Goal: Task Accomplishment & Management: Manage account settings

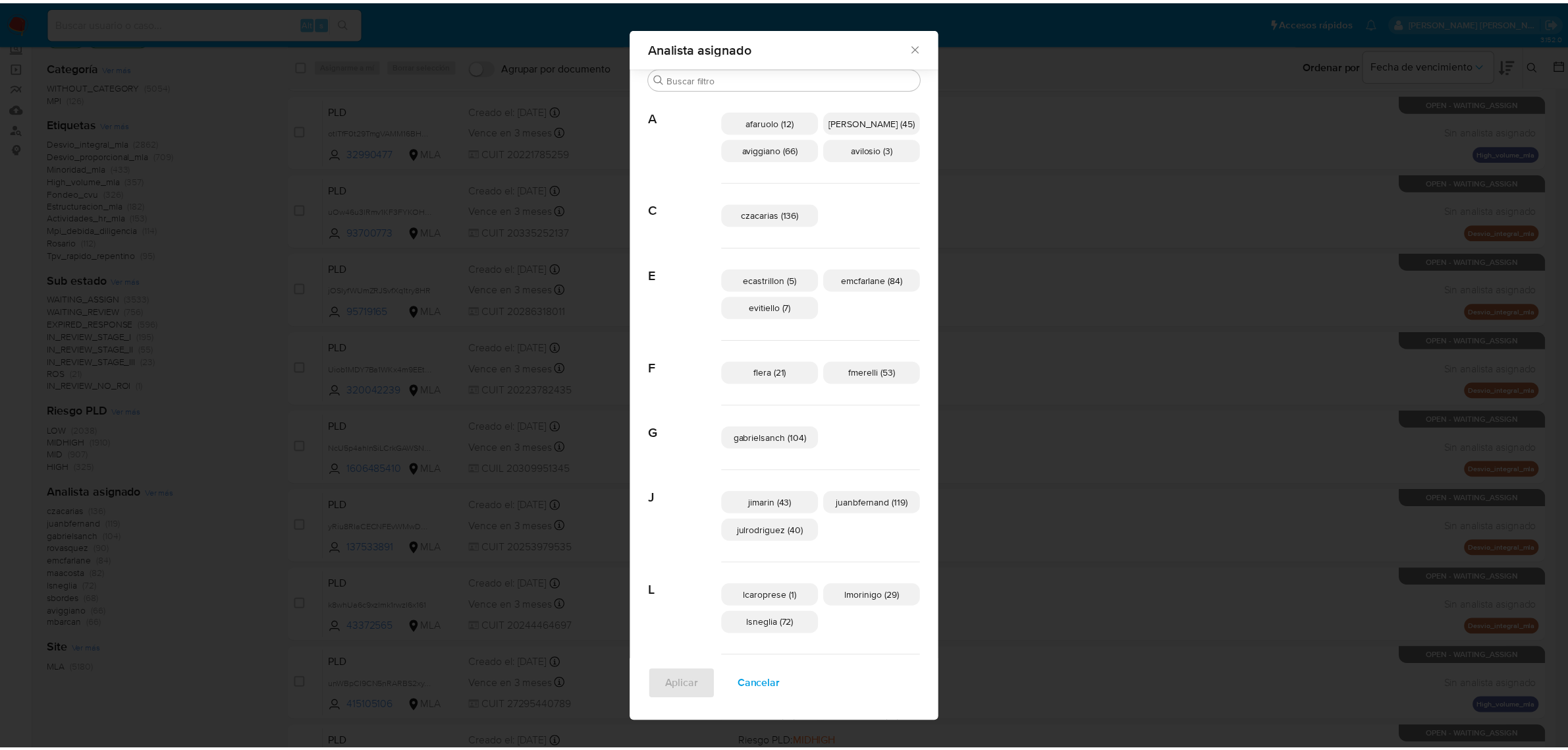
scroll to position [683, 0]
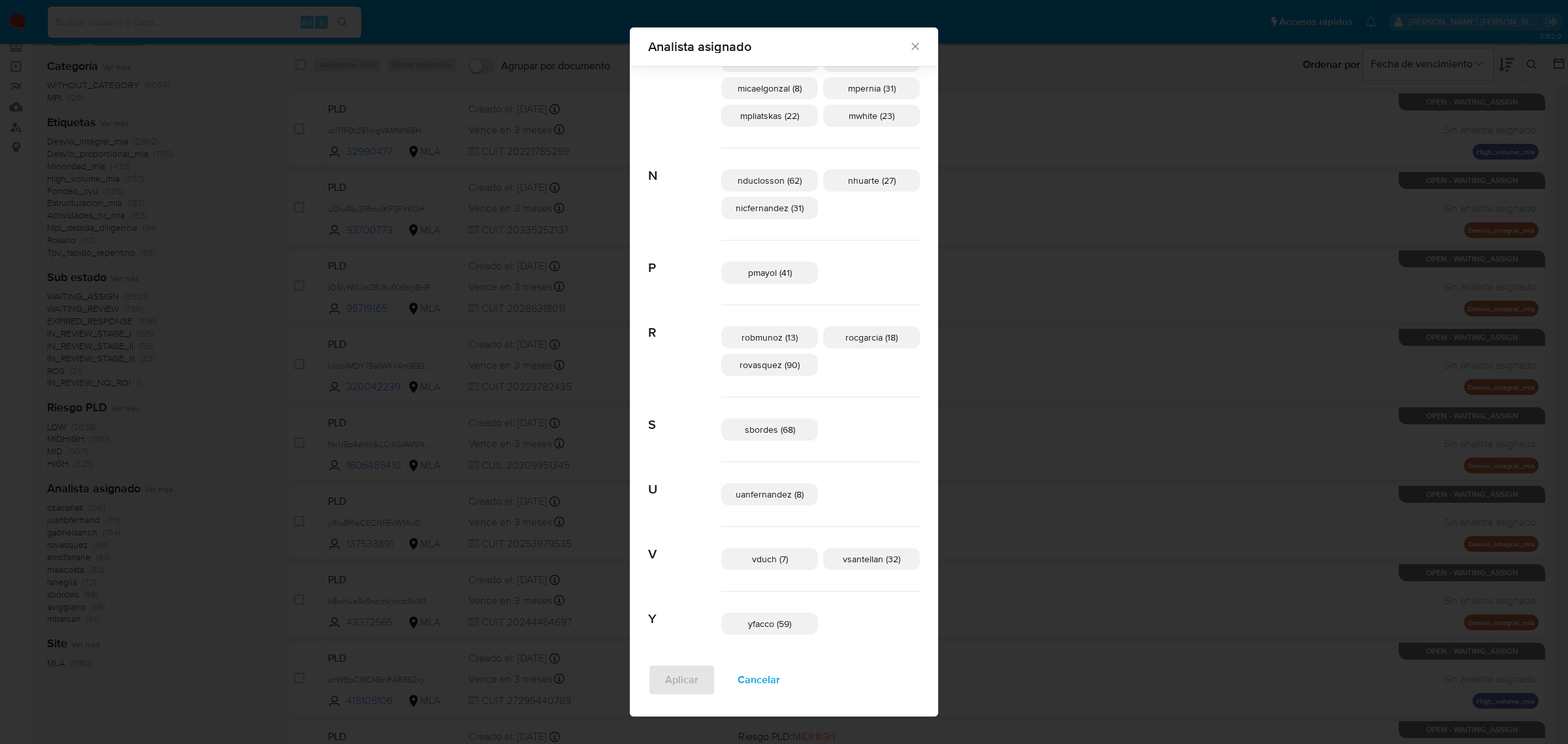
click at [908, 46] on icon "Cerrar" at bounding box center [914, 46] width 13 height 13
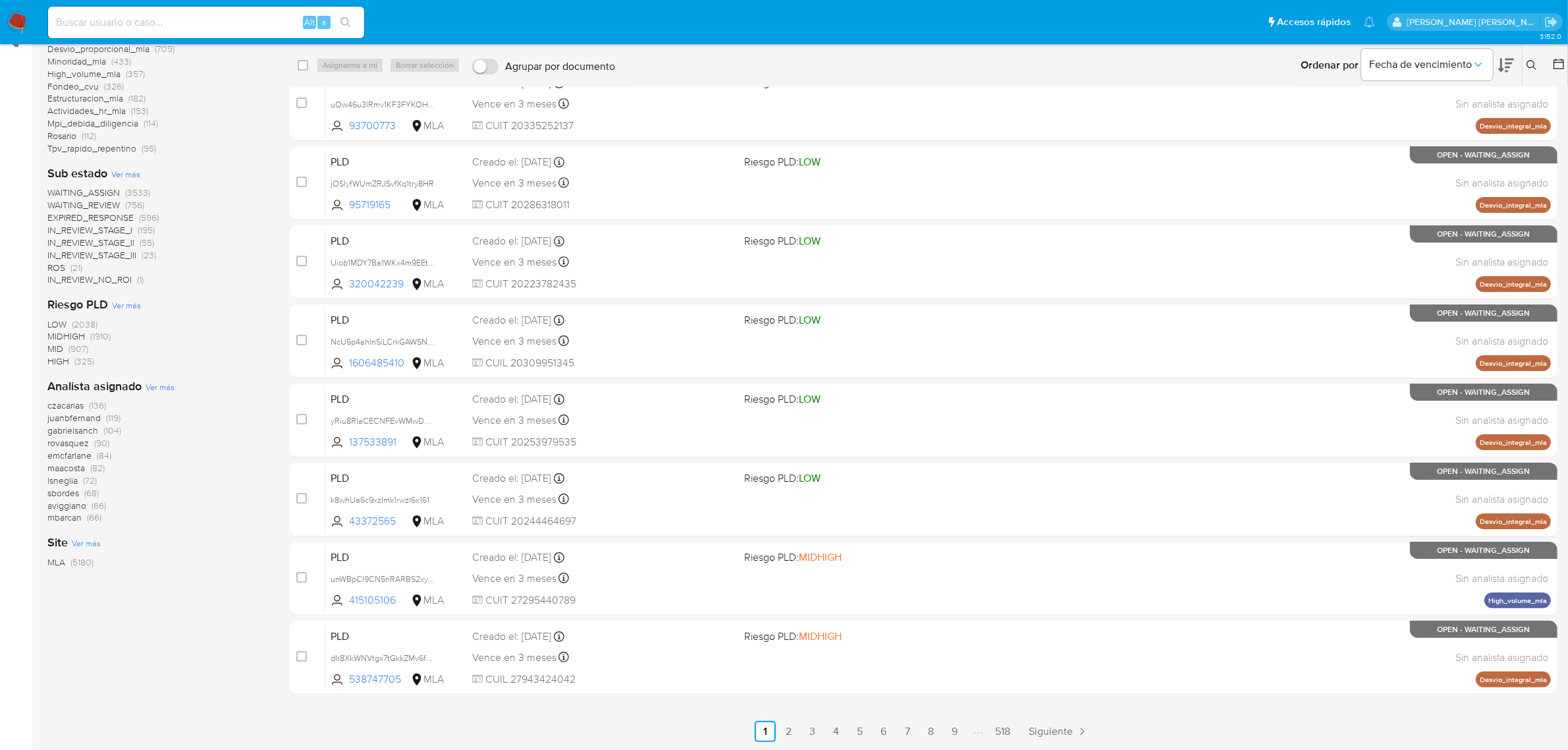
scroll to position [0, 0]
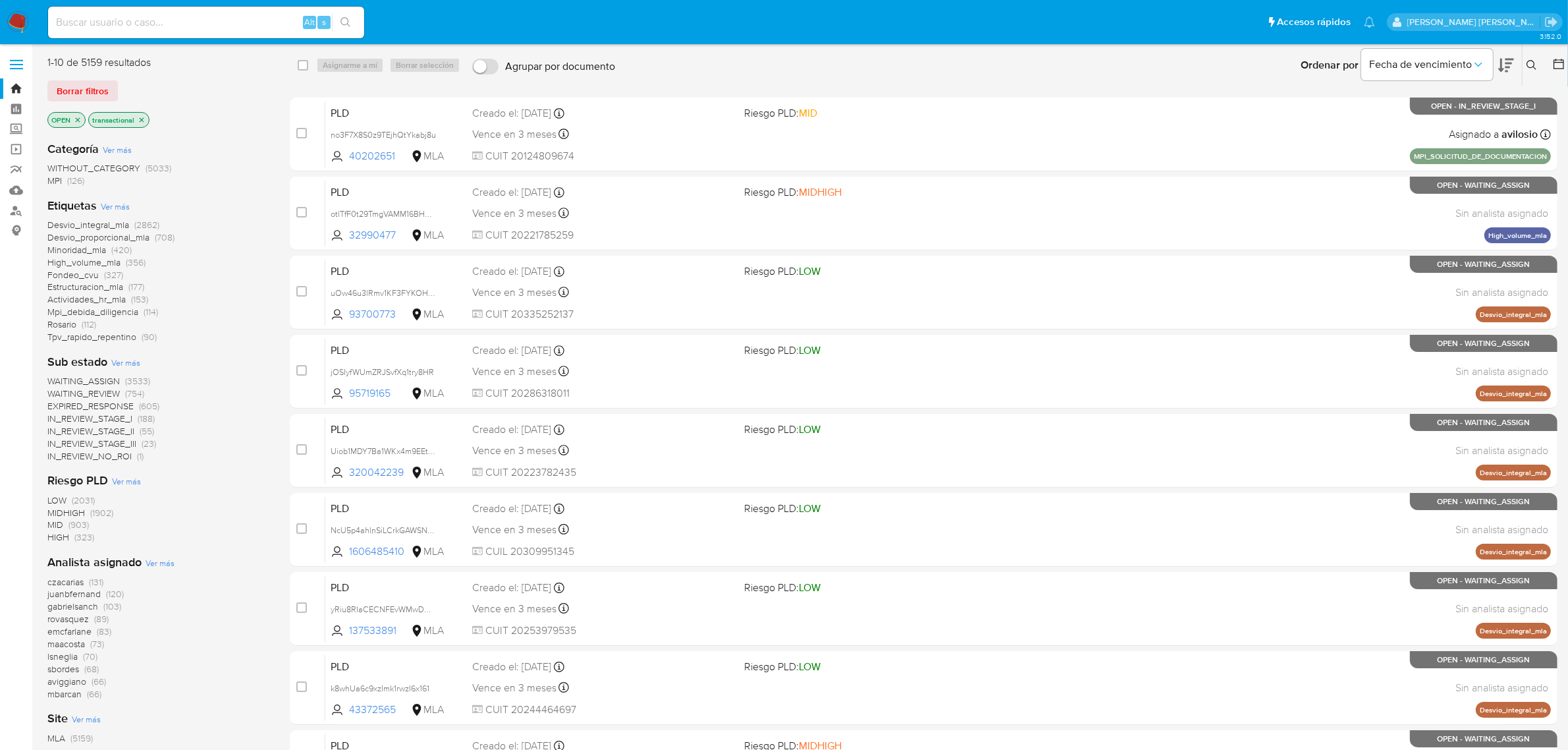
click at [158, 562] on span "Ver más" at bounding box center [159, 563] width 29 height 12
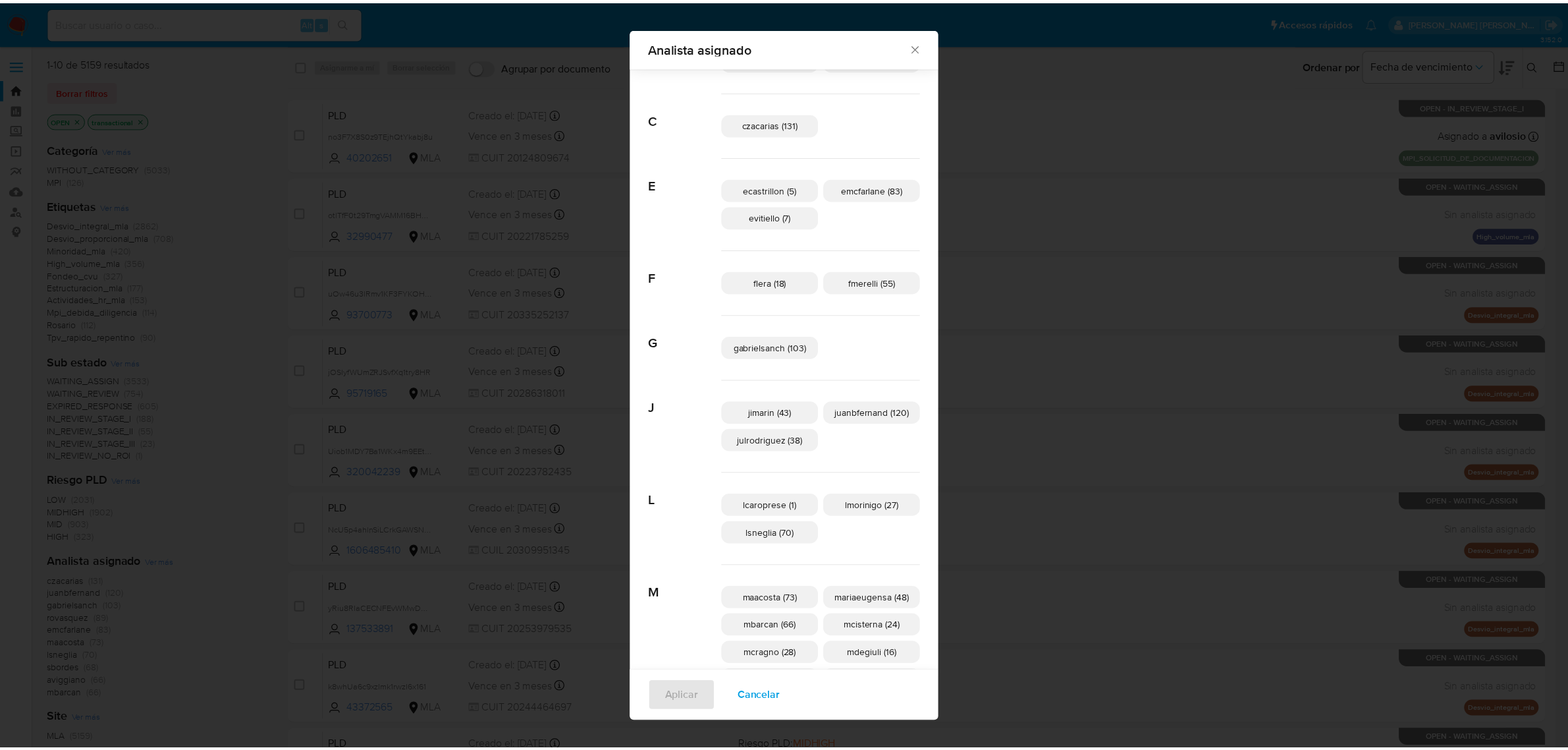
scroll to position [237, 0]
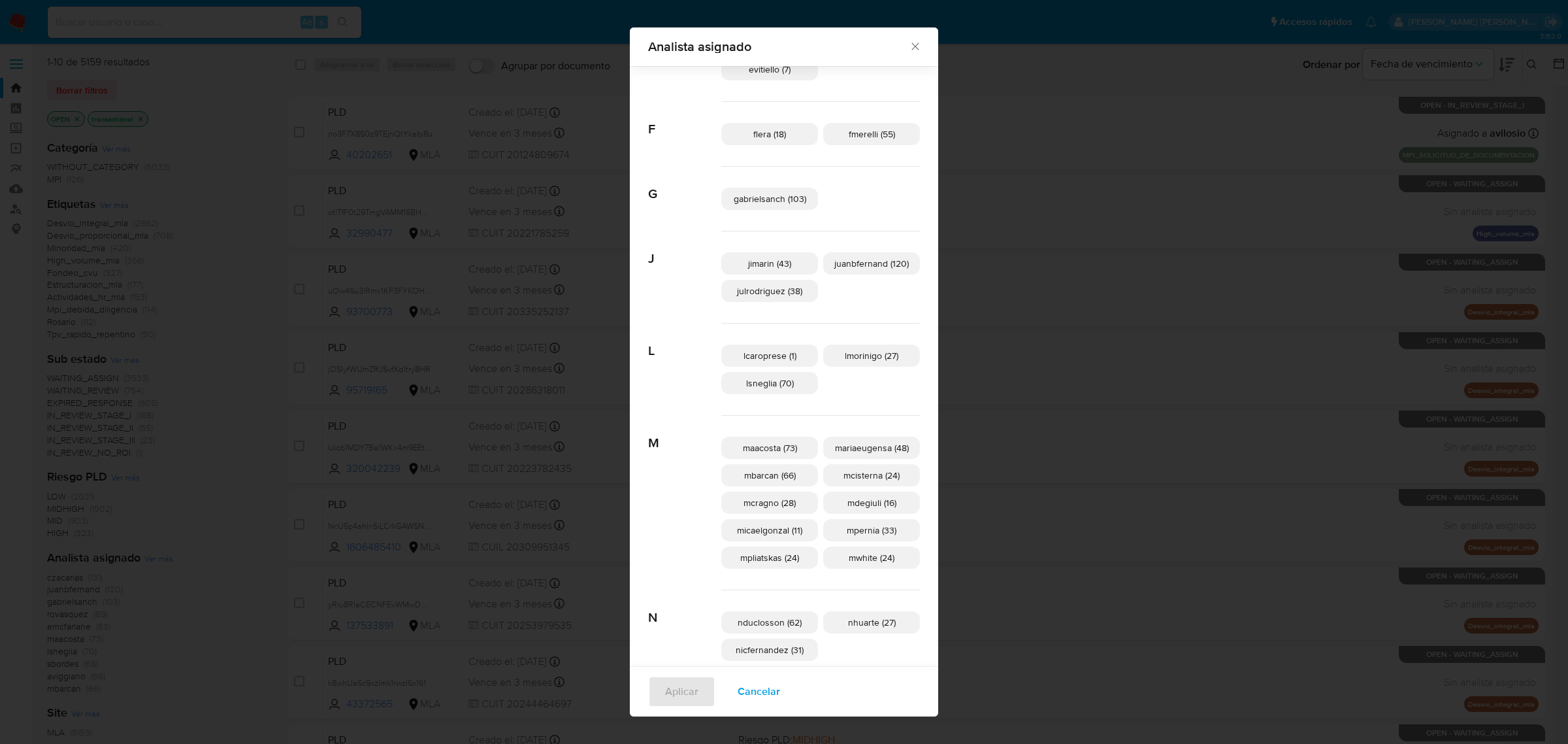
click at [908, 49] on icon "Cerrar" at bounding box center [914, 46] width 13 height 13
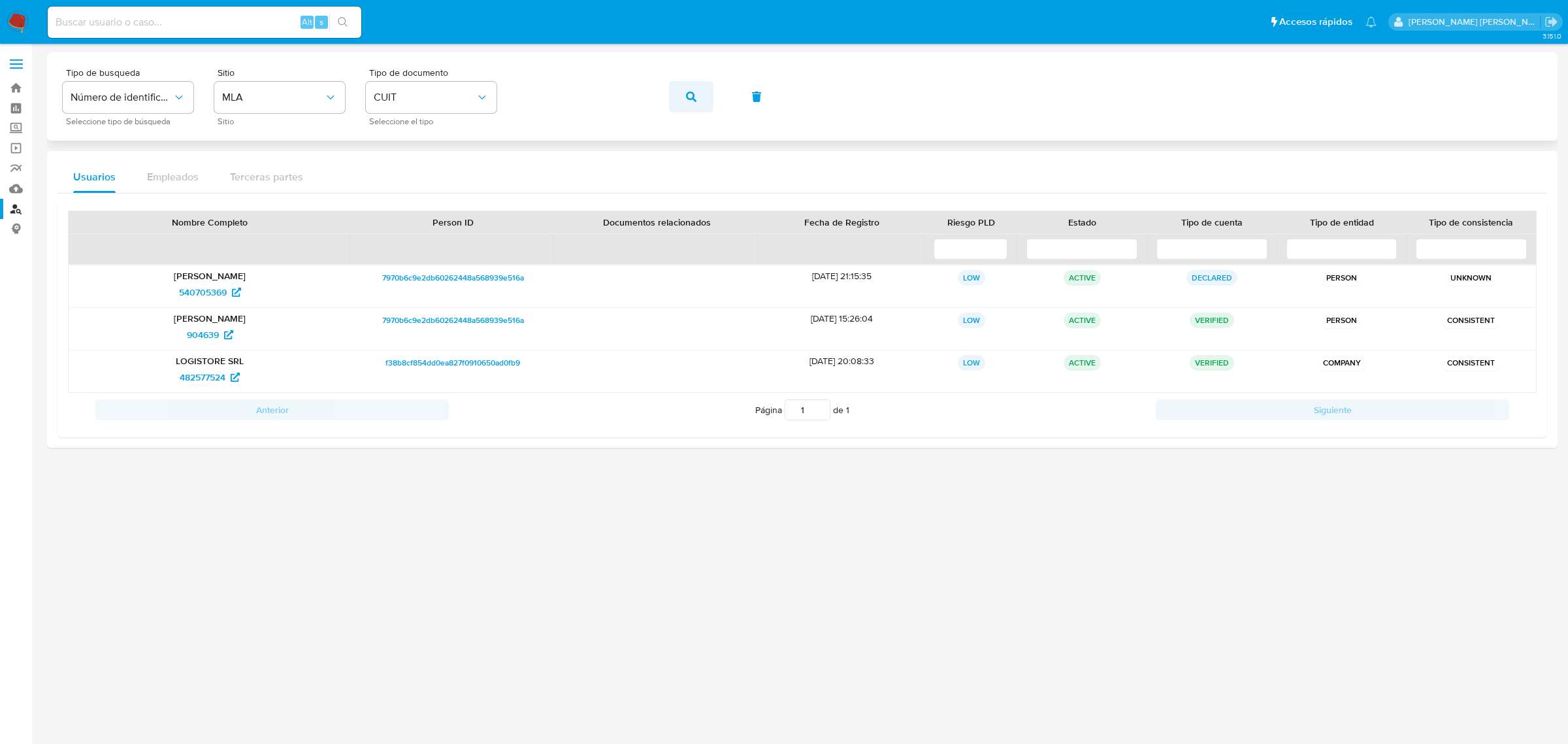
click at [690, 96] on icon "button" at bounding box center [691, 97] width 11 height 11
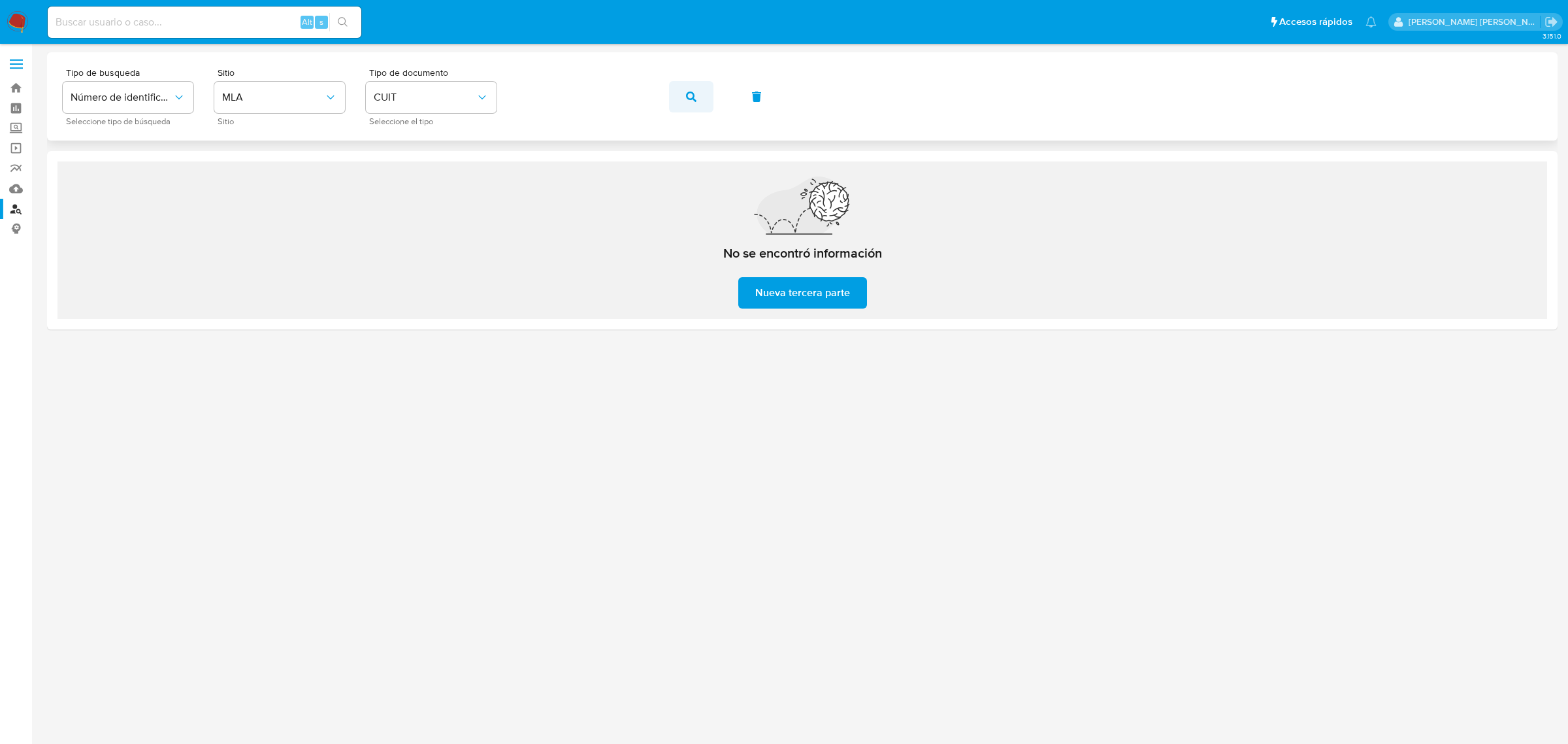
click at [703, 98] on button "button" at bounding box center [692, 97] width 45 height 31
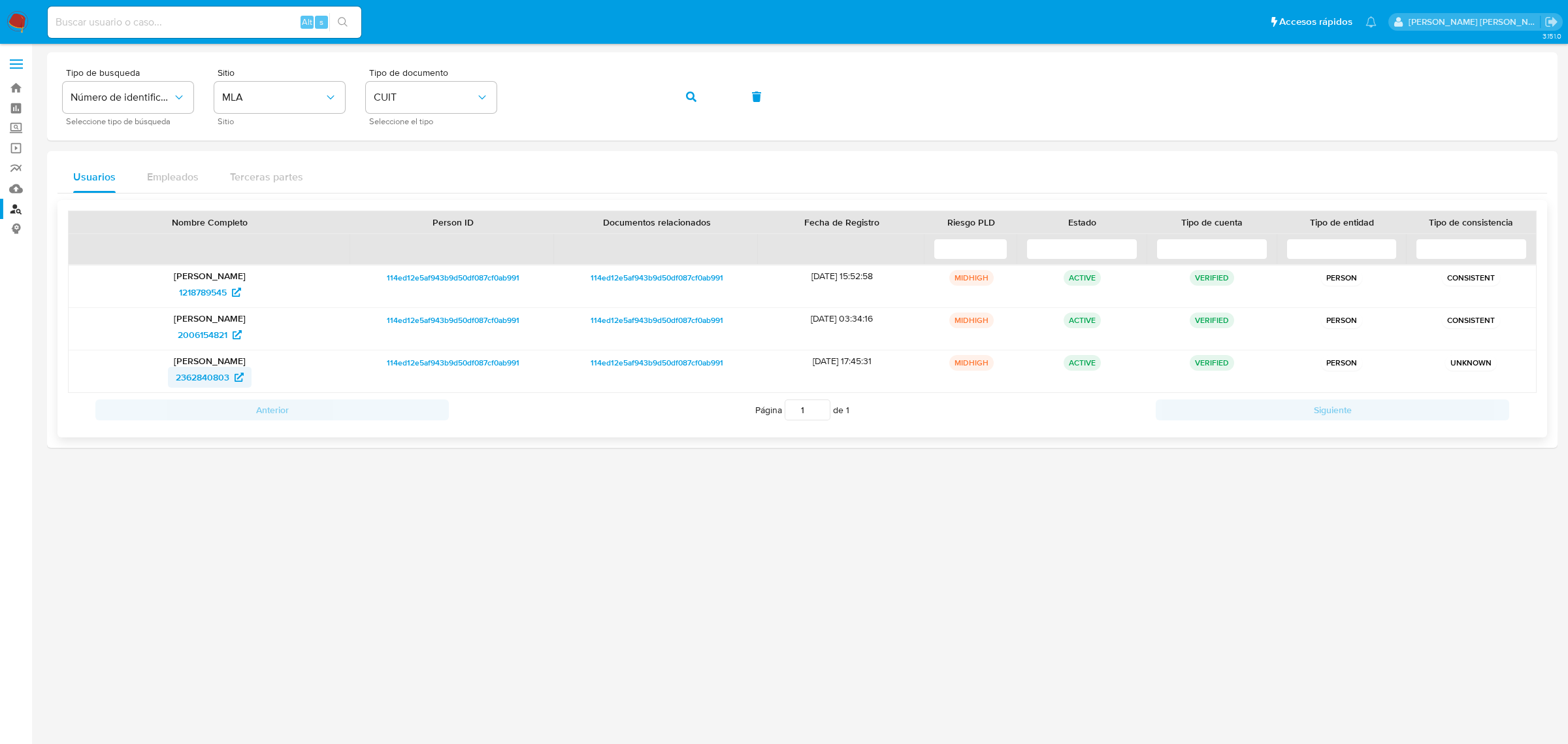
click at [205, 384] on span "2362840803" at bounding box center [202, 377] width 54 height 21
click at [684, 97] on button "button" at bounding box center [692, 97] width 45 height 31
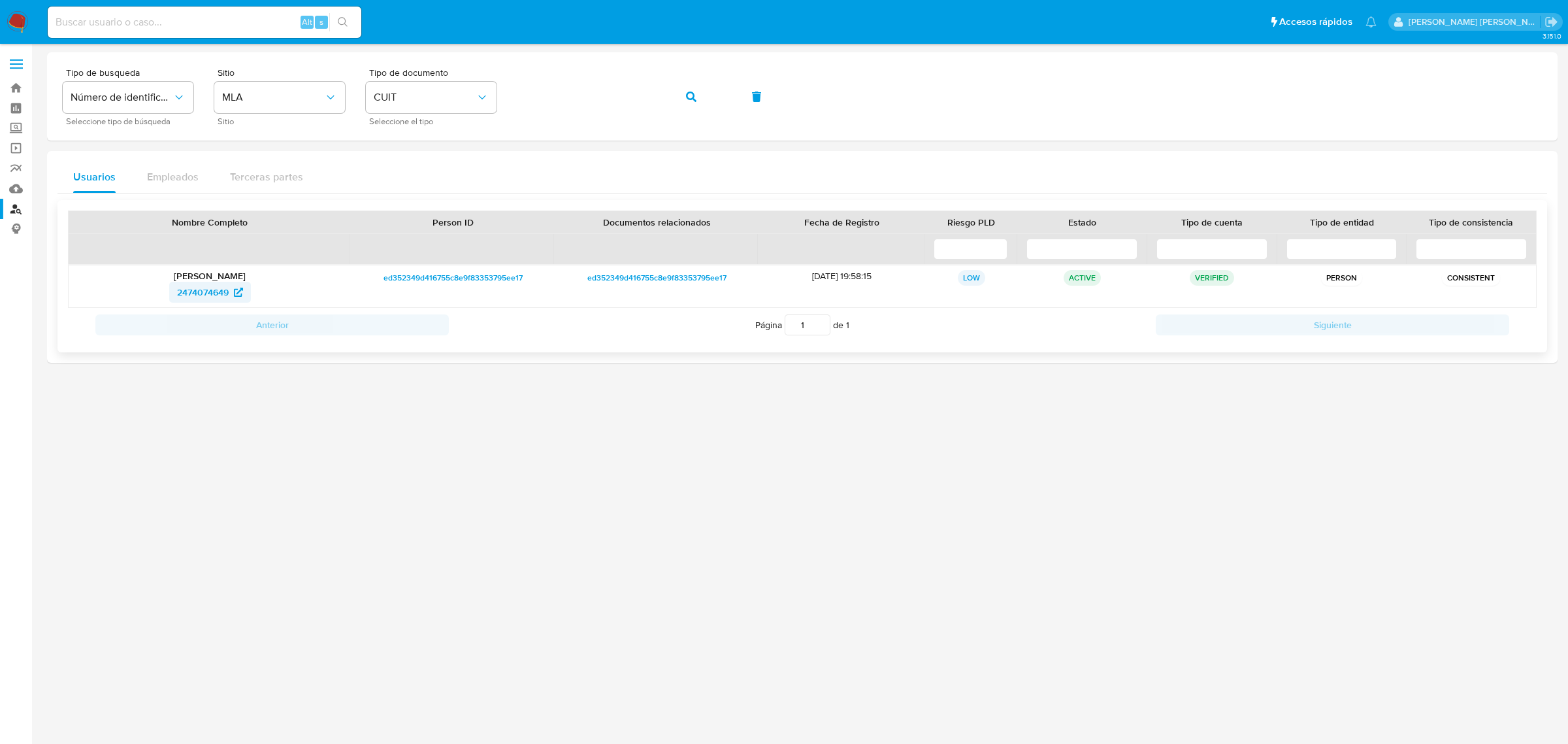
click at [194, 295] on span "2474074649" at bounding box center [202, 292] width 52 height 21
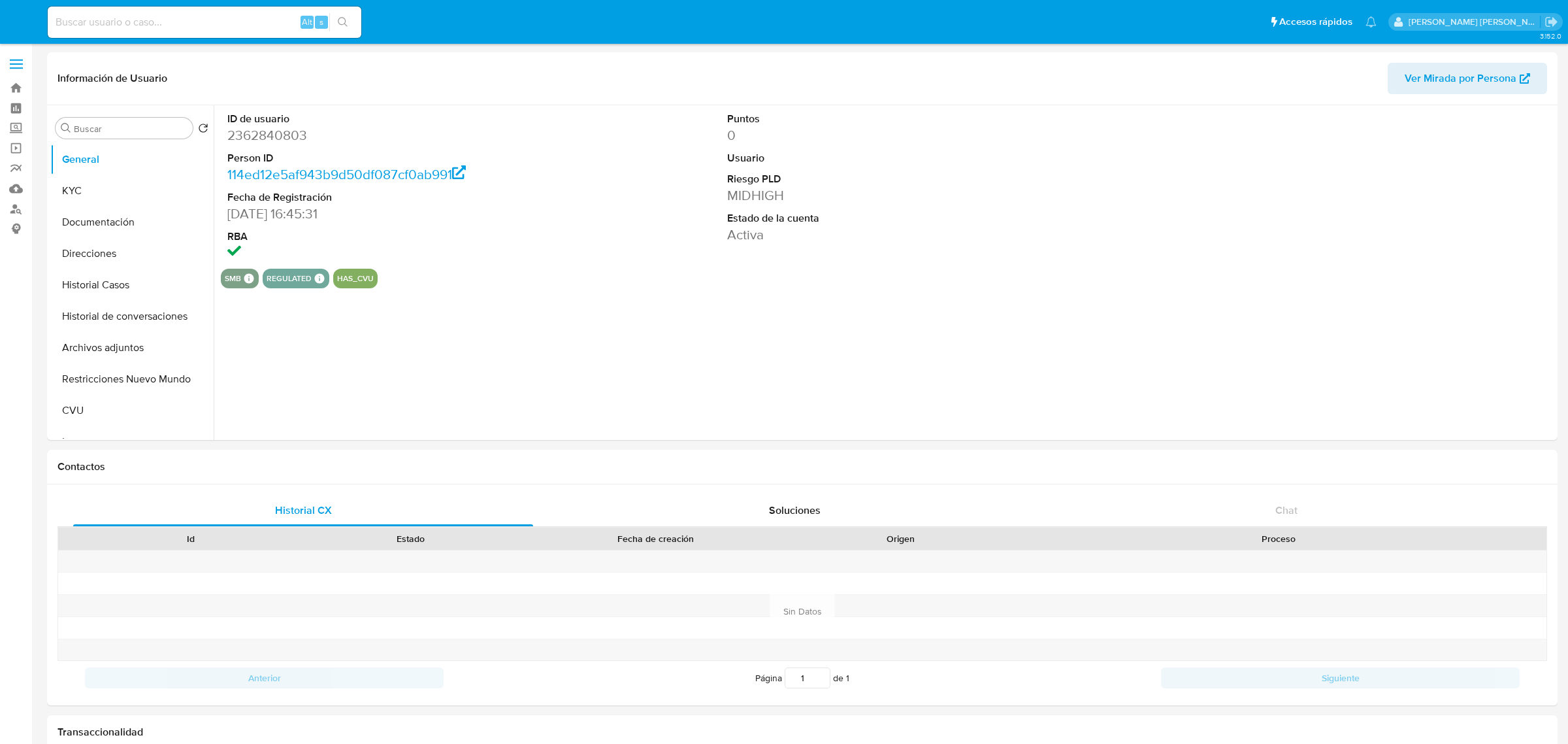
select select "10"
click at [84, 291] on button "Historial Casos" at bounding box center [127, 285] width 153 height 31
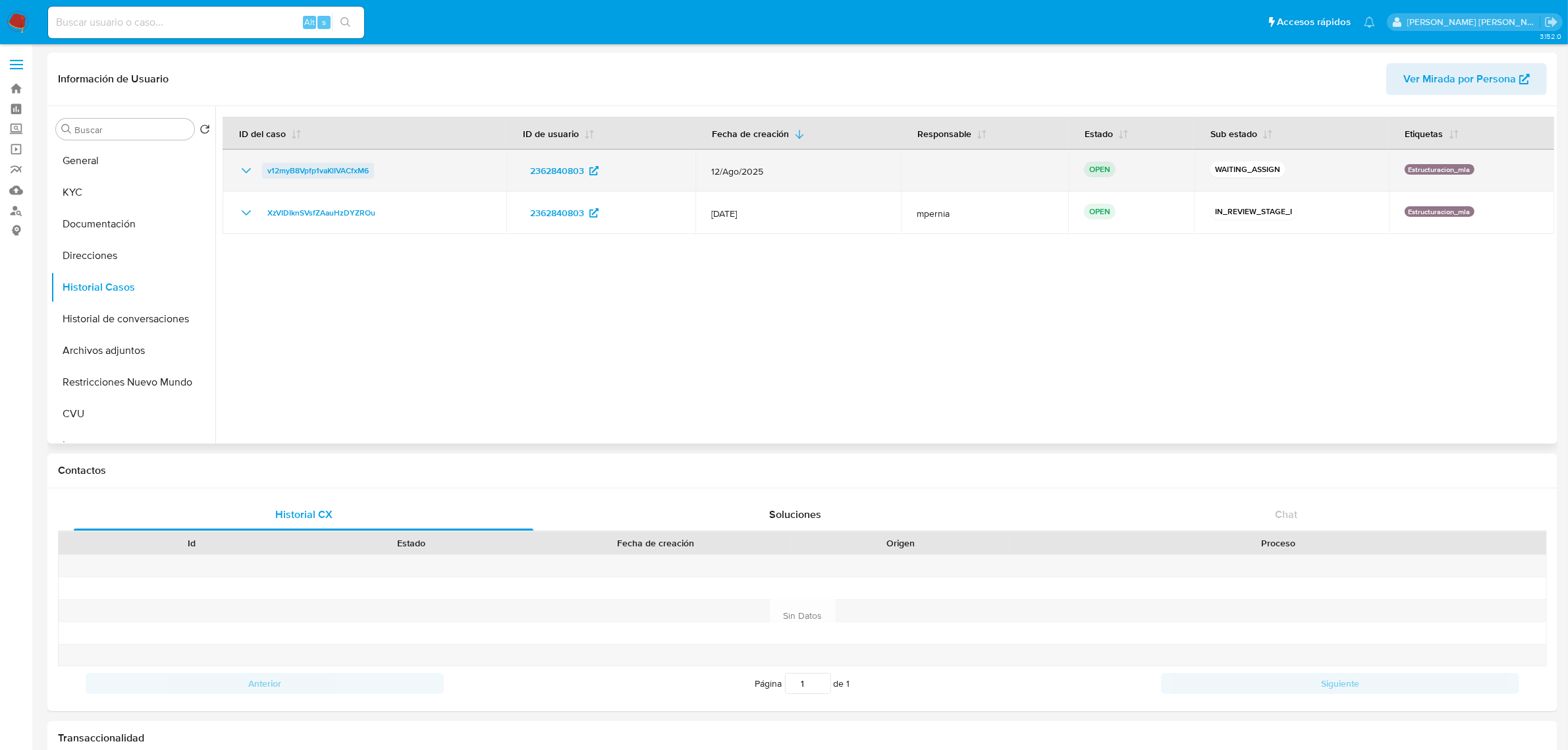
drag, startPoint x: 374, startPoint y: 170, endPoint x: 265, endPoint y: 176, distance: 109.2
click at [265, 176] on div "v12myB8Vpfp1vaKlIVACfxM6" at bounding box center [364, 170] width 252 height 16
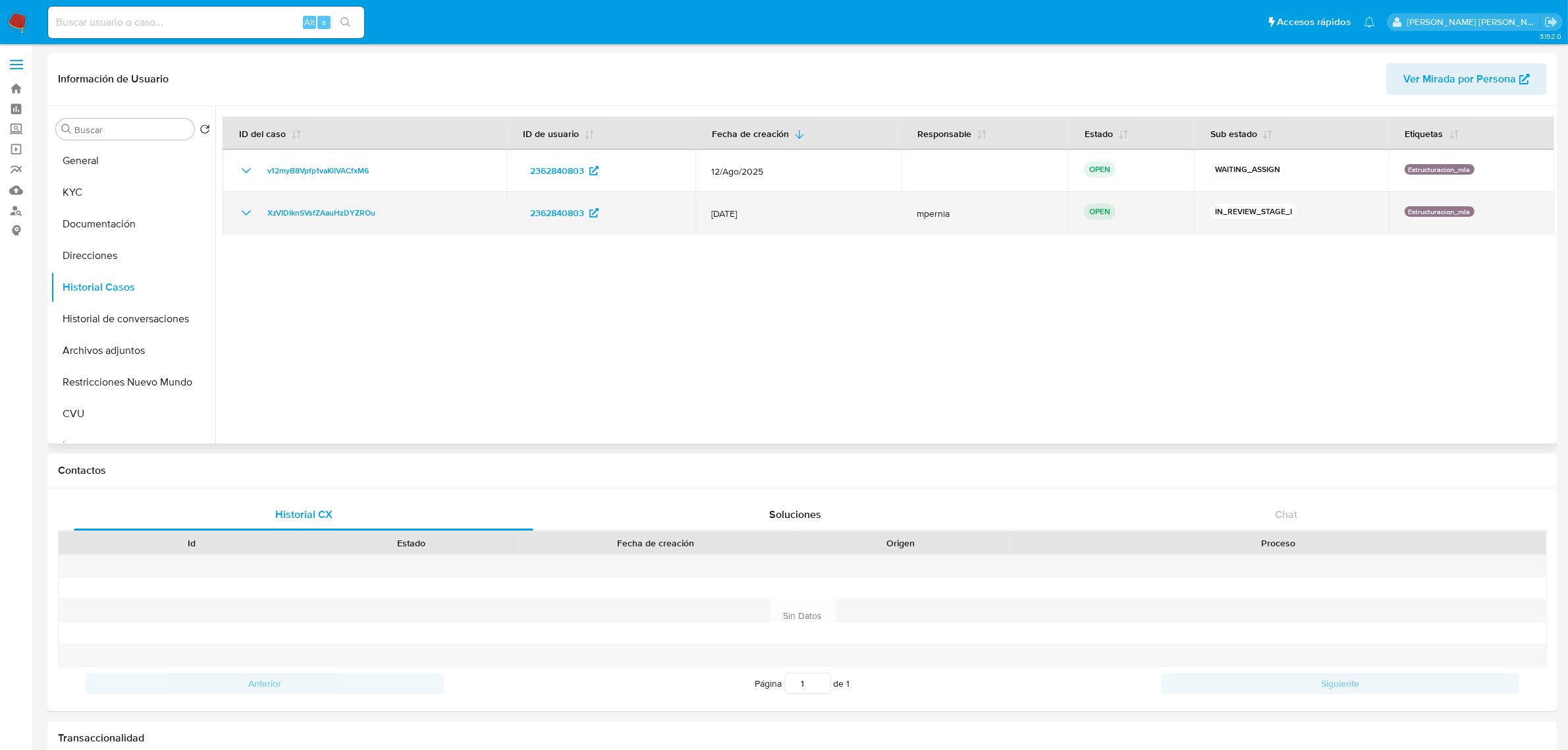
click at [427, 222] on td "XzVIDIknSVsfZAauHzDYZROu" at bounding box center [364, 213] width 284 height 42
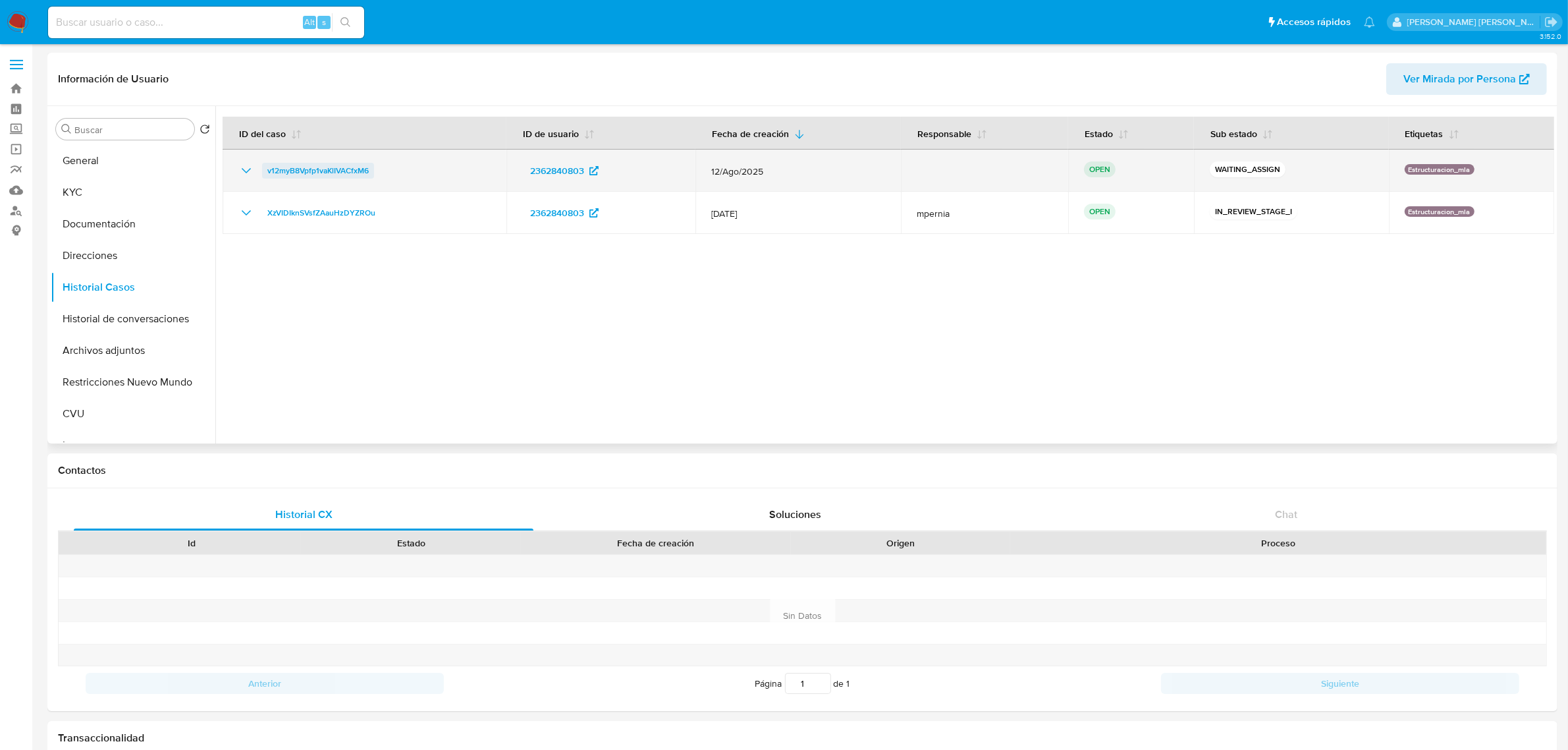
drag, startPoint x: 390, startPoint y: 171, endPoint x: 266, endPoint y: 168, distance: 124.0
click at [266, 168] on div "v12myB8Vpfp1vaKlIVACfxM6" at bounding box center [364, 170] width 252 height 16
click at [242, 168] on icon "Mostrar/Ocultar" at bounding box center [246, 170] width 16 height 16
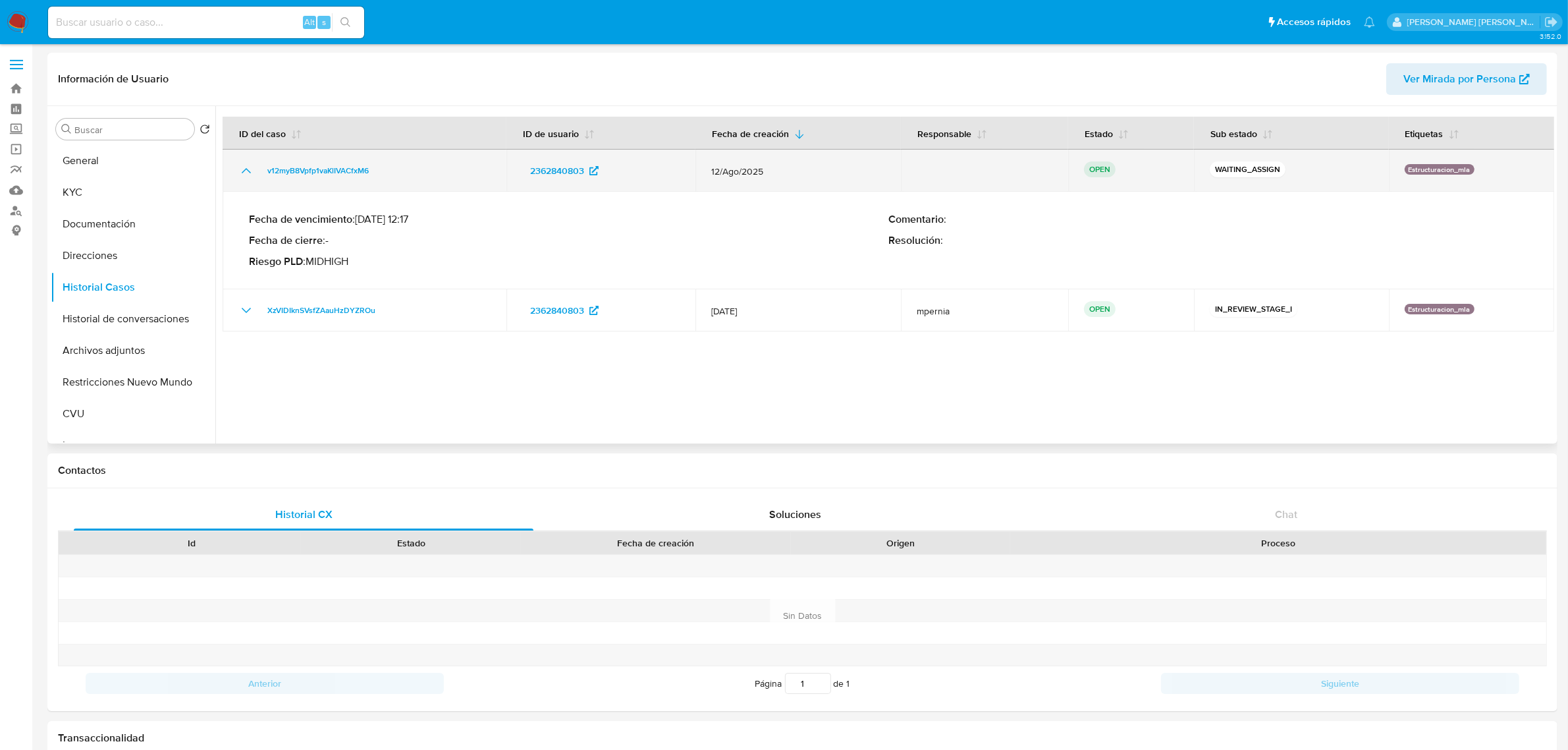
click at [242, 168] on icon "Mostrar/Ocultar" at bounding box center [246, 170] width 16 height 16
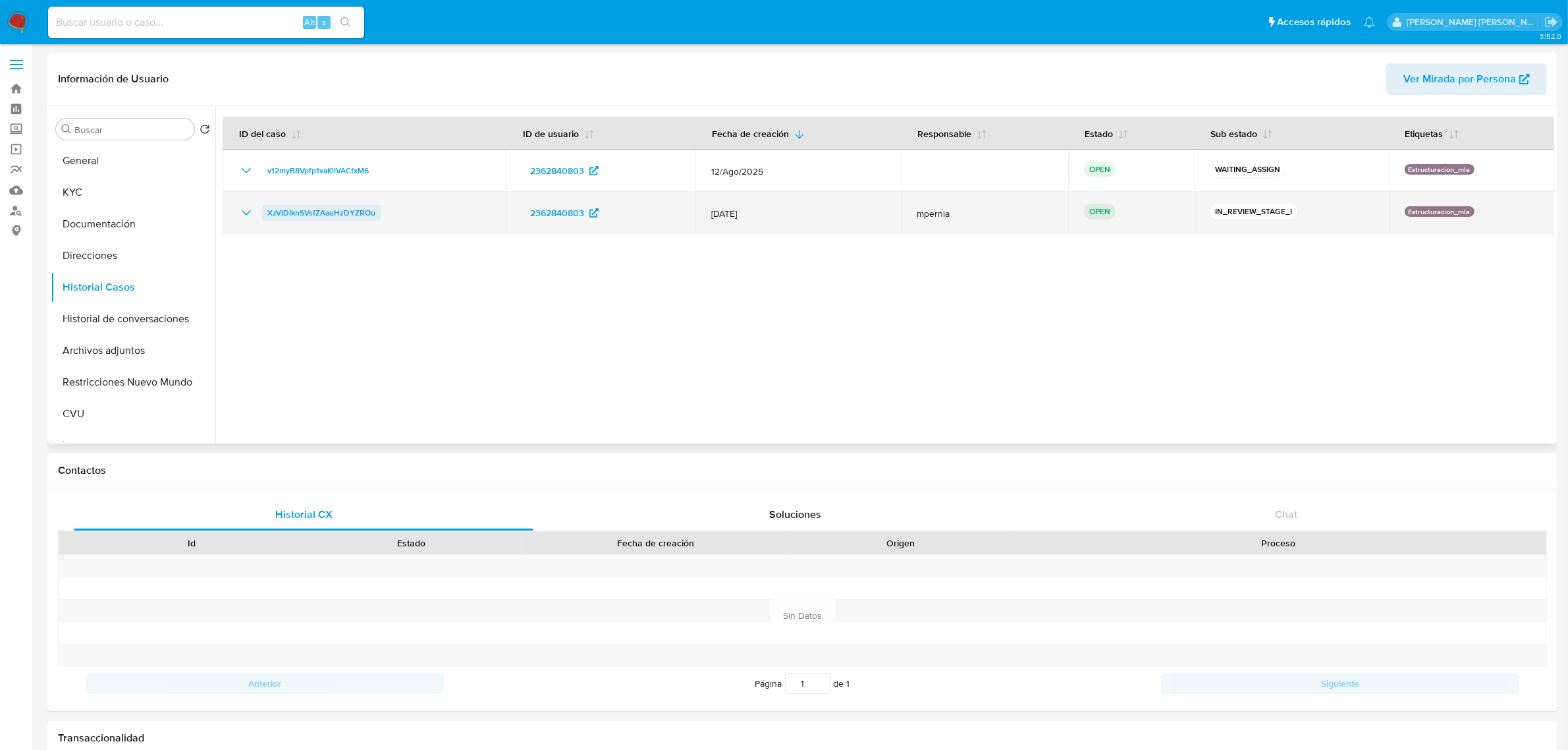
click at [331, 213] on span "XzVIDIknSVsfZAauHzDYZROu" at bounding box center [322, 213] width 108 height 16
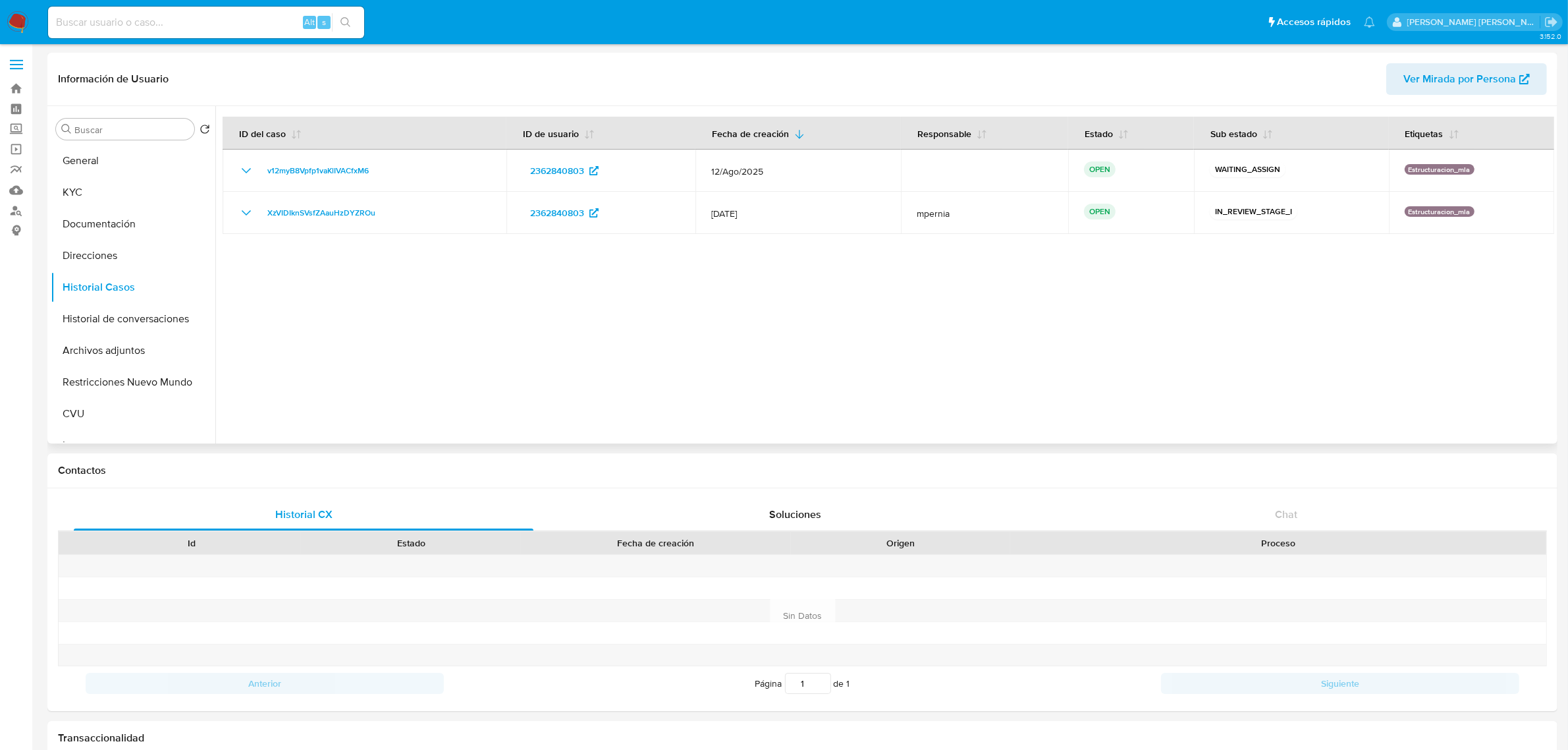
click at [1398, 75] on button "Ver Mirada por Persona" at bounding box center [1467, 79] width 160 height 31
click at [254, 20] on input at bounding box center [206, 22] width 316 height 17
paste input "2474074649"
type input "2474074649"
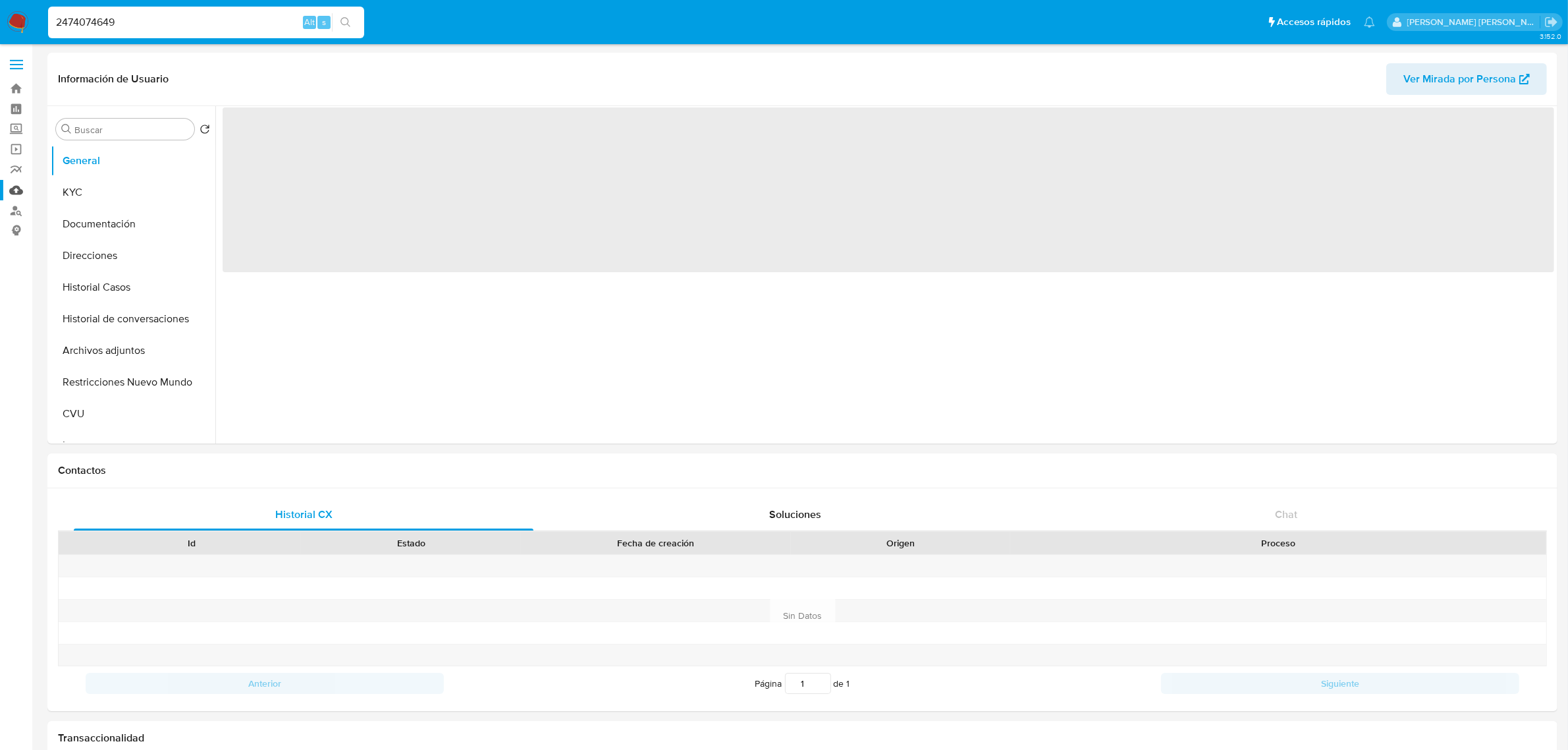
select select "10"
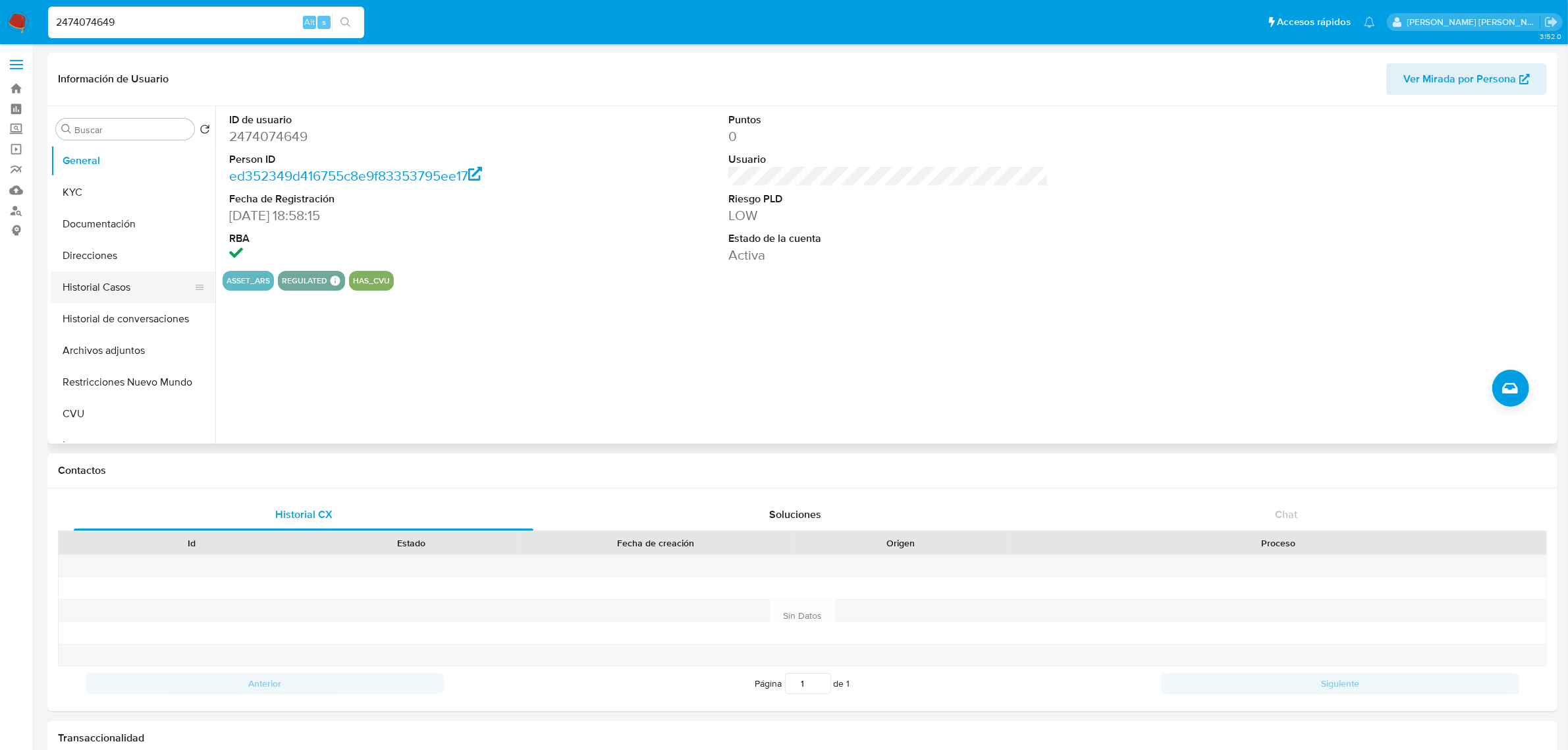
click at [99, 282] on button "Historial Casos" at bounding box center [128, 287] width 154 height 31
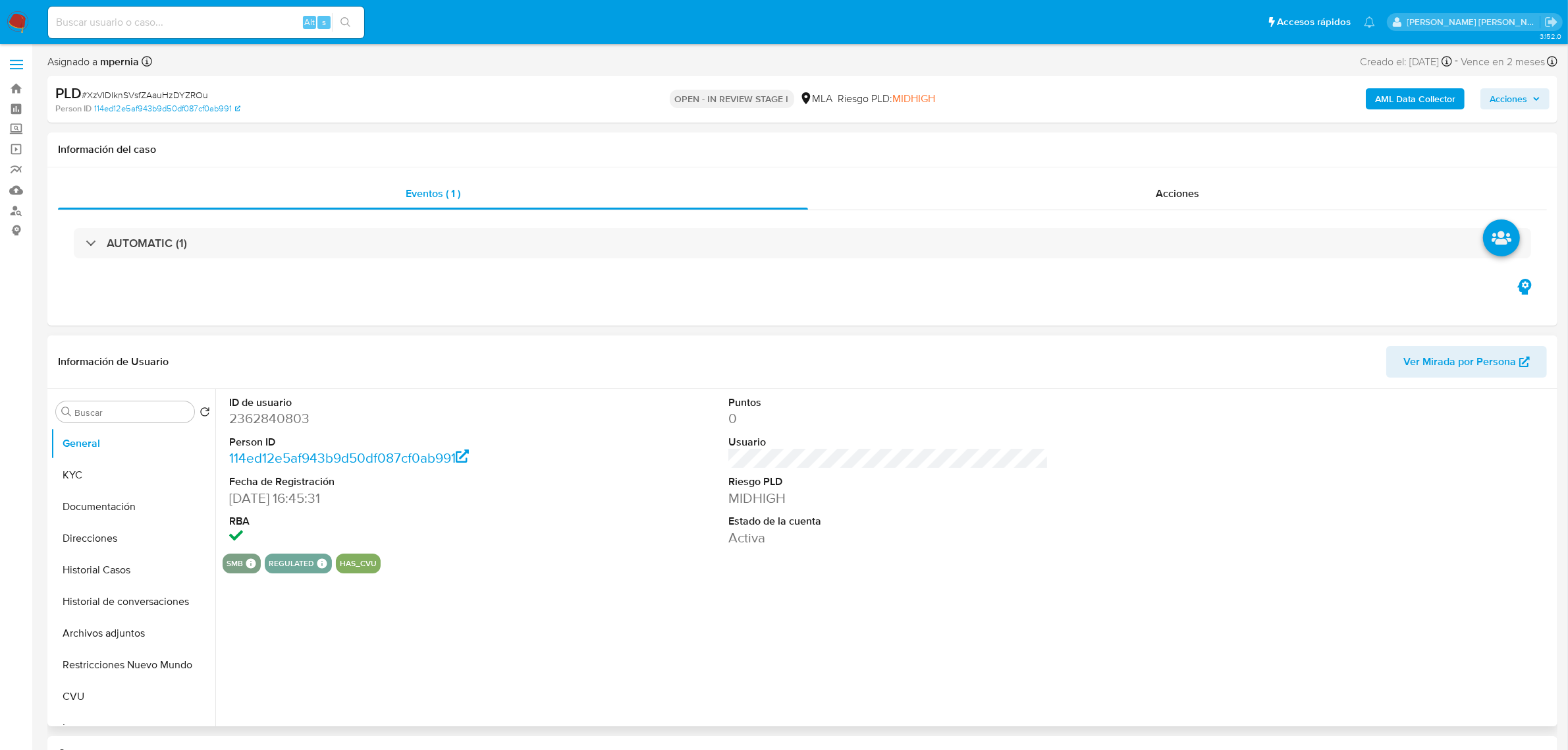
select select "10"
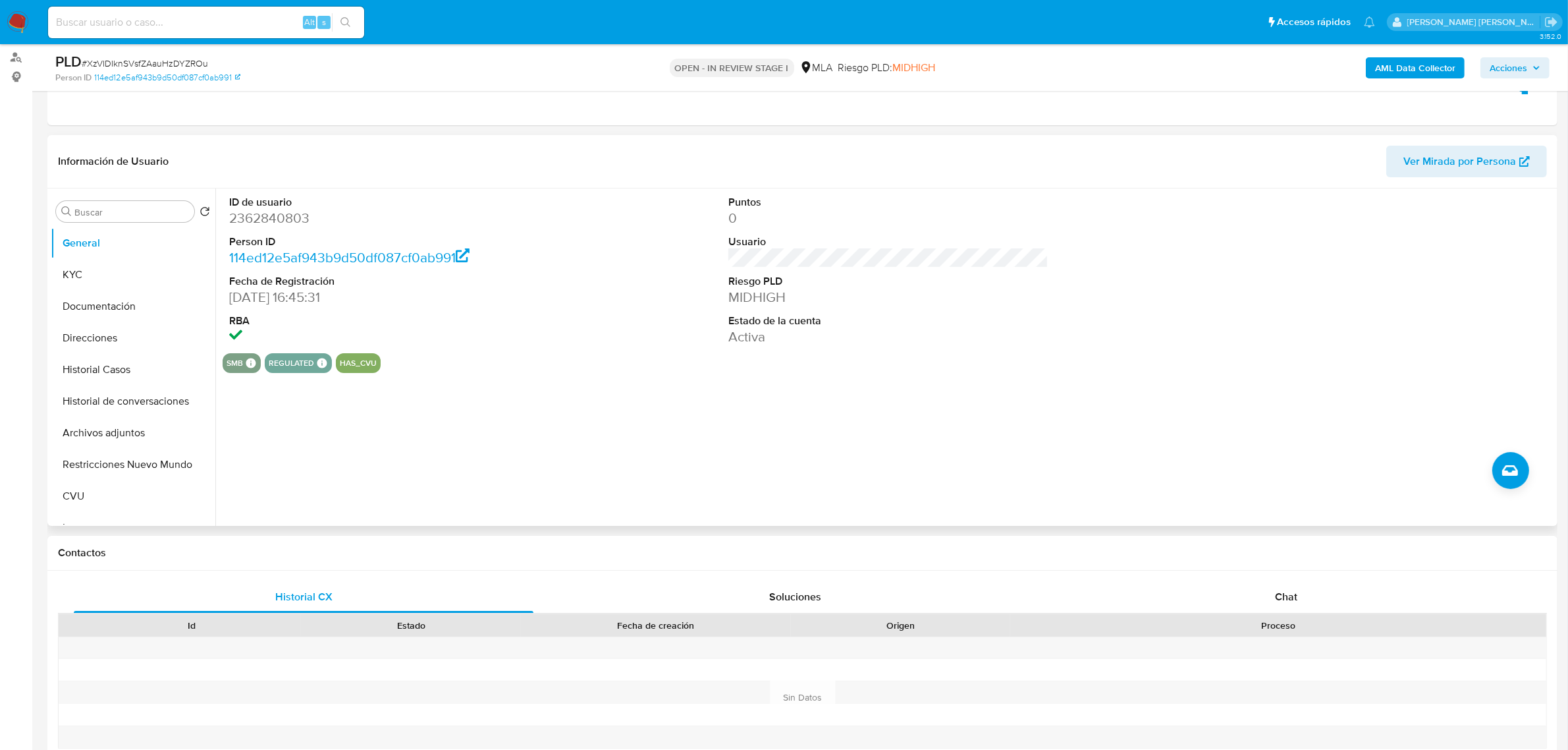
scroll to position [330, 0]
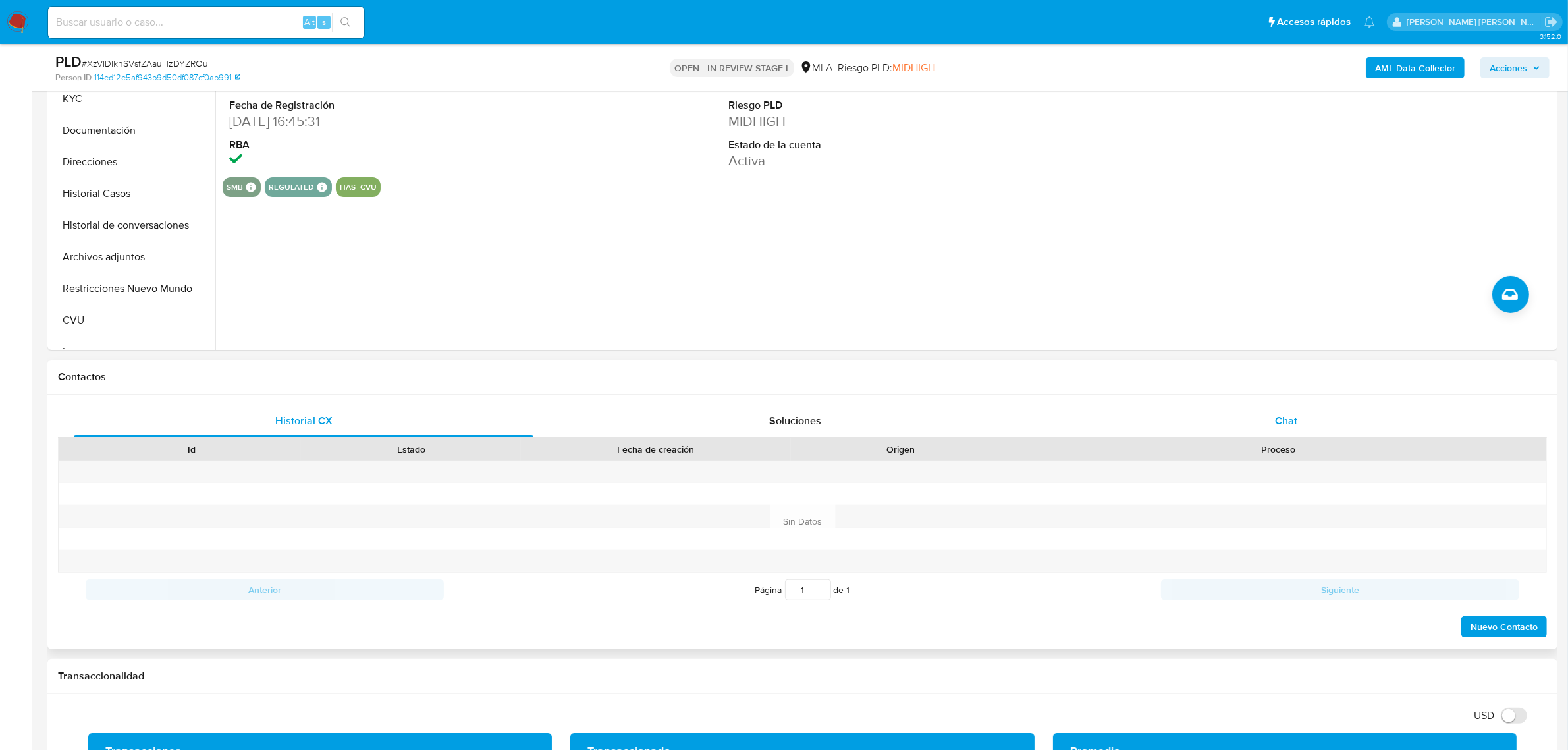
click at [1287, 407] on div "Chat" at bounding box center [1286, 421] width 459 height 31
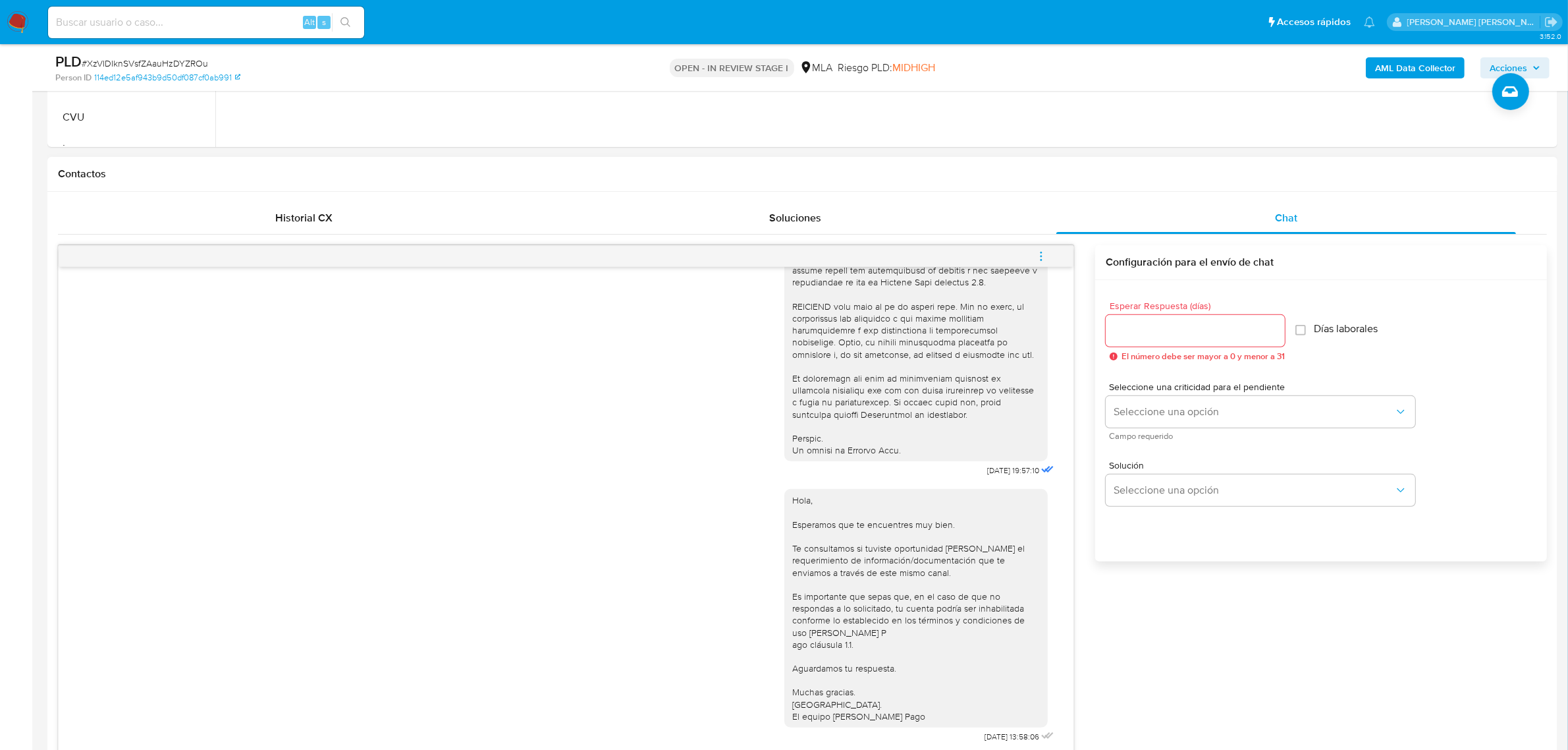
scroll to position [577, 0]
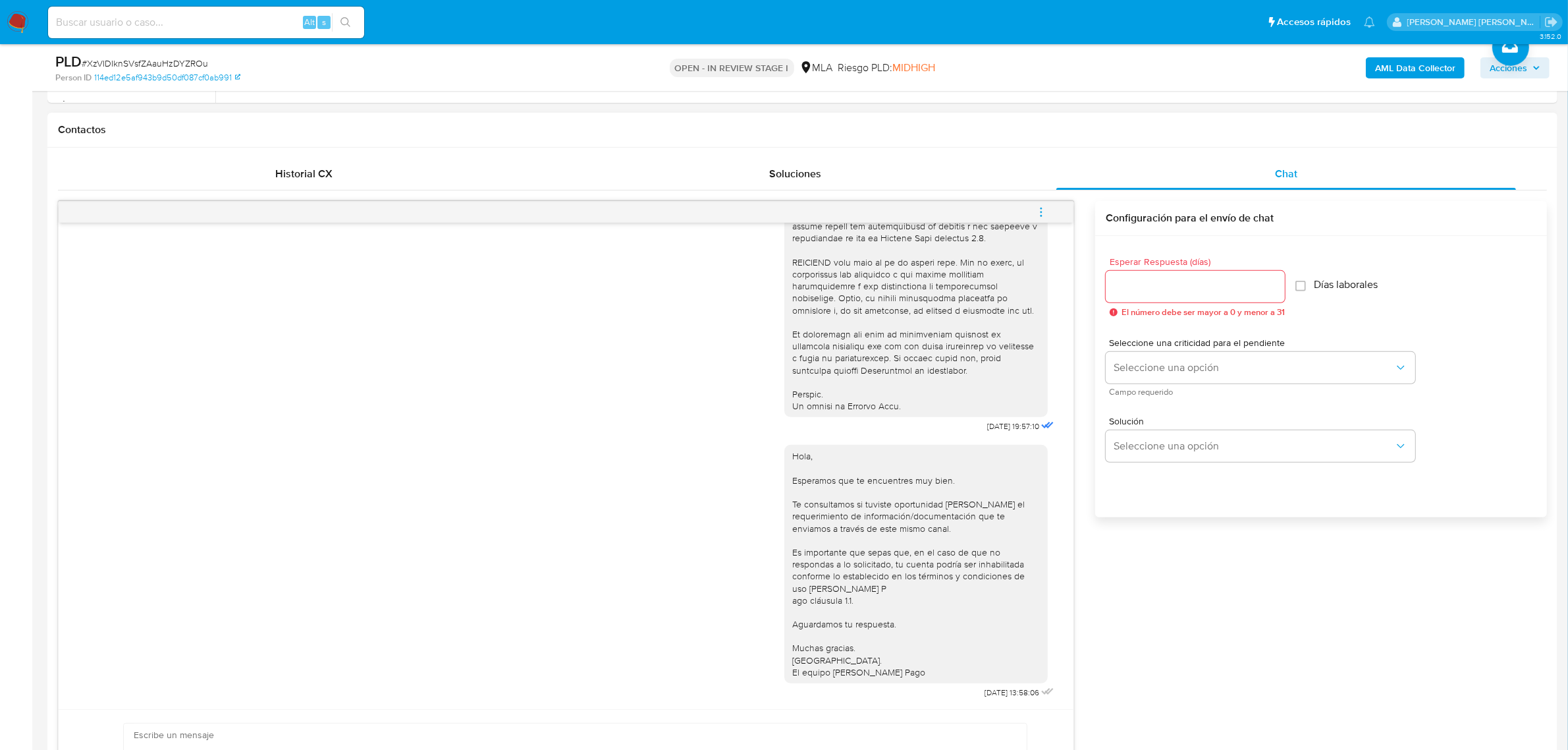
click at [1041, 207] on icon "menu-action" at bounding box center [1042, 213] width 12 height 12
click at [960, 186] on li "Cerrar conversación" at bounding box center [951, 188] width 135 height 24
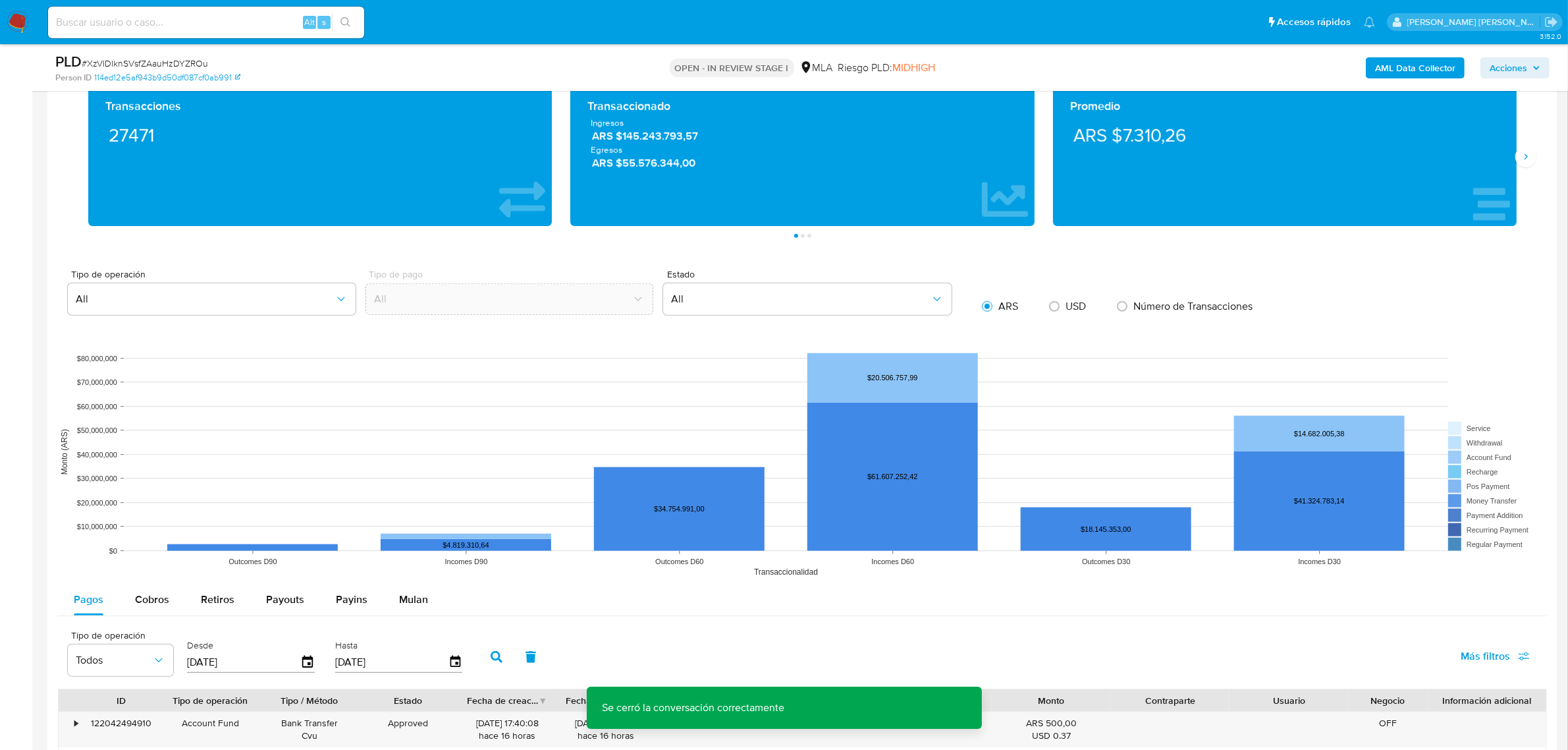
scroll to position [1483, 0]
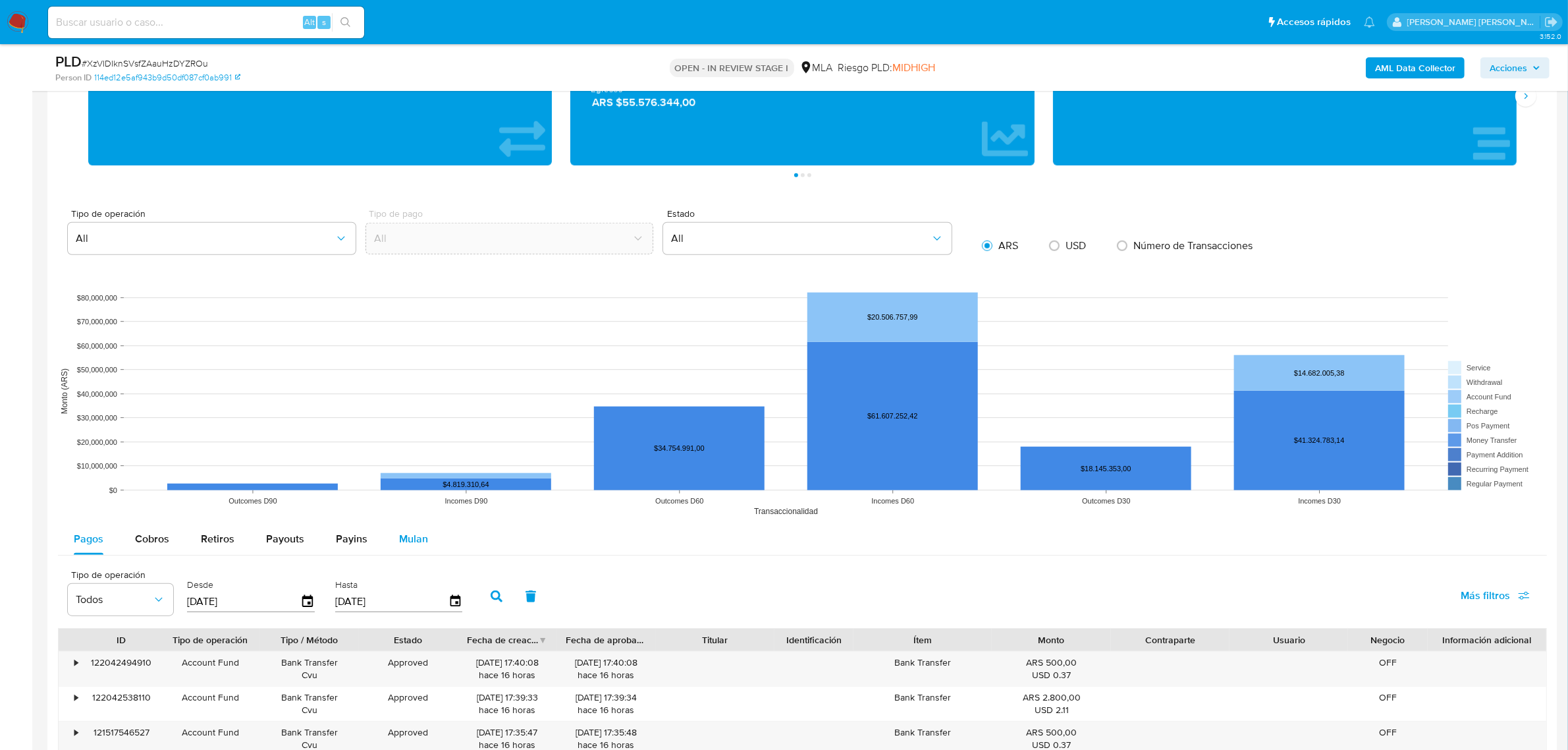
click at [422, 545] on span "Mulan" at bounding box center [413, 538] width 29 height 15
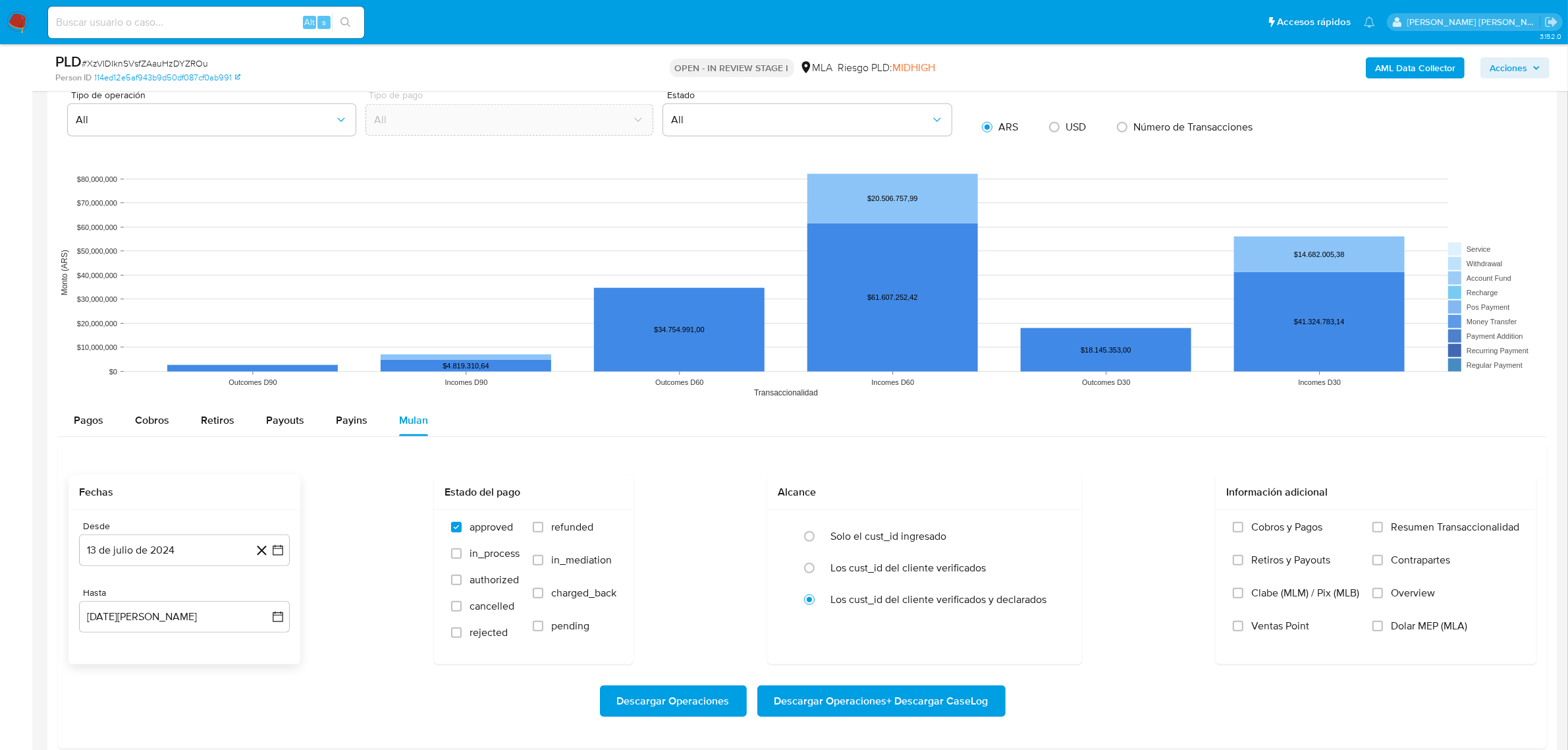
scroll to position [1648, 0]
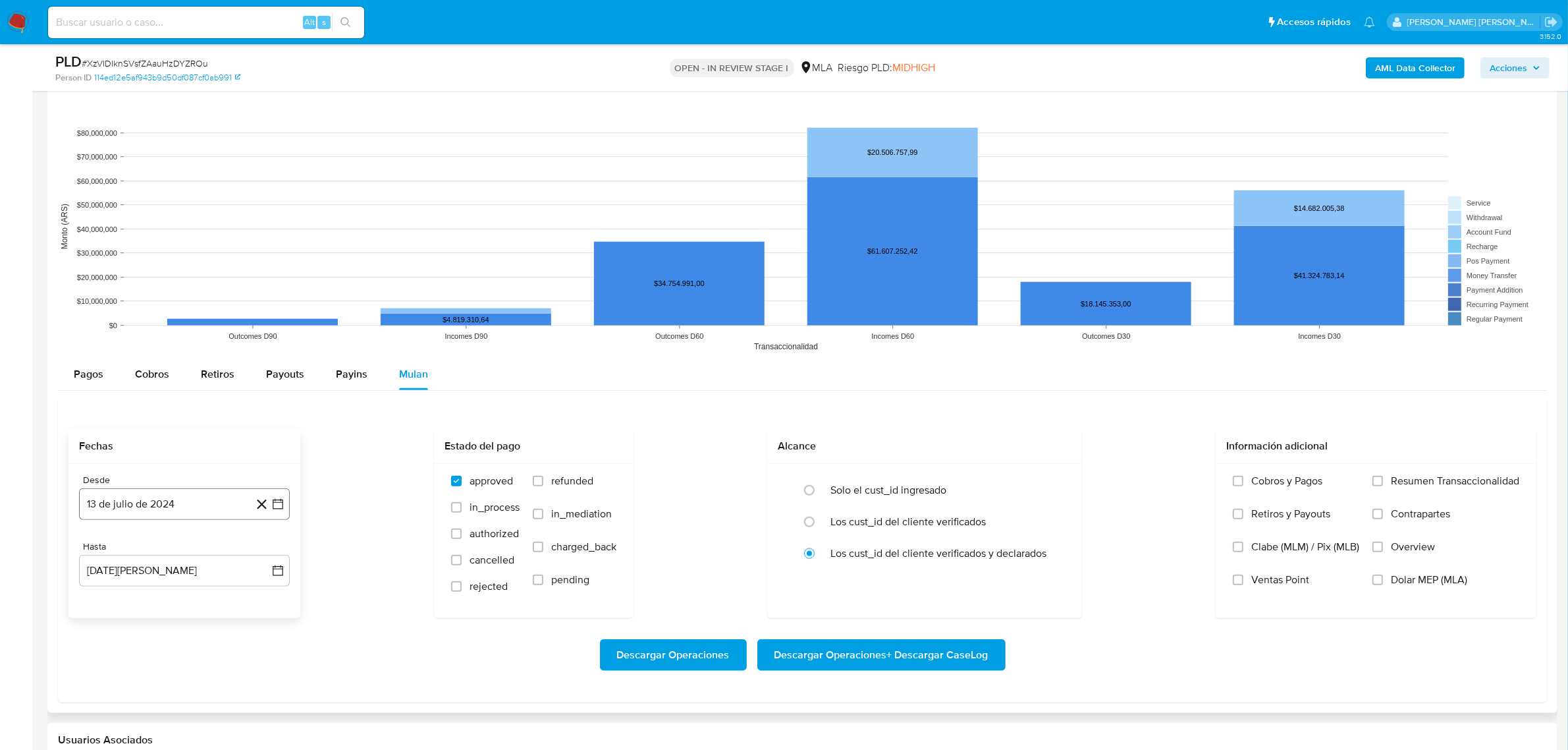
click at [151, 504] on button "13 de julio de 2024" at bounding box center [184, 504] width 211 height 31
click at [209, 552] on icon "Seleccionar mes y año" at bounding box center [211, 550] width 6 height 3
click at [259, 554] on icon "Año siguiente" at bounding box center [264, 551] width 16 height 16
click at [234, 601] on span "mar" at bounding box center [240, 599] width 16 height 11
click at [236, 330] on button "1" at bounding box center [236, 326] width 21 height 21
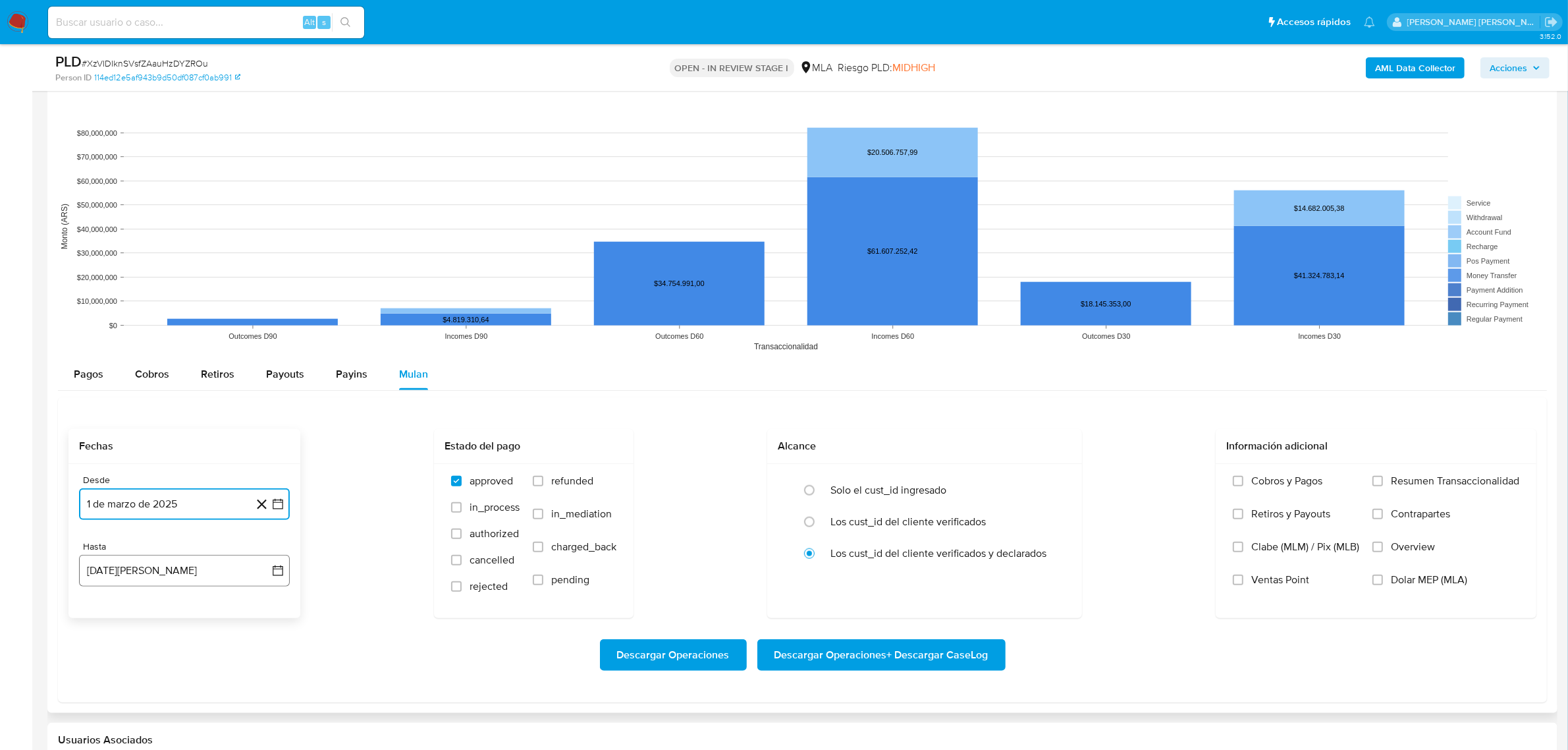
click at [106, 569] on button "13 de agosto de 2025" at bounding box center [184, 571] width 211 height 31
click at [100, 371] on icon "Mes anterior" at bounding box center [102, 370] width 16 height 16
click at [183, 526] on button "31" at bounding box center [184, 524] width 21 height 21
click at [554, 486] on span "refunded" at bounding box center [572, 480] width 42 height 13
click at [543, 486] on input "refunded" at bounding box center [538, 480] width 11 height 11
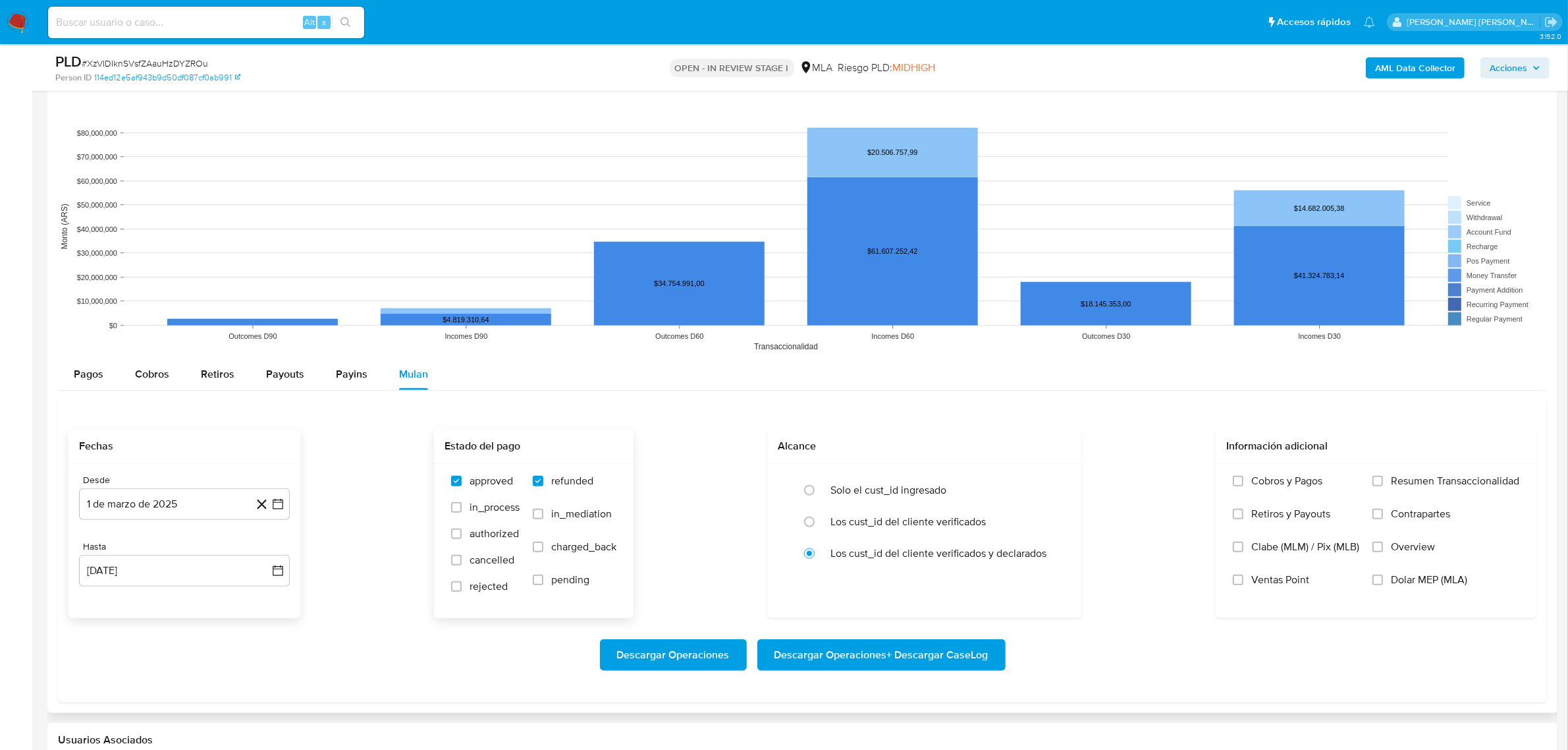
checkbox input "true"
click at [1372, 590] on label "Dolar MEP (MLA)" at bounding box center [1445, 590] width 147 height 32
click at [1372, 586] on input "Dolar MEP (MLA)" at bounding box center [1377, 580] width 11 height 11
click at [854, 663] on span "Descargar Operaciones + Descargar CaseLog" at bounding box center [881, 655] width 214 height 29
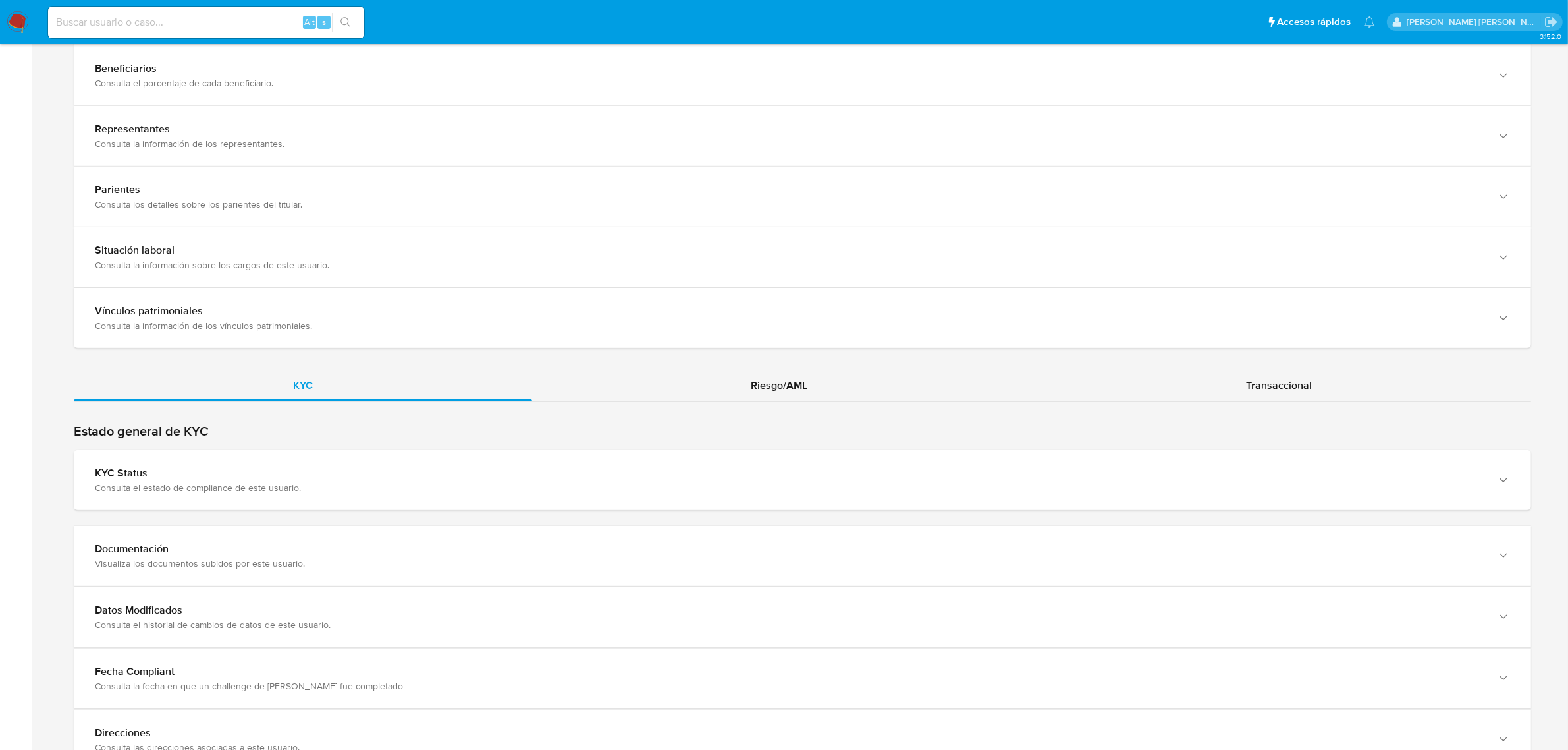
scroll to position [966, 0]
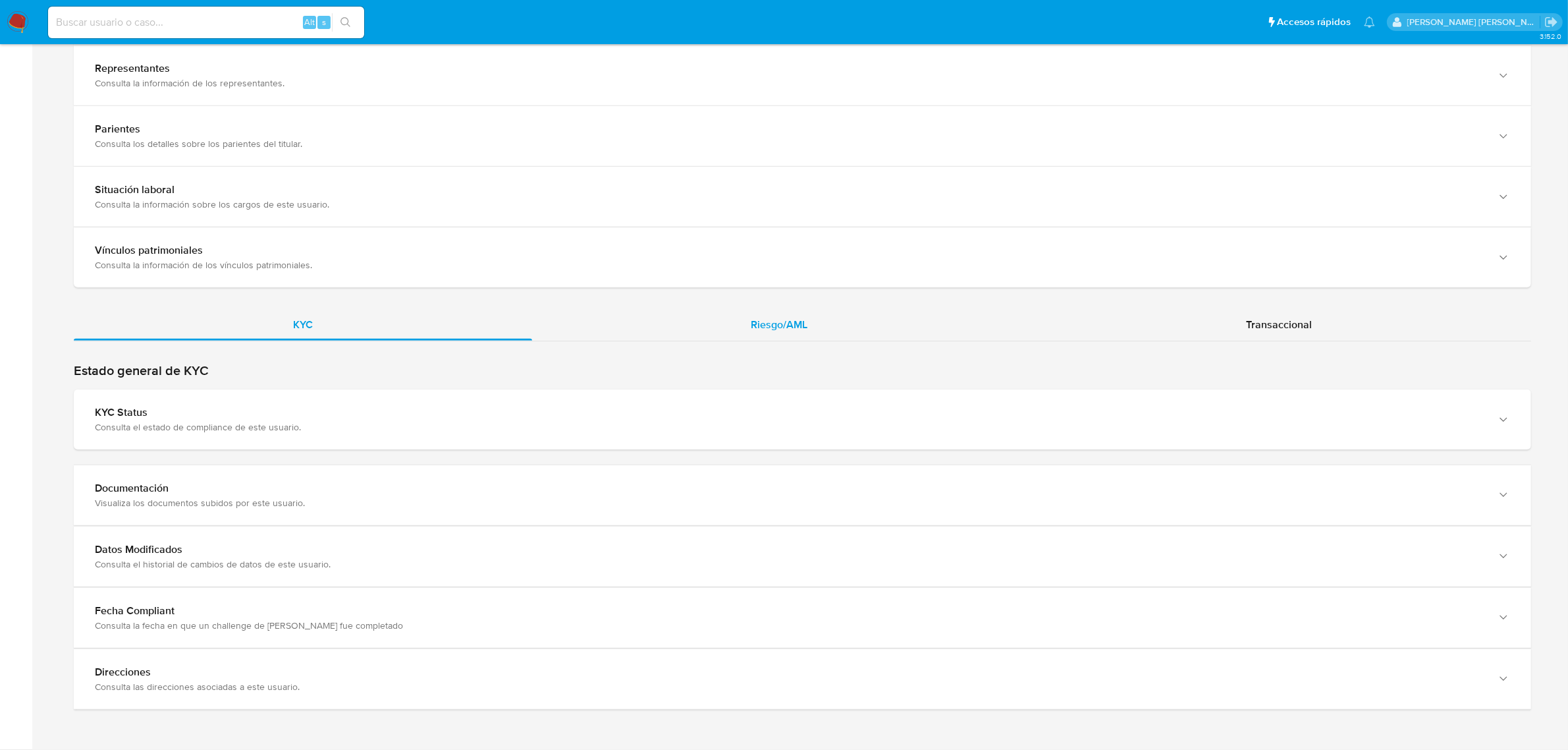
click at [804, 311] on div "Riesgo/AML" at bounding box center [780, 325] width 496 height 31
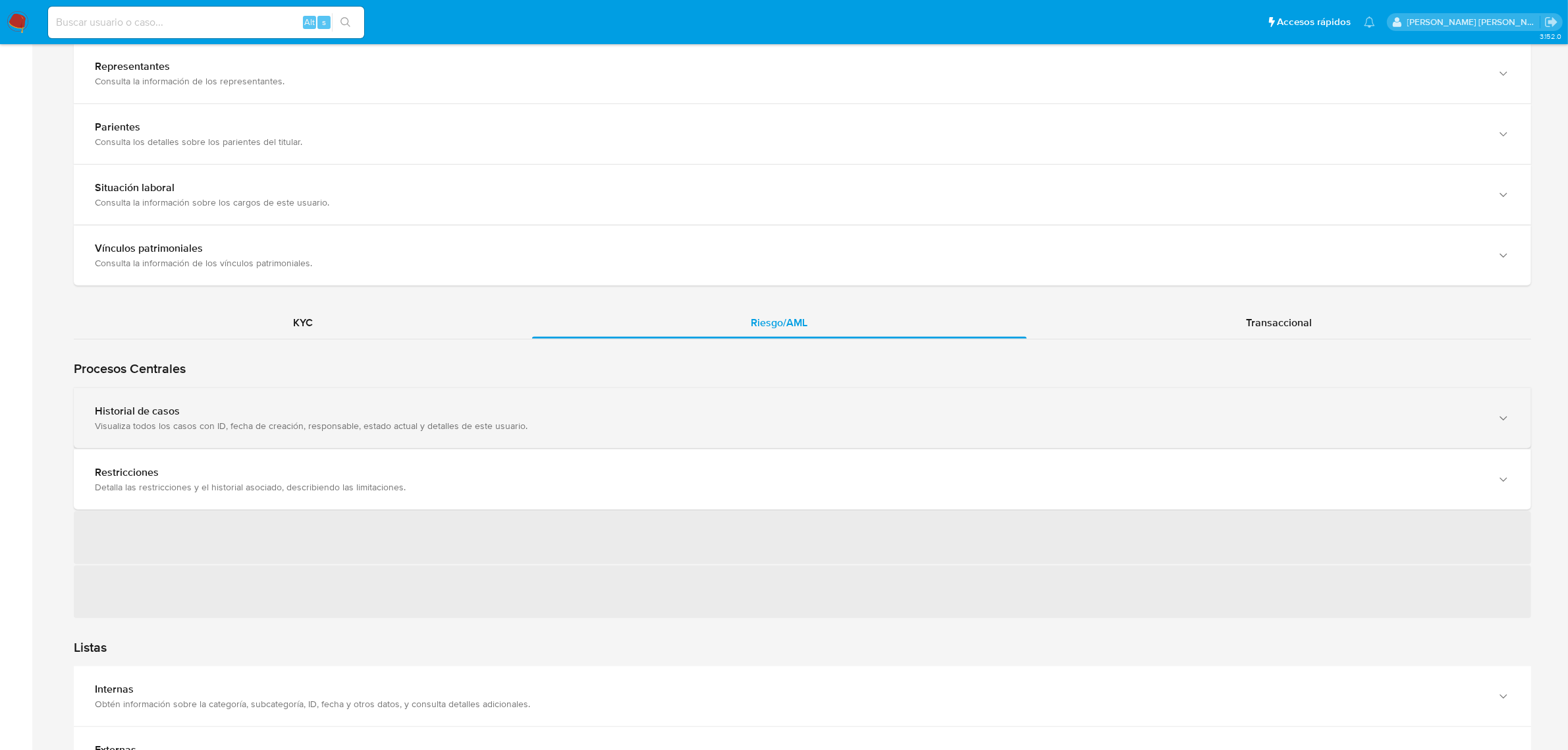
click at [367, 416] on div "Historial de casos" at bounding box center [789, 410] width 1389 height 13
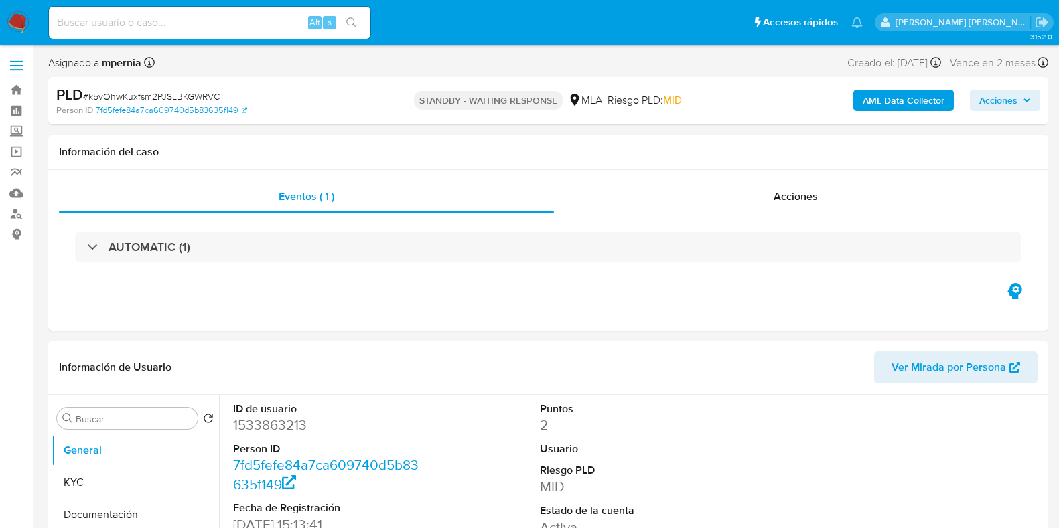
select select "10"
click at [147, 23] on input at bounding box center [209, 22] width 321 height 17
paste input "2489721825"
type input "2489721825"
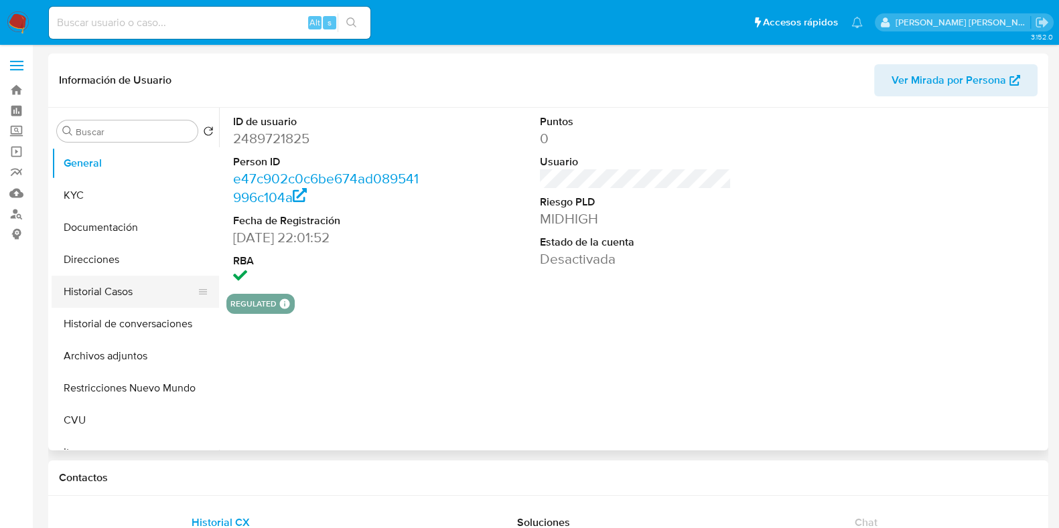
click at [127, 287] on button "Historial Casos" at bounding box center [130, 292] width 157 height 32
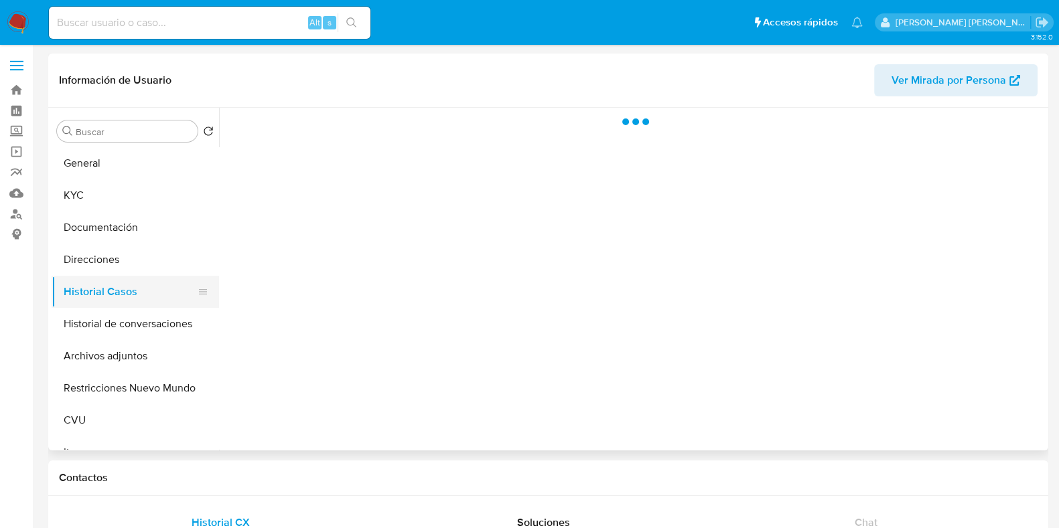
select select "10"
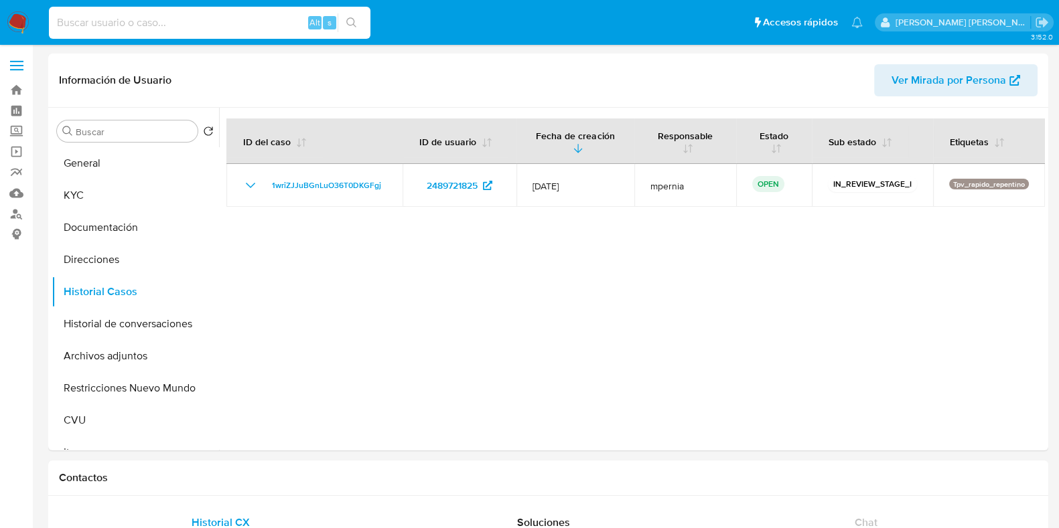
click at [112, 23] on input at bounding box center [209, 22] width 321 height 17
paste input "2491390819"
type input "2491390819"
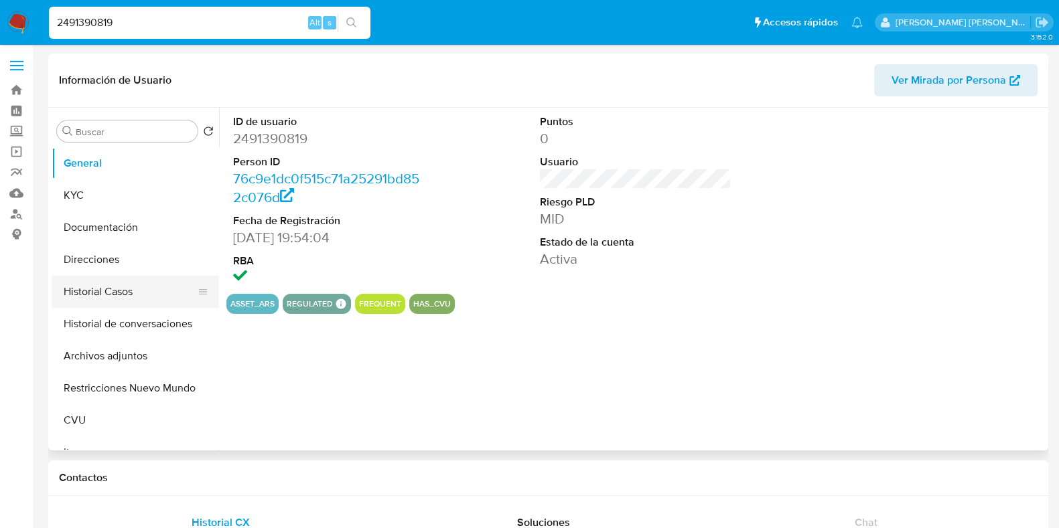
click at [77, 306] on button "Historial Casos" at bounding box center [130, 292] width 157 height 32
select select "10"
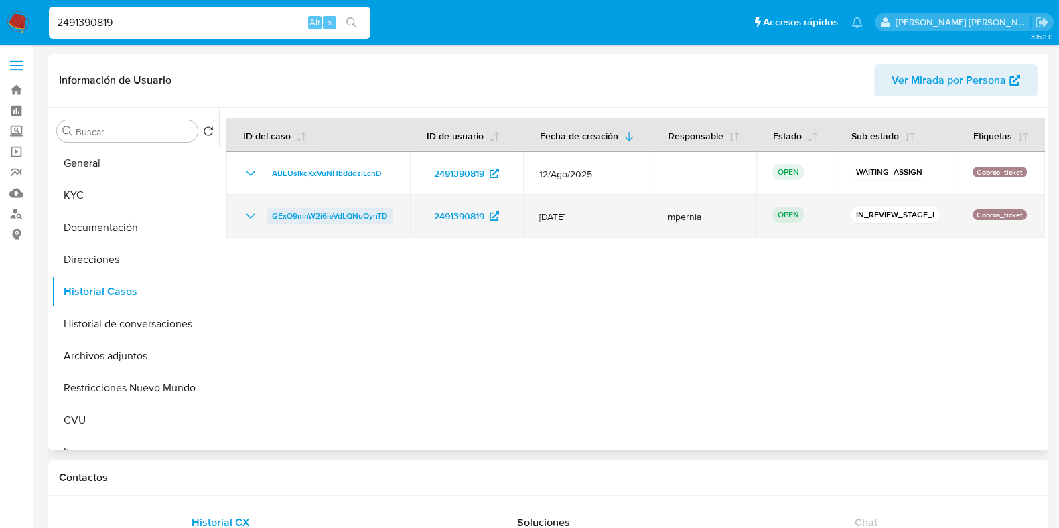
click at [329, 222] on span "GExO9mnW2i6ieVdLQNuQynTD" at bounding box center [330, 216] width 116 height 16
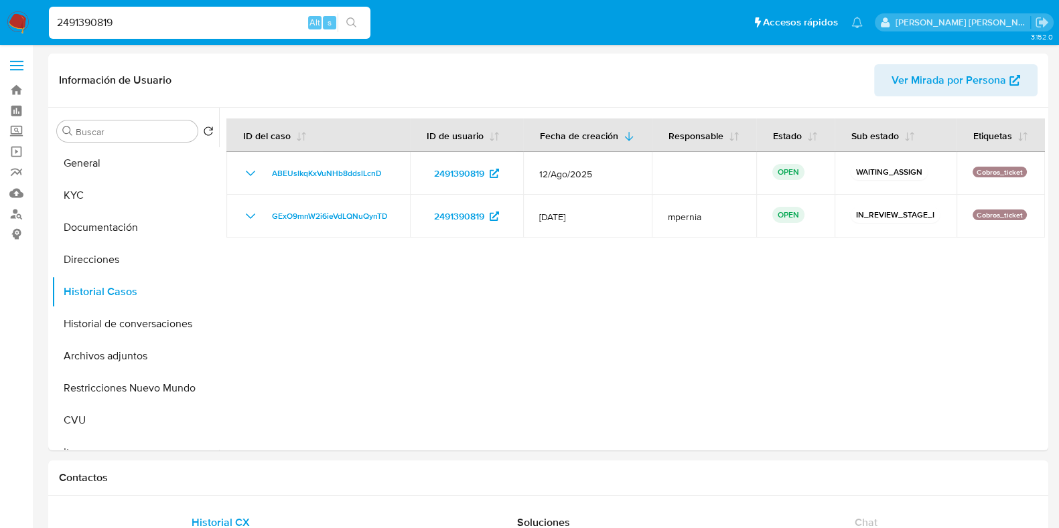
click at [79, 27] on input "2491390819" at bounding box center [209, 22] width 321 height 17
paste input "4462637"
type input "2494462637"
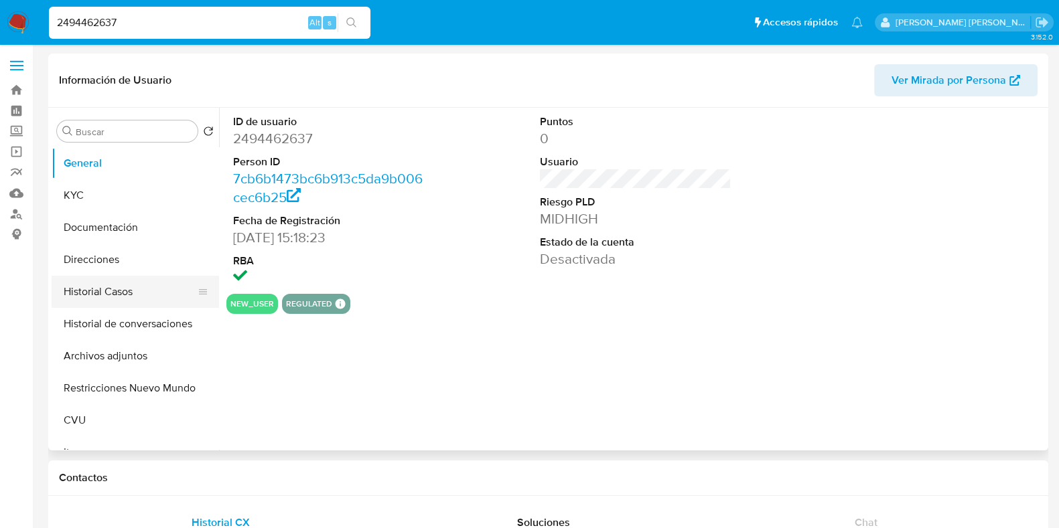
click at [94, 303] on button "Historial Casos" at bounding box center [130, 292] width 157 height 32
select select "10"
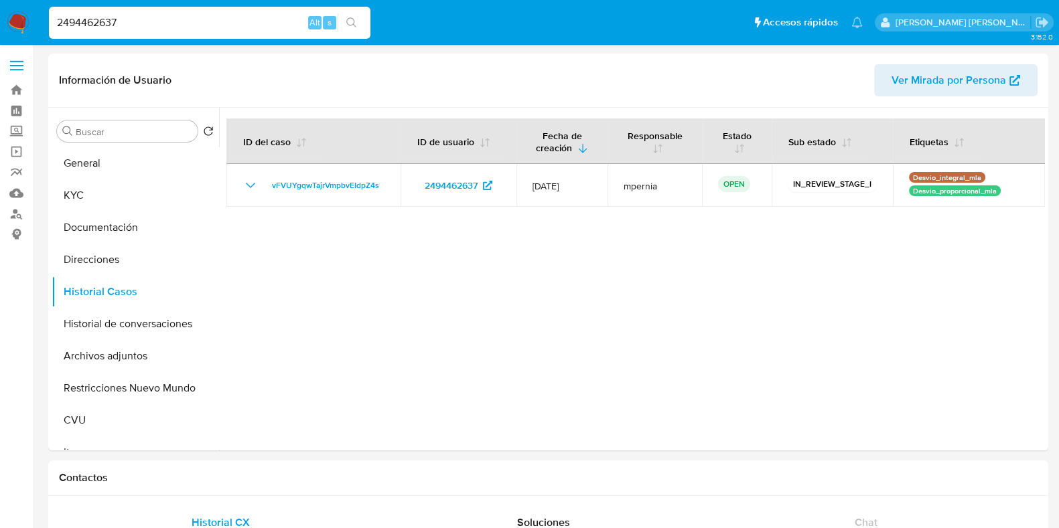
click at [104, 26] on input "2494462637" at bounding box center [209, 22] width 321 height 17
click at [104, 25] on input "2494462637" at bounding box center [209, 22] width 321 height 17
paste input "794209"
type input "2497942097"
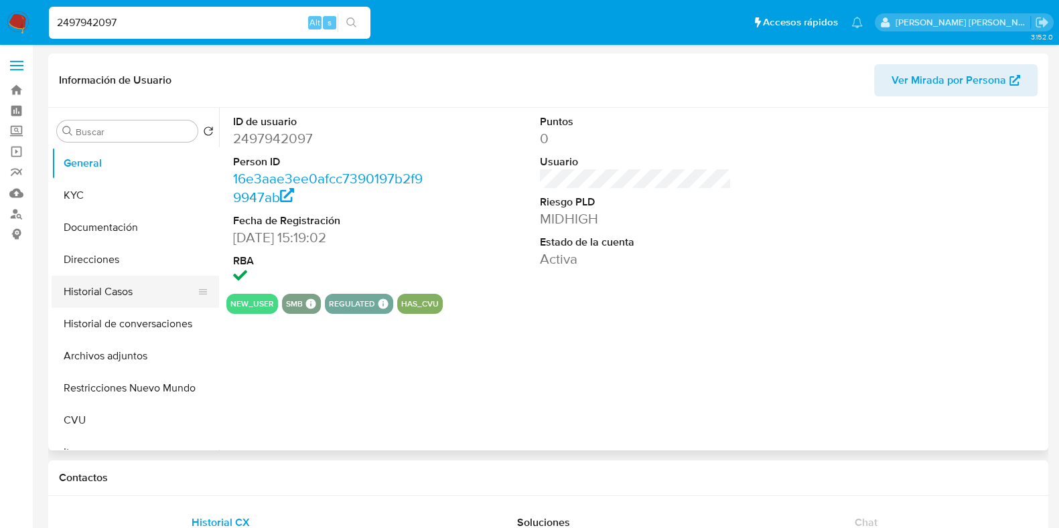
click at [105, 285] on button "Historial Casos" at bounding box center [130, 292] width 157 height 32
select select "10"
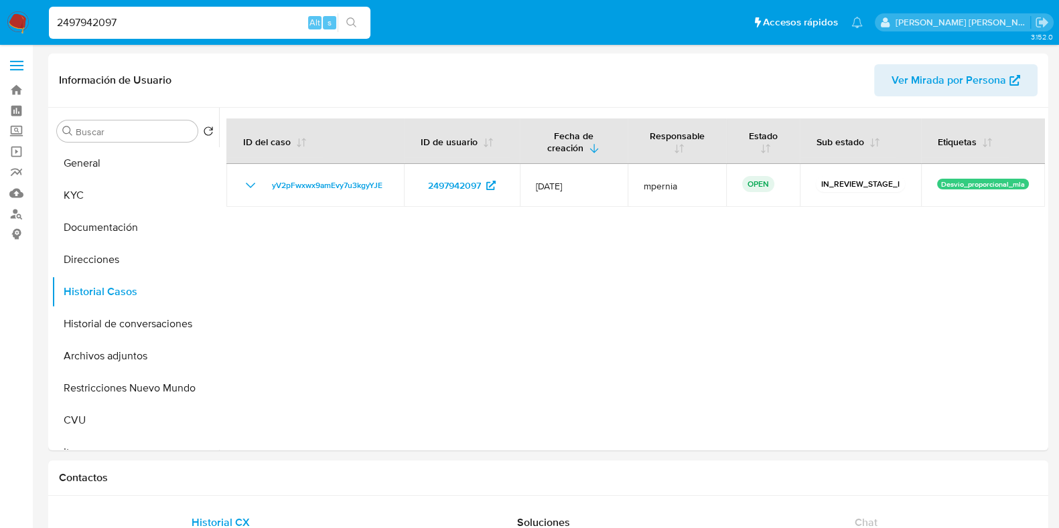
click at [87, 12] on div "2497942097 Alt s" at bounding box center [209, 23] width 321 height 32
click at [80, 18] on input "2497942097" at bounding box center [209, 22] width 321 height 17
paste input "6626083"
type input "2466260837"
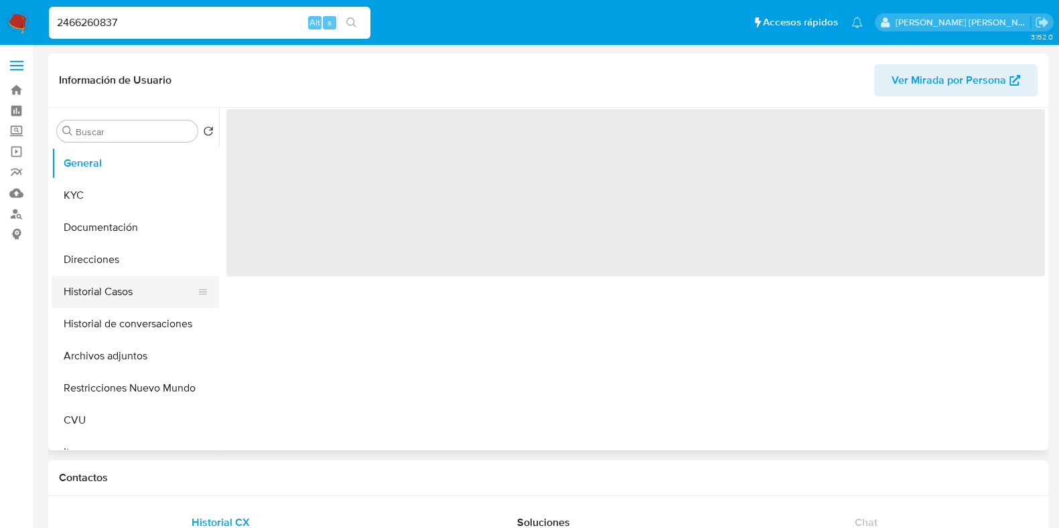
click at [96, 299] on button "Historial Casos" at bounding box center [130, 292] width 157 height 32
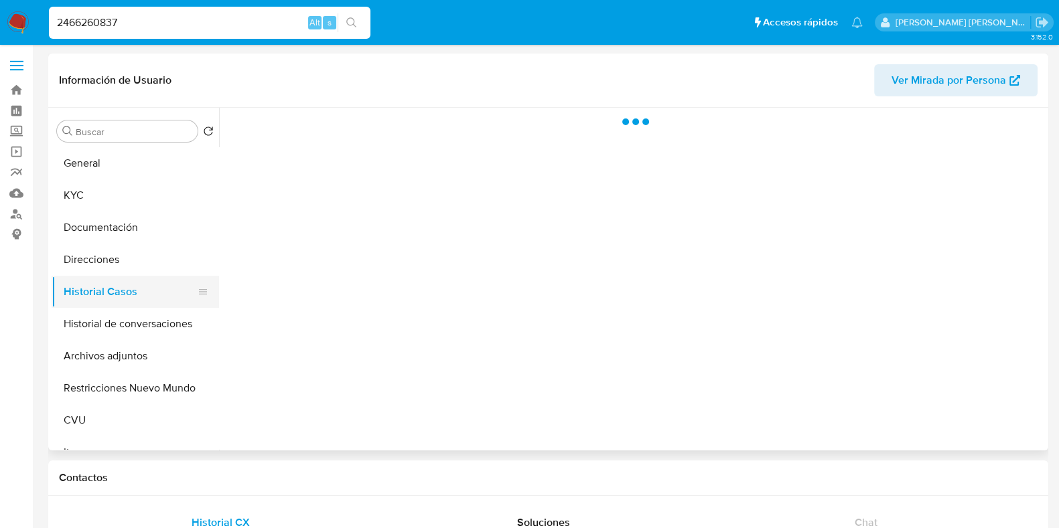
select select "10"
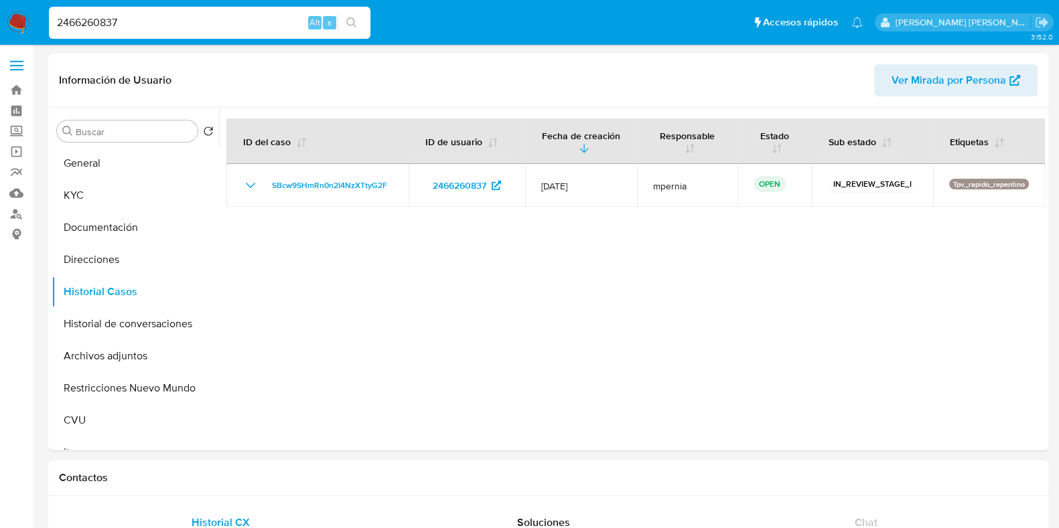
click at [96, 21] on input "2466260837" at bounding box center [209, 22] width 321 height 17
paste input "47207738"
type input "2447207738"
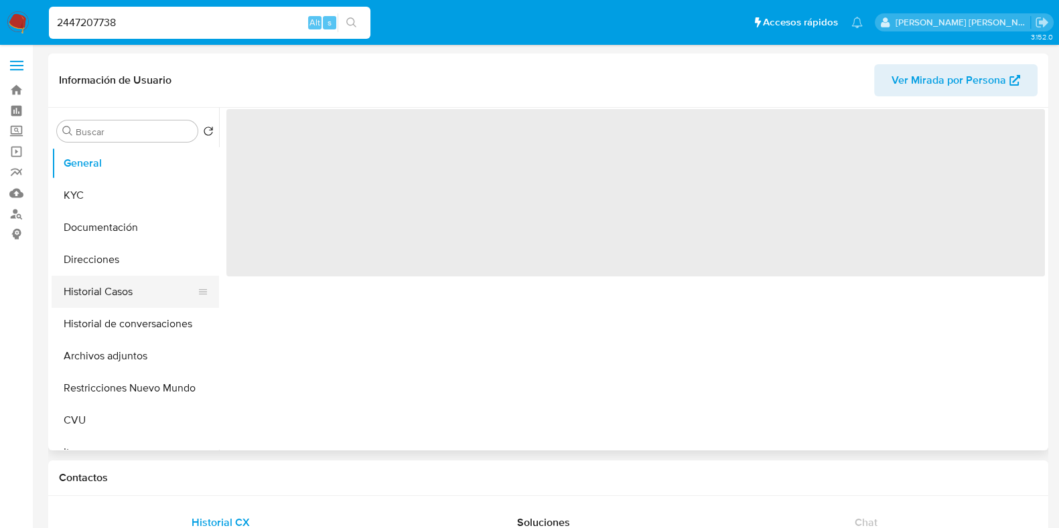
click at [114, 283] on button "Historial Casos" at bounding box center [130, 292] width 157 height 32
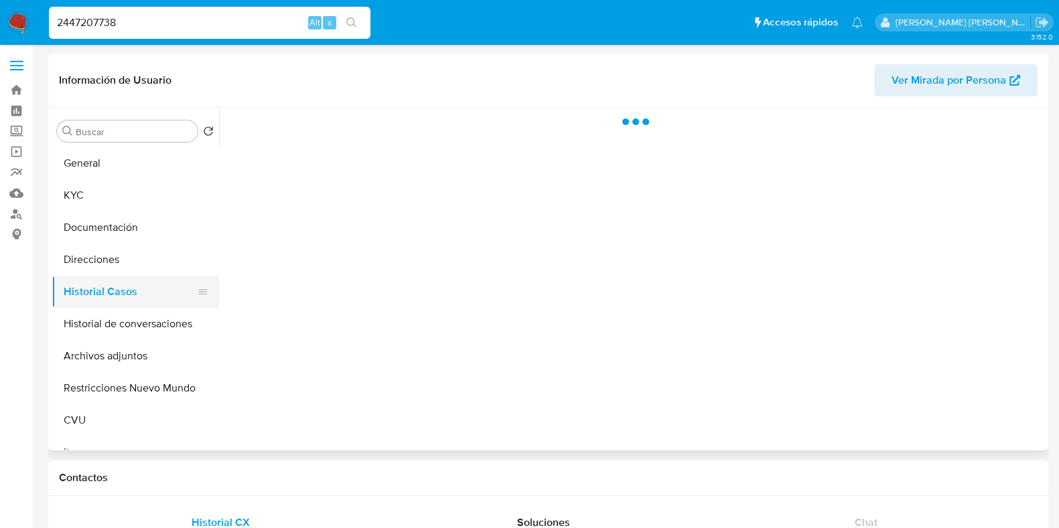
select select "10"
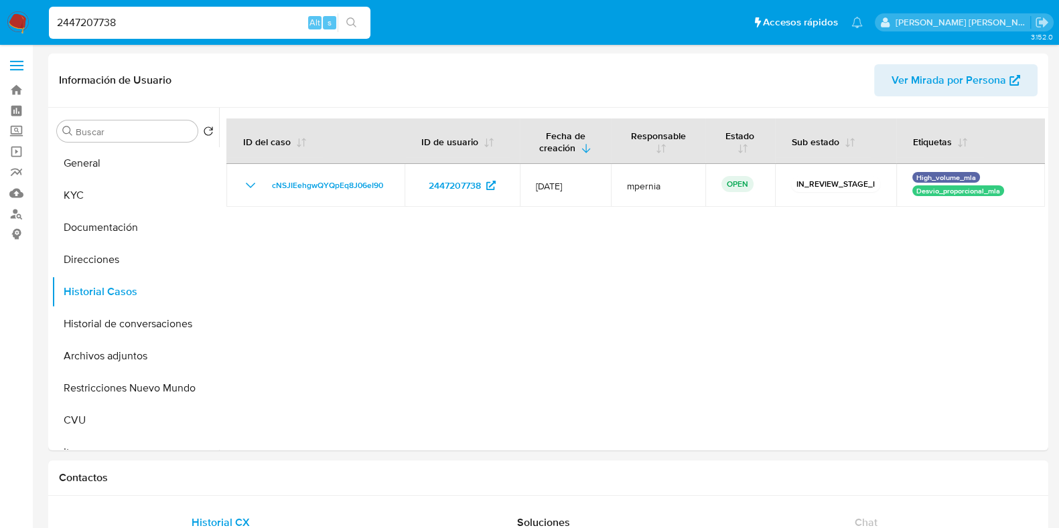
click at [111, 23] on input "2447207738" at bounding box center [209, 22] width 321 height 17
click at [110, 23] on input "2447207738" at bounding box center [209, 22] width 321 height 17
paste input "04233892"
type input "2404233892"
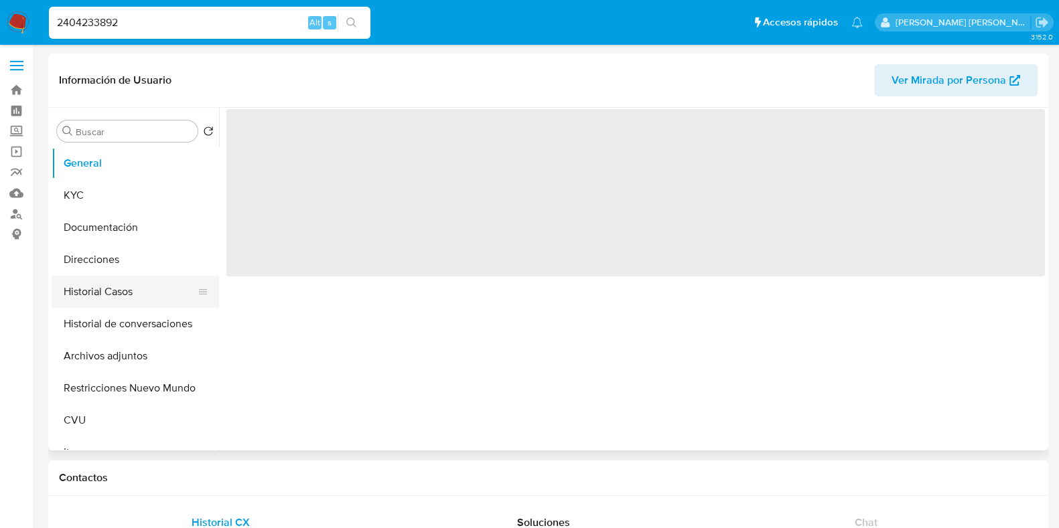
click at [102, 289] on button "Historial Casos" at bounding box center [130, 292] width 157 height 32
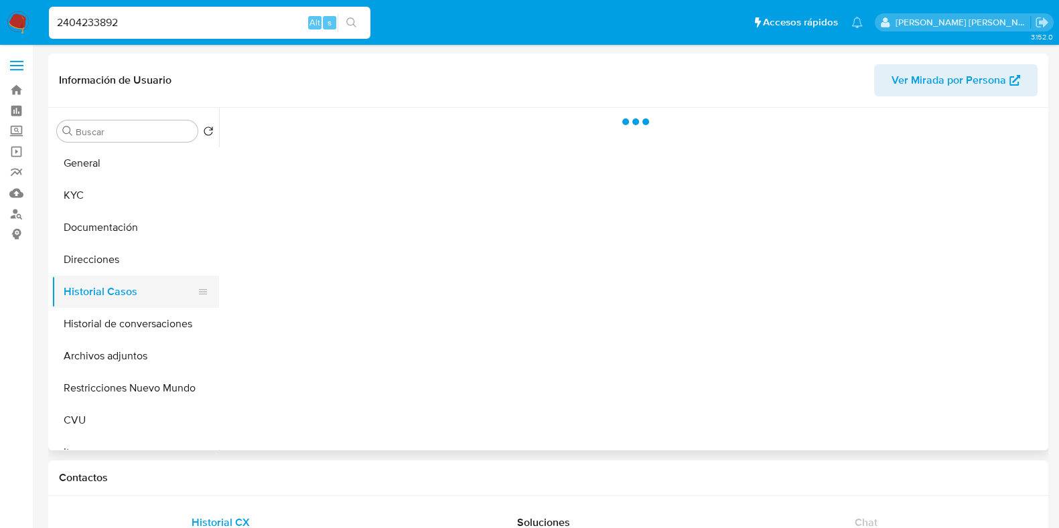
select select "10"
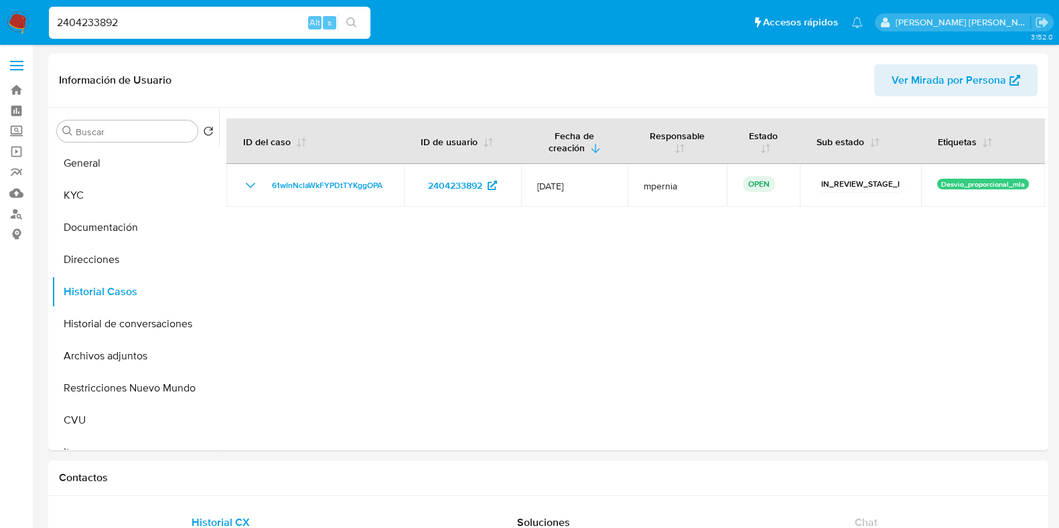
click at [91, 24] on input "2404233892" at bounding box center [209, 22] width 321 height 17
paste input "390987857"
type input "2390987857"
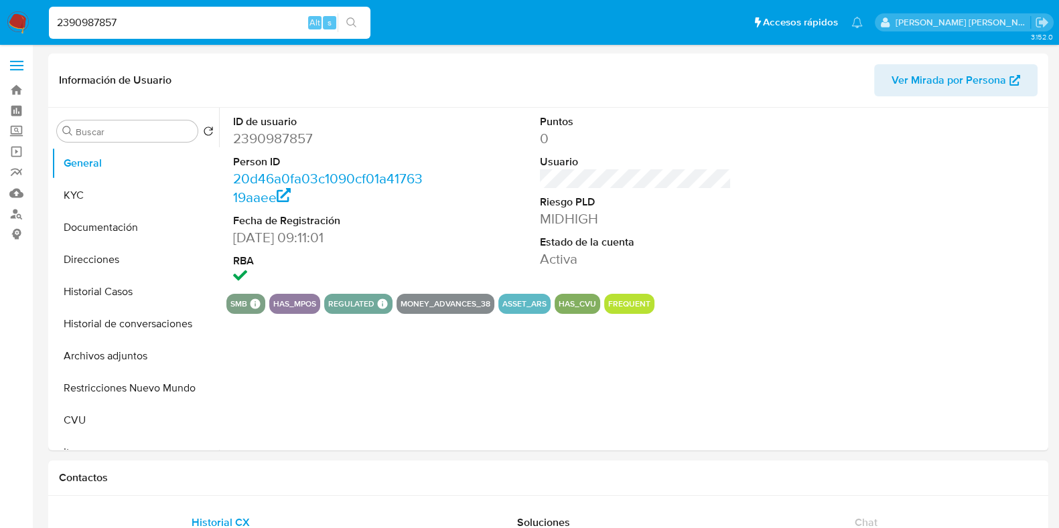
select select "10"
click at [103, 291] on button "Historial Casos" at bounding box center [130, 292] width 157 height 32
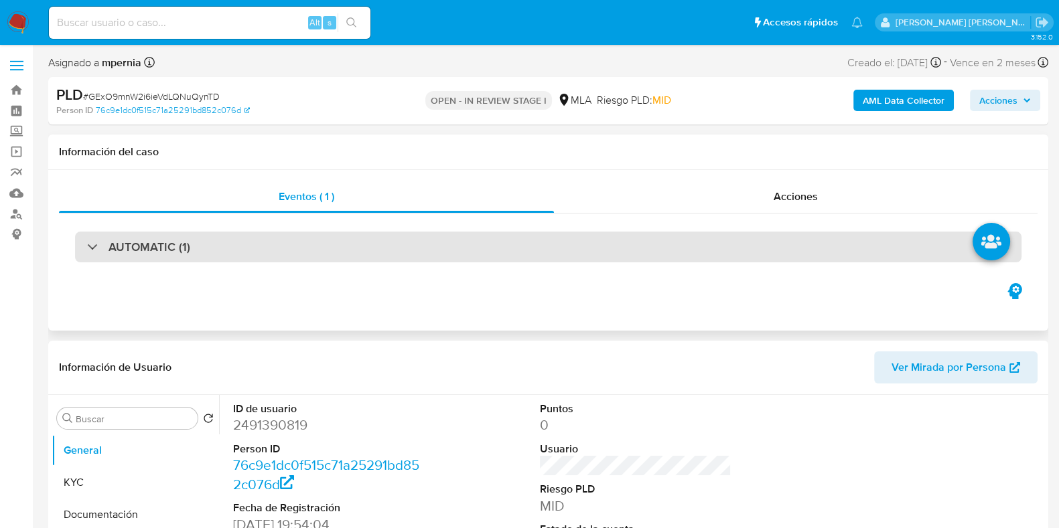
select select "10"
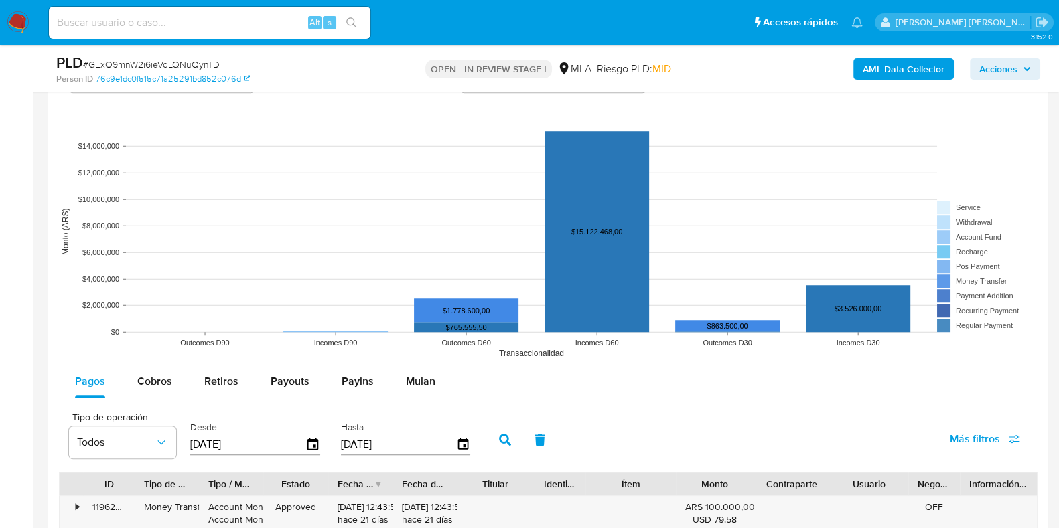
scroll to position [1339, 0]
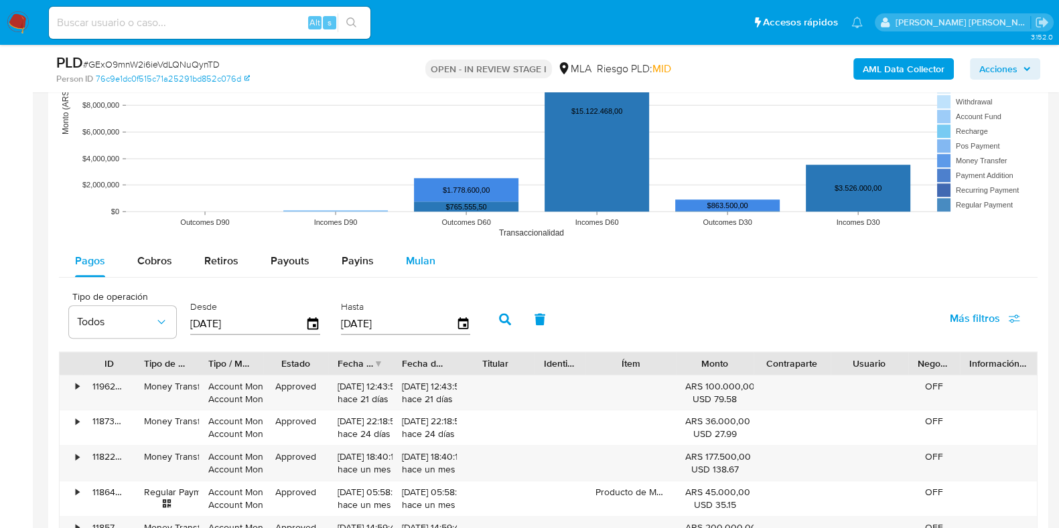
click at [406, 268] on div "Mulan" at bounding box center [420, 261] width 29 height 32
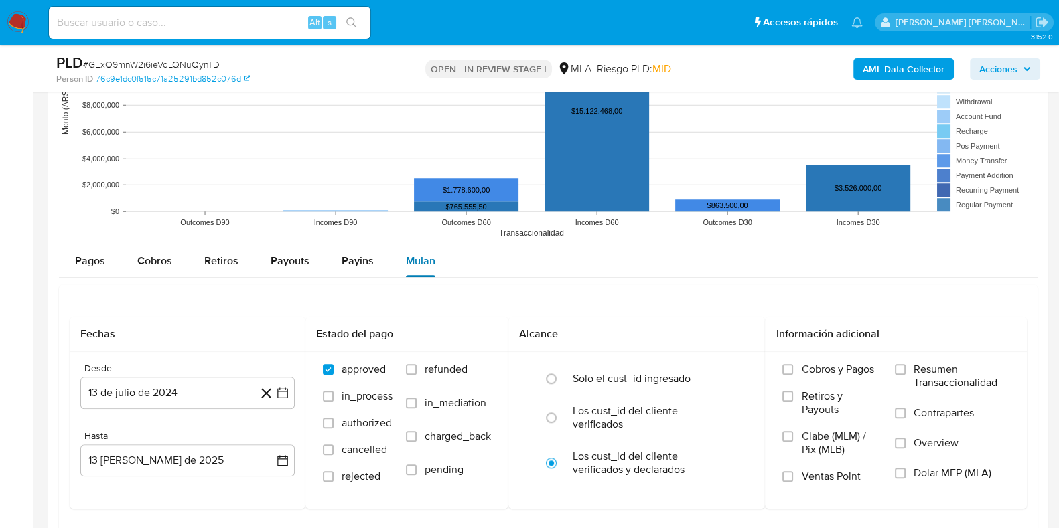
scroll to position [1590, 0]
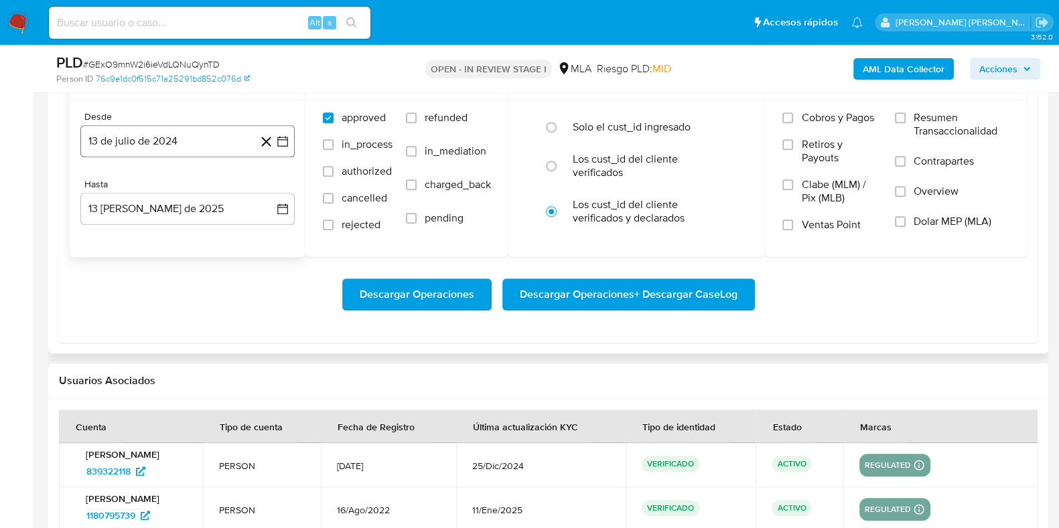
click at [134, 149] on button "13 de julio de 2024" at bounding box center [187, 141] width 214 height 32
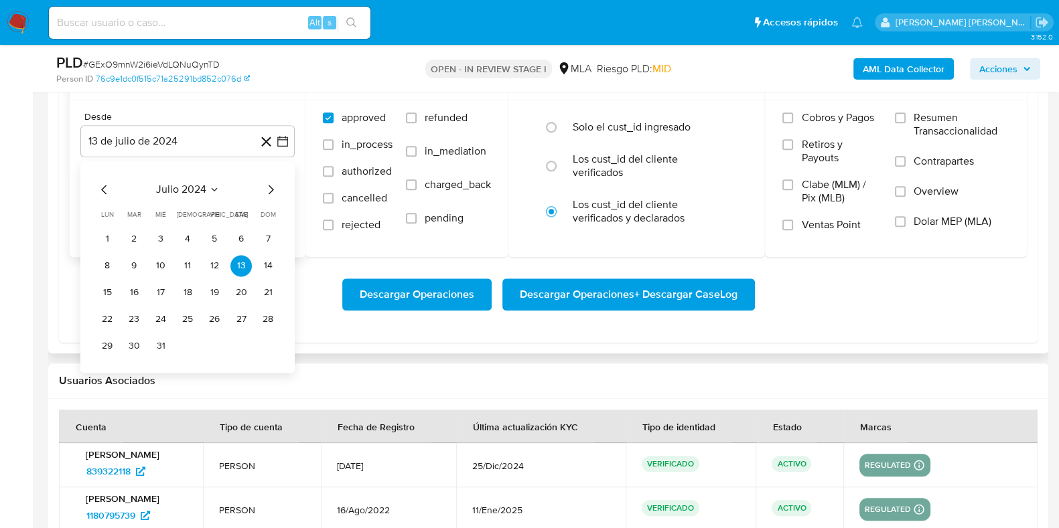
click at [207, 185] on button "julio 2024" at bounding box center [188, 189] width 64 height 13
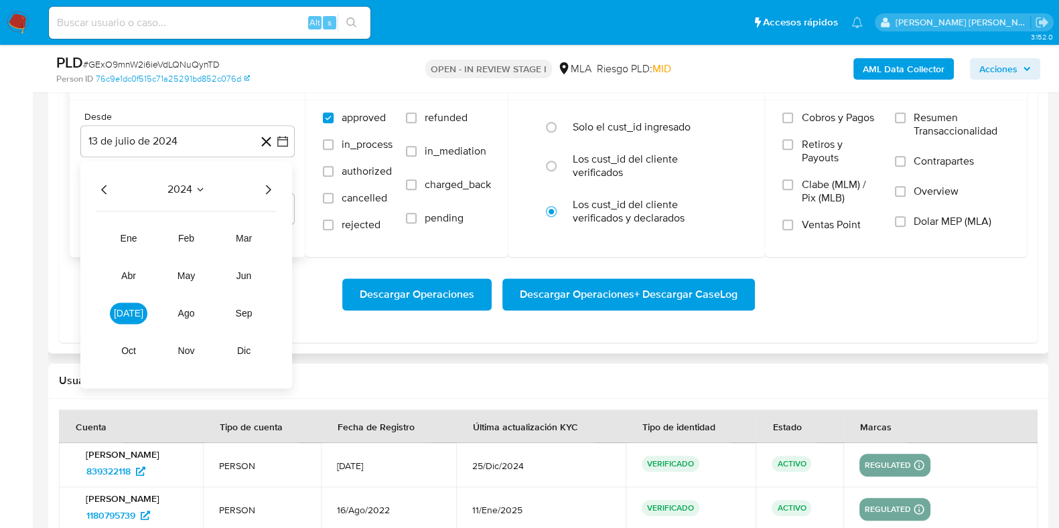
click at [267, 189] on icon "Año siguiente" at bounding box center [268, 189] width 16 height 16
click at [249, 236] on span "mar" at bounding box center [244, 238] width 16 height 11
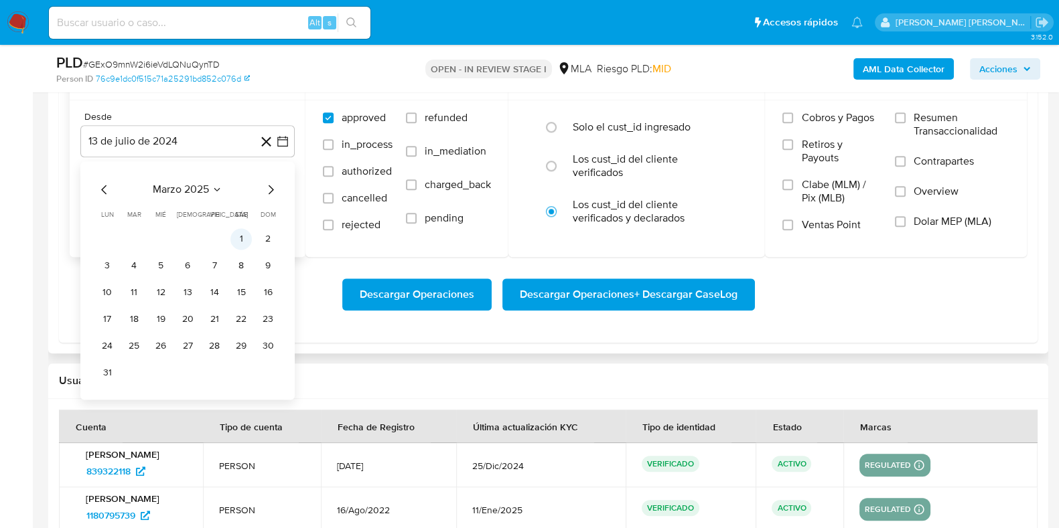
click at [239, 237] on button "1" at bounding box center [240, 238] width 21 height 21
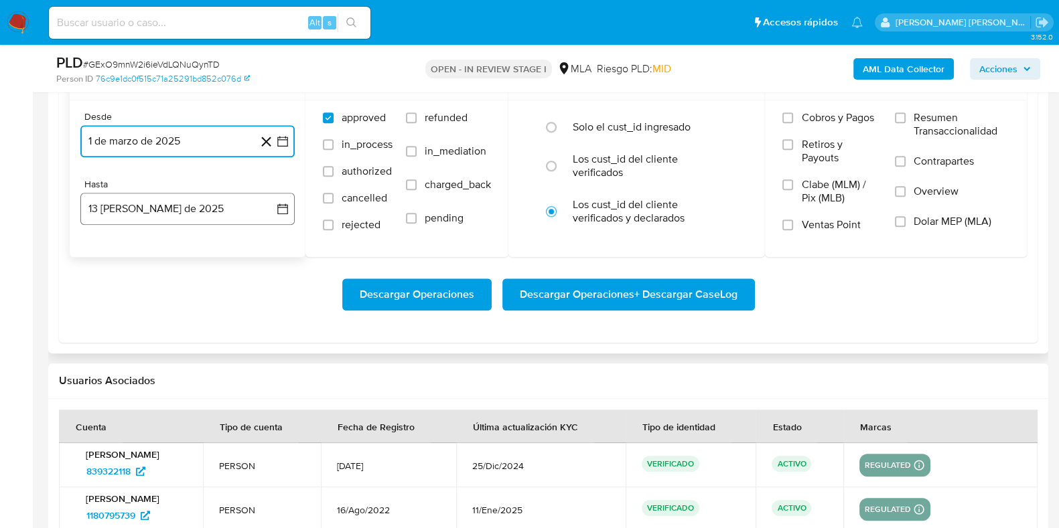
click at [128, 212] on button "13 de agosto de 2025" at bounding box center [187, 209] width 214 height 32
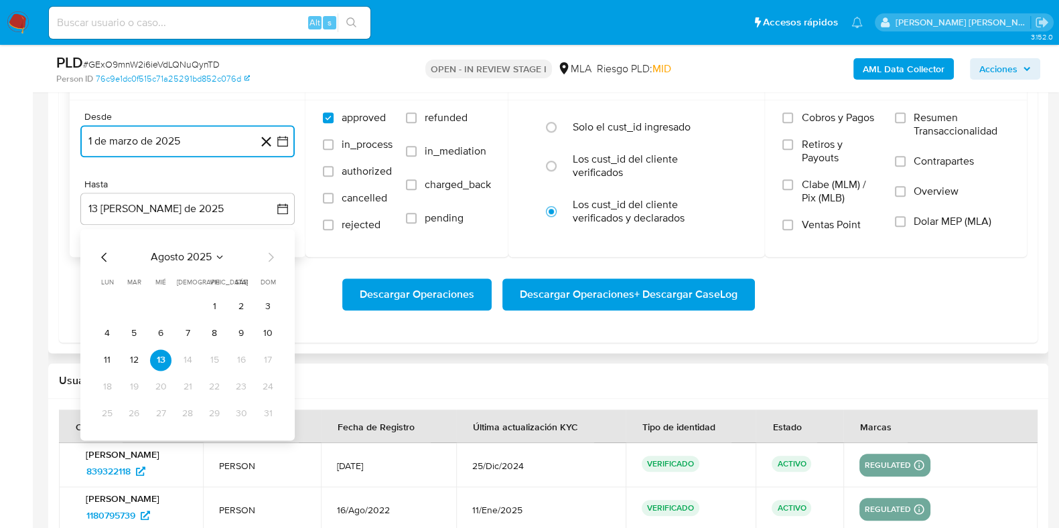
click at [108, 254] on icon "Mes anterior" at bounding box center [104, 257] width 16 height 16
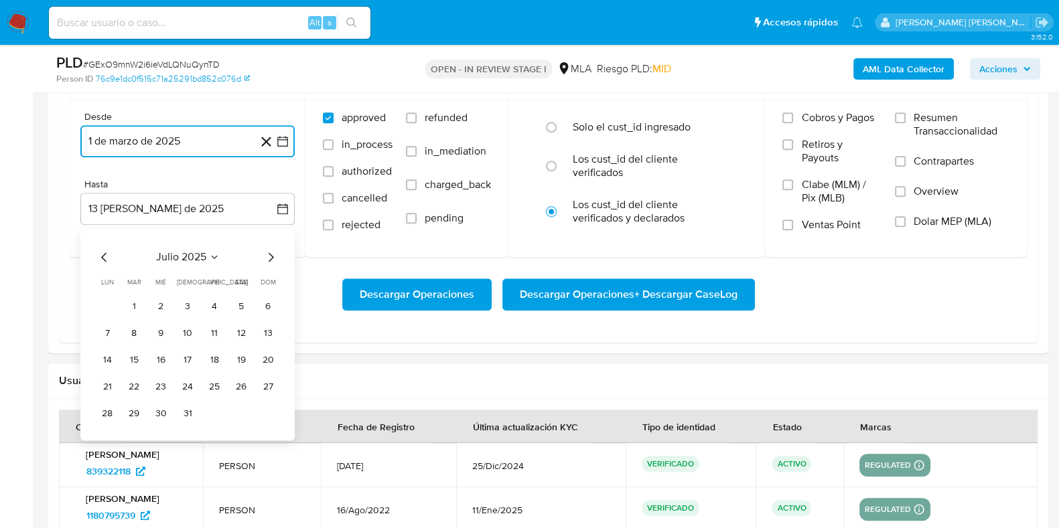
click at [183, 415] on button "31" at bounding box center [187, 413] width 21 height 21
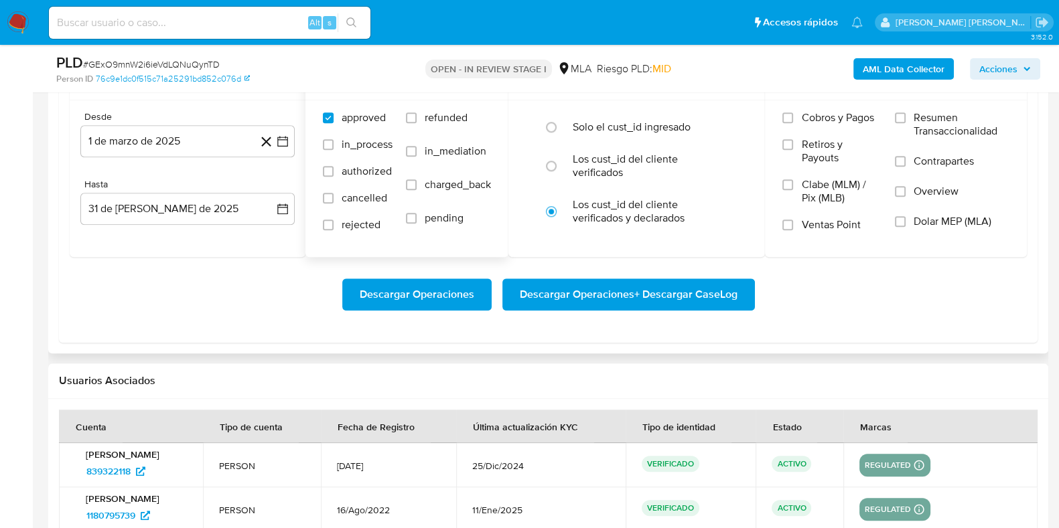
click at [412, 124] on label "refunded" at bounding box center [448, 127] width 85 height 33
click at [412, 123] on input "refunded" at bounding box center [411, 117] width 11 height 11
checkbox input "true"
click at [915, 221] on span "Dolar MEP (MLA)" at bounding box center [952, 221] width 78 height 13
click at [905, 221] on input "Dolar MEP (MLA)" at bounding box center [900, 221] width 11 height 11
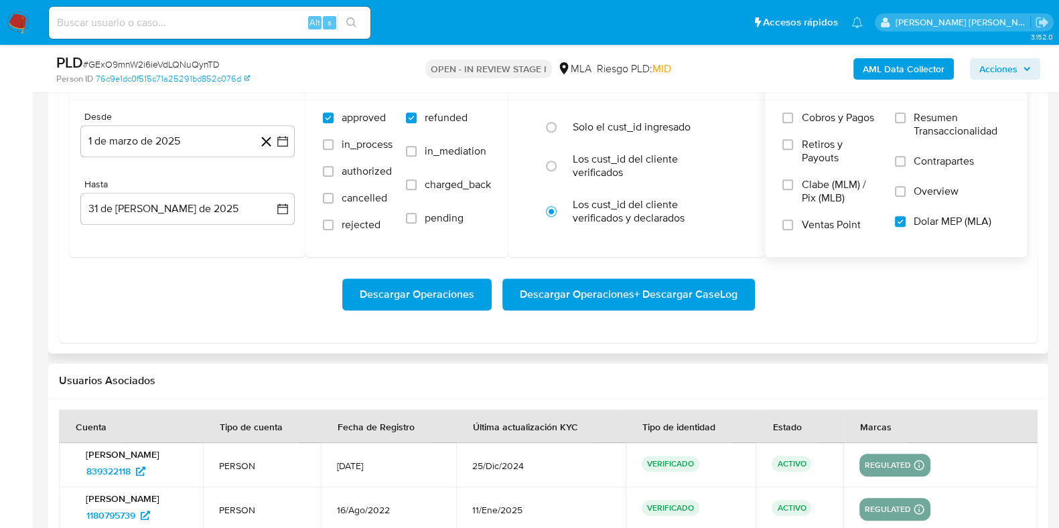
click at [656, 306] on span "Descargar Operaciones + Descargar CaseLog" at bounding box center [629, 294] width 218 height 29
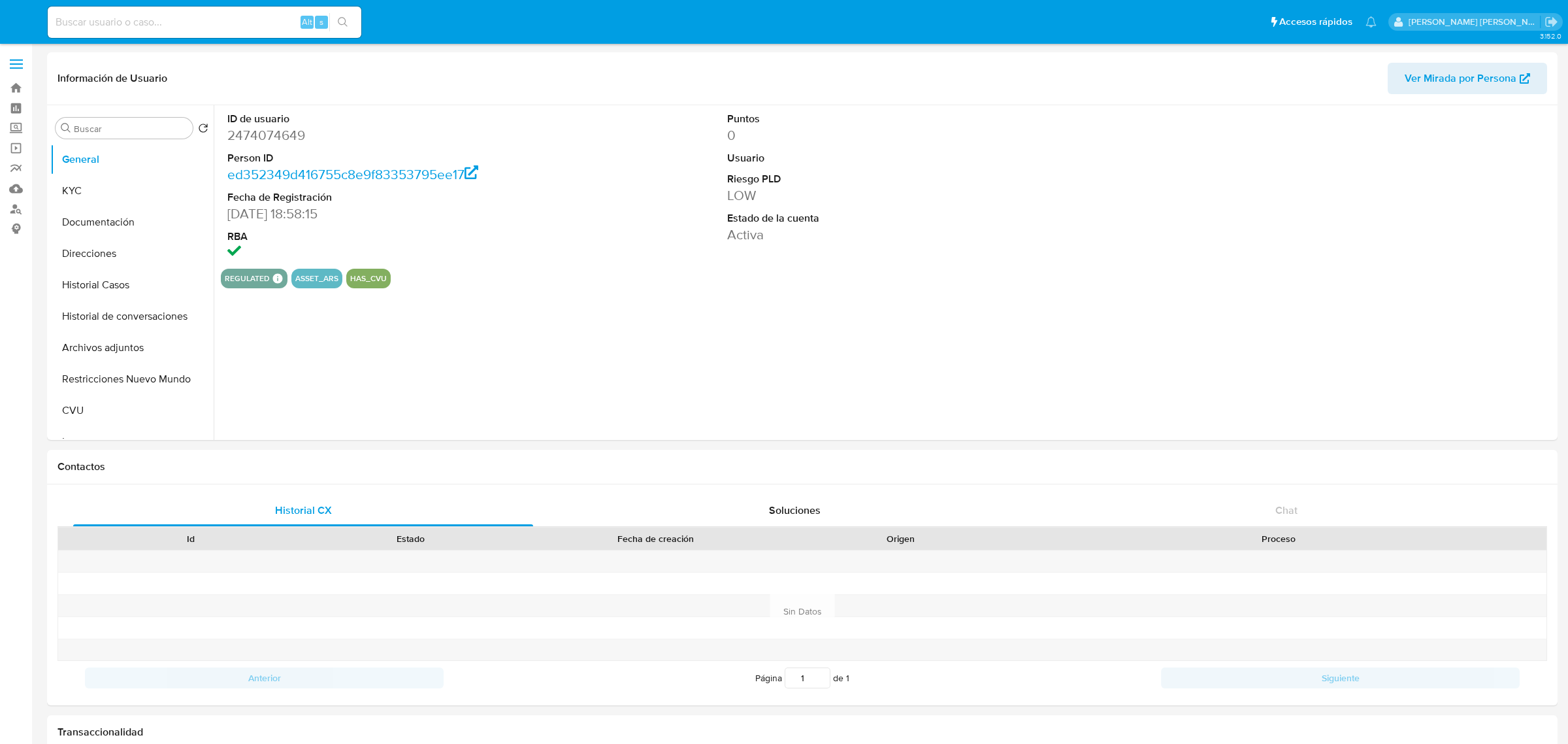
select select "10"
click at [70, 282] on button "Historial Casos" at bounding box center [127, 285] width 153 height 31
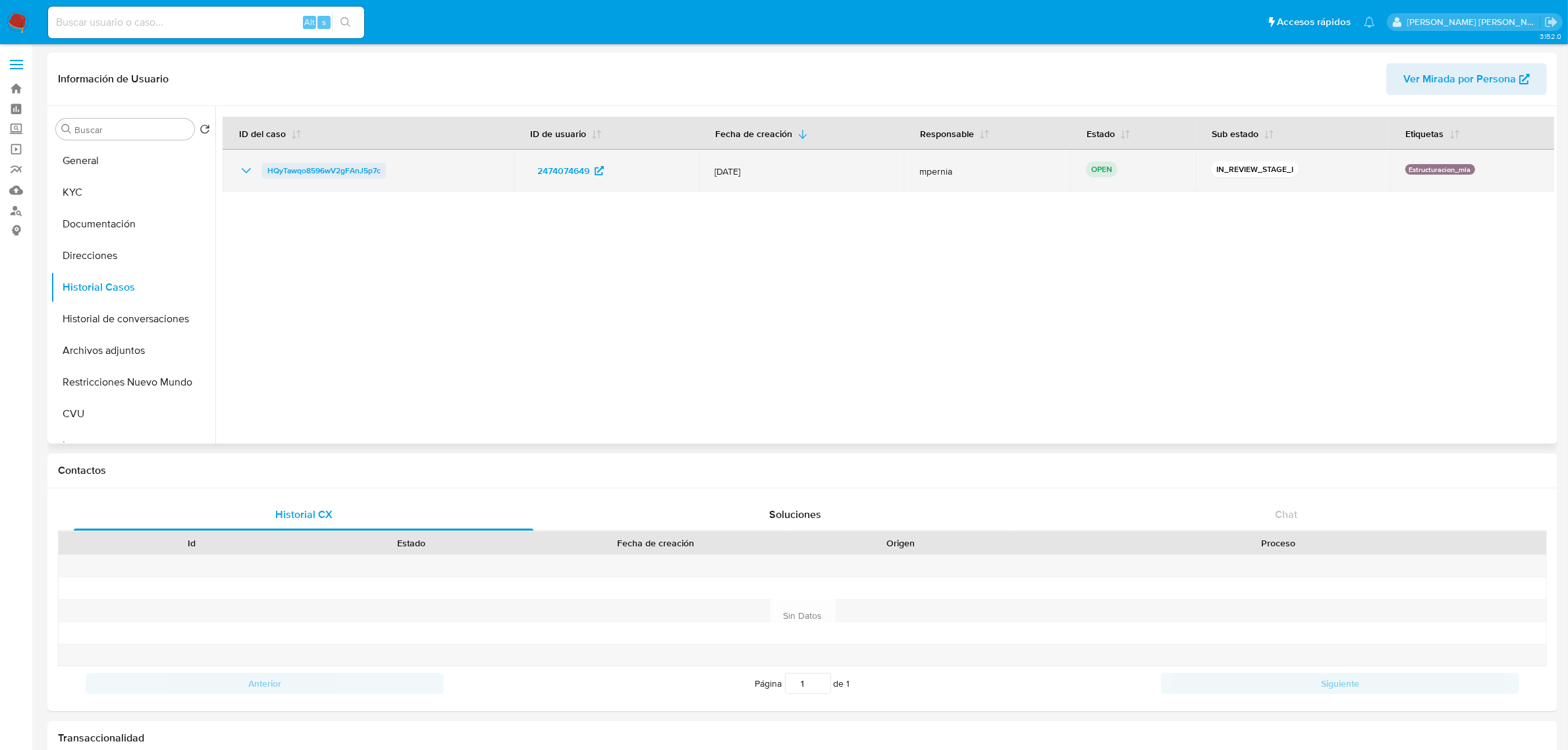
click at [280, 168] on span "HQyTawqo8596wV2gFAnJ5p7c" at bounding box center [324, 170] width 113 height 16
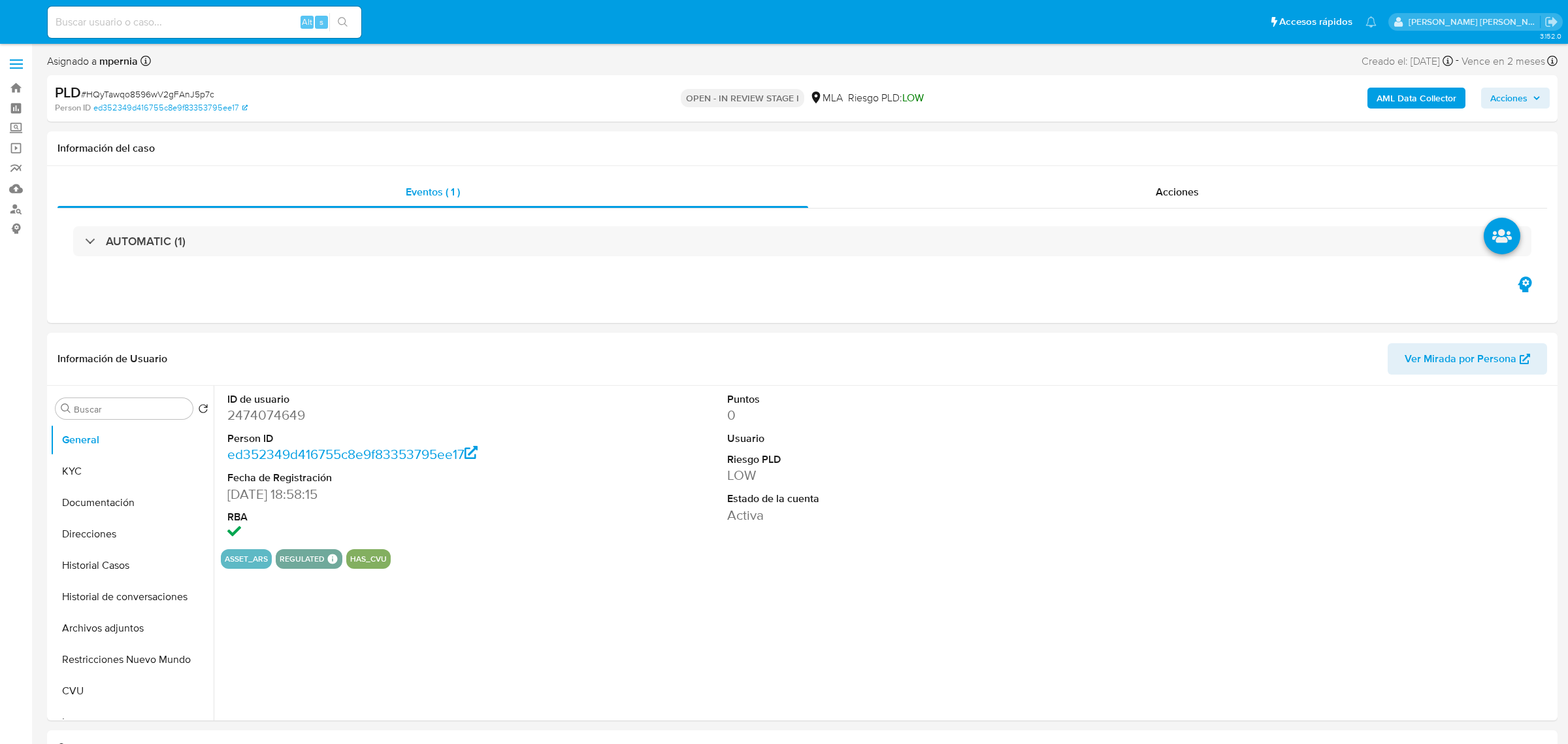
select select "10"
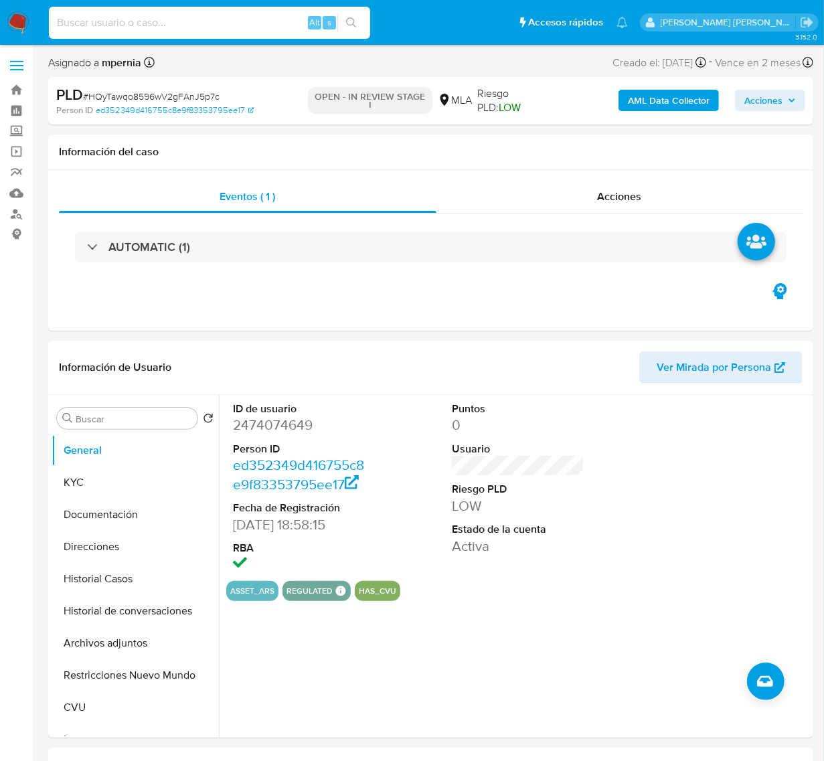
click at [121, 29] on input at bounding box center [209, 22] width 321 height 17
paste input "156817378"
type input "156817378"
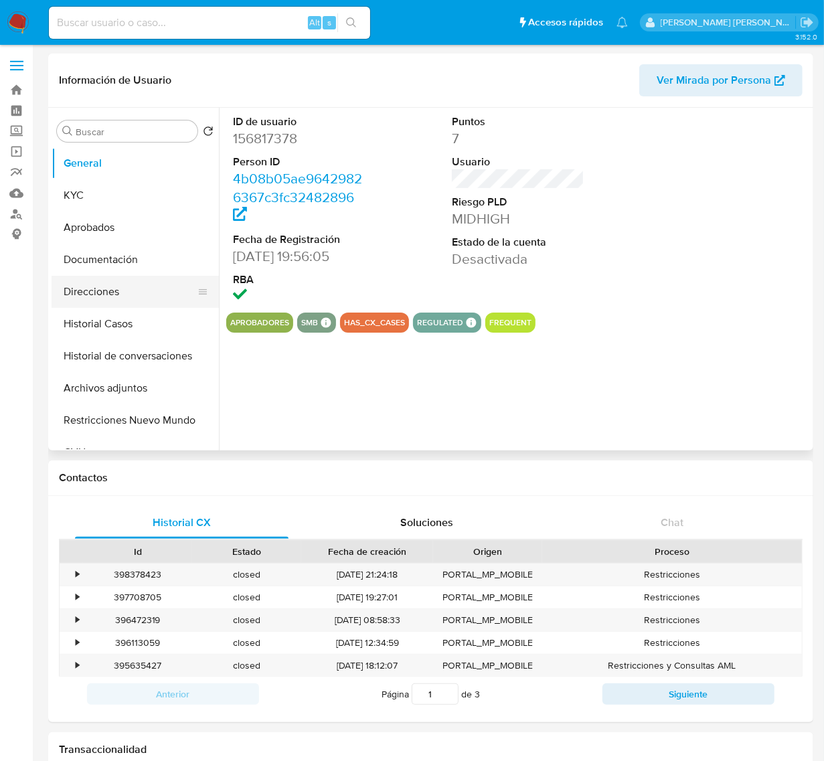
select select "10"
click at [99, 312] on button "Historial Casos" at bounding box center [130, 324] width 157 height 32
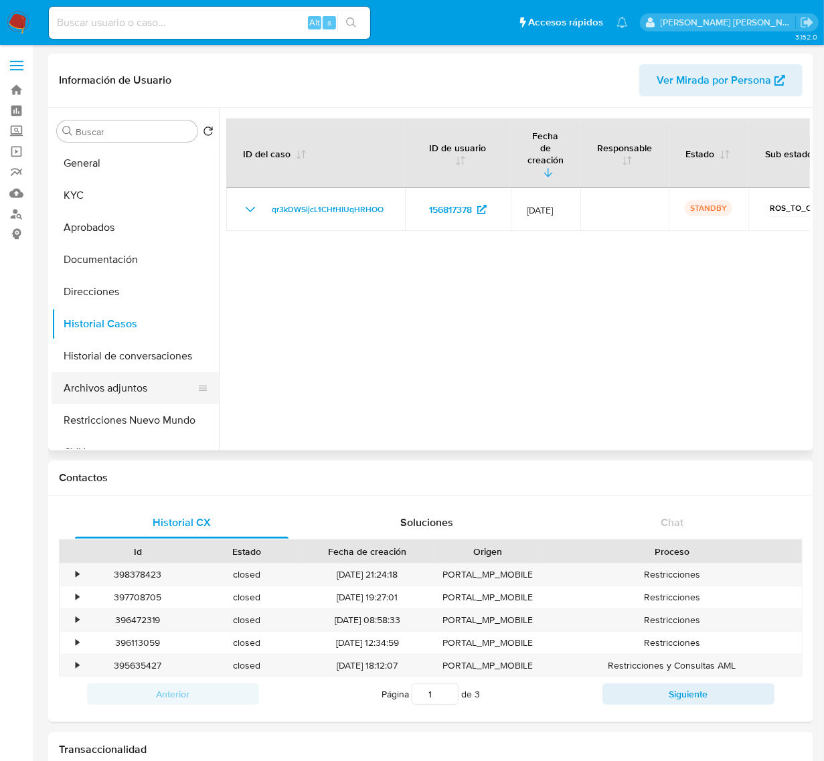
click at [101, 386] on button "Archivos adjuntos" at bounding box center [130, 388] width 157 height 32
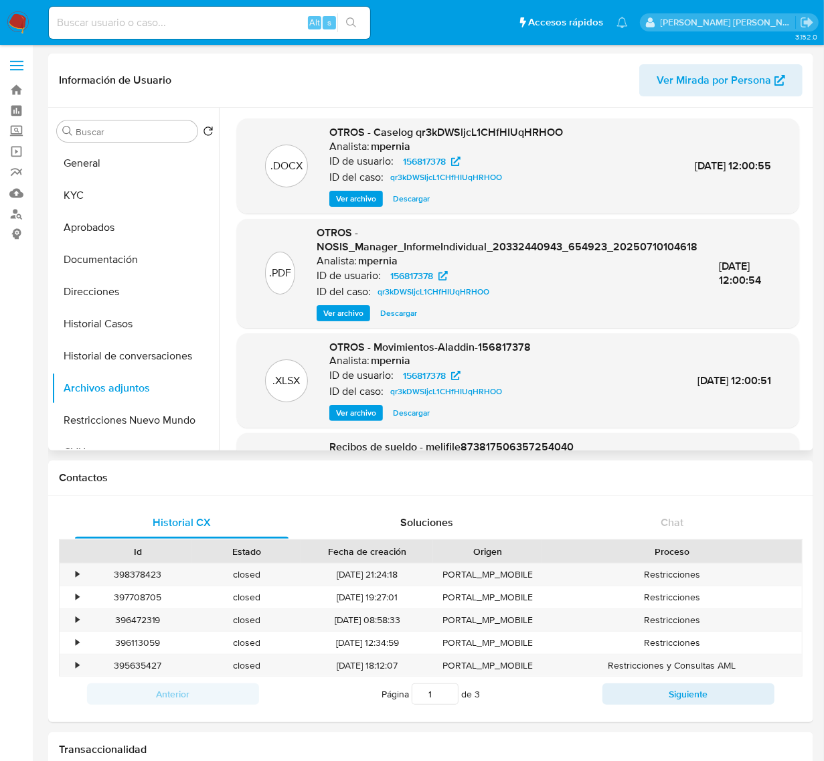
click at [348, 208] on div ".DOCX OTROS - Caselog qr3kDWSljcL1CHfHIUqHRHOO Analista: mpernia ID de usuario:…" at bounding box center [518, 166] width 562 height 95
click at [346, 196] on span "Ver archivo" at bounding box center [356, 198] width 40 height 13
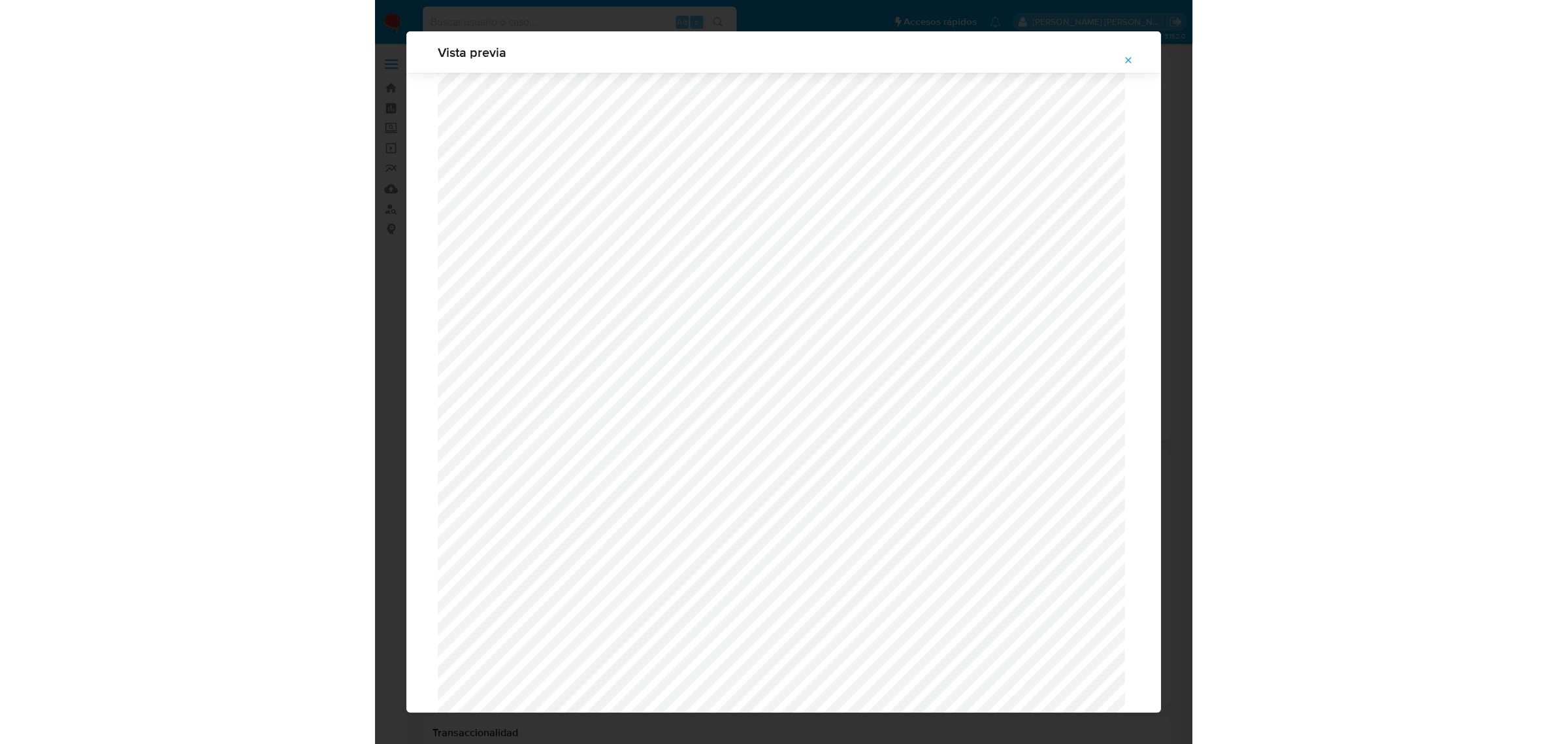
scroll to position [1200, 0]
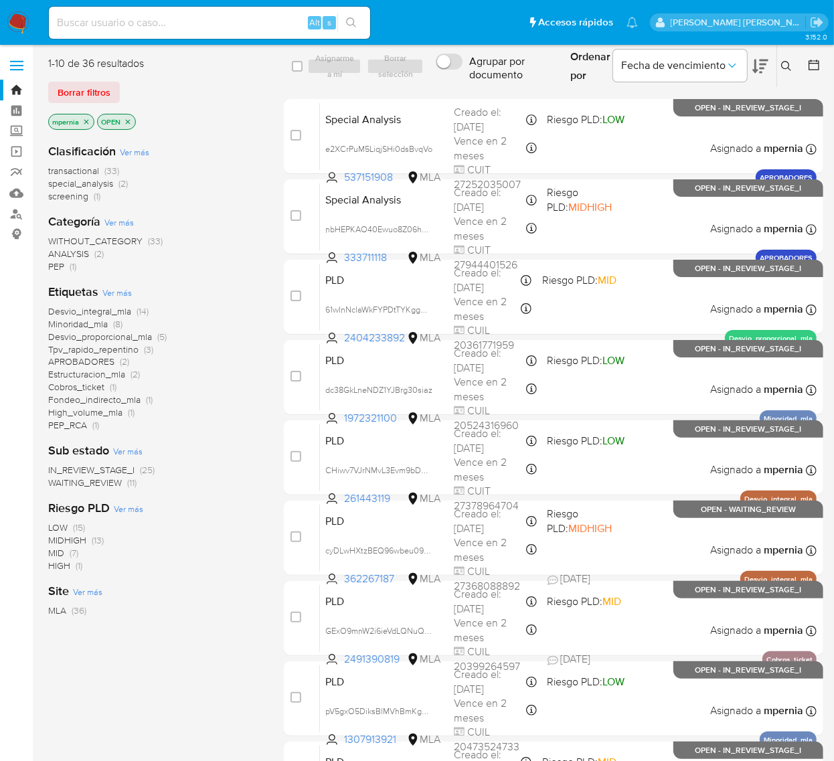
click at [141, 25] on input at bounding box center [209, 22] width 321 height 17
paste input "475657714"
type input "475657714"
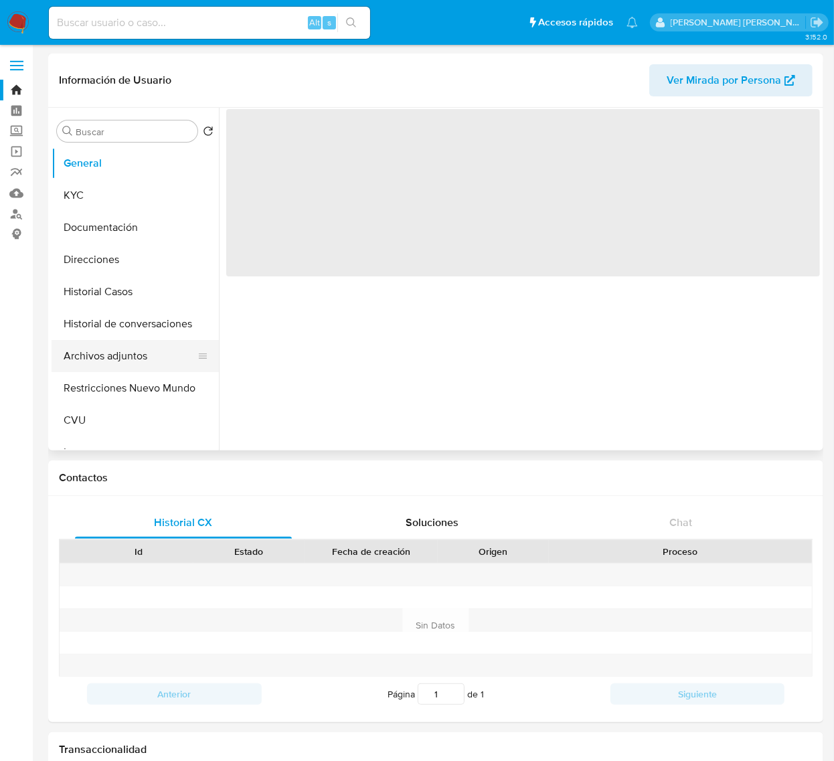
click at [112, 355] on button "Archivos adjuntos" at bounding box center [130, 356] width 157 height 32
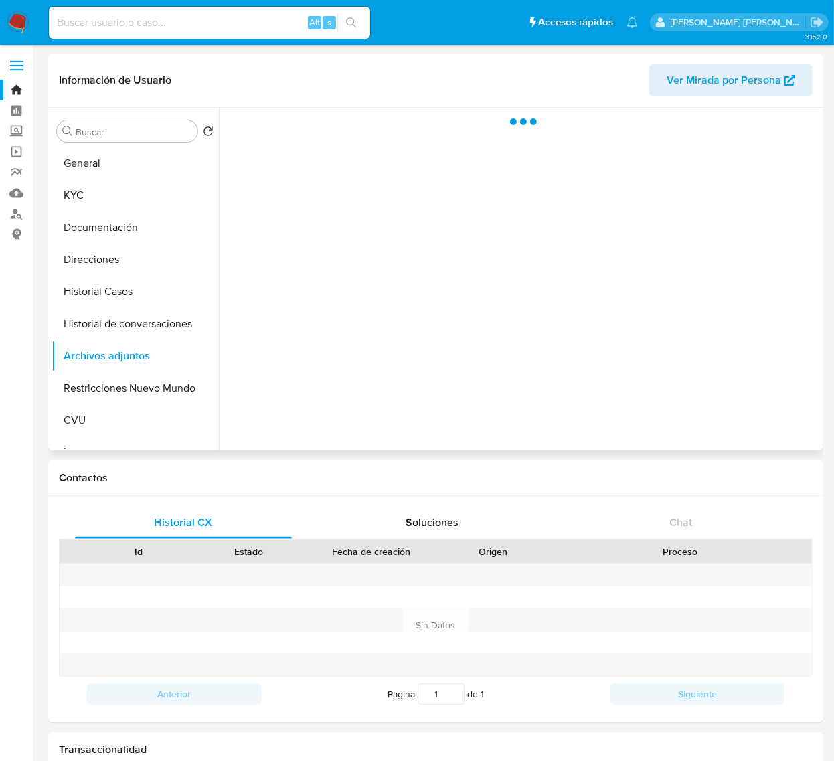
select select "10"
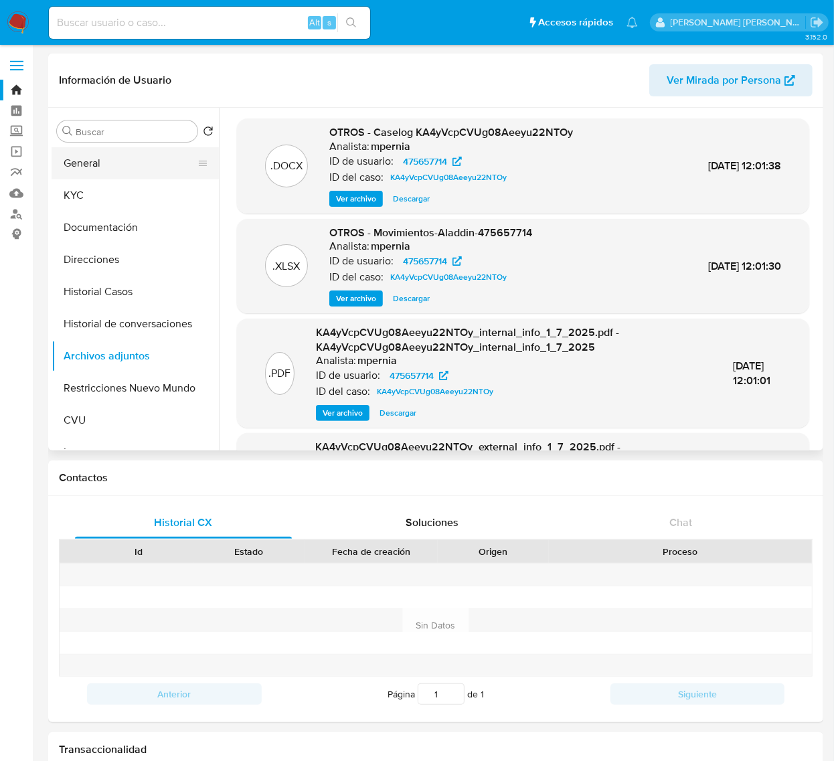
click at [108, 165] on button "General" at bounding box center [130, 163] width 157 height 32
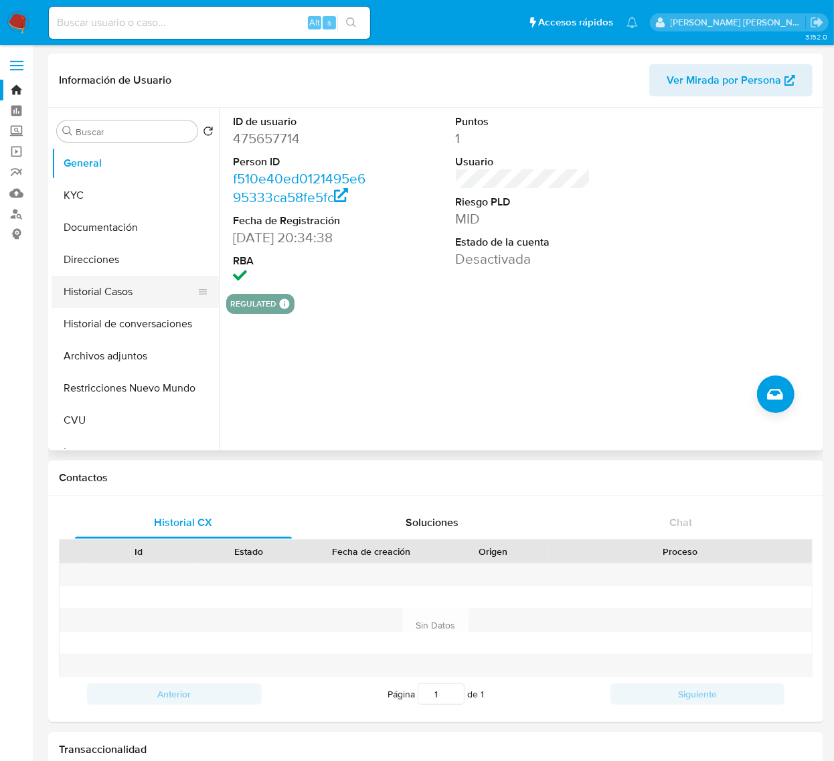
click at [109, 290] on button "Historial Casos" at bounding box center [130, 292] width 157 height 32
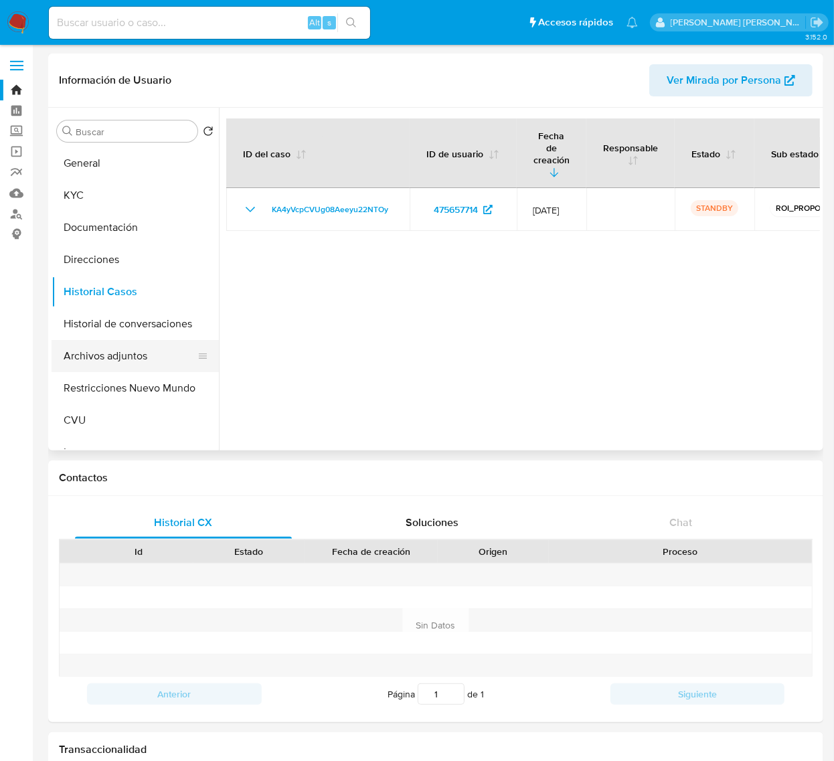
click at [92, 353] on button "Archivos adjuntos" at bounding box center [130, 356] width 157 height 32
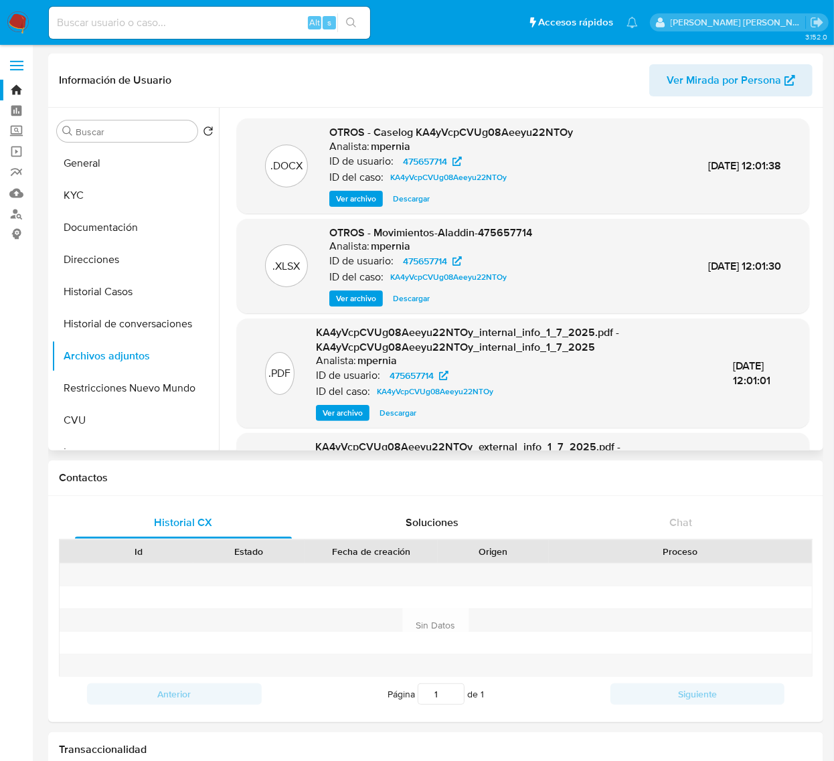
click at [355, 195] on span "Ver archivo" at bounding box center [356, 198] width 40 height 13
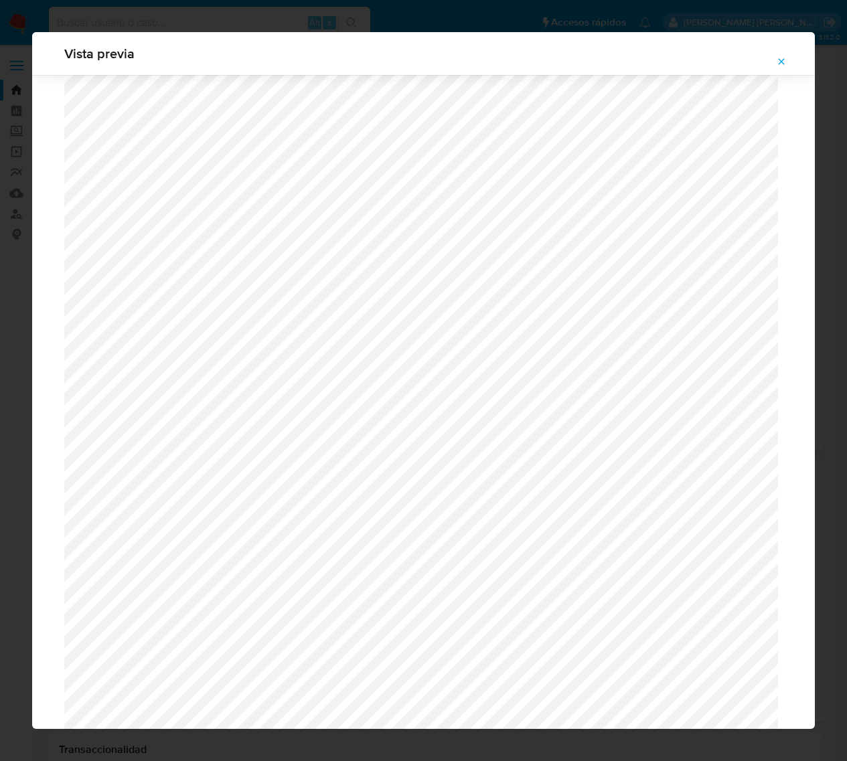
scroll to position [1312, 0]
click at [781, 55] on span "Attachment preview" at bounding box center [781, 61] width 11 height 19
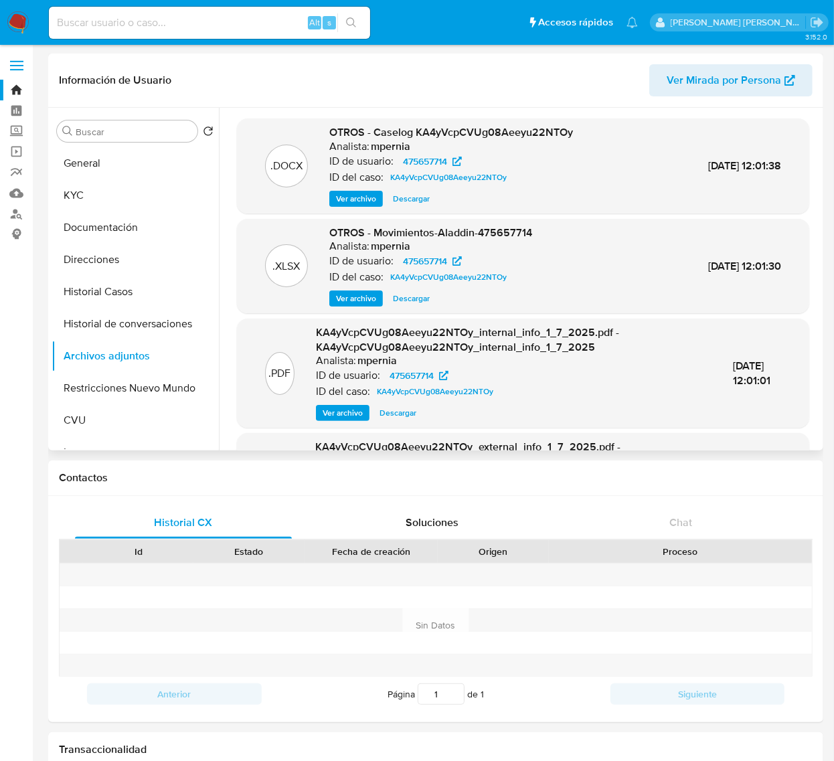
click at [114, 27] on input at bounding box center [209, 22] width 321 height 17
paste input "1983363710"
type input "1983363710"
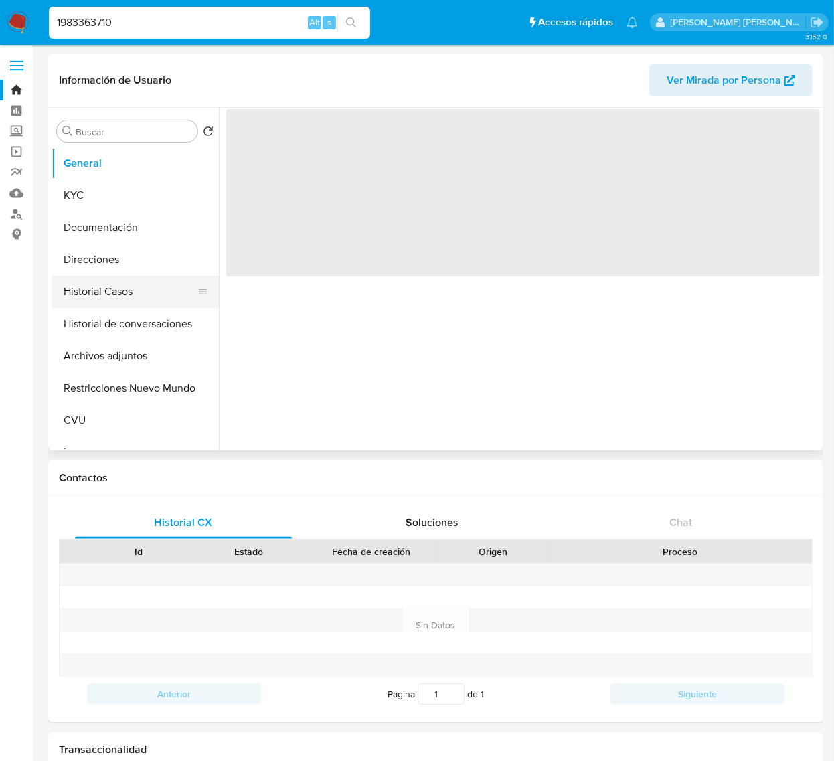
click at [78, 296] on button "Historial Casos" at bounding box center [130, 292] width 157 height 32
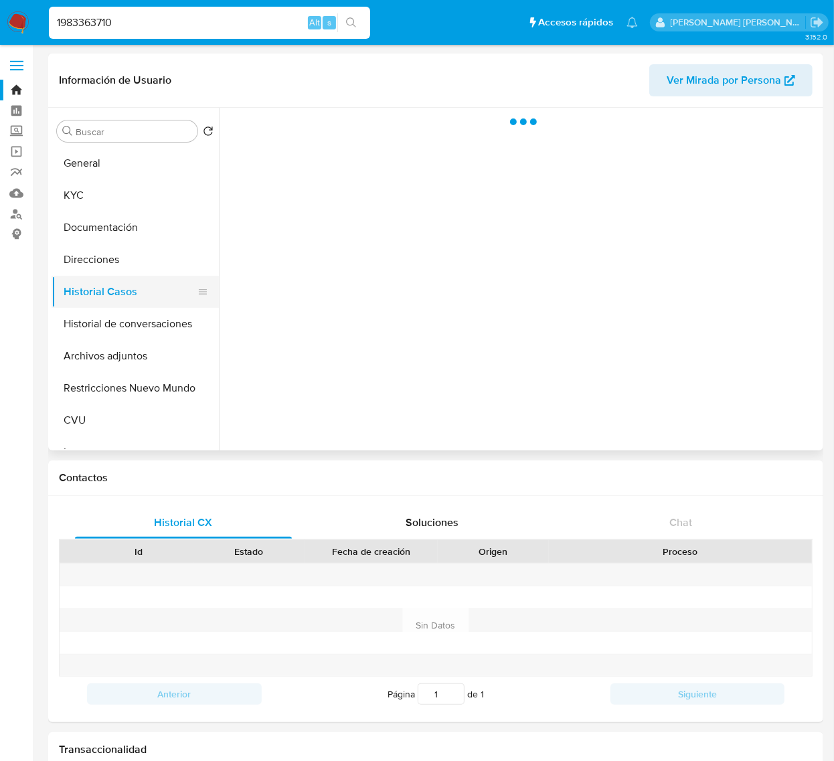
select select "10"
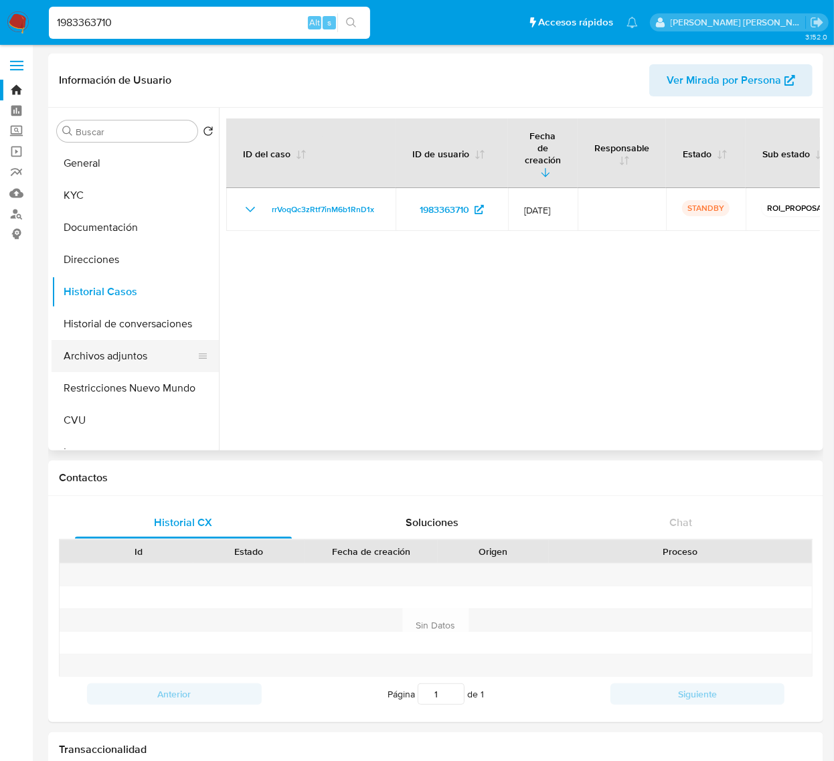
click at [104, 356] on button "Archivos adjuntos" at bounding box center [130, 356] width 157 height 32
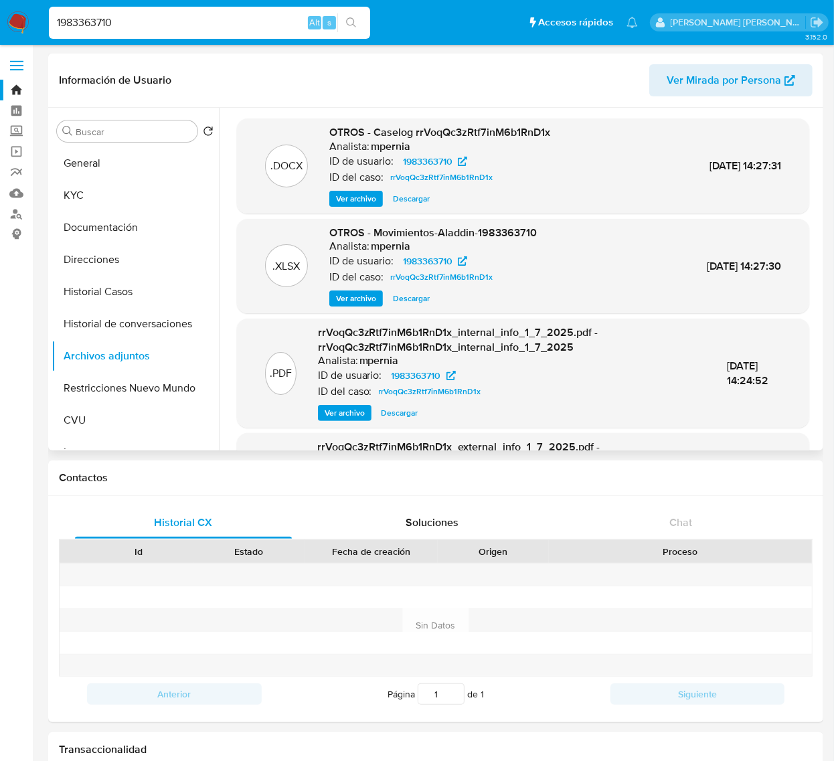
click at [339, 199] on span "Ver archivo" at bounding box center [356, 198] width 40 height 13
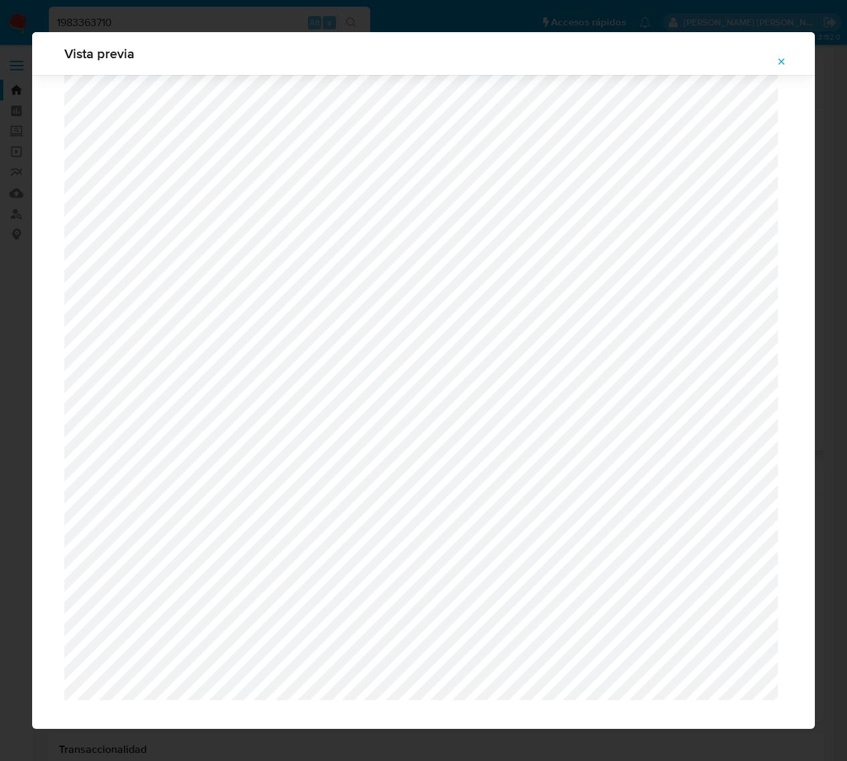
scroll to position [1000, 0]
click at [777, 65] on icon "Attachment preview" at bounding box center [781, 61] width 11 height 11
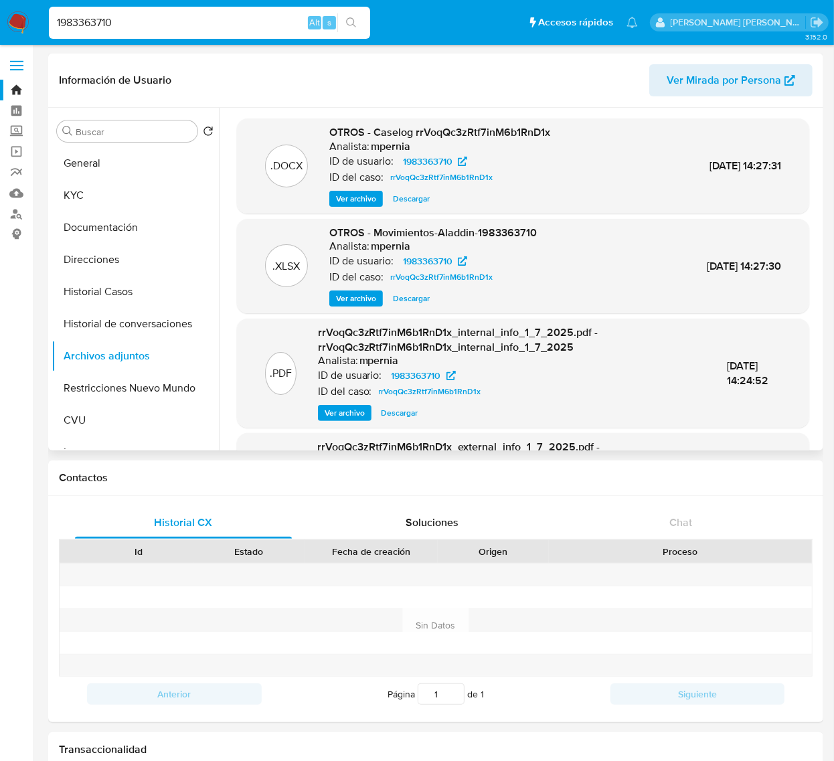
click at [78, 17] on input "1983363710" at bounding box center [209, 22] width 321 height 17
paste input "2443096871"
type input "2443096871"
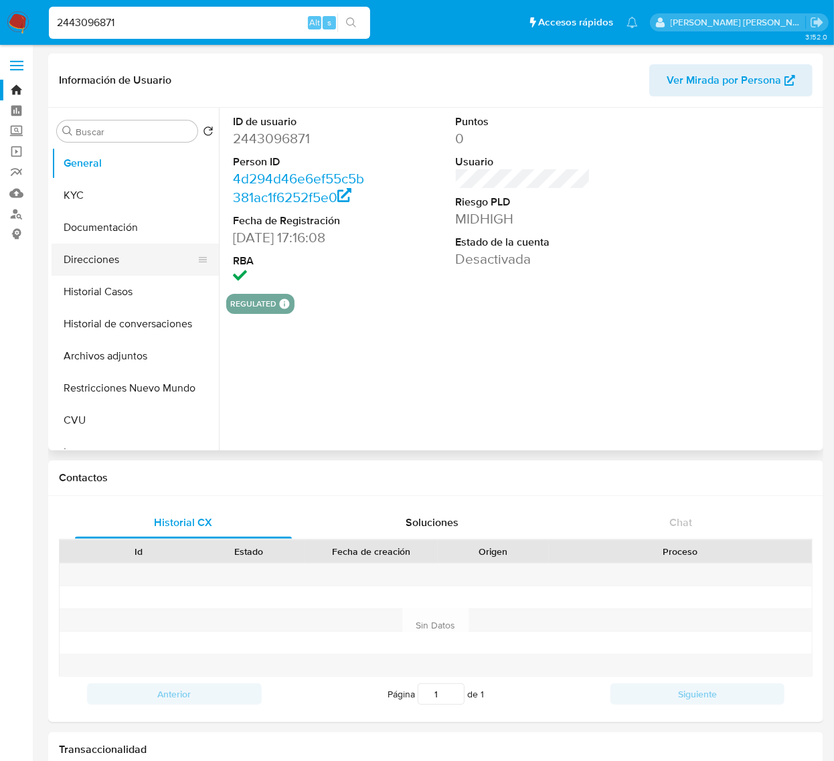
select select "10"
click at [107, 293] on button "Historial Casos" at bounding box center [130, 292] width 157 height 32
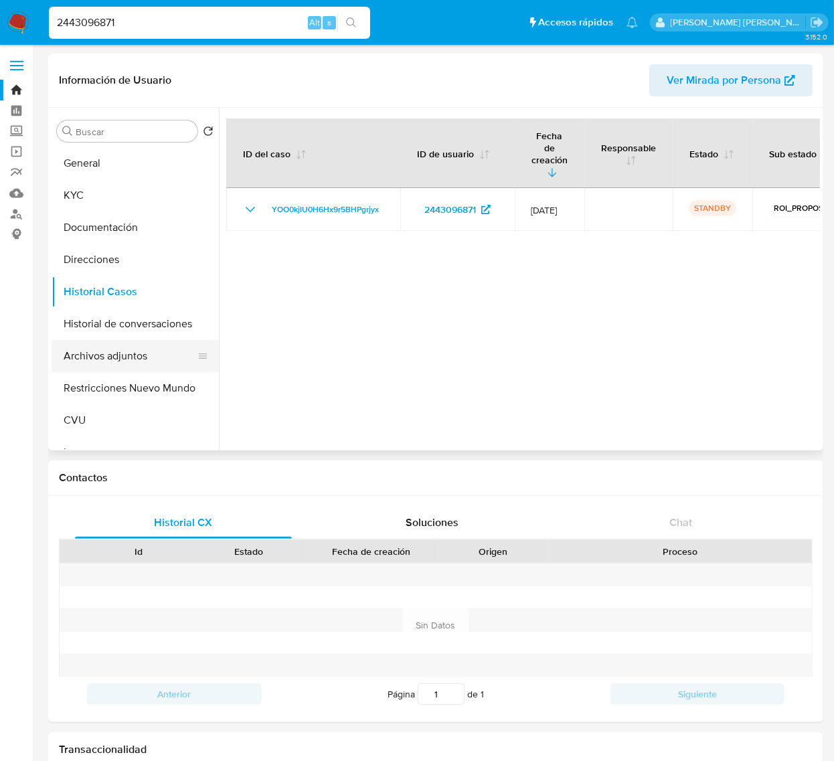
click at [123, 359] on button "Archivos adjuntos" at bounding box center [130, 356] width 157 height 32
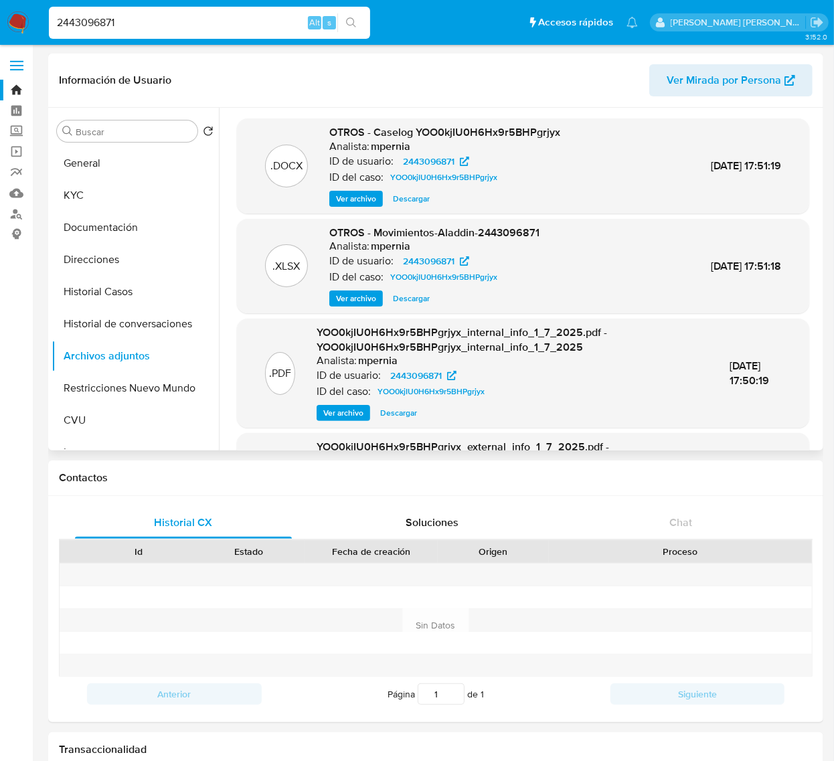
click at [350, 188] on div "OTROS - Caselog YOO0kjIU0H6Hx9r5BHPgrjyx Analista: mpernia ID de usuario: 24430…" at bounding box center [444, 166] width 231 height 82
click at [353, 198] on span "Ver archivo" at bounding box center [356, 198] width 40 height 13
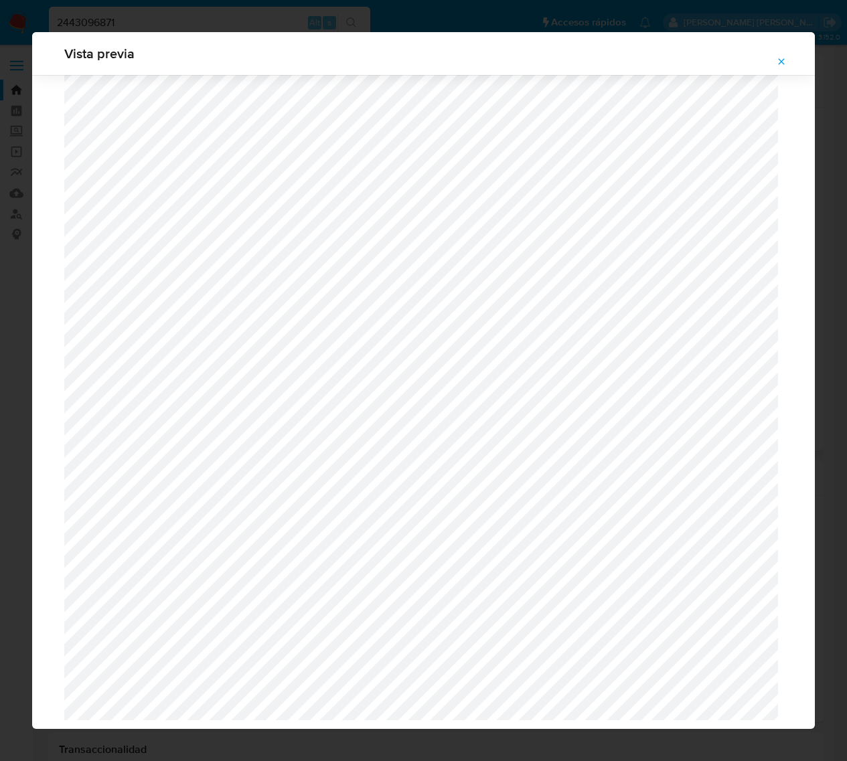
scroll to position [1000, 0]
click at [784, 59] on icon "Attachment preview" at bounding box center [782, 61] width 6 height 6
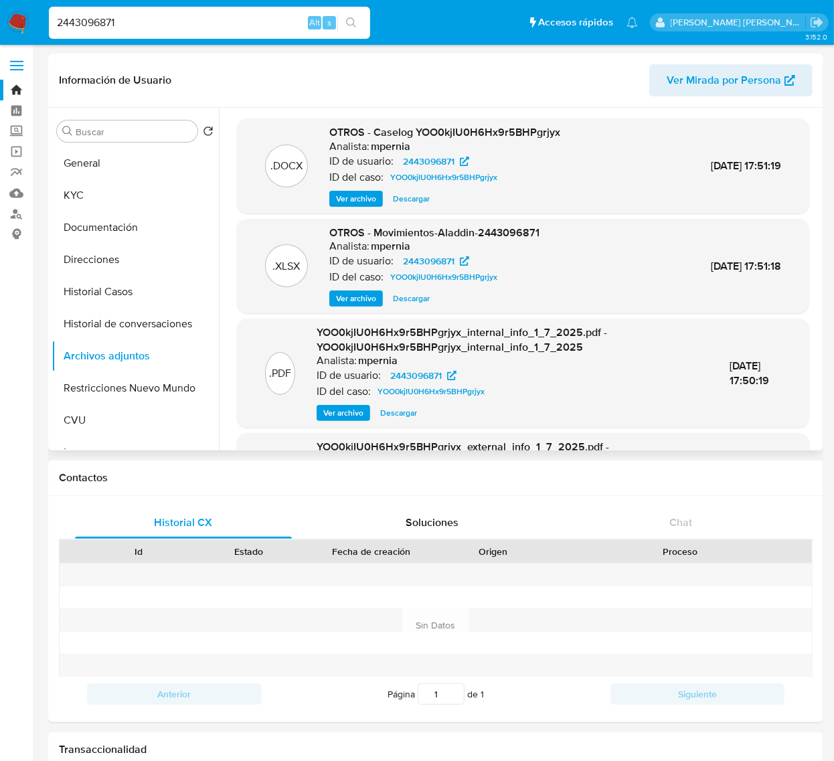
click at [84, 21] on input "2443096871" at bounding box center [209, 22] width 321 height 17
paste input "35020646"
type input "2350206461"
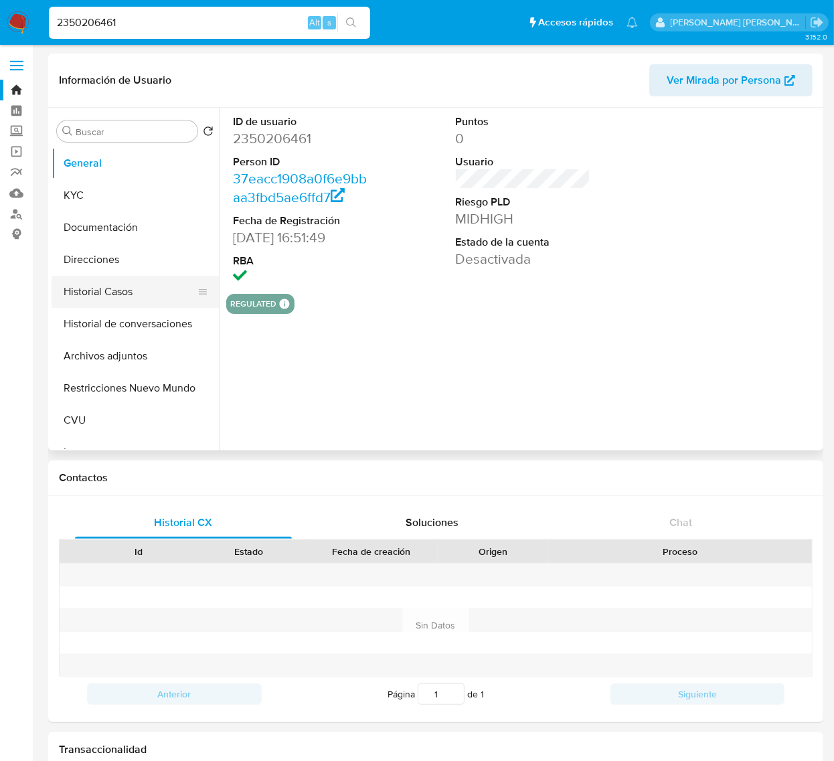
select select "10"
click at [86, 282] on button "Historial Casos" at bounding box center [130, 292] width 157 height 32
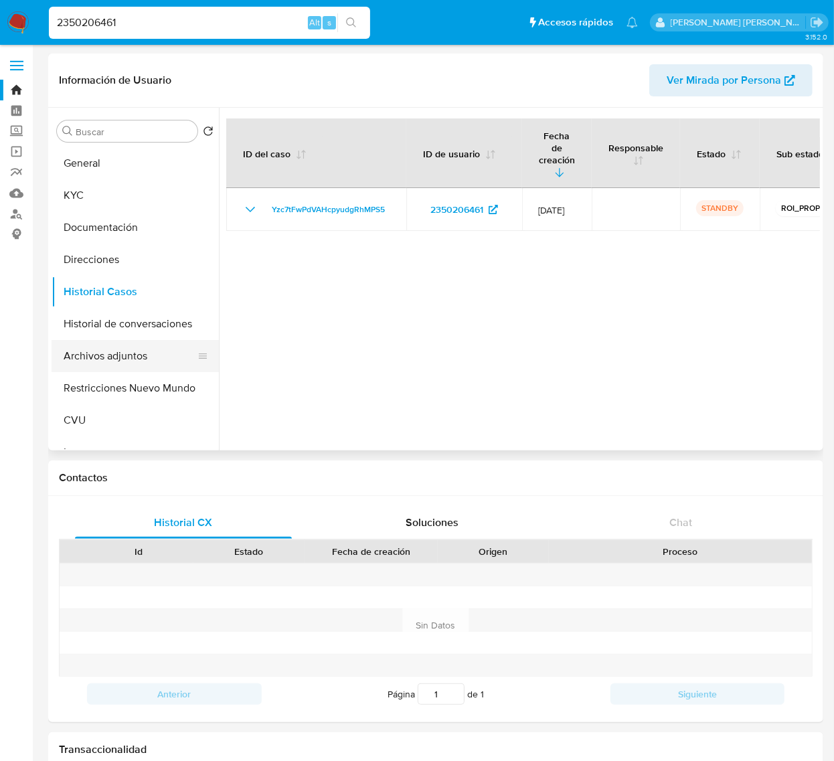
click at [121, 360] on button "Archivos adjuntos" at bounding box center [130, 356] width 157 height 32
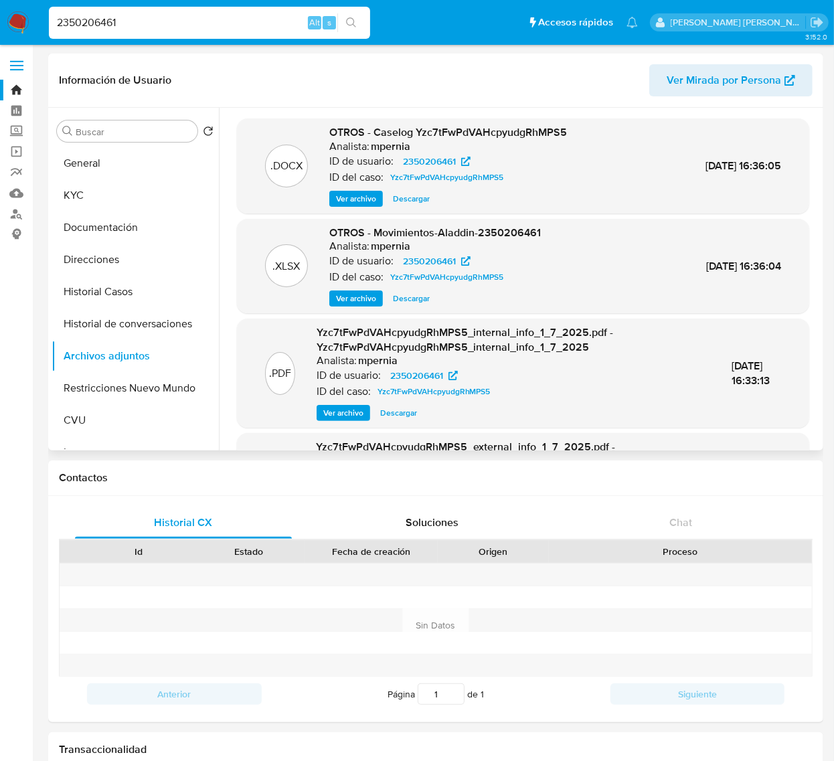
click at [360, 196] on span "Ver archivo" at bounding box center [356, 198] width 40 height 13
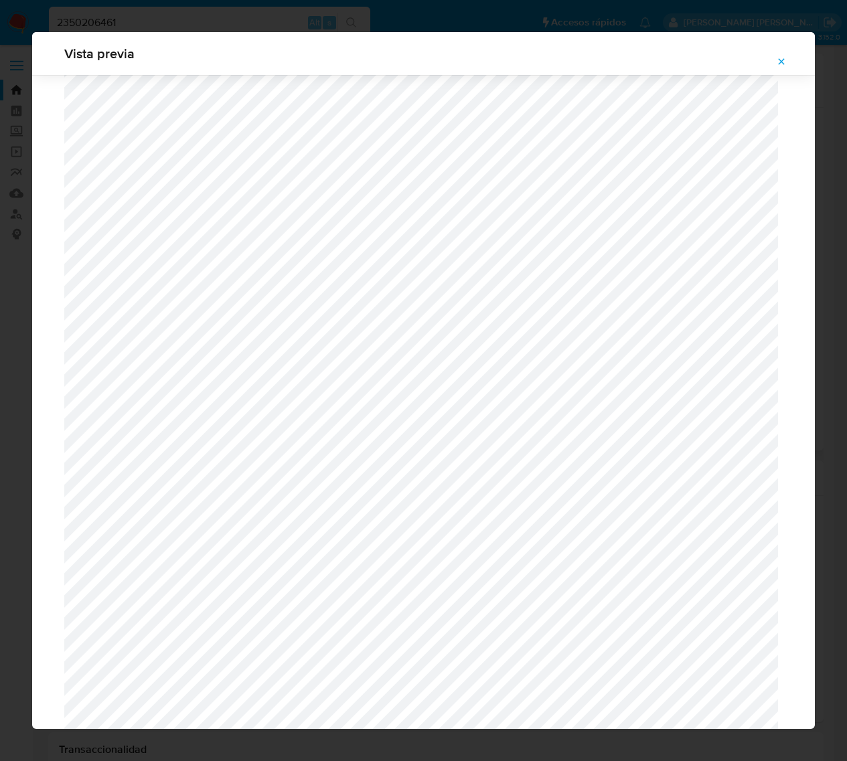
scroll to position [942, 0]
click at [781, 62] on icon "Attachment preview" at bounding box center [781, 61] width 11 height 11
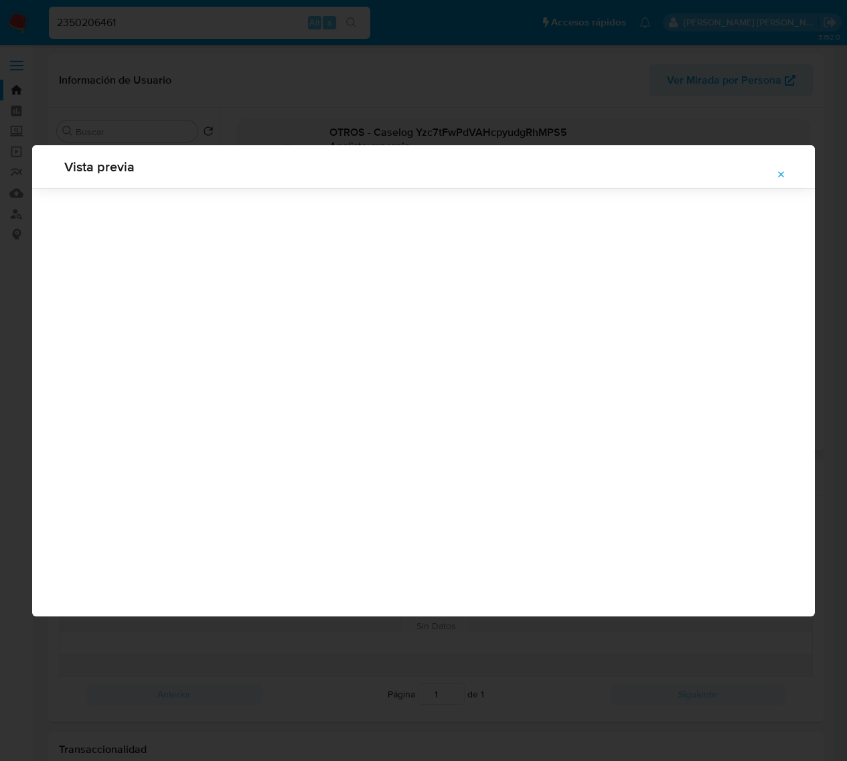
scroll to position [0, 0]
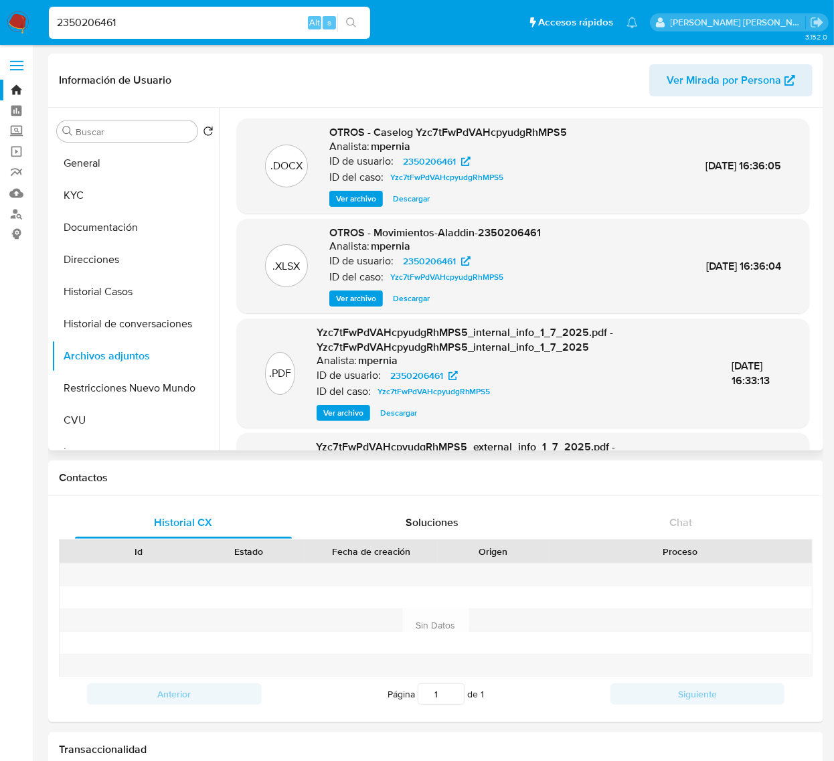
click at [58, 21] on input "2350206461" at bounding box center [209, 22] width 321 height 17
paste input "14816938"
type input "148169381"
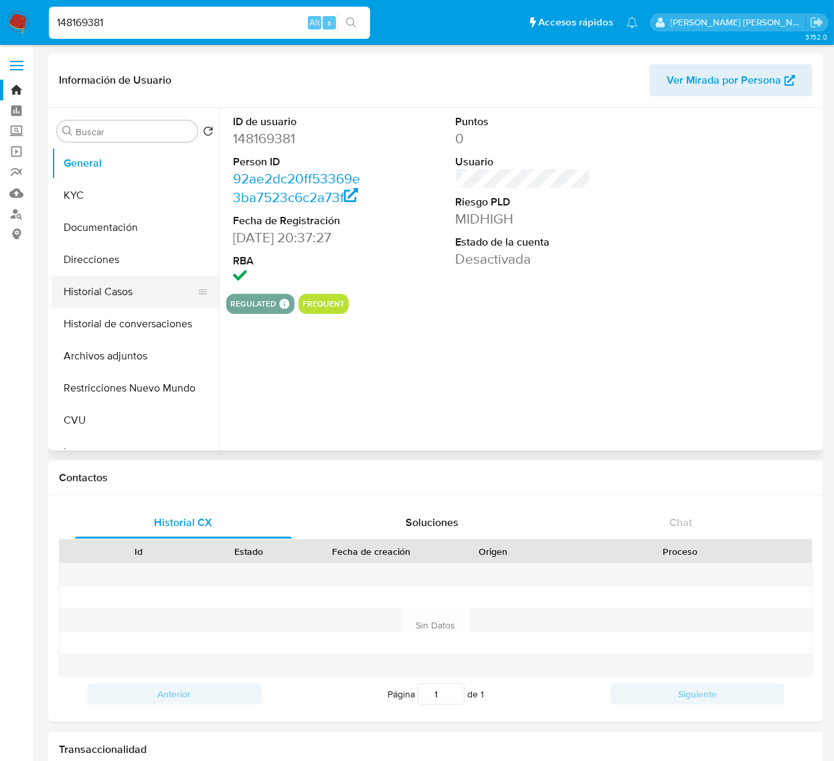
click at [123, 281] on button "Historial Casos" at bounding box center [130, 292] width 157 height 32
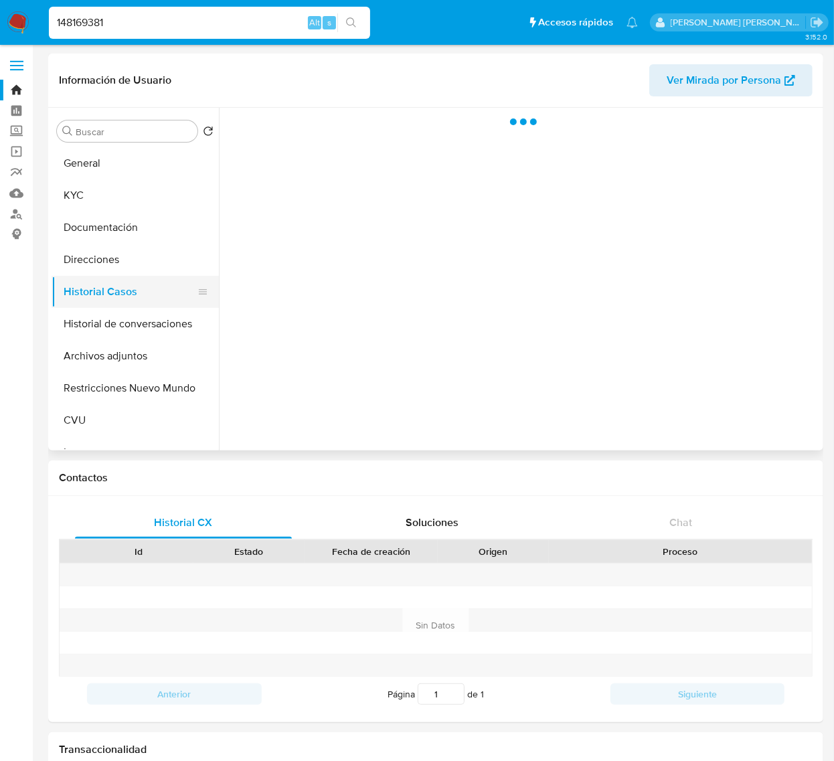
select select "10"
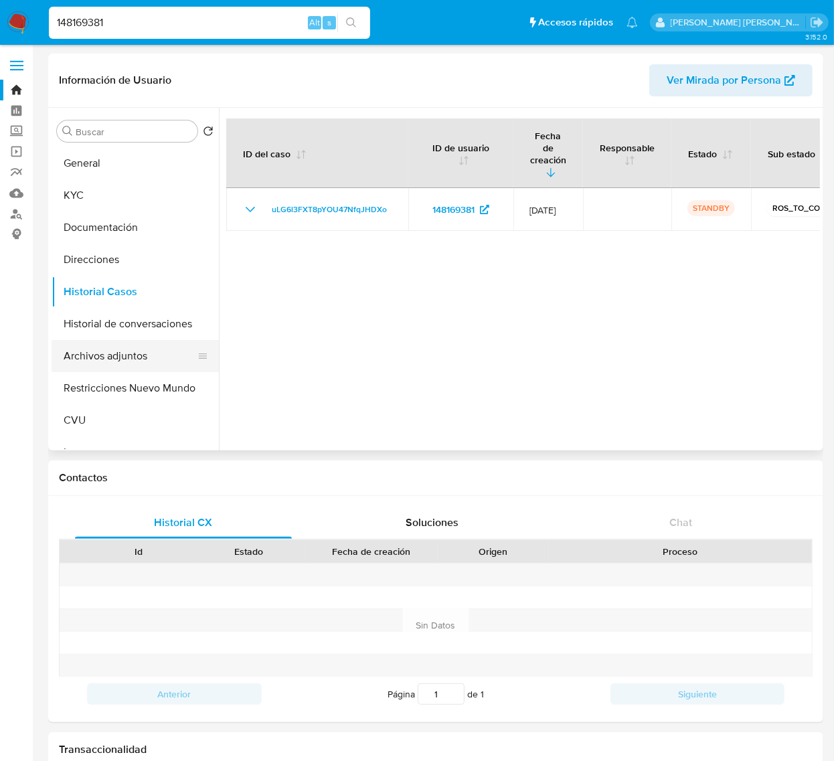
click at [112, 360] on button "Archivos adjuntos" at bounding box center [130, 356] width 157 height 32
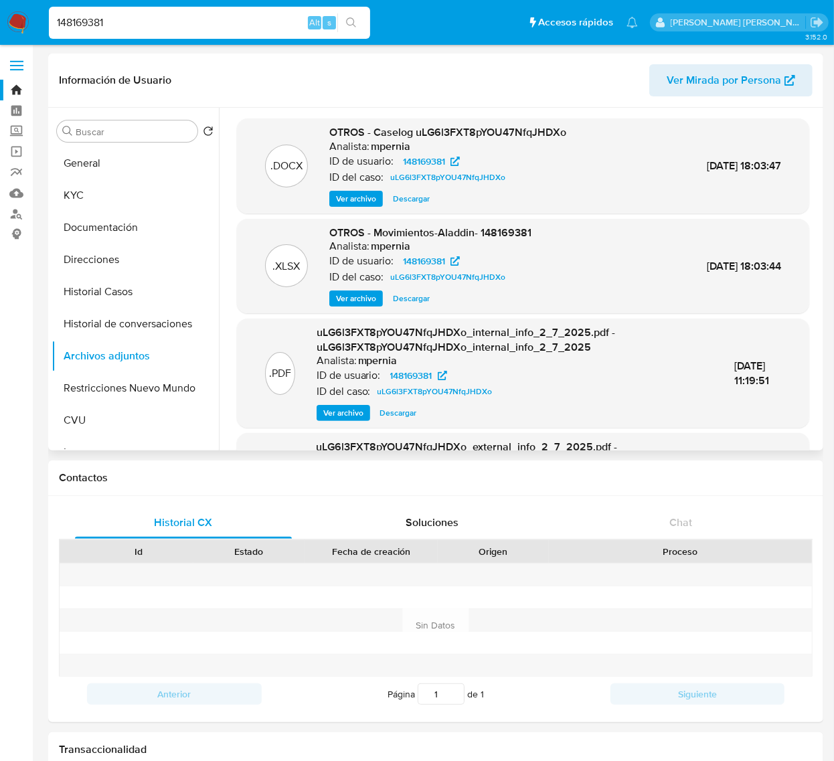
click at [374, 198] on span "Ver archivo" at bounding box center [356, 198] width 40 height 13
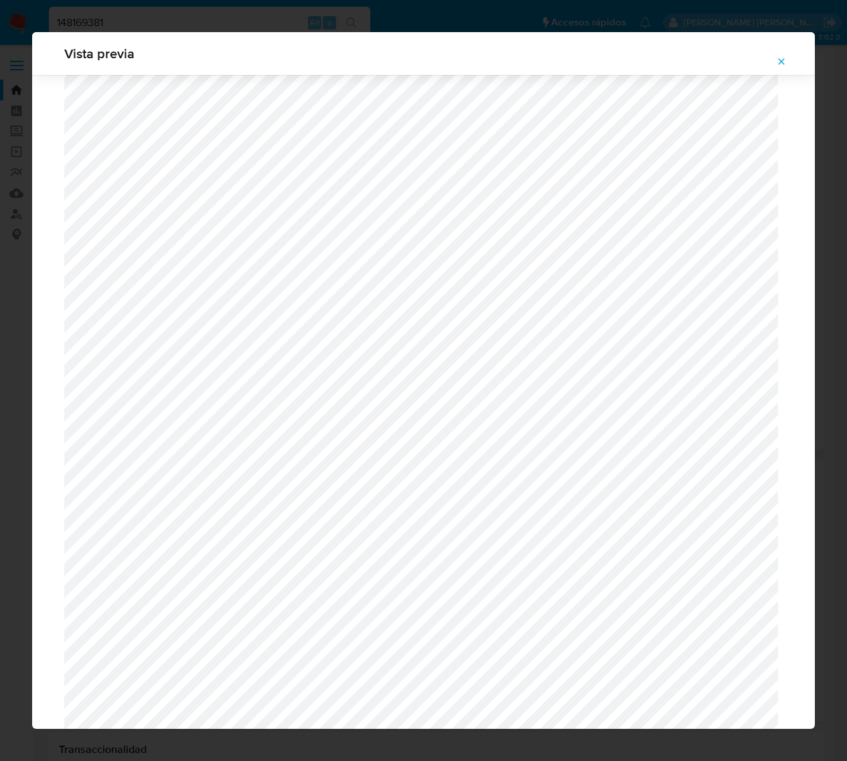
scroll to position [1145, 0]
click at [777, 58] on icon "Attachment preview" at bounding box center [781, 61] width 11 height 11
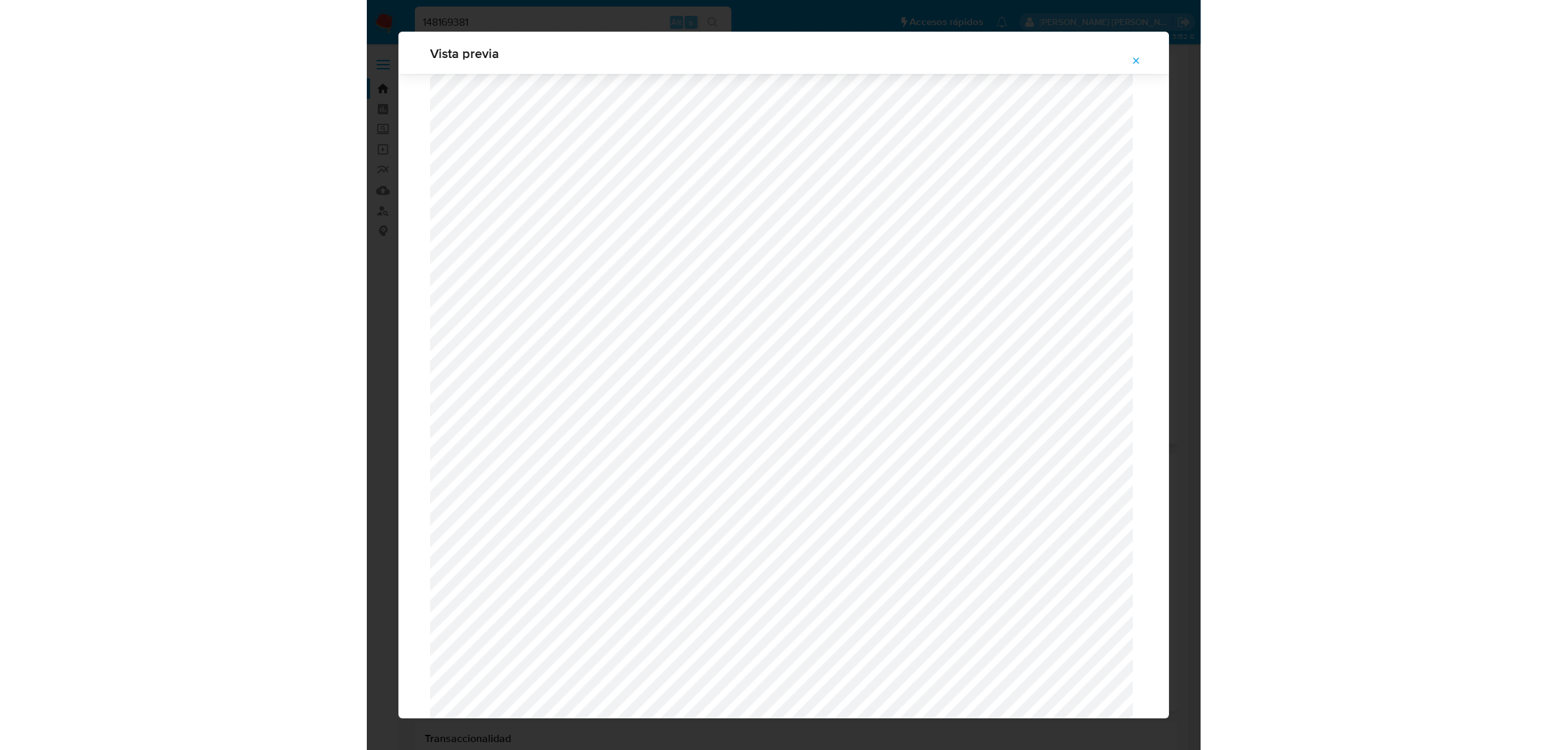
scroll to position [0, 0]
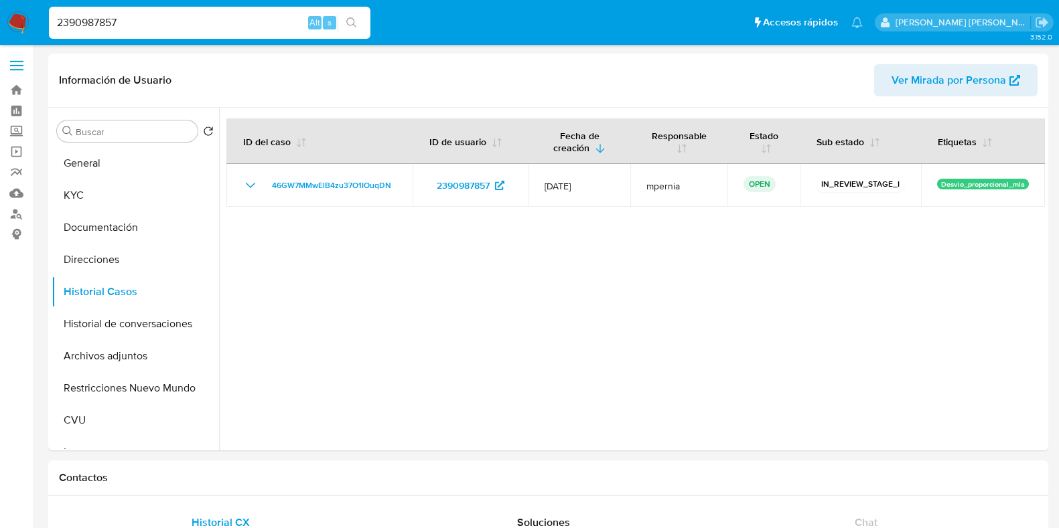
select select "10"
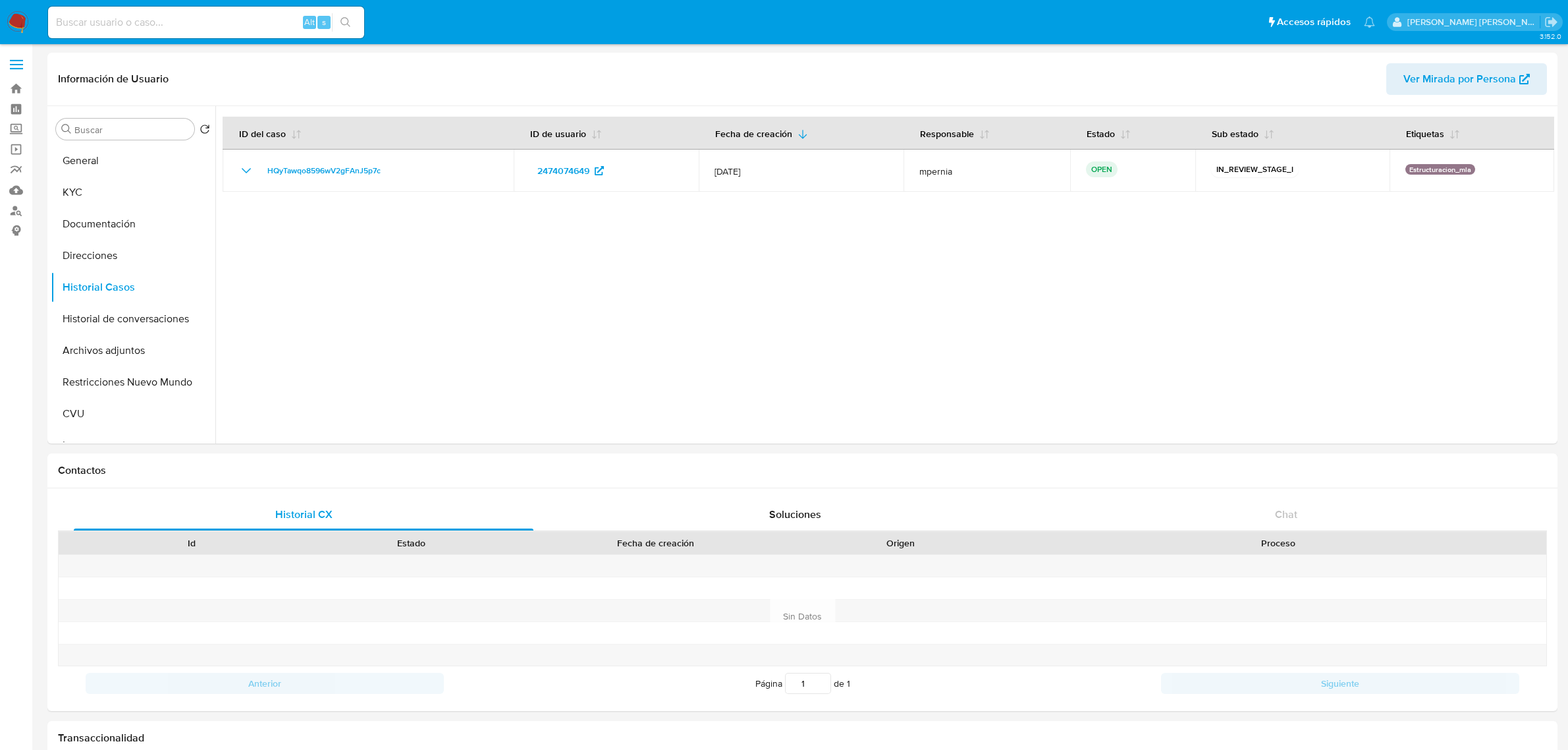
select select "10"
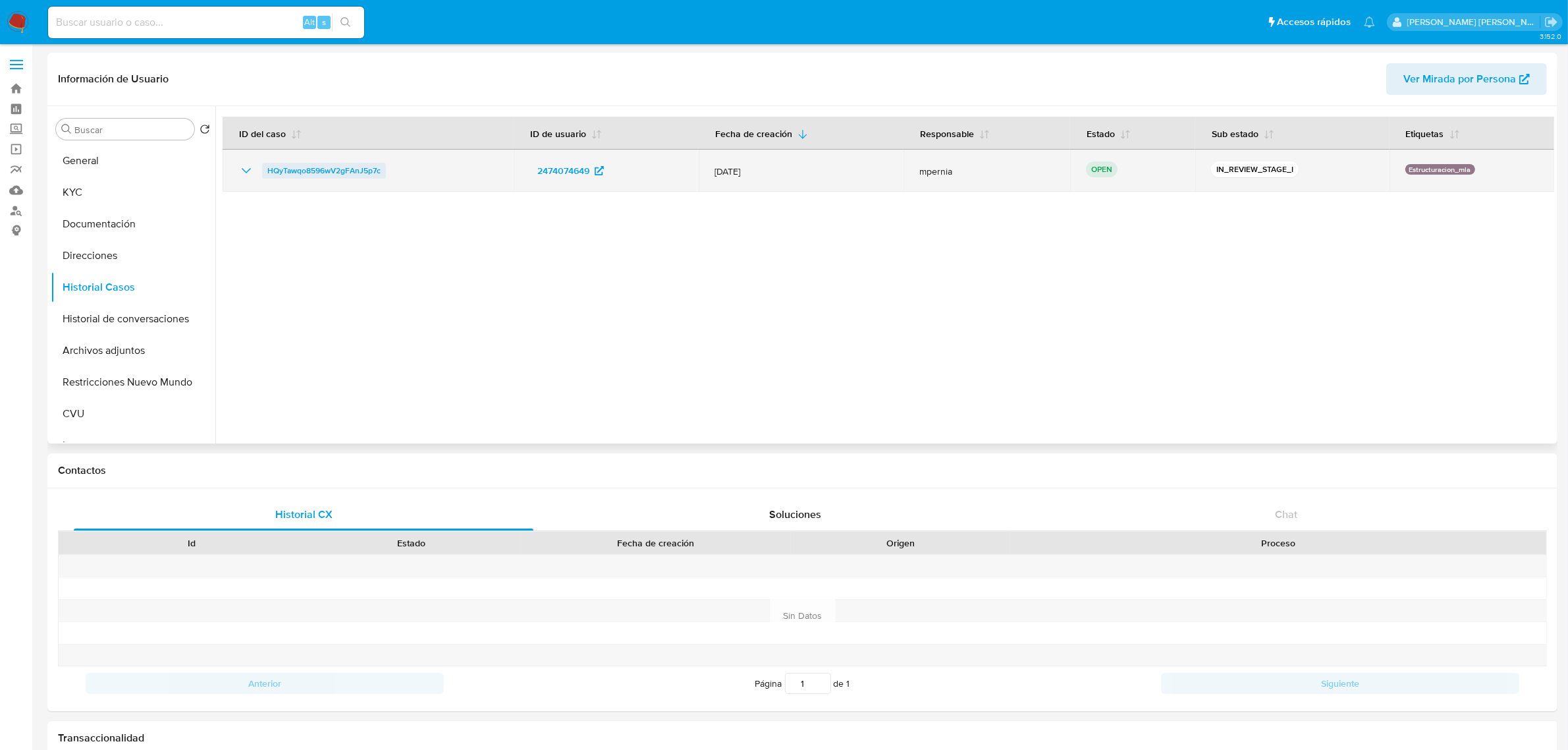
click at [314, 172] on span "HQyTawqo8596wV2gFAnJ5p7c" at bounding box center [324, 170] width 113 height 16
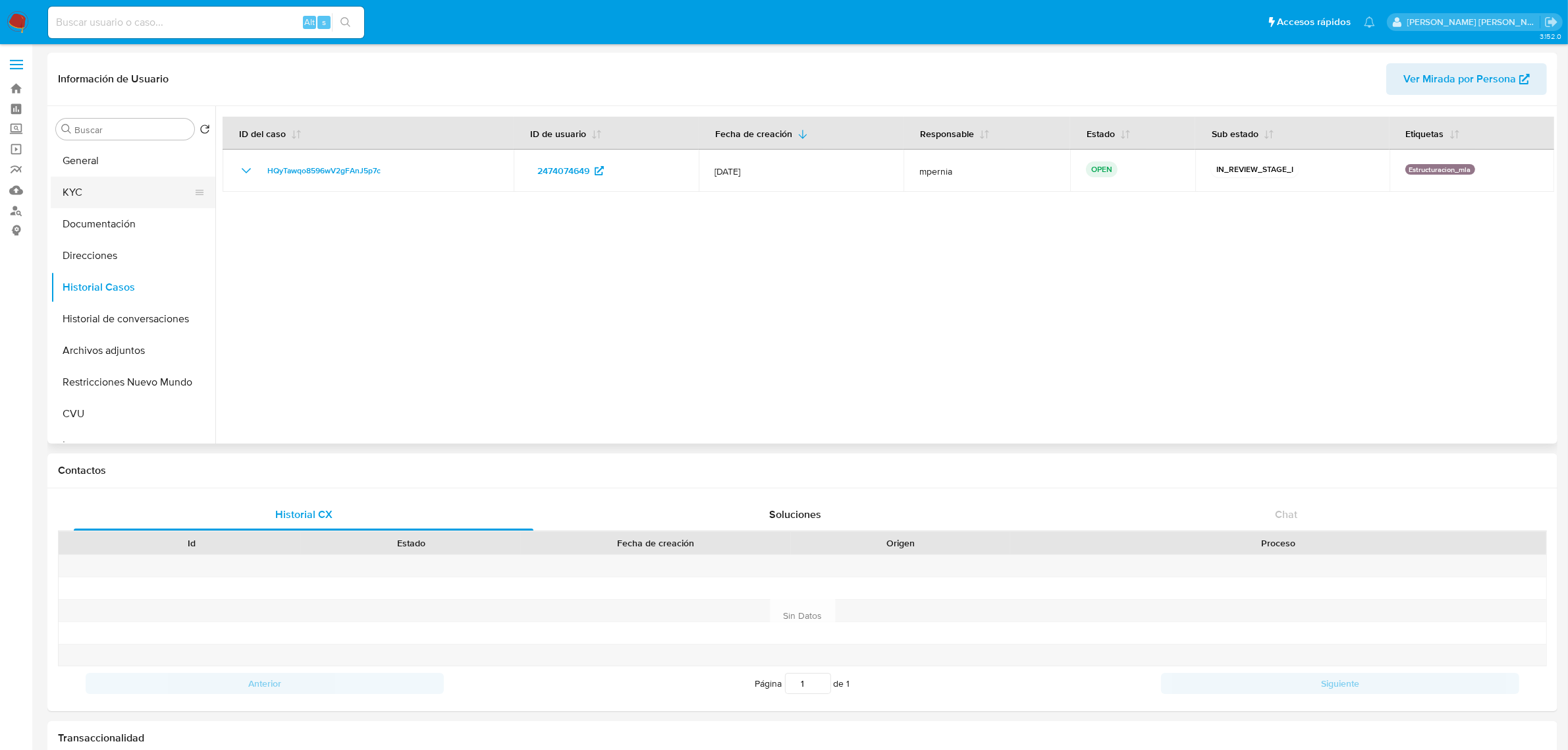
click at [93, 197] on button "KYC" at bounding box center [128, 192] width 154 height 31
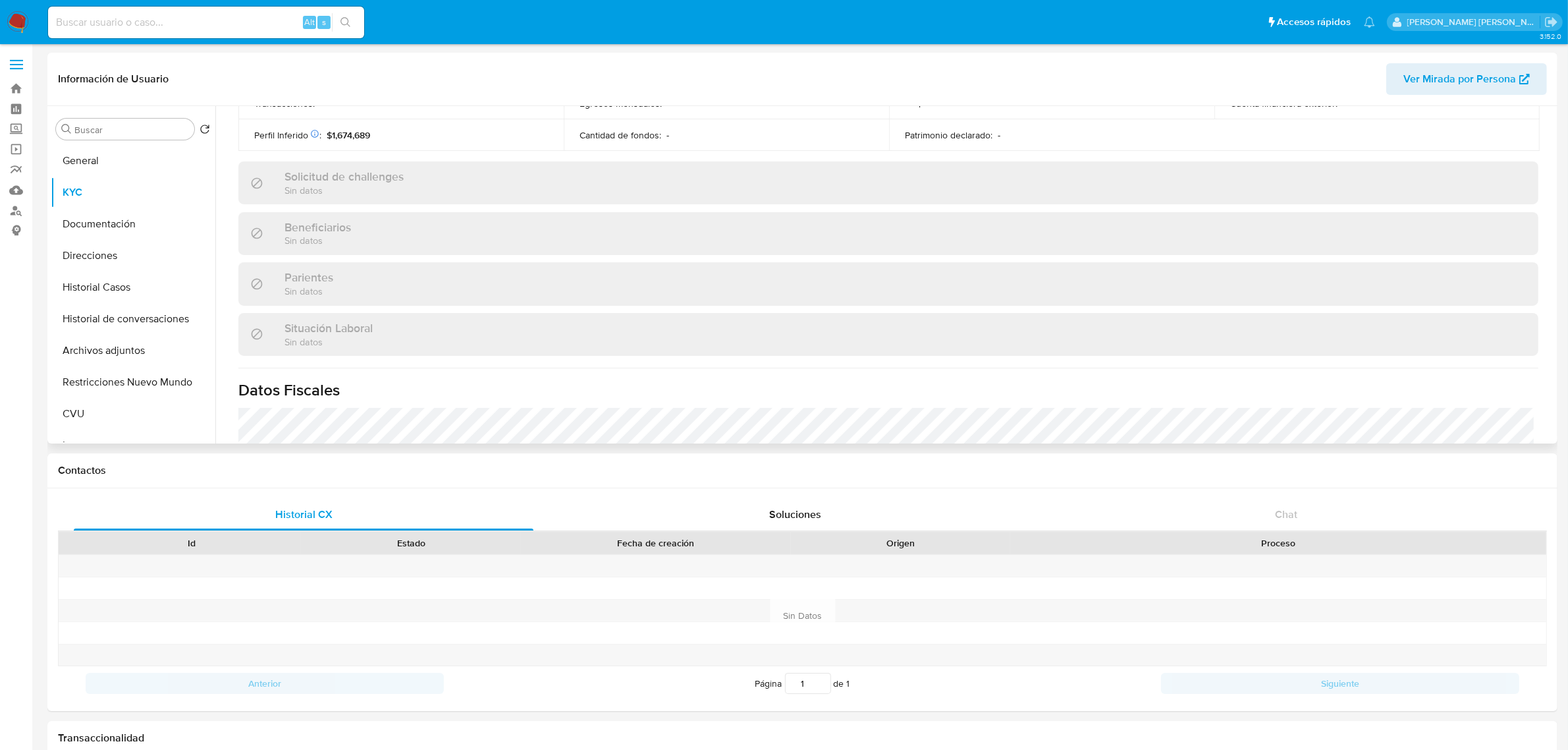
scroll to position [682, 0]
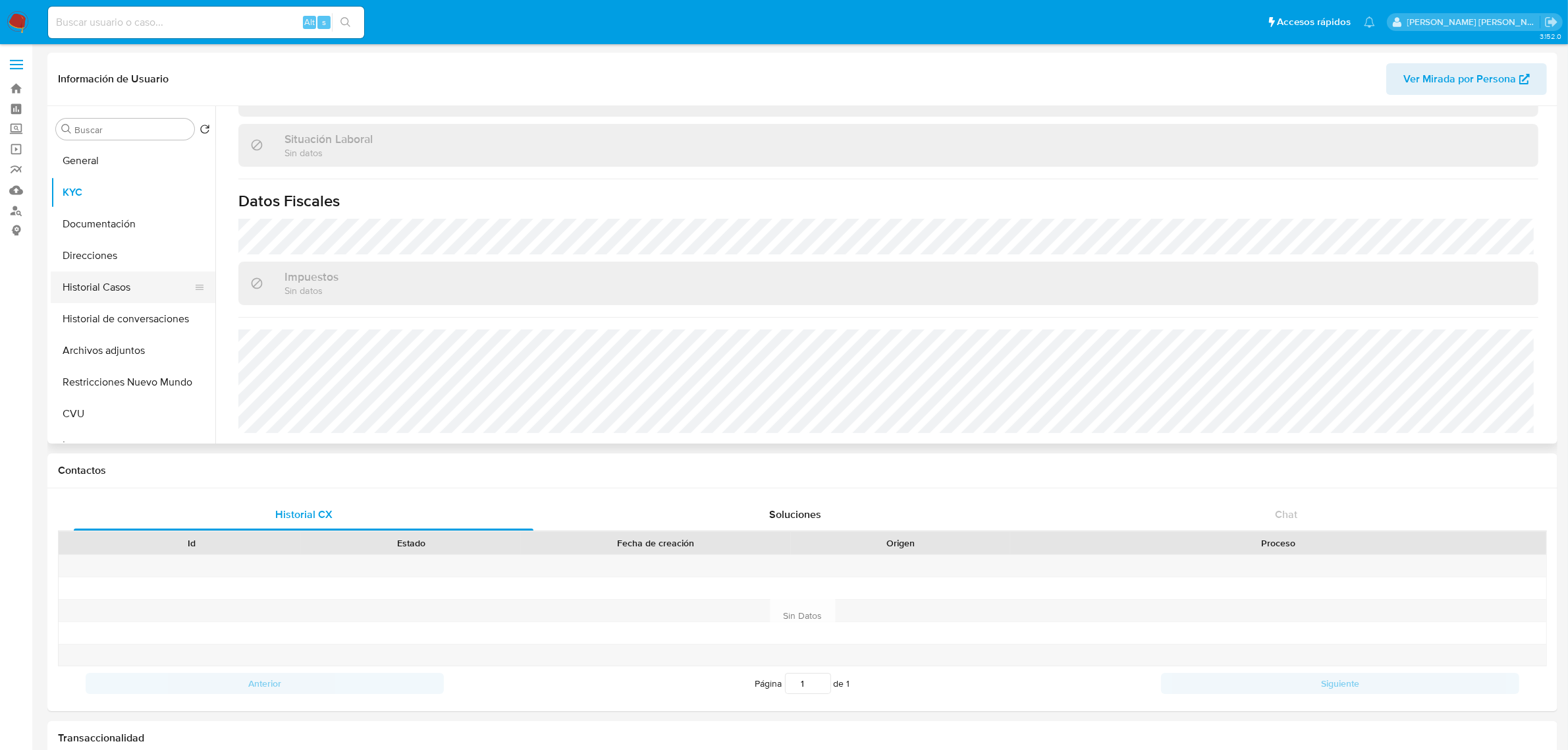
click at [74, 294] on button "Historial Casos" at bounding box center [128, 287] width 154 height 31
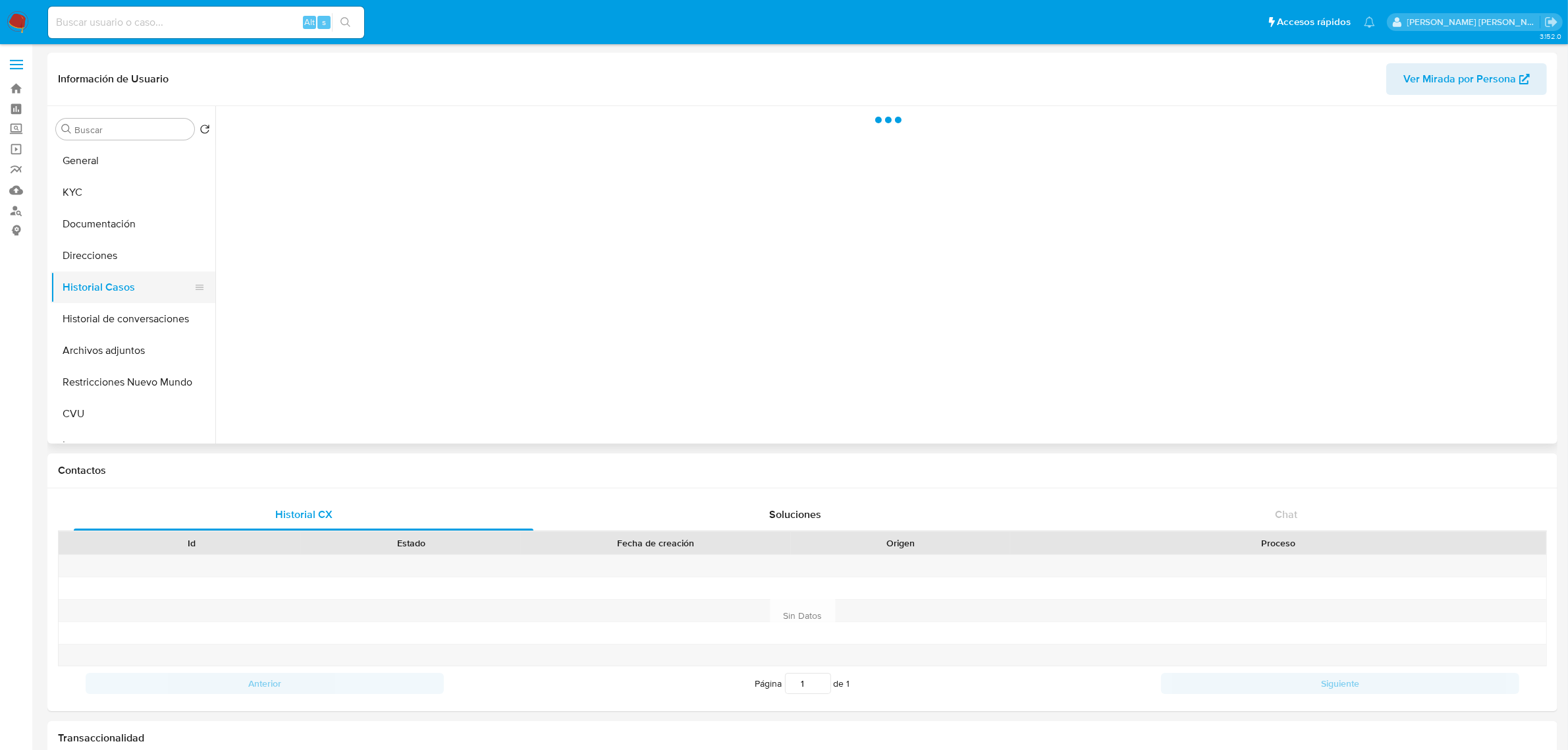
scroll to position [0, 0]
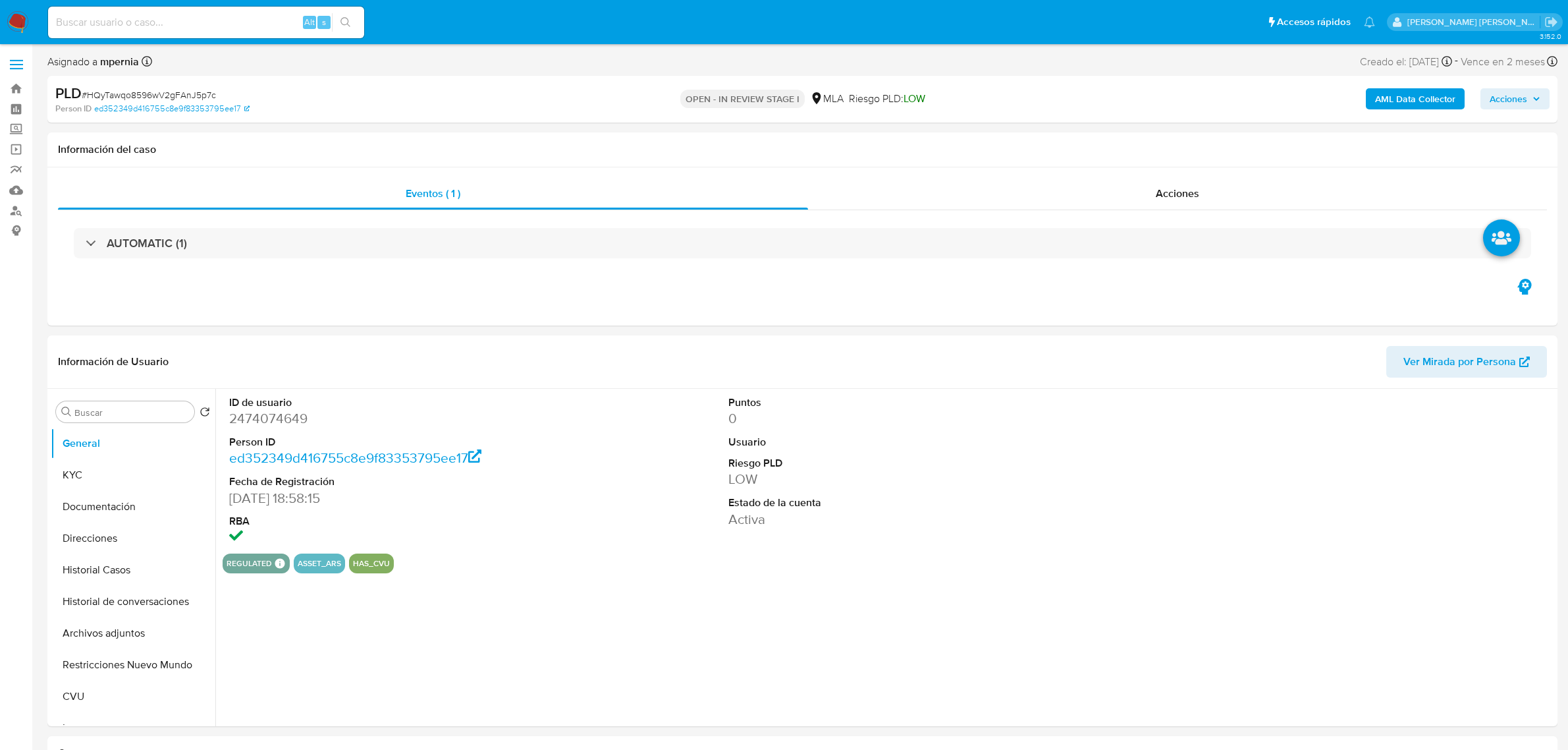
select select "10"
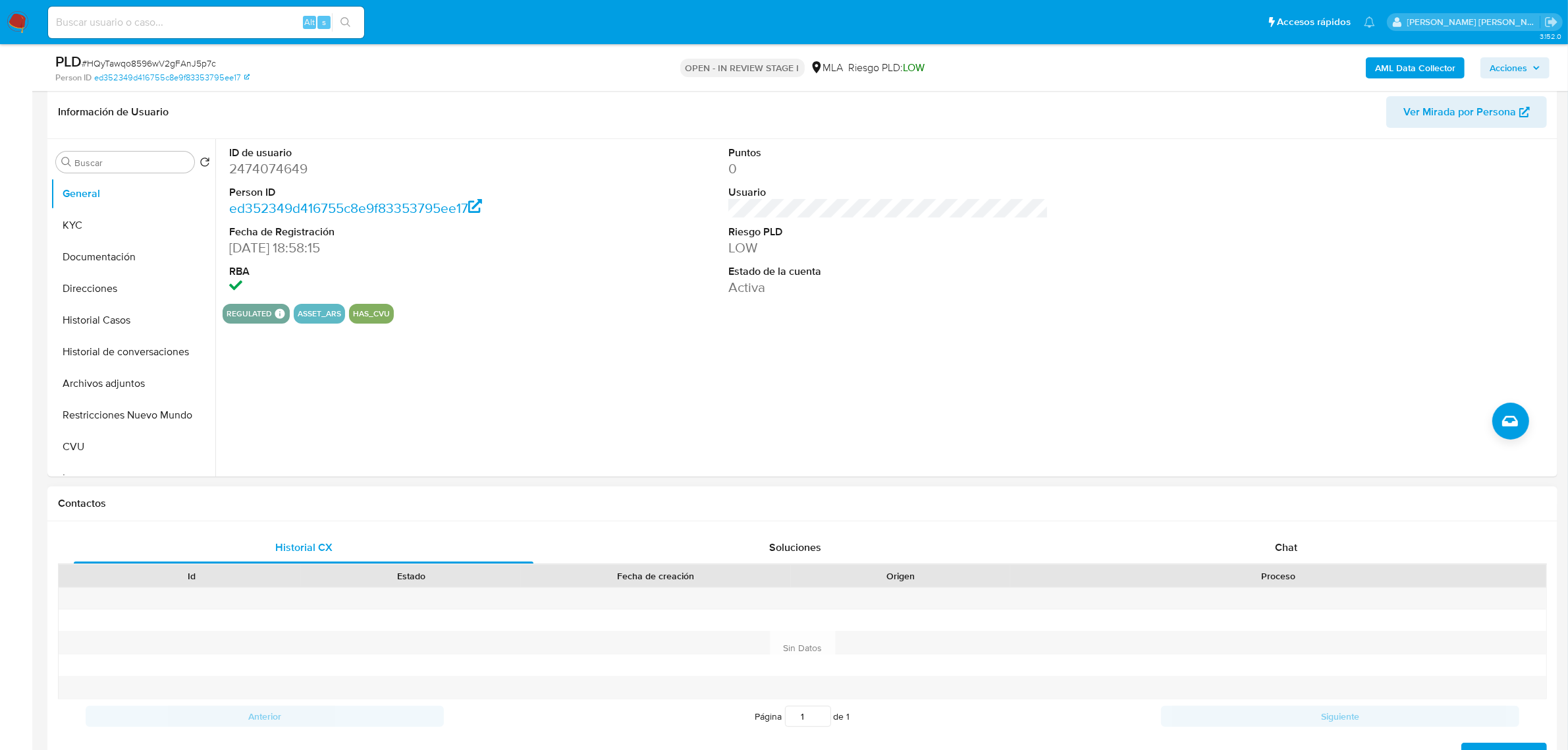
scroll to position [330, 0]
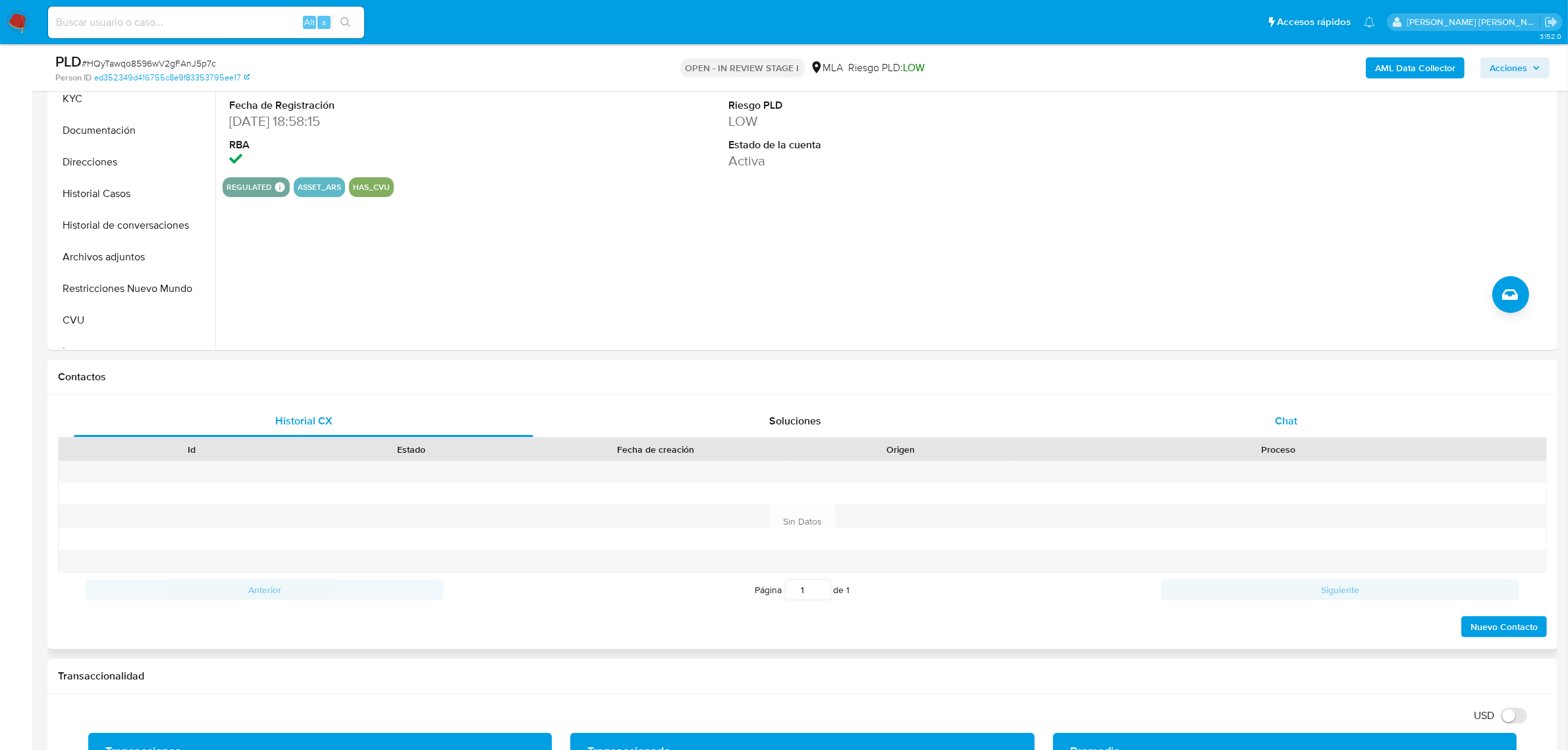
click at [1289, 410] on div "Chat" at bounding box center [1286, 421] width 459 height 31
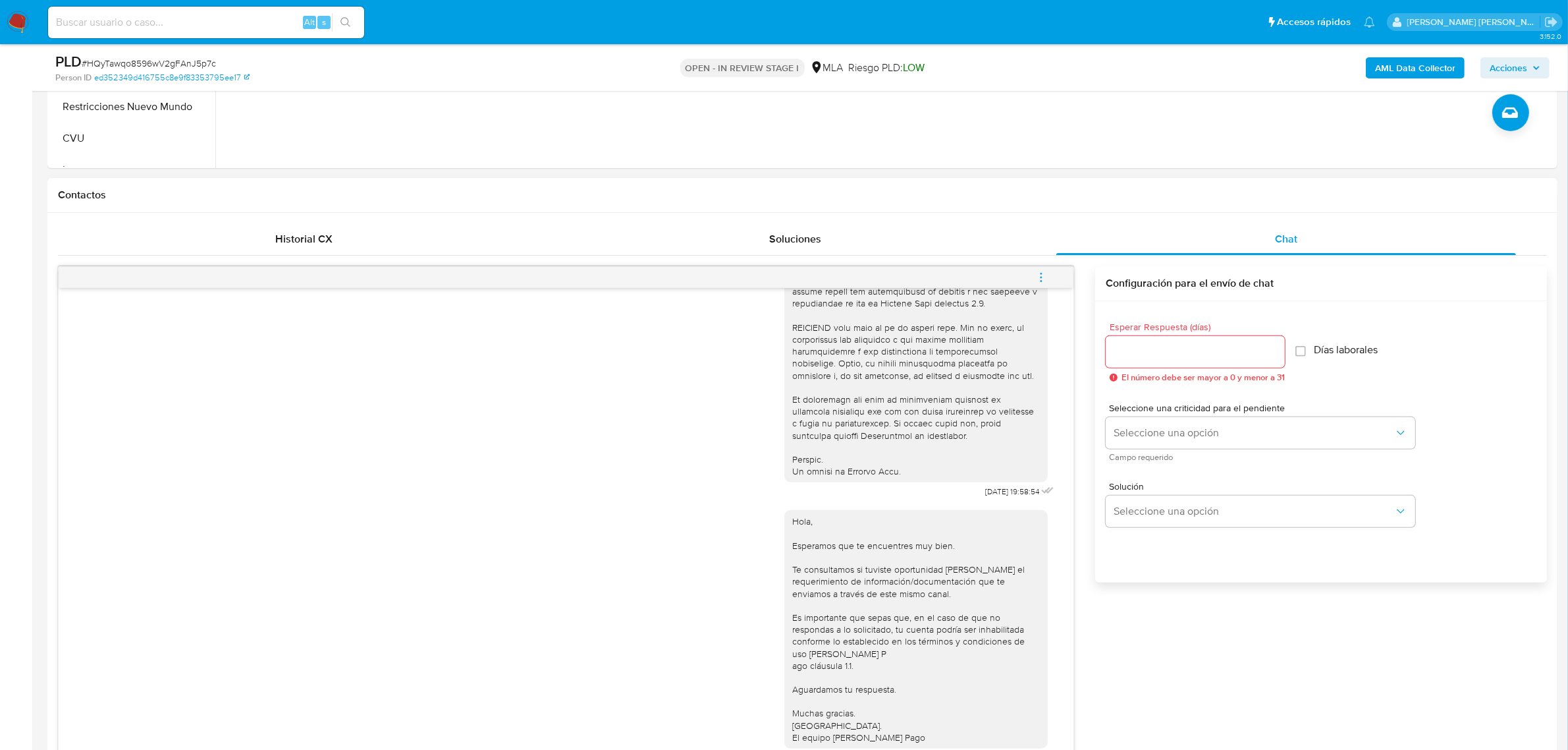
scroll to position [494, 0]
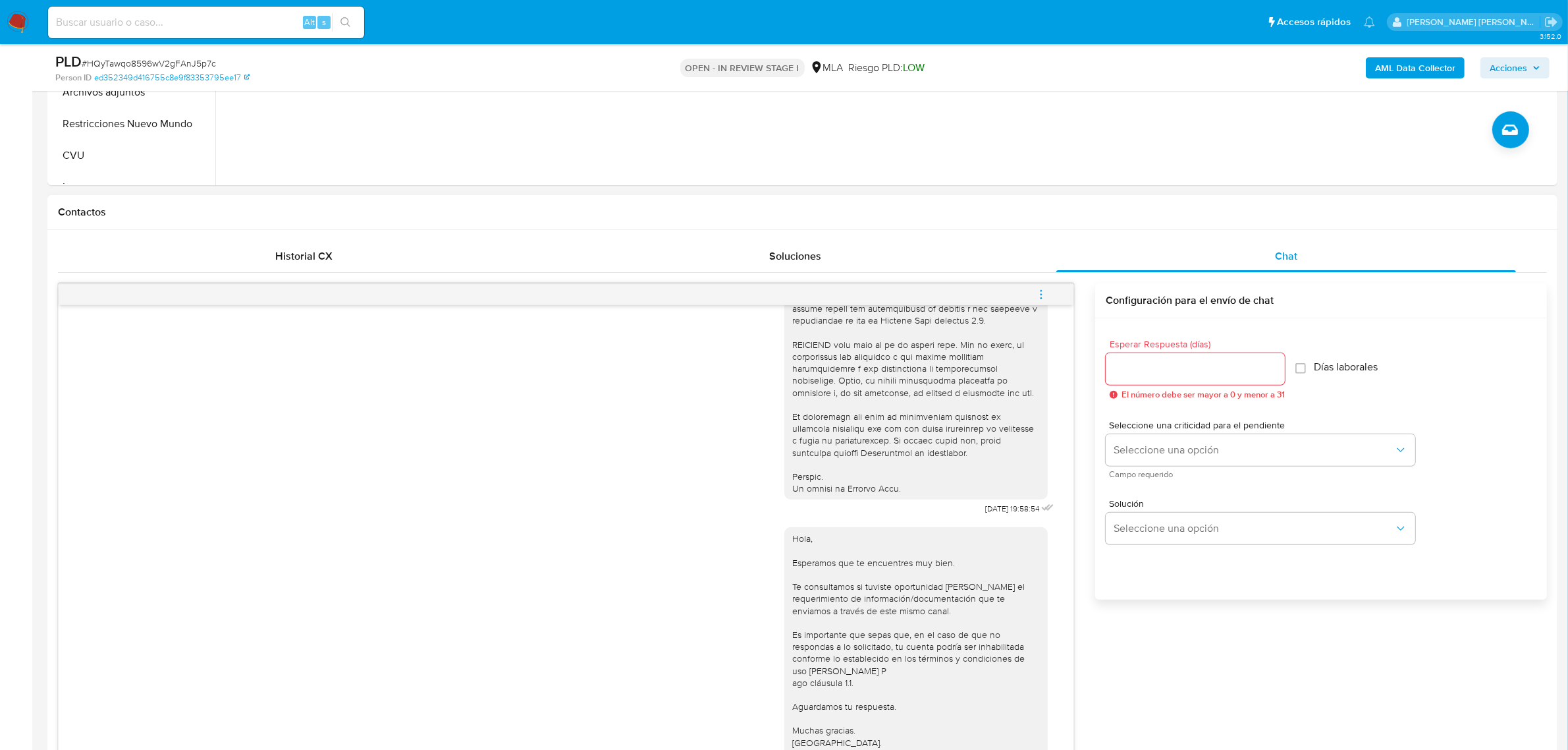
click at [1044, 288] on icon "menu-action" at bounding box center [1042, 294] width 12 height 12
drag, startPoint x: 982, startPoint y: 269, endPoint x: 867, endPoint y: 282, distance: 115.7
click at [964, 273] on li "Cerrar conversación" at bounding box center [951, 270] width 135 height 24
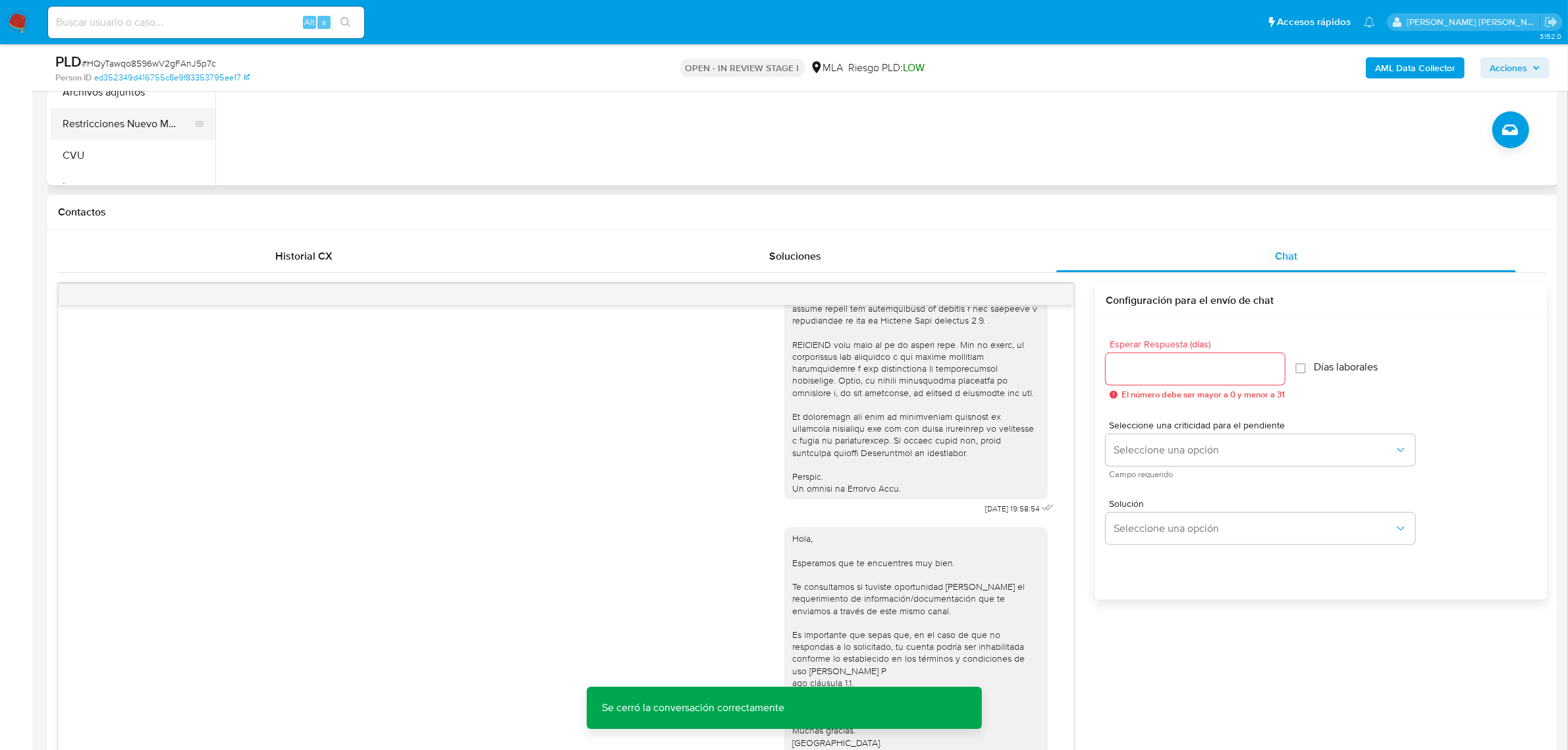
click at [102, 115] on button "Restricciones Nuevo Mundo" at bounding box center [128, 124] width 154 height 31
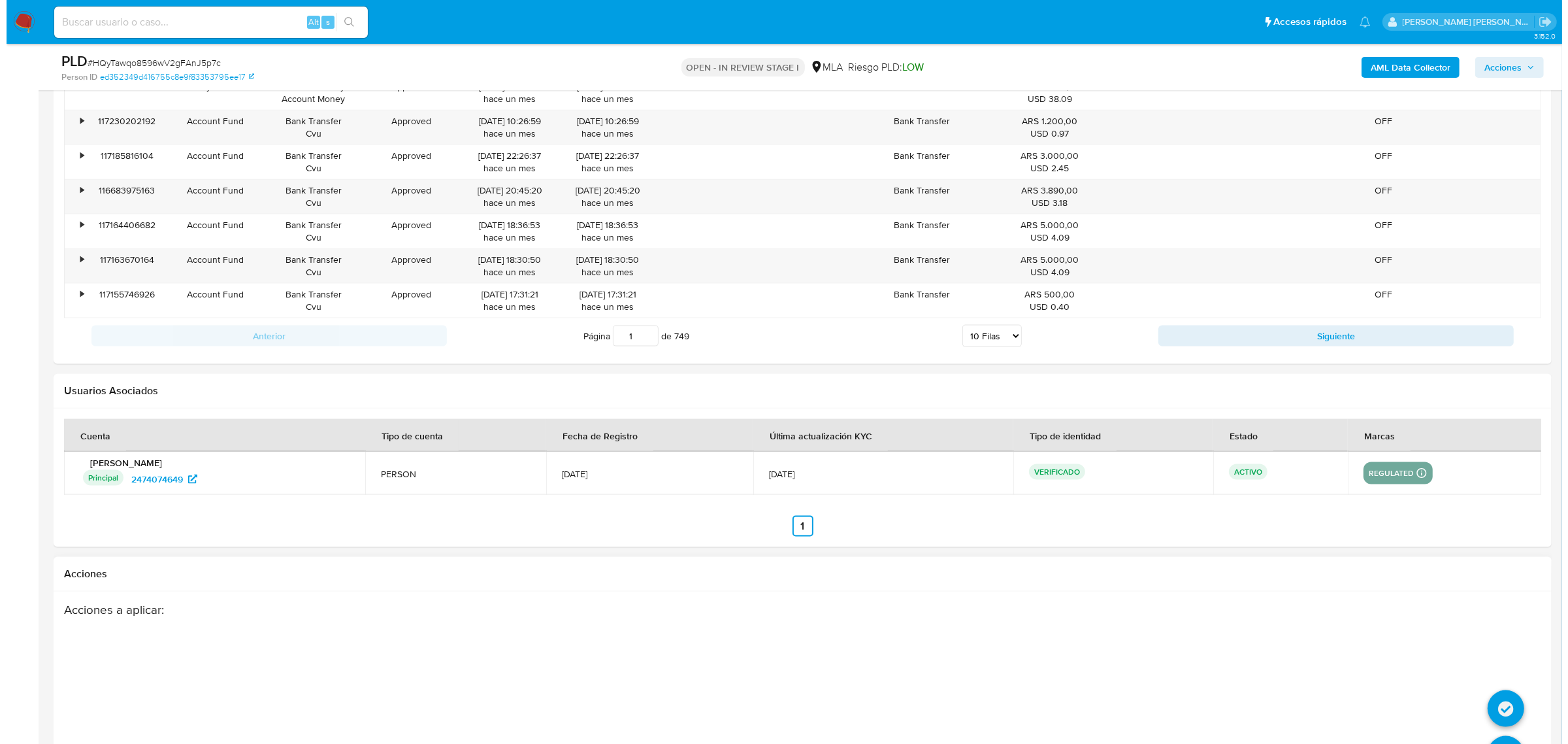
scroll to position [2303, 0]
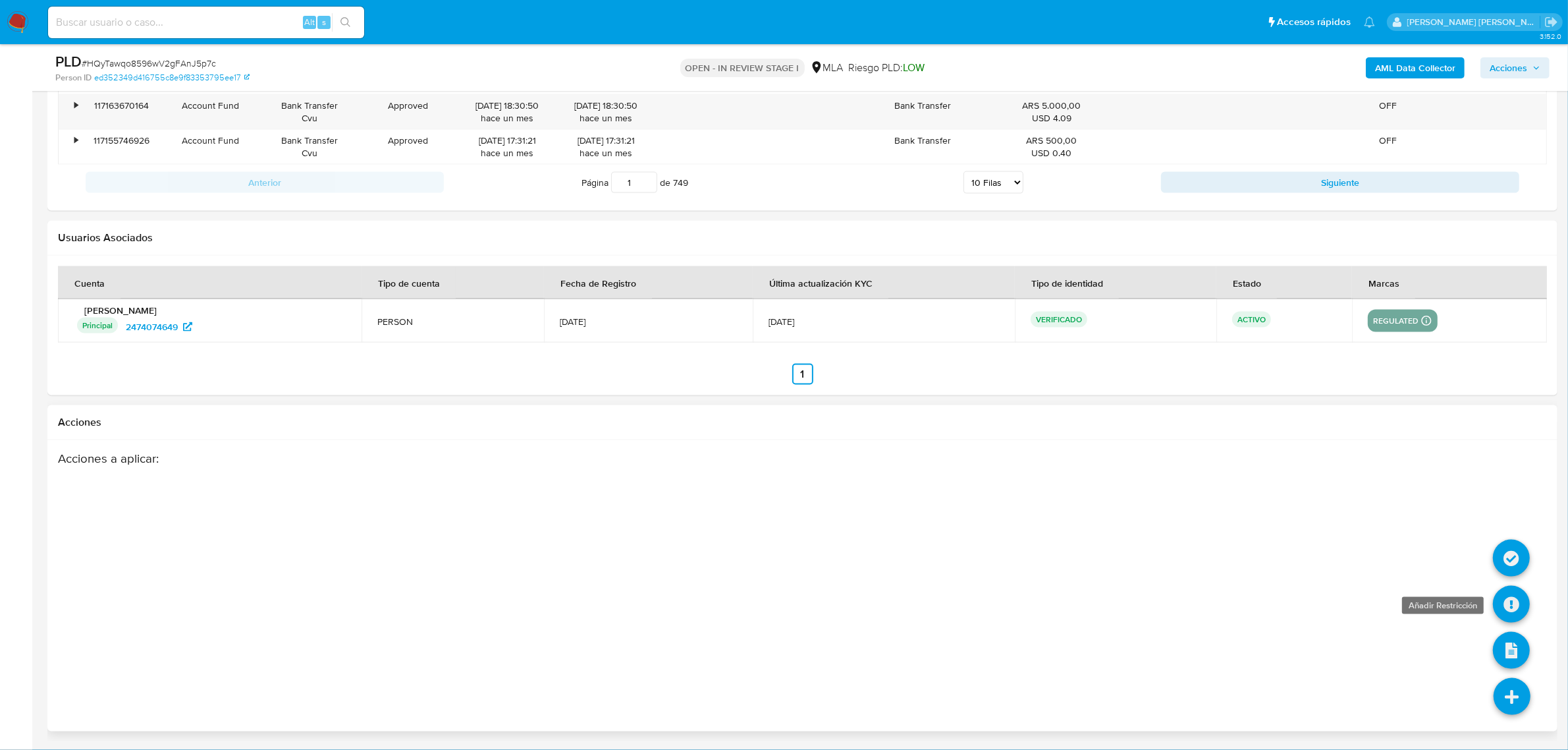
click at [1512, 597] on icon at bounding box center [1511, 603] width 36 height 36
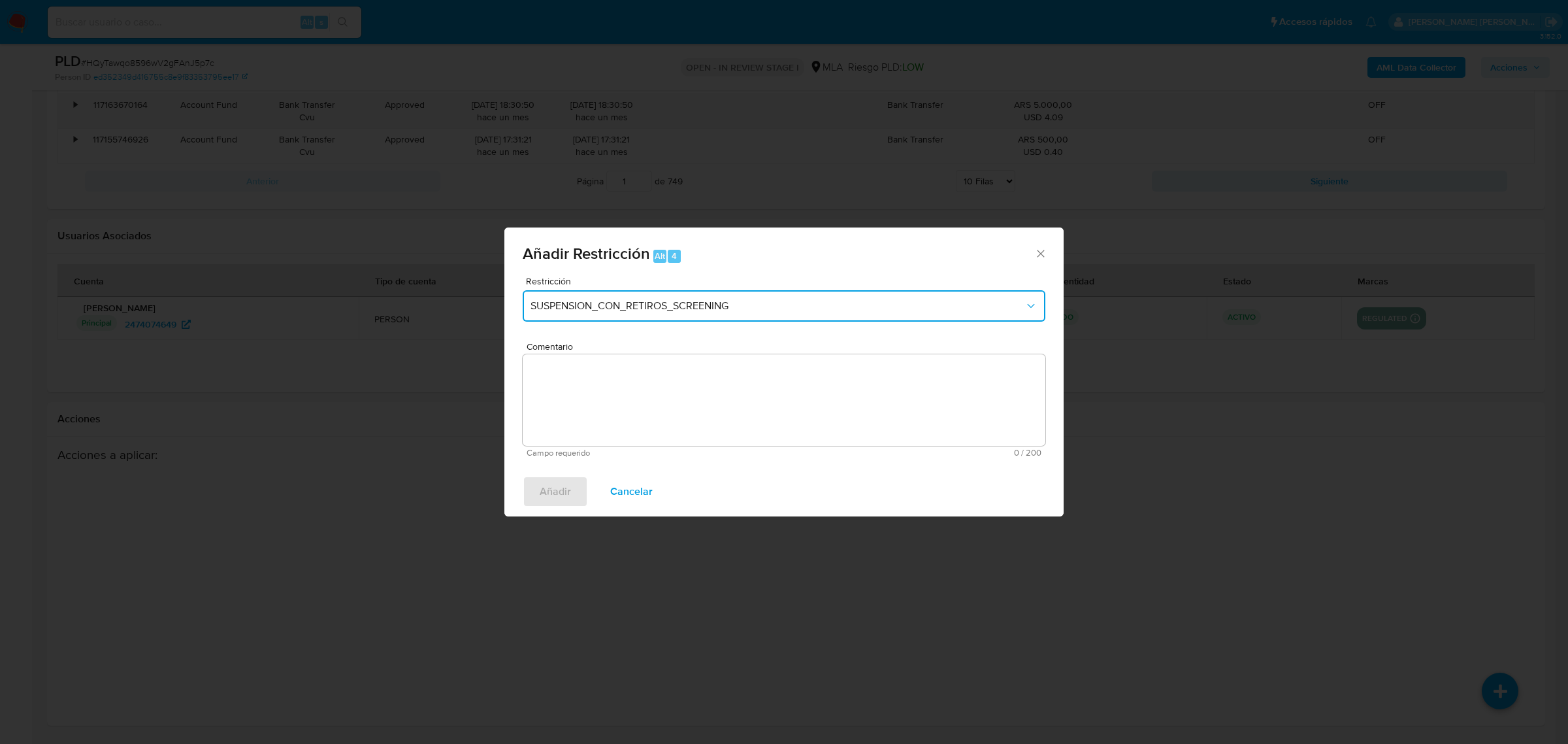
click at [684, 318] on button "SUSPENSION_CON_RETIROS_SCREENING" at bounding box center [784, 306] width 523 height 31
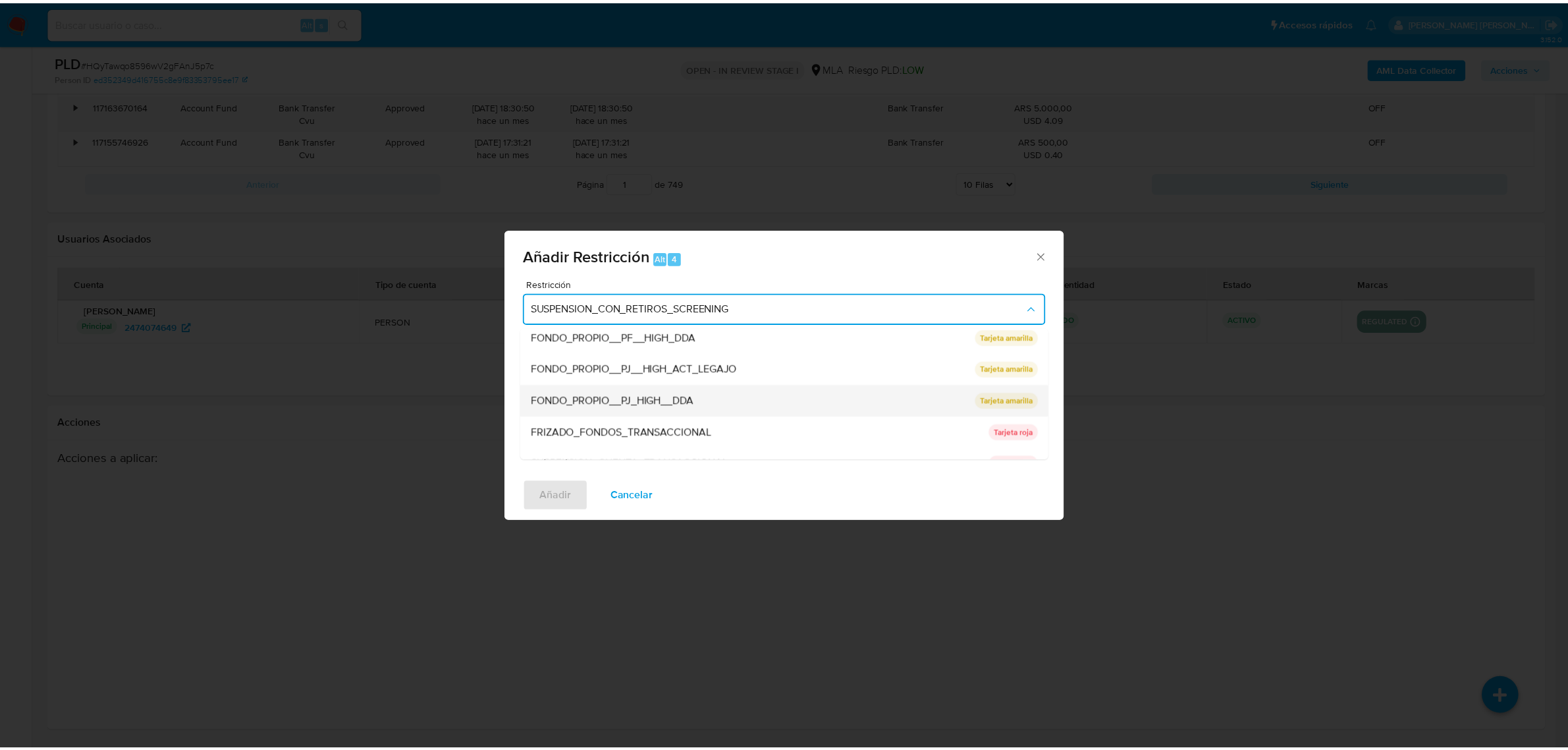
scroll to position [216, 0]
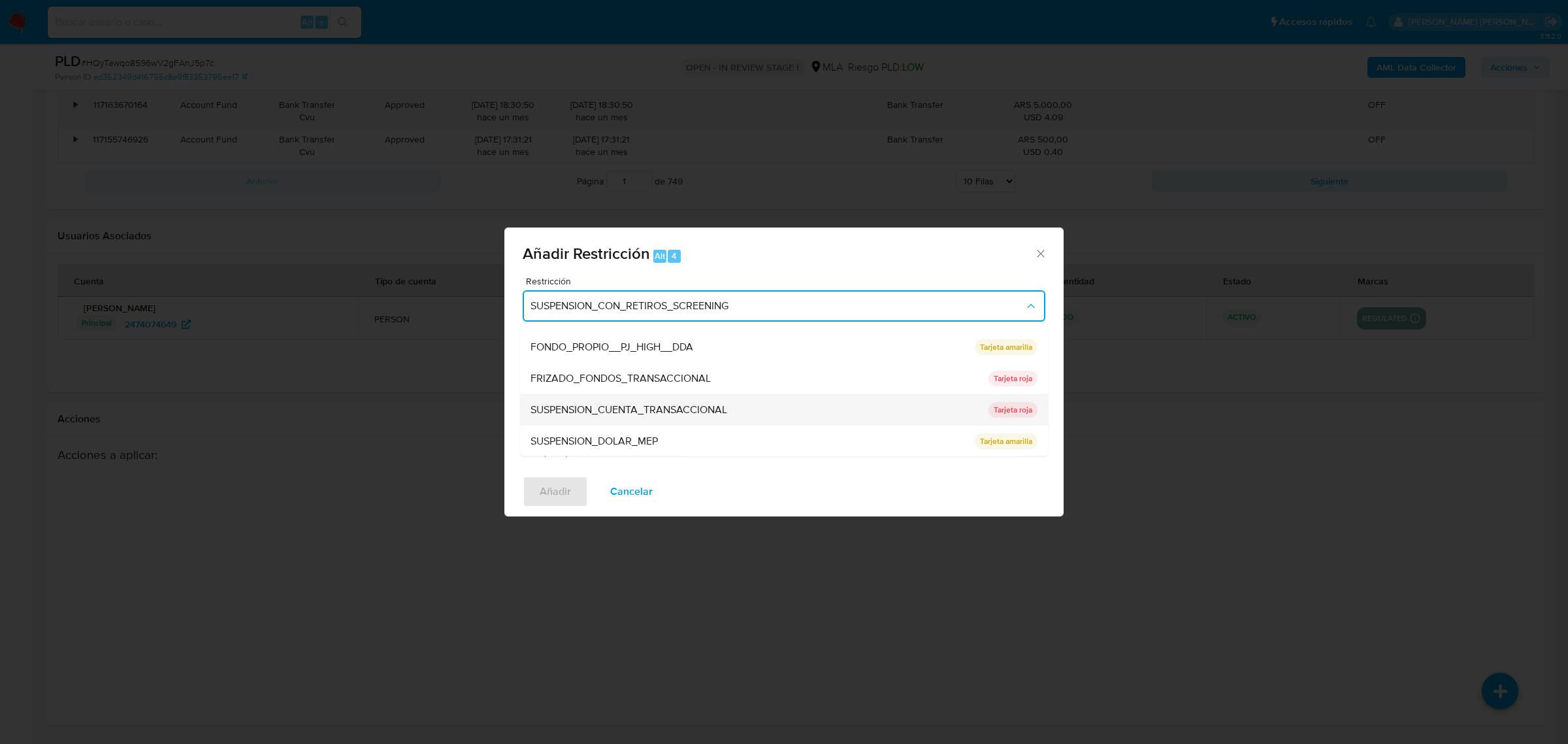
click at [623, 413] on span "SUSPENSION_CUENTA_TRANSACCIONAL" at bounding box center [629, 408] width 197 height 13
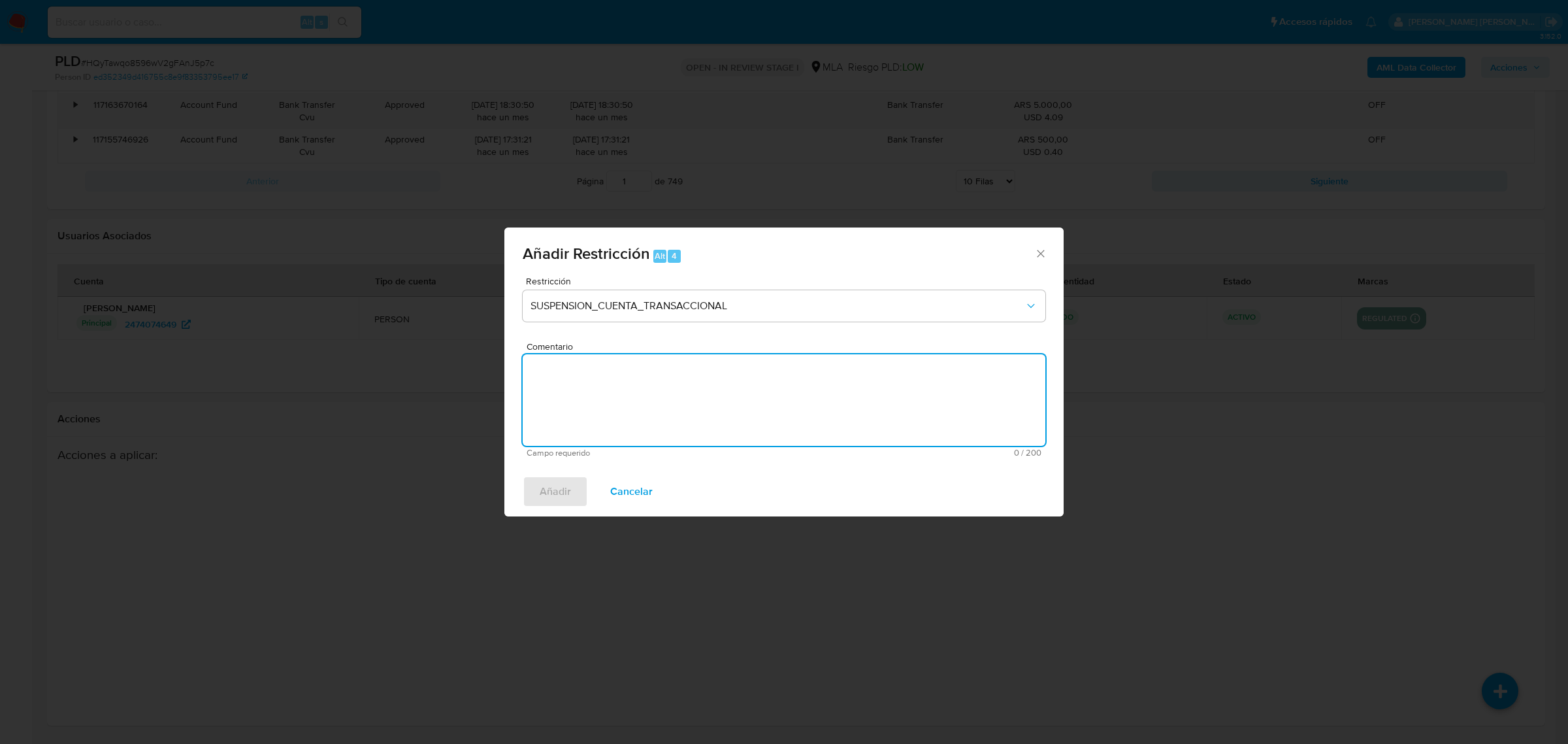
click at [623, 413] on textarea "Comentario" at bounding box center [784, 400] width 523 height 92
type textarea "AML"
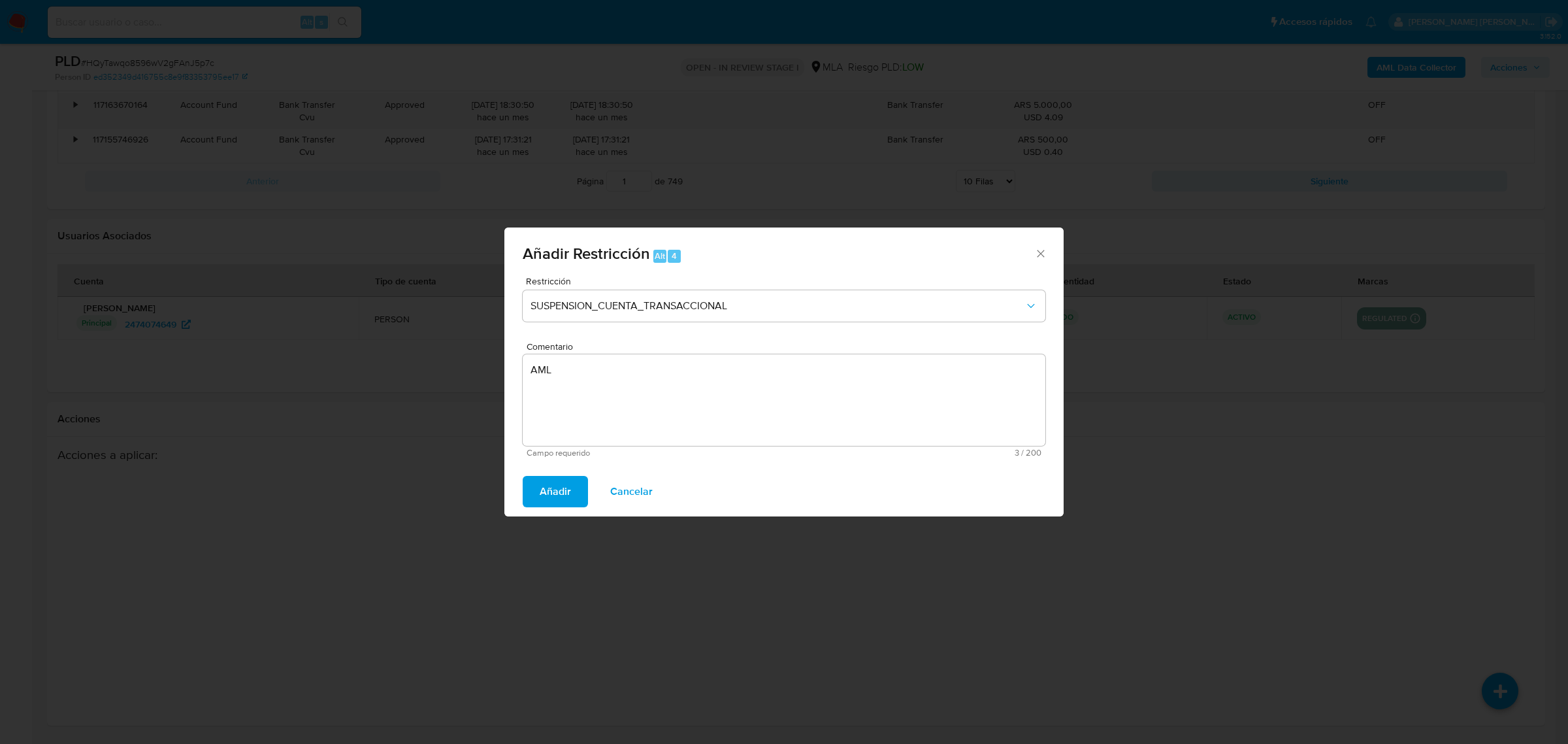
click at [538, 497] on button "Añadir" at bounding box center [555, 491] width 65 height 31
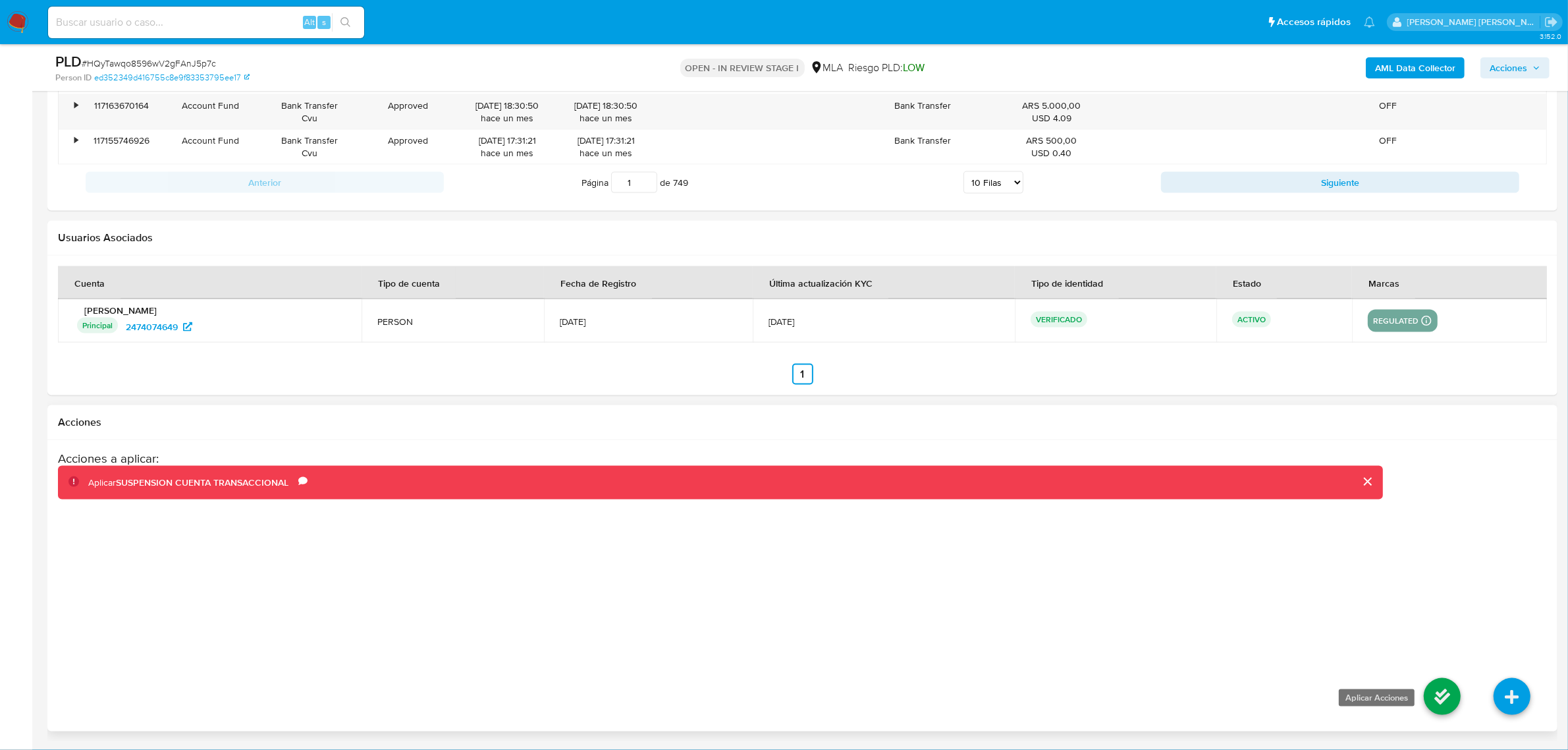
click at [1431, 699] on icon at bounding box center [1442, 696] width 36 height 36
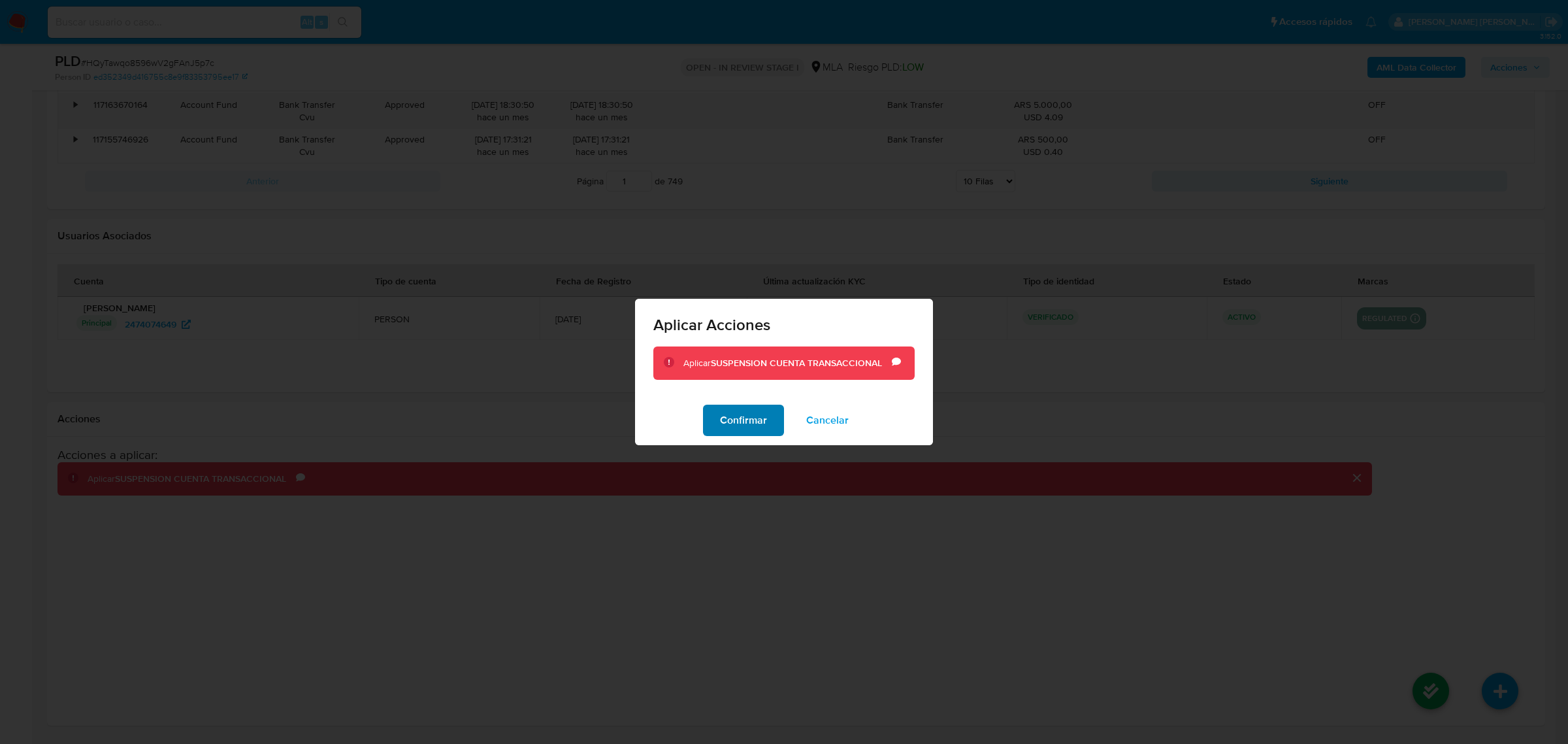
click at [739, 433] on span "Confirmar" at bounding box center [744, 420] width 47 height 28
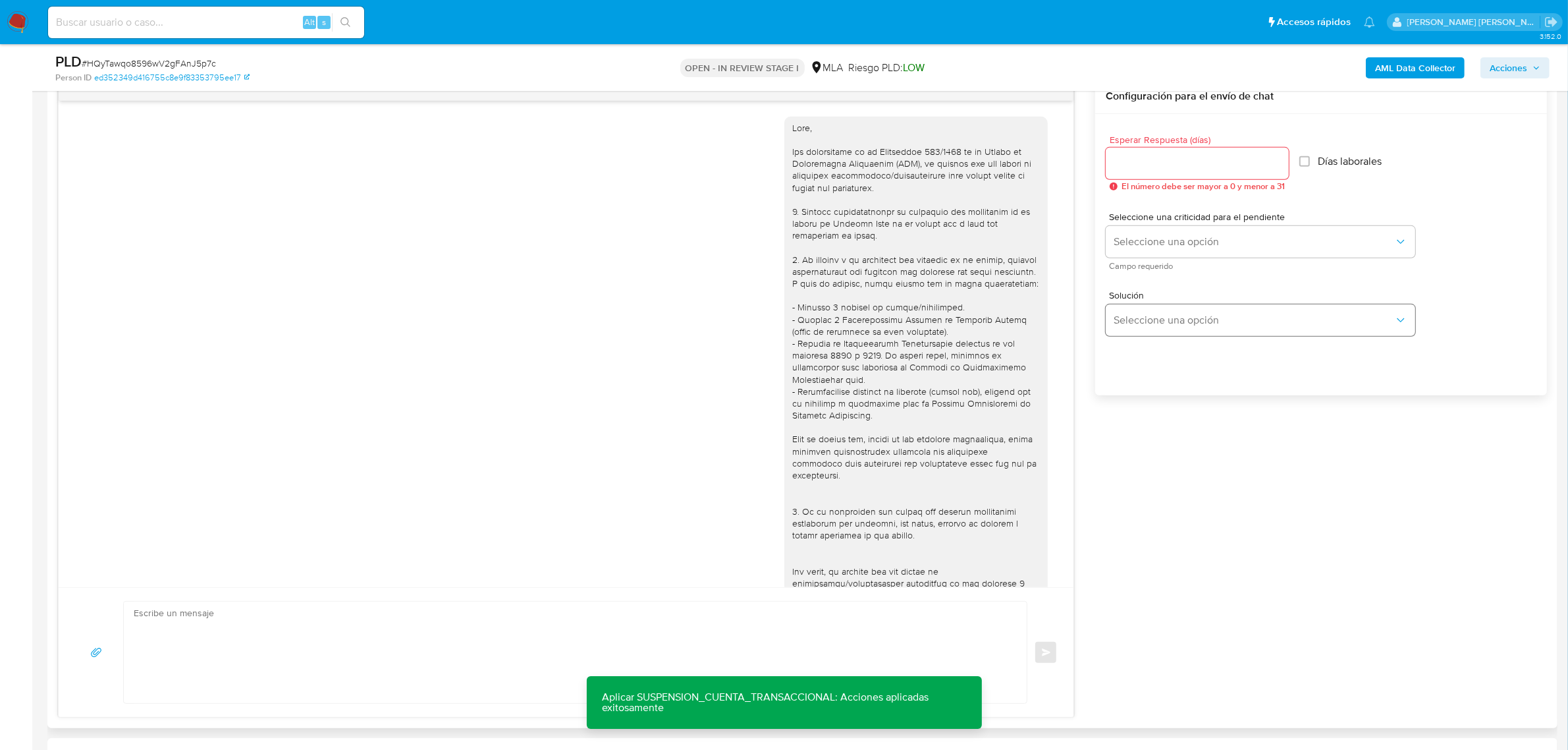
scroll to position [510, 0]
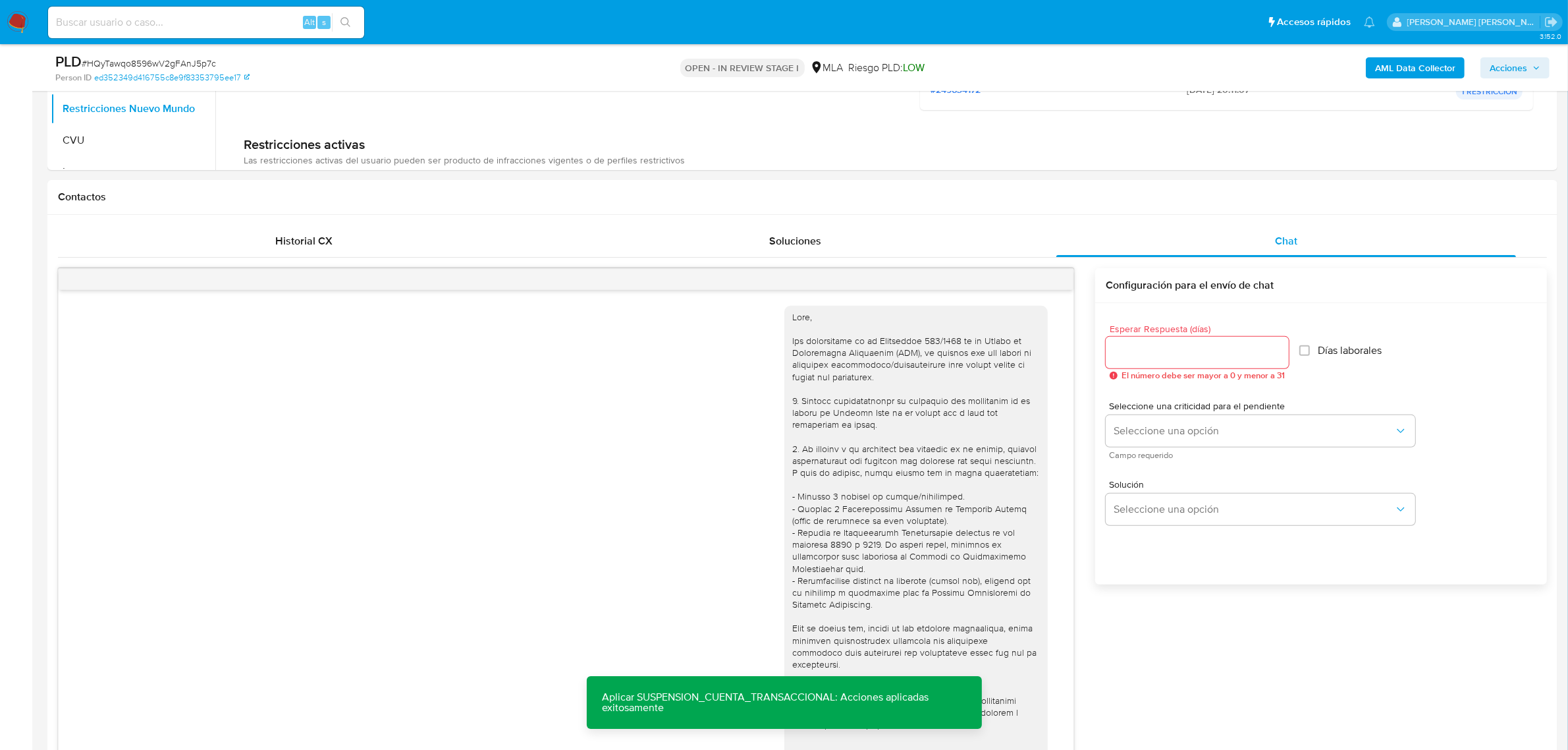
click at [1385, 68] on b "AML Data Collector" at bounding box center [1416, 67] width 81 height 21
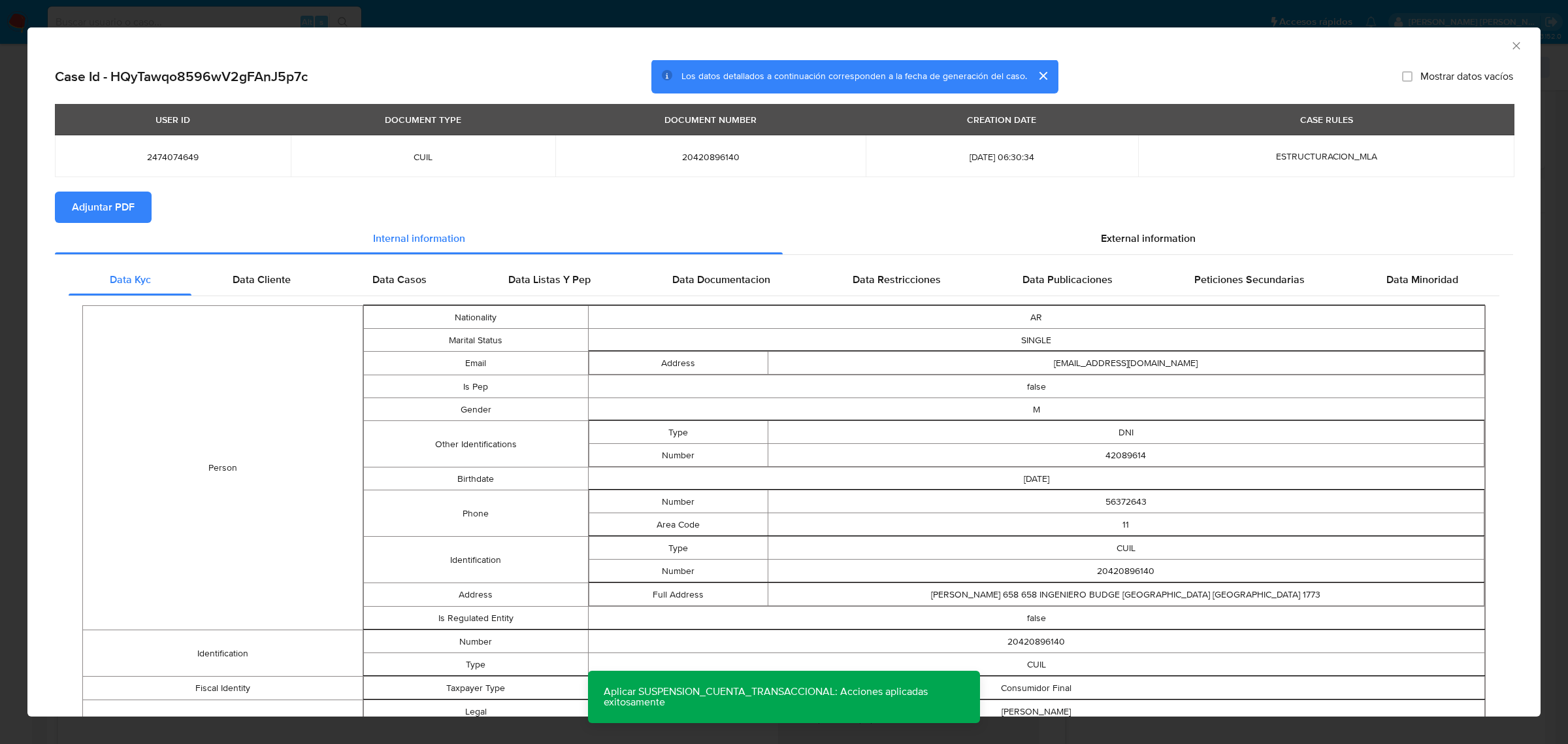
click at [115, 209] on span "Adjuntar PDF" at bounding box center [103, 207] width 62 height 28
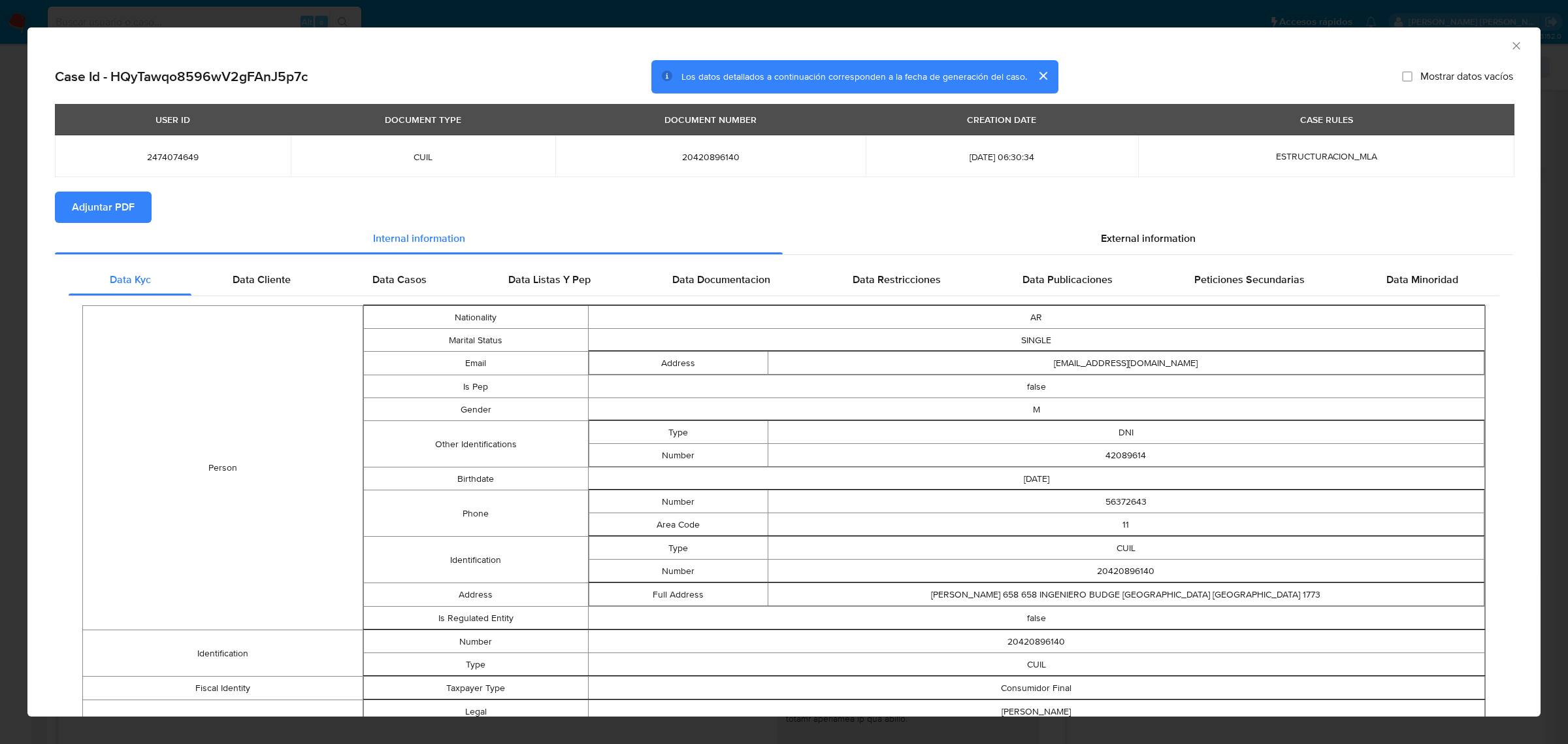
click at [1509, 47] on icon "Cerrar ventana" at bounding box center [1515, 45] width 13 height 13
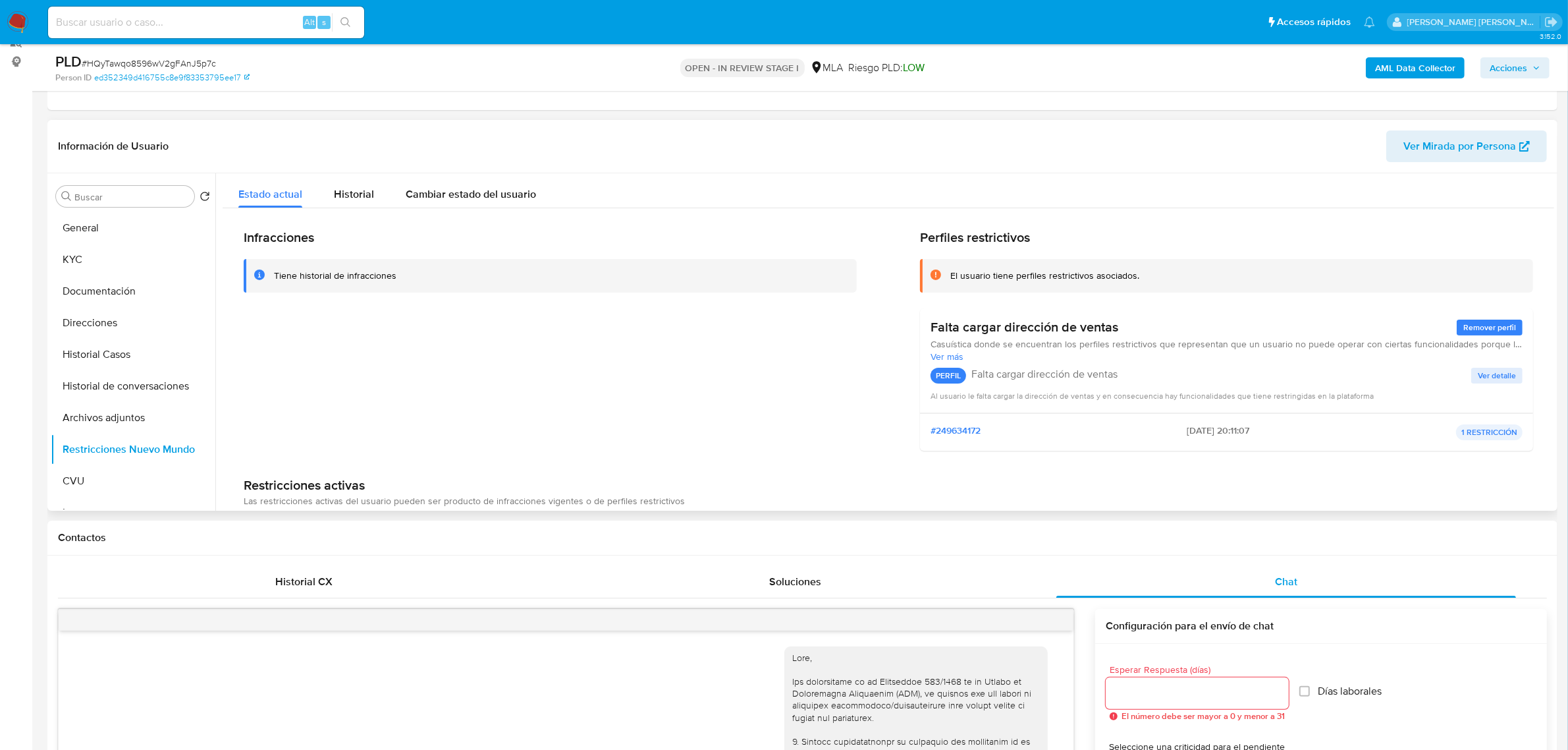
scroll to position [15, 0]
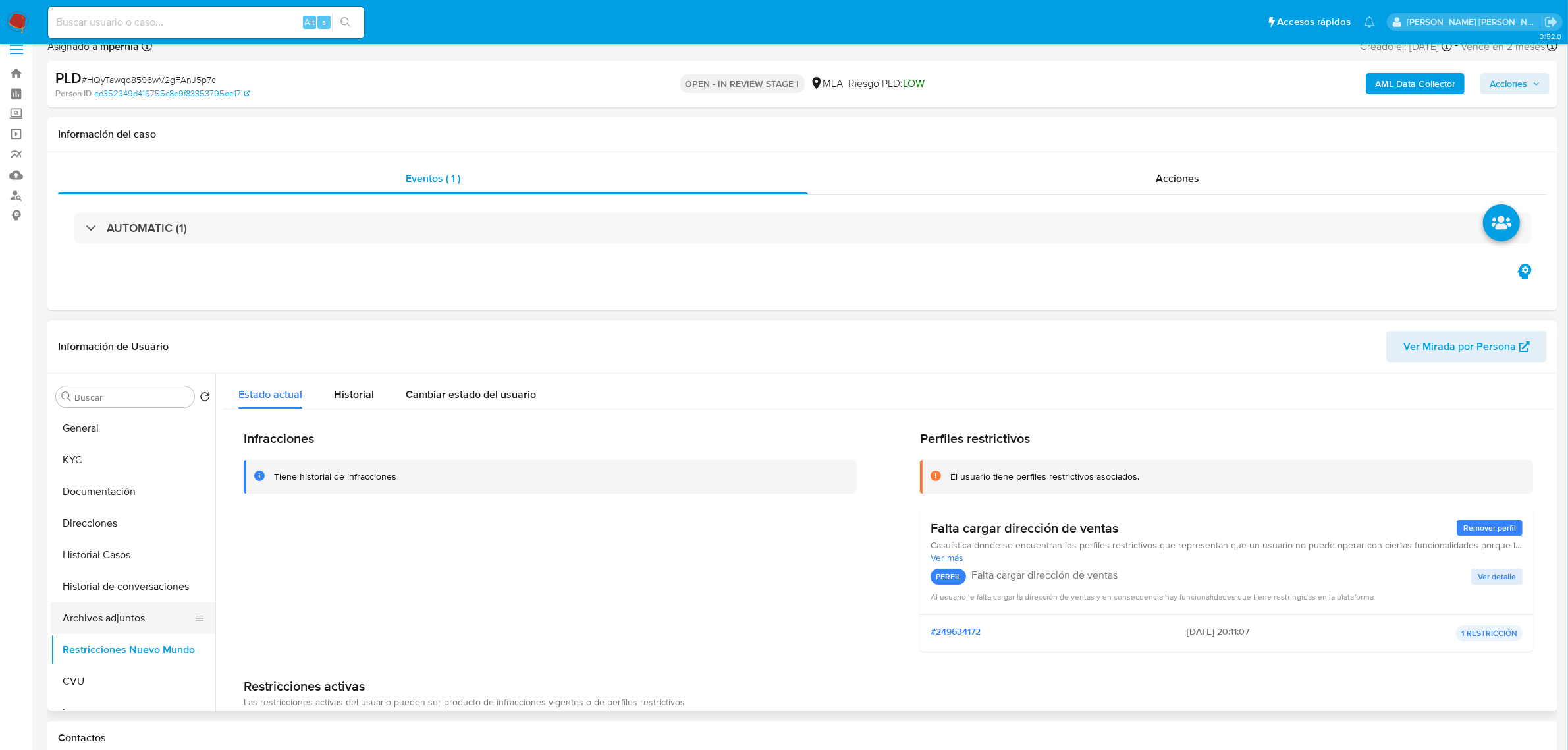
click at [102, 611] on button "Archivos adjuntos" at bounding box center [128, 618] width 154 height 31
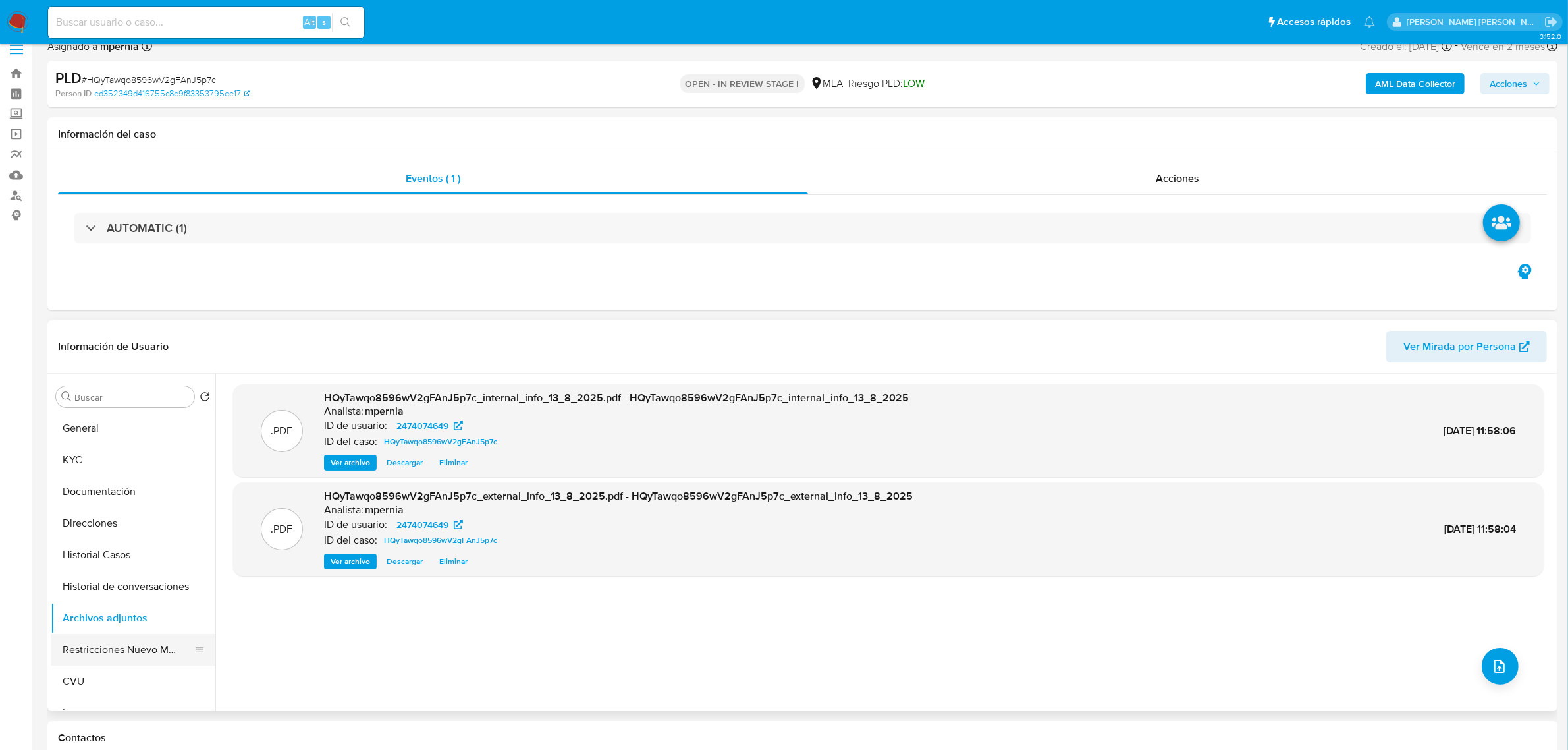
click at [123, 654] on button "Restricciones Nuevo Mundo" at bounding box center [128, 650] width 154 height 31
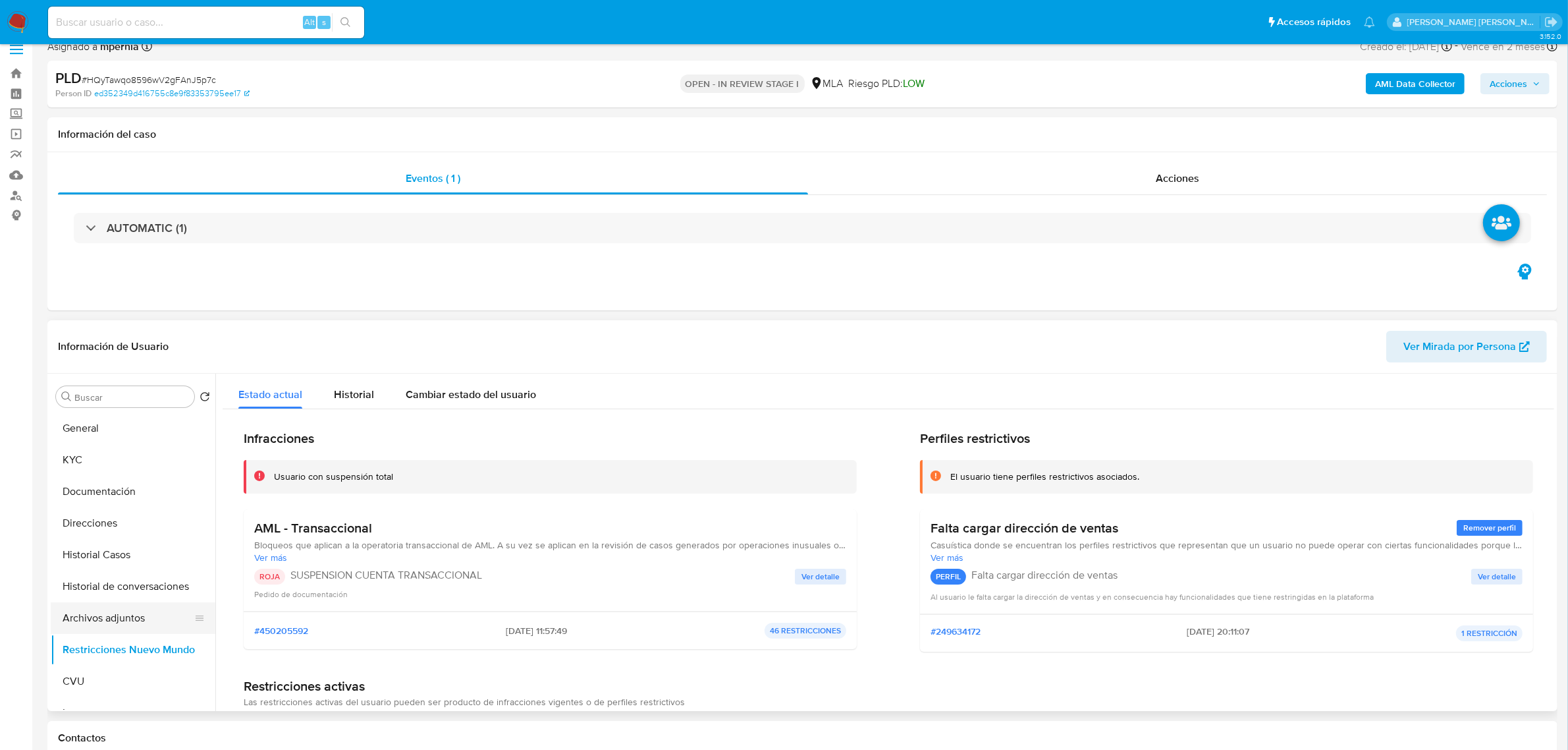
click at [90, 625] on button "Archivos adjuntos" at bounding box center [128, 618] width 154 height 31
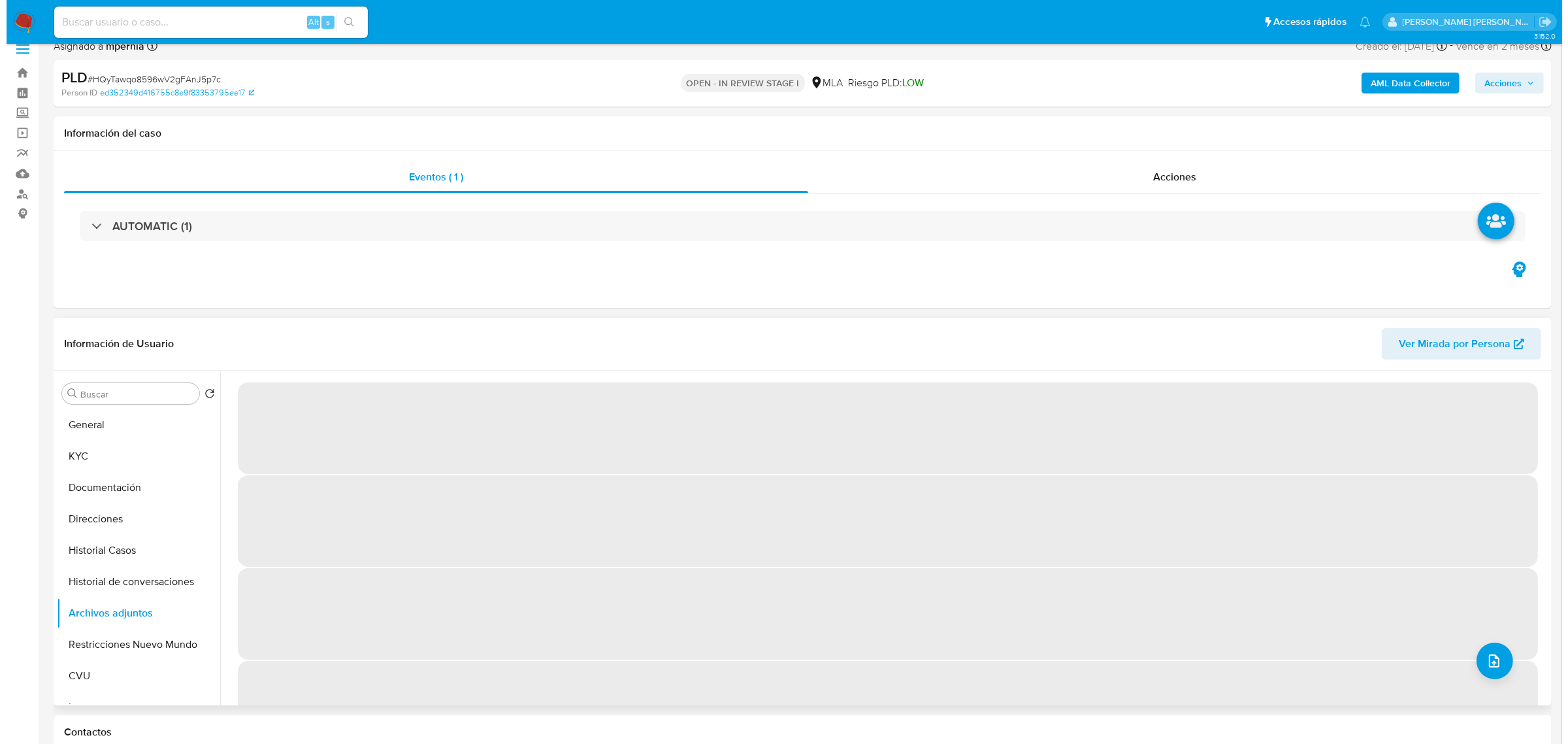
scroll to position [0, 0]
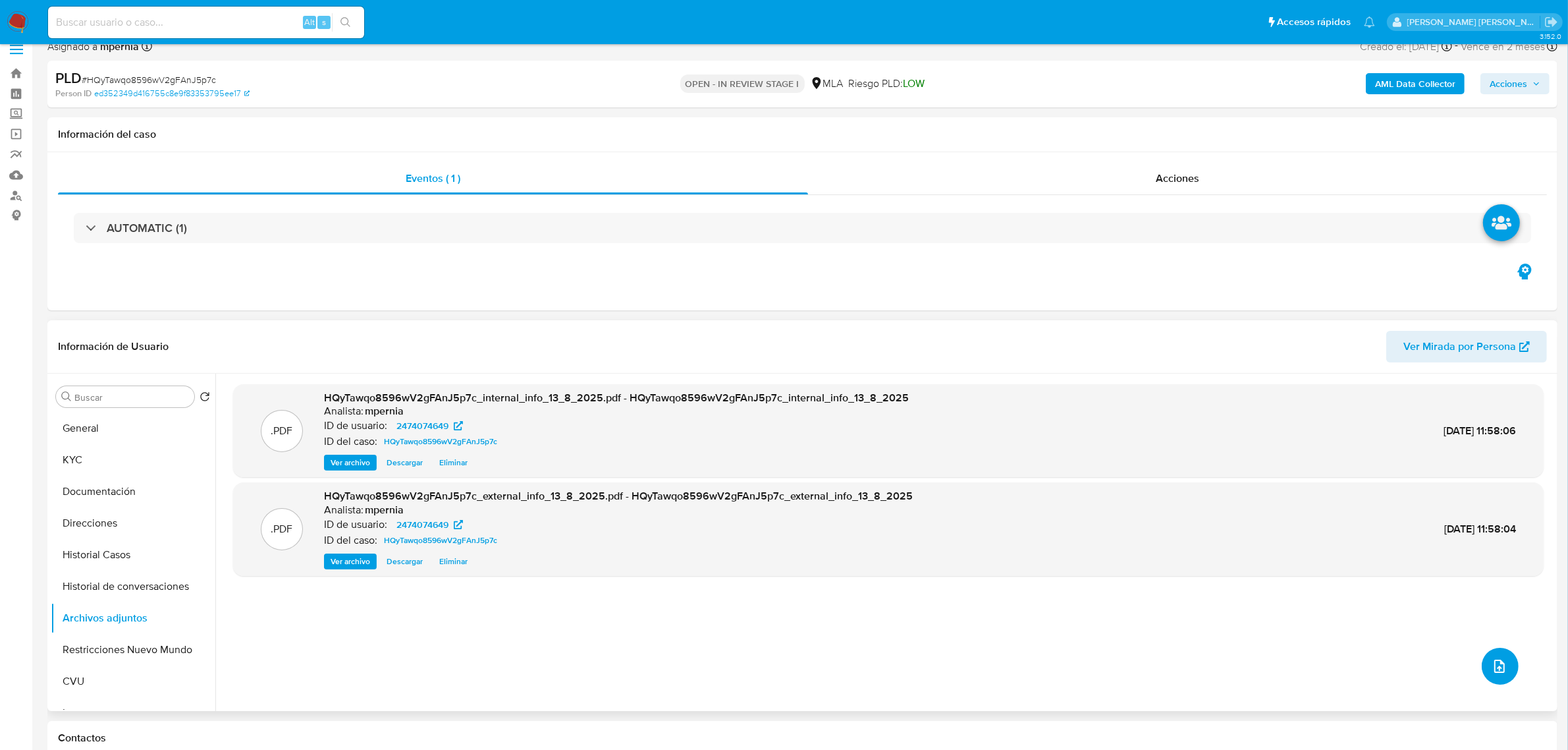
click at [1497, 674] on span "upload-file" at bounding box center [1499, 666] width 15 height 16
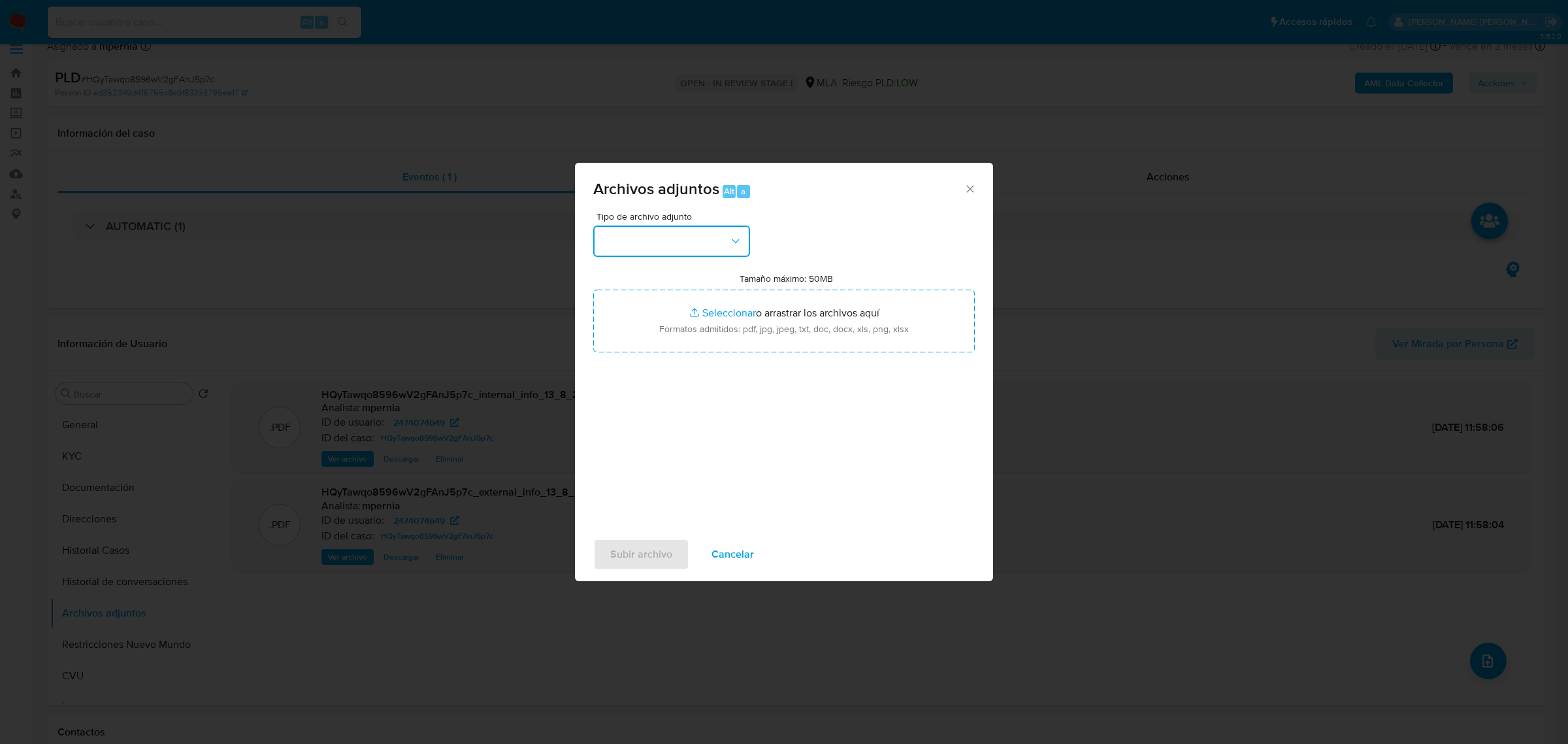
click at [695, 253] on button "button" at bounding box center [671, 241] width 157 height 31
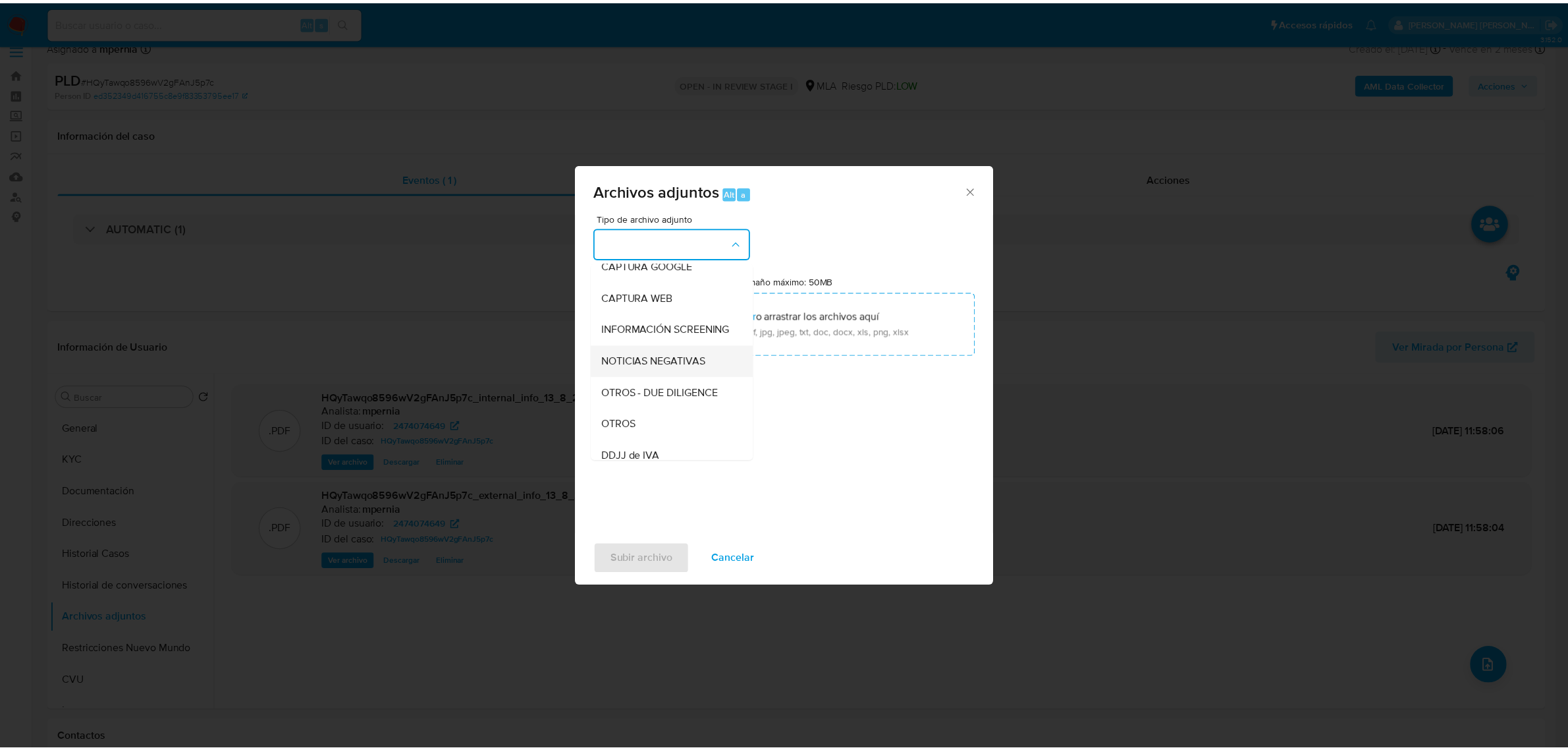
scroll to position [247, 0]
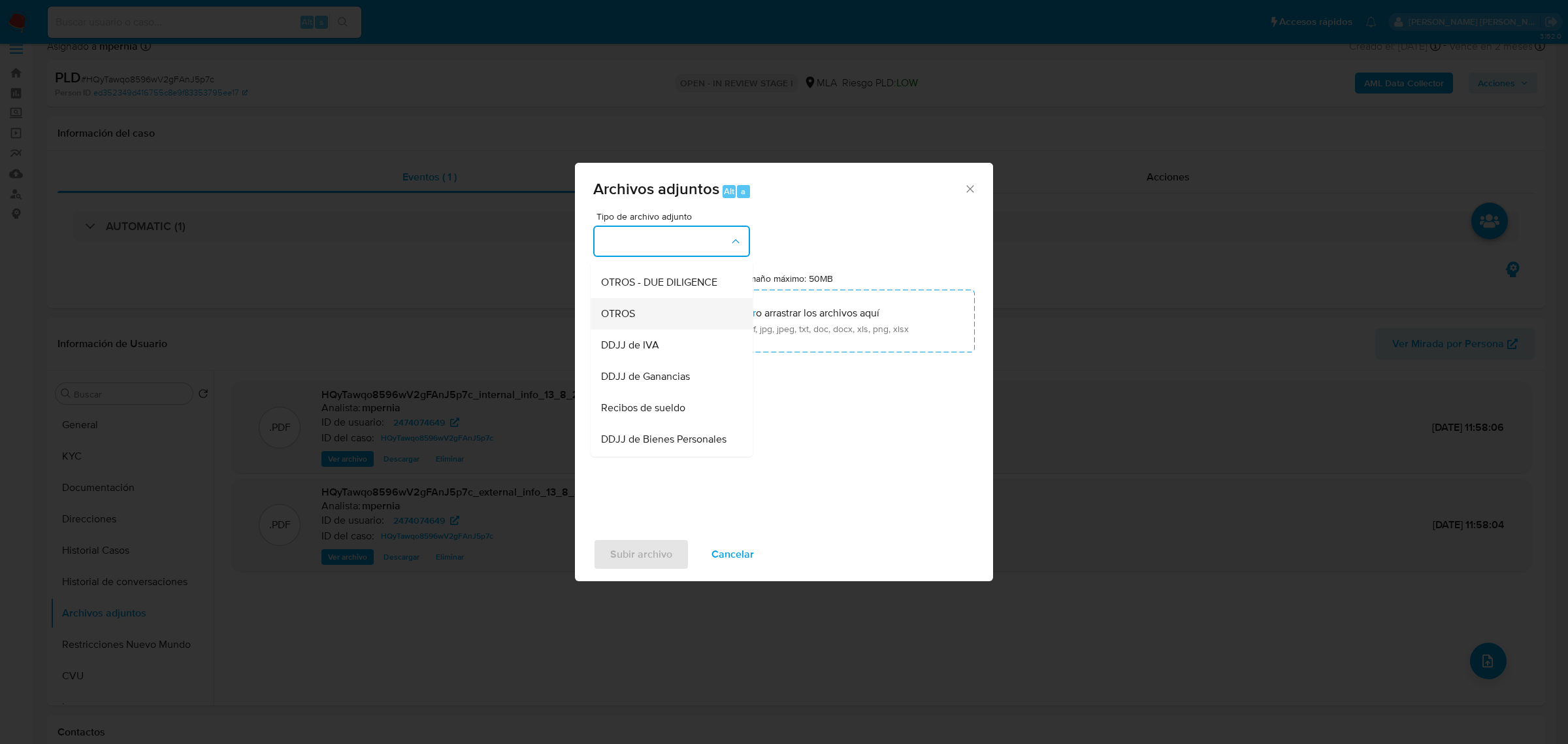
click at [628, 319] on span "OTROS" at bounding box center [618, 312] width 34 height 13
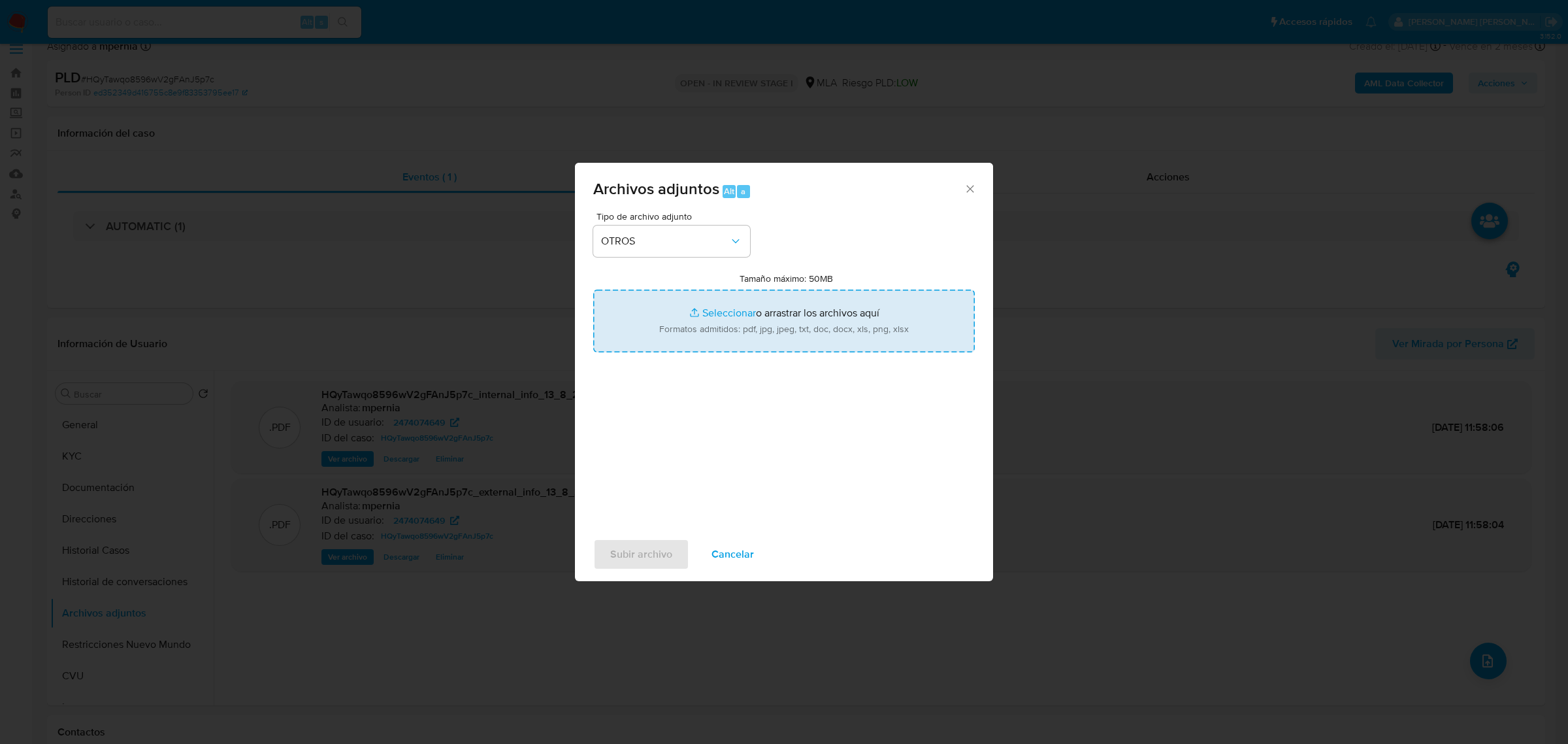
type input "C:\fakepath\Movimientos-Aladdin-2474074649.xlsx"
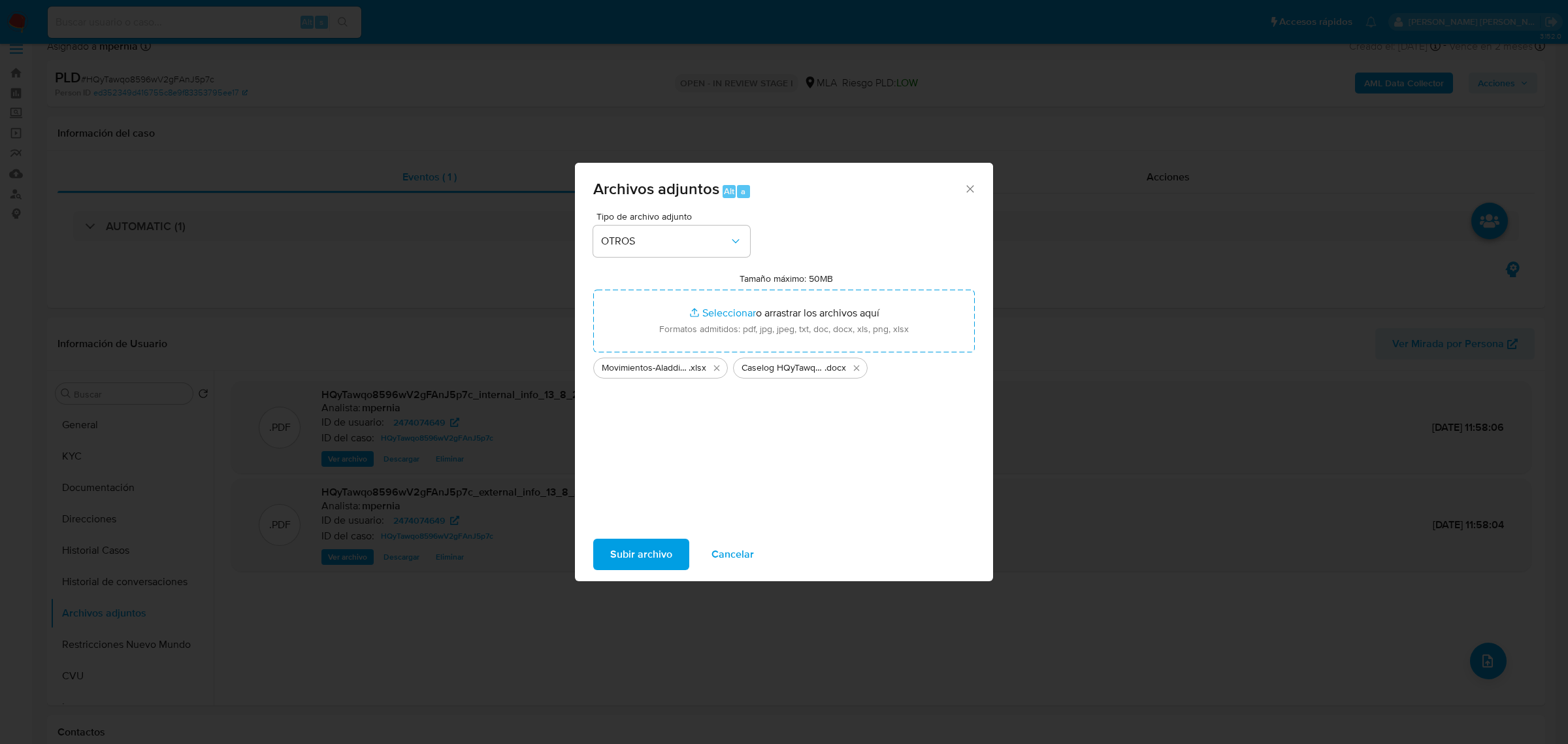
click at [645, 544] on span "Subir archivo" at bounding box center [641, 554] width 62 height 28
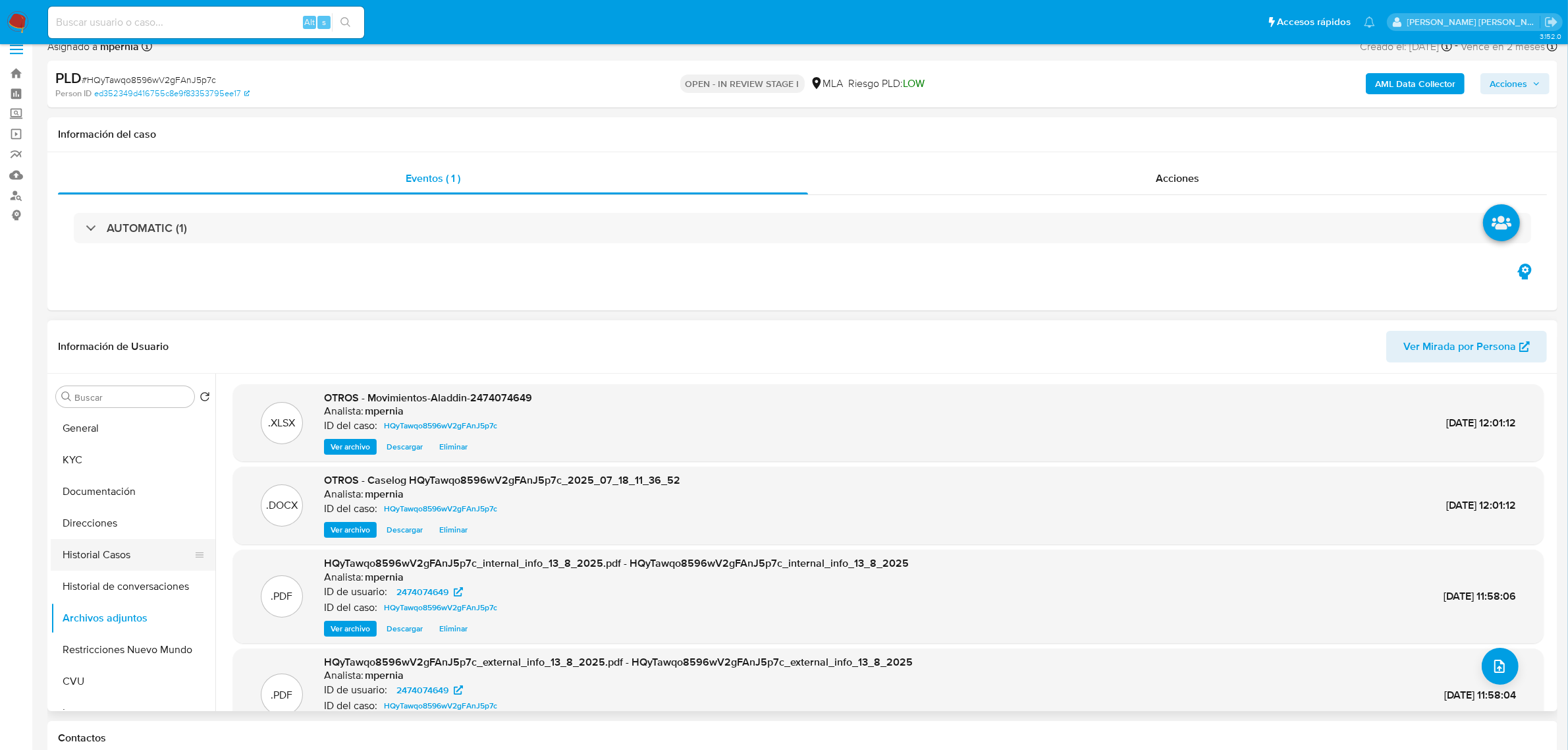
click at [112, 559] on button "Historial Casos" at bounding box center [128, 555] width 154 height 31
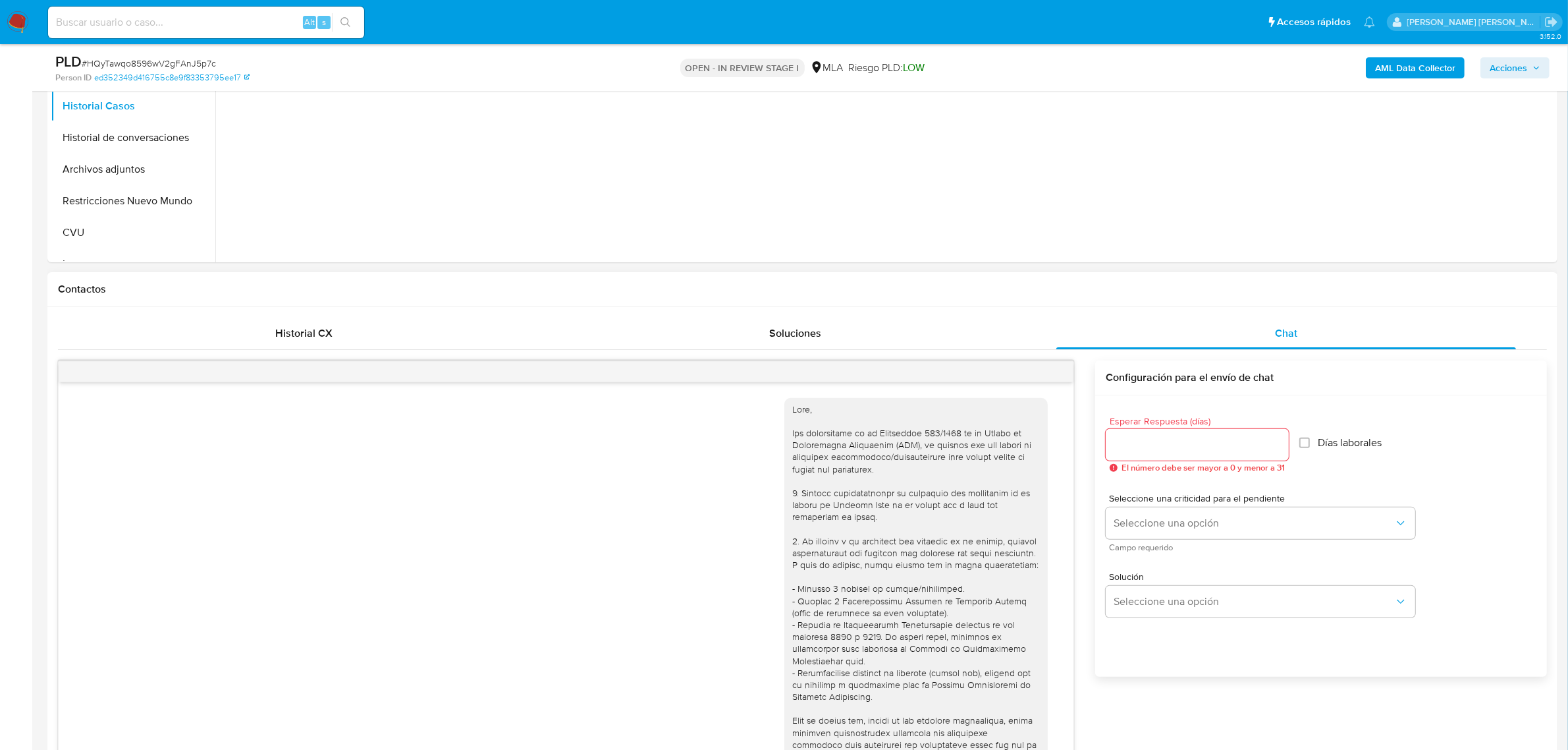
scroll to position [263, 0]
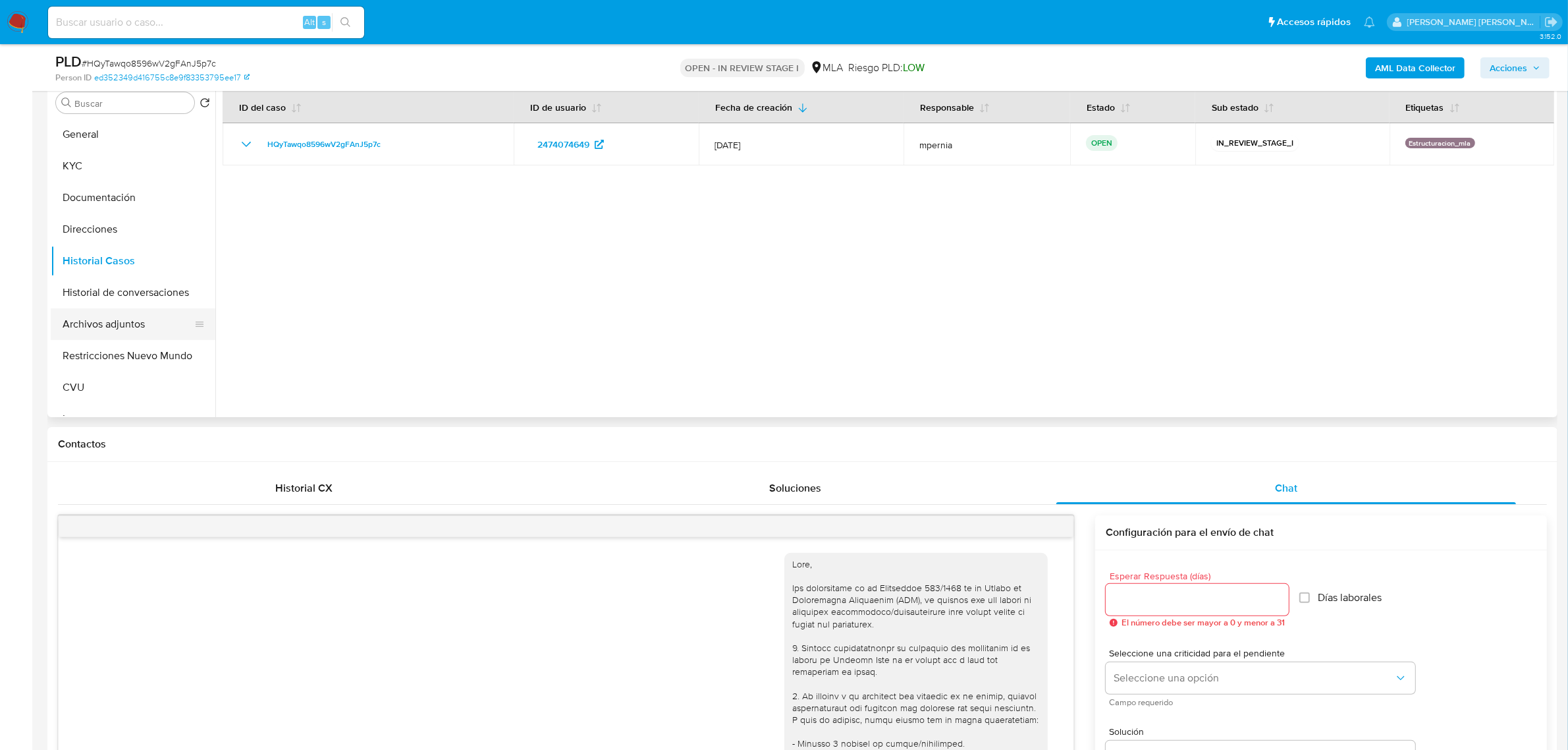
click at [119, 322] on button "Archivos adjuntos" at bounding box center [128, 324] width 154 height 31
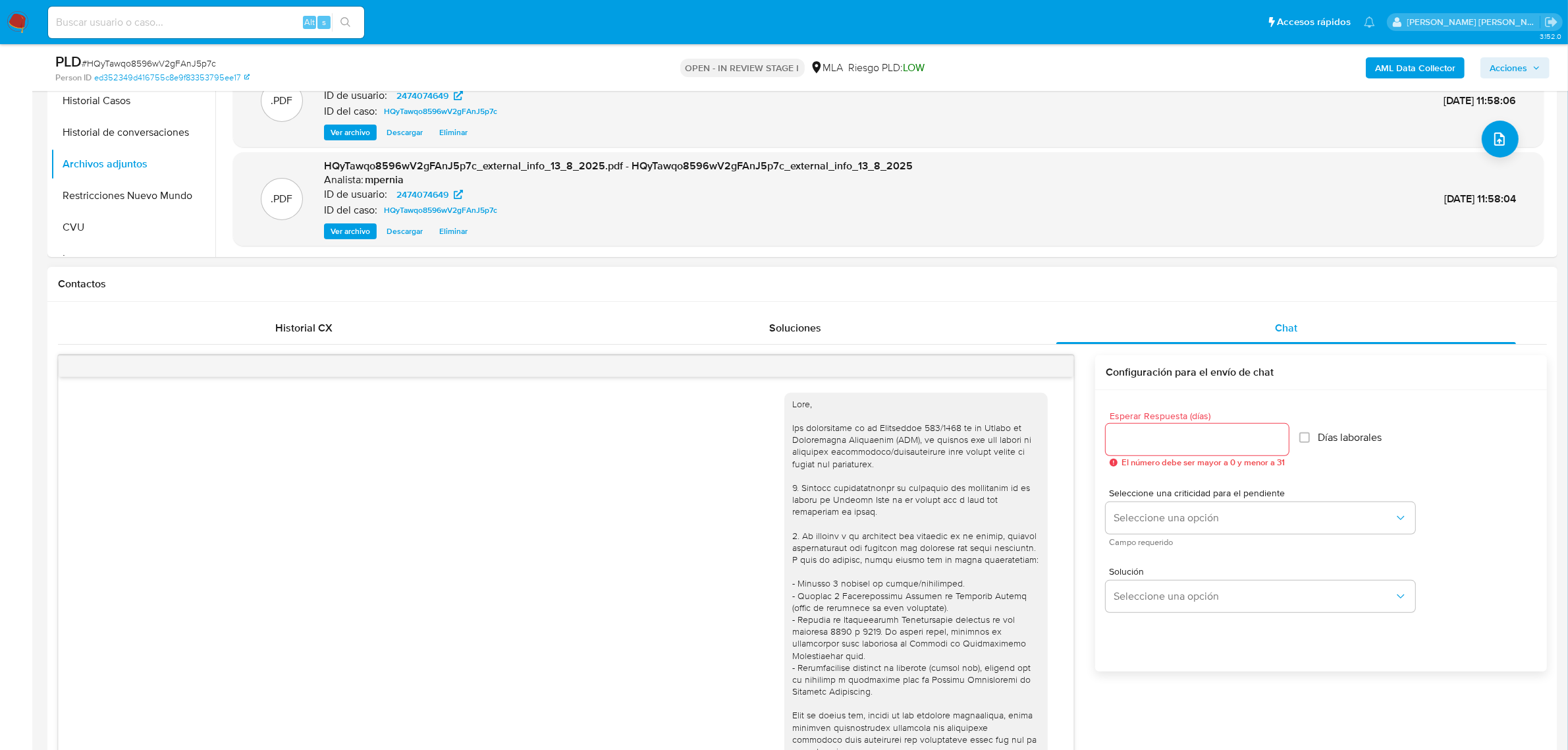
scroll to position [97, 0]
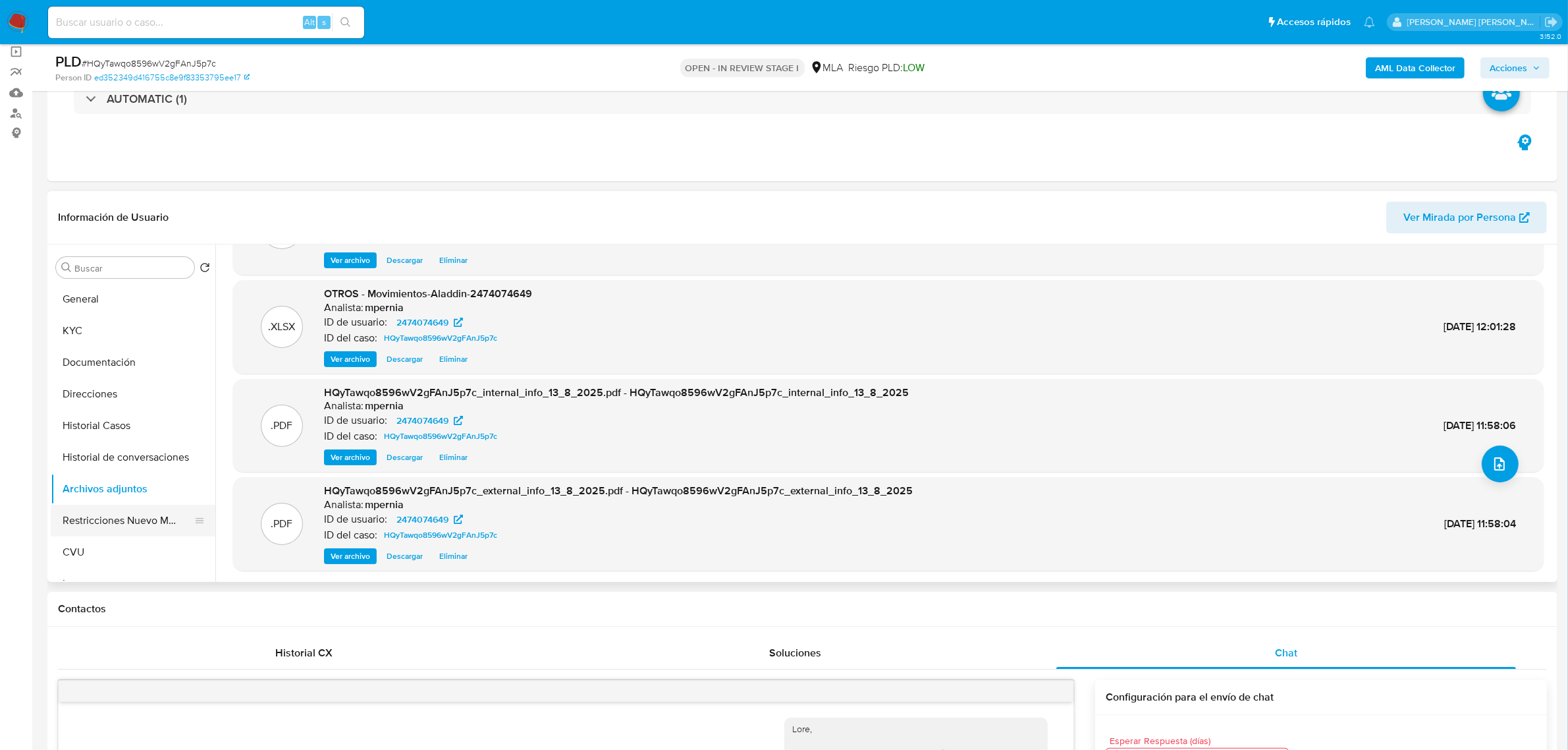
click at [96, 516] on button "Restricciones Nuevo Mundo" at bounding box center [128, 521] width 154 height 31
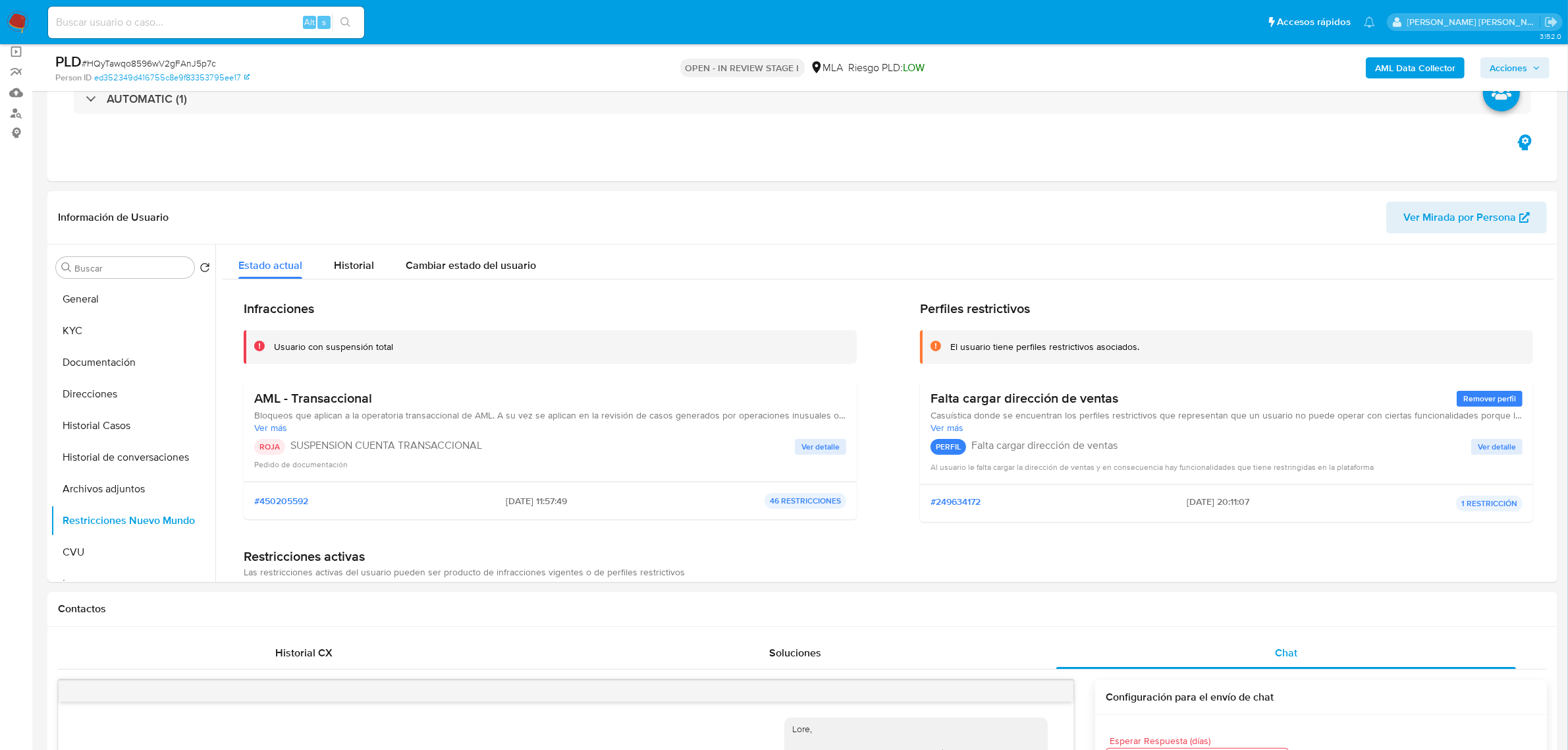
click at [1509, 71] on span "Acciones" at bounding box center [1509, 67] width 37 height 21
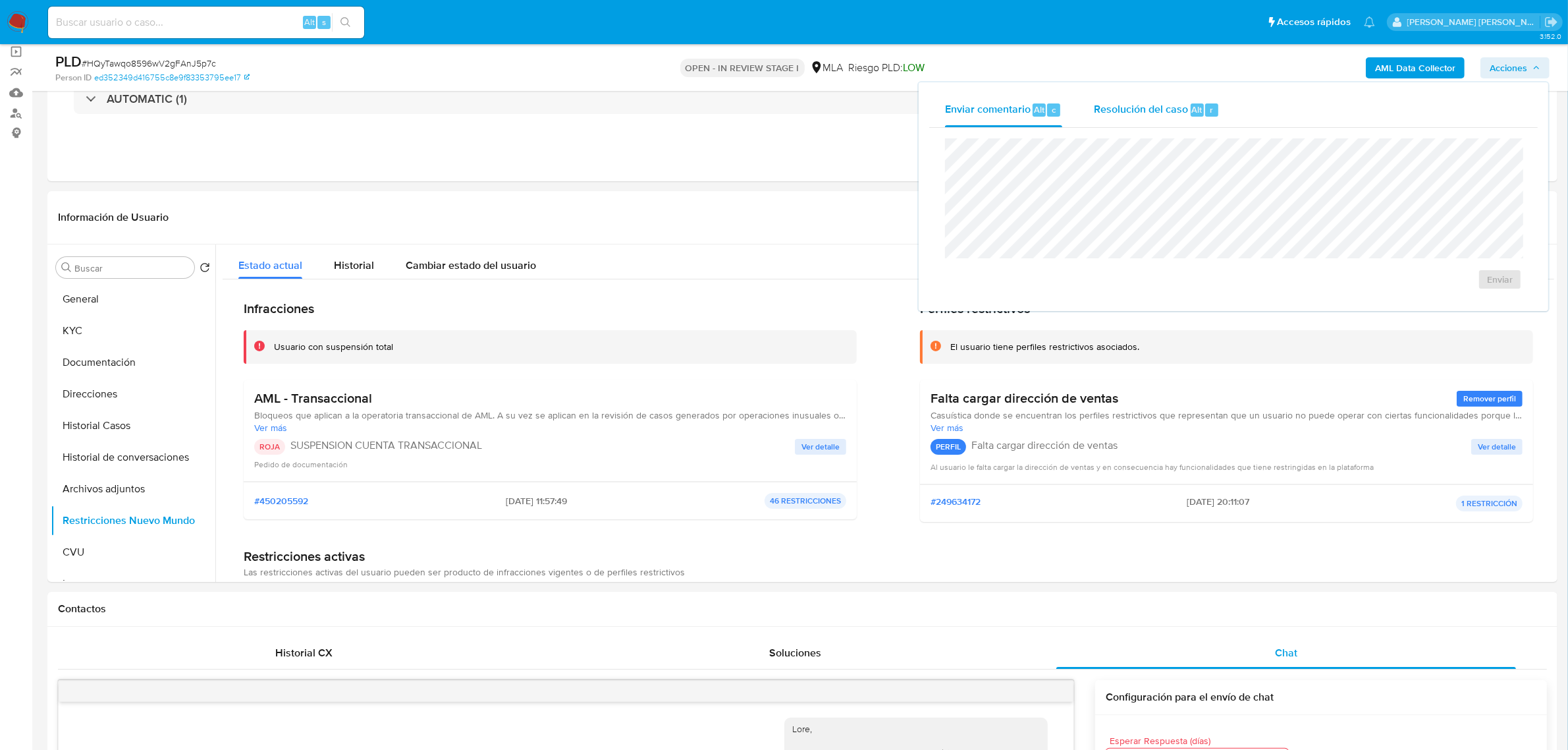
drag, startPoint x: 1123, startPoint y: 108, endPoint x: 1131, endPoint y: 134, distance: 27.2
click at [1124, 110] on span "Resolución del caso" at bounding box center [1141, 108] width 94 height 15
click at [1453, 290] on span "ROI Proposal" at bounding box center [1469, 287] width 69 height 19
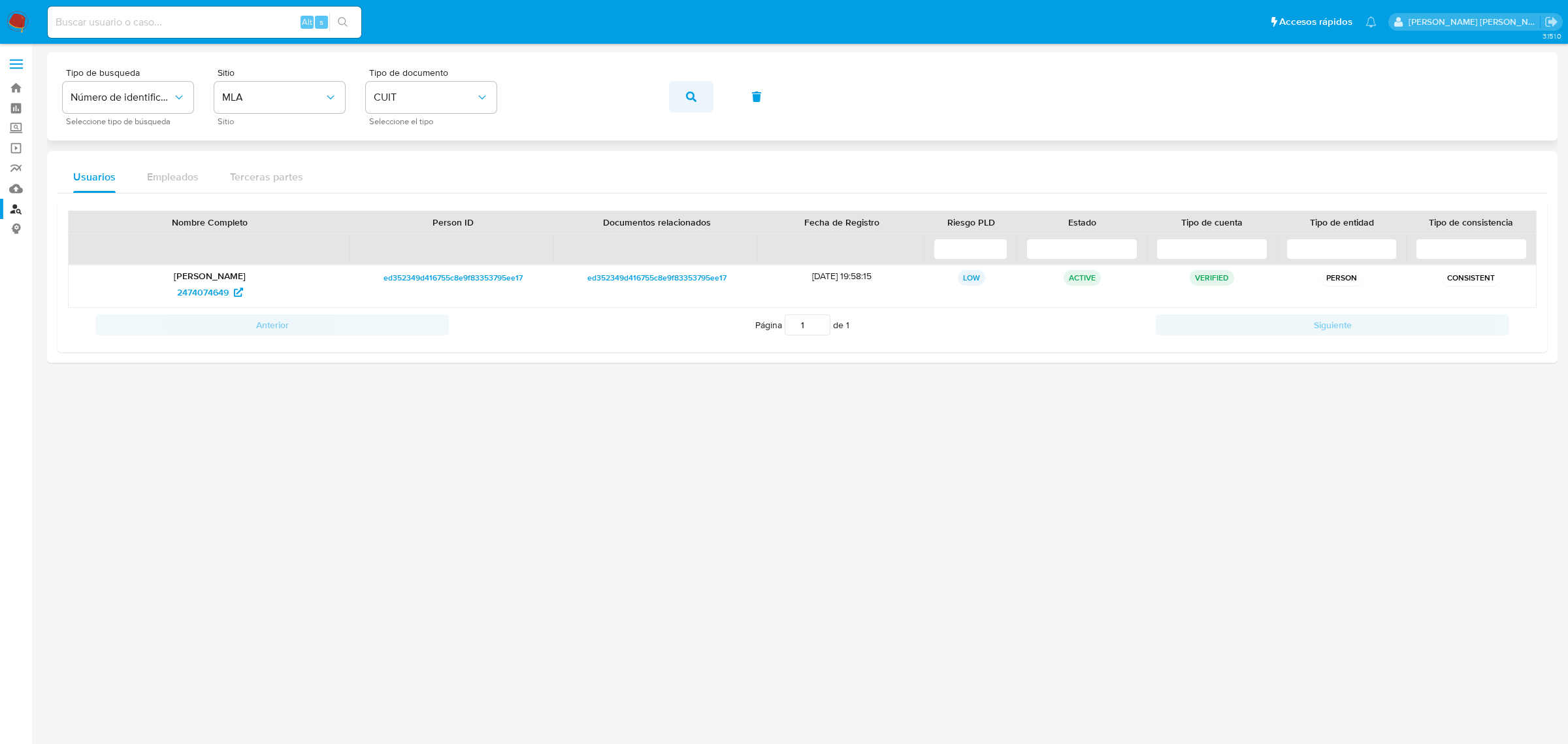
click at [684, 90] on button "button" at bounding box center [692, 97] width 45 height 31
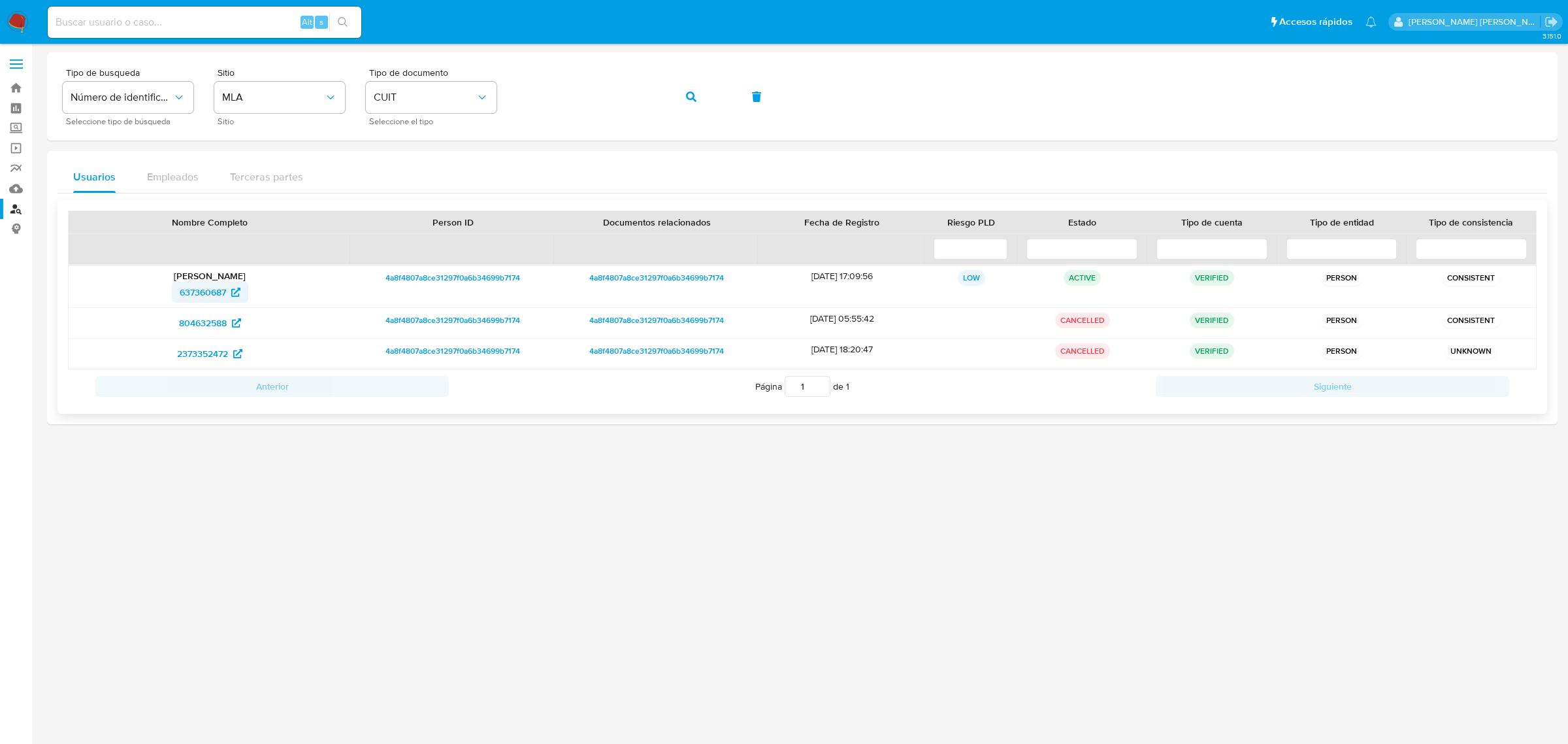
click at [197, 296] on span "637360687" at bounding box center [203, 292] width 47 height 21
click at [691, 103] on span "button" at bounding box center [691, 96] width 11 height 28
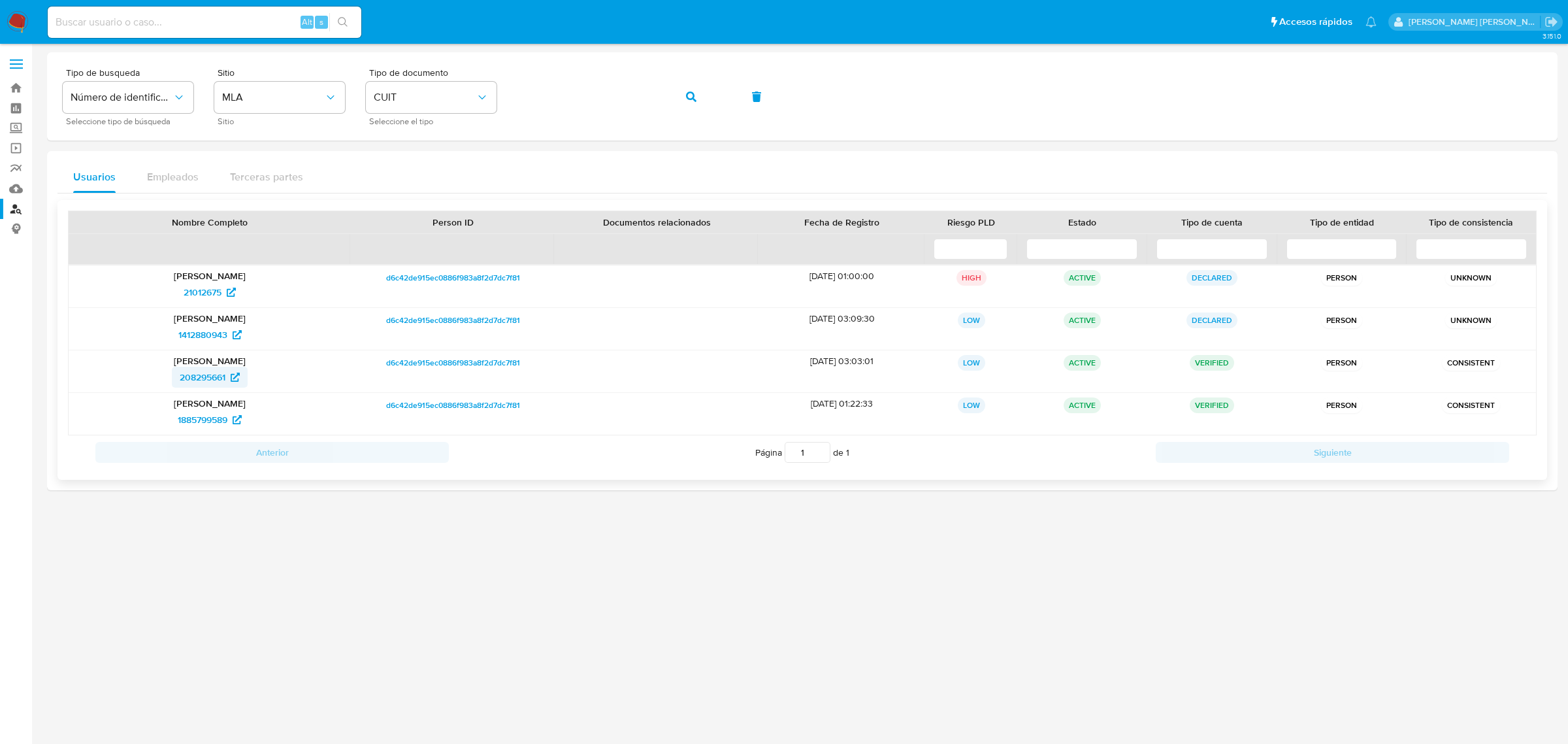
click at [196, 383] on span "208295661" at bounding box center [202, 377] width 46 height 21
click at [689, 103] on span "button" at bounding box center [691, 96] width 11 height 28
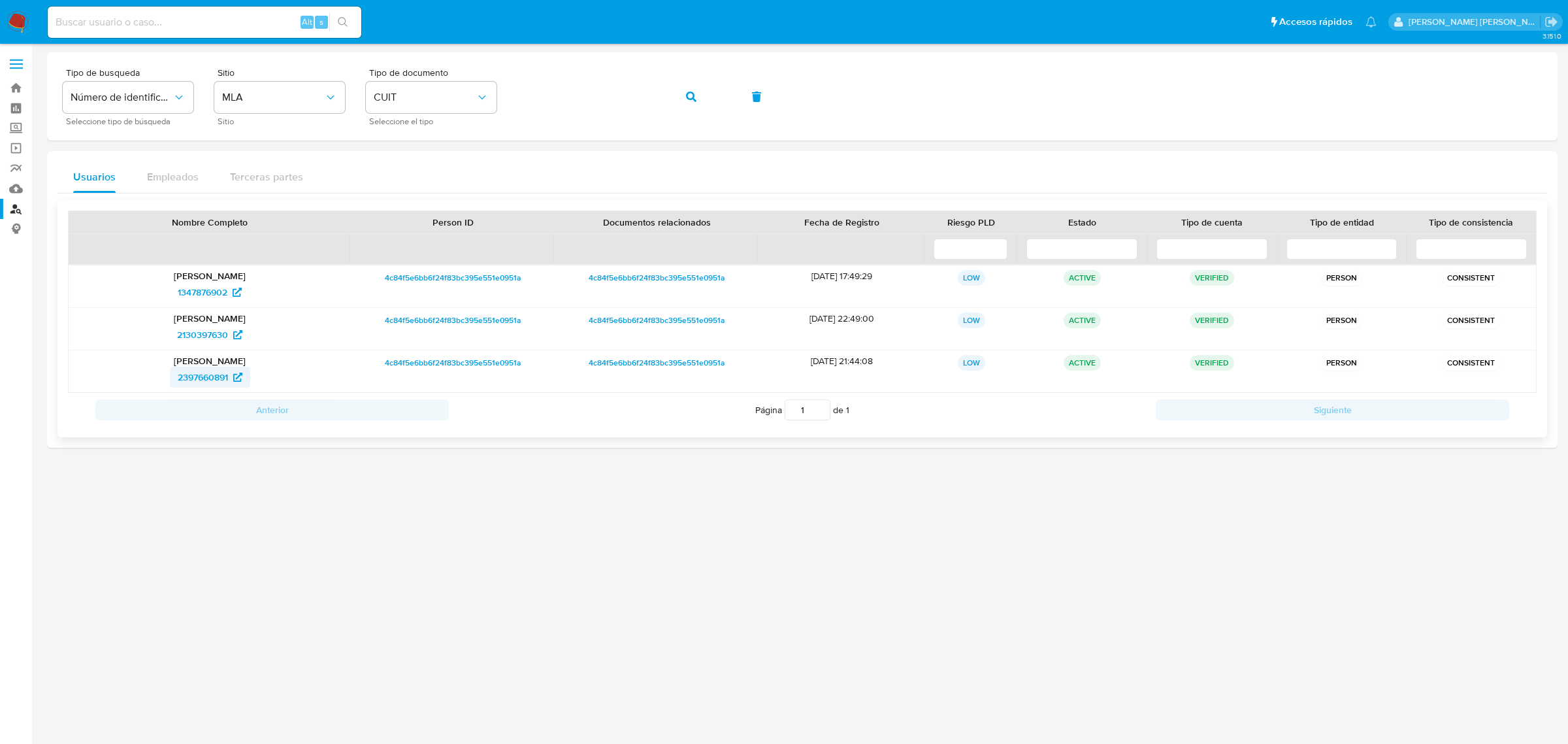
click at [207, 374] on span "2397660891" at bounding box center [203, 377] width 51 height 21
click at [693, 94] on icon "button" at bounding box center [691, 97] width 11 height 11
click at [188, 381] on span "2507281376" at bounding box center [202, 377] width 50 height 21
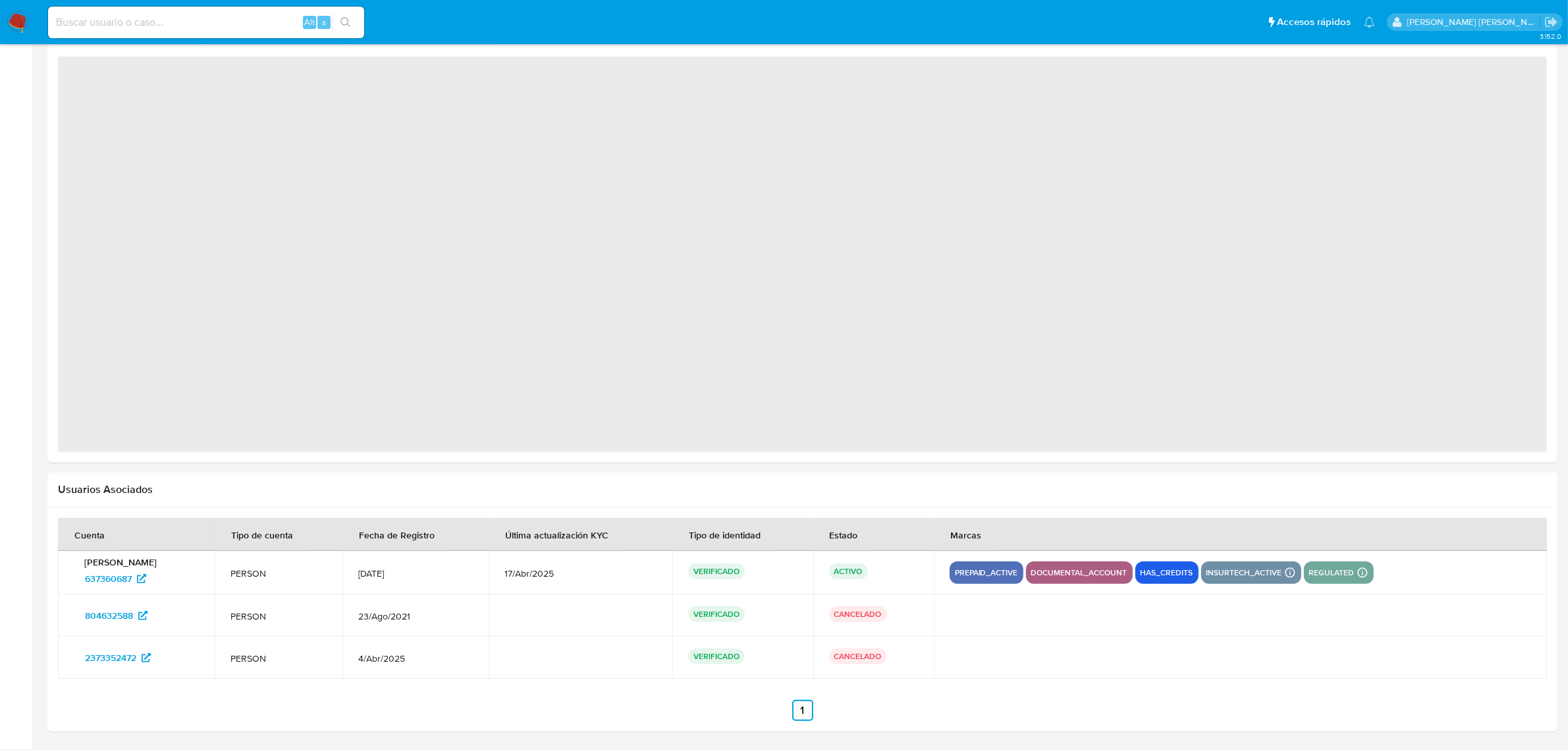
select select "10"
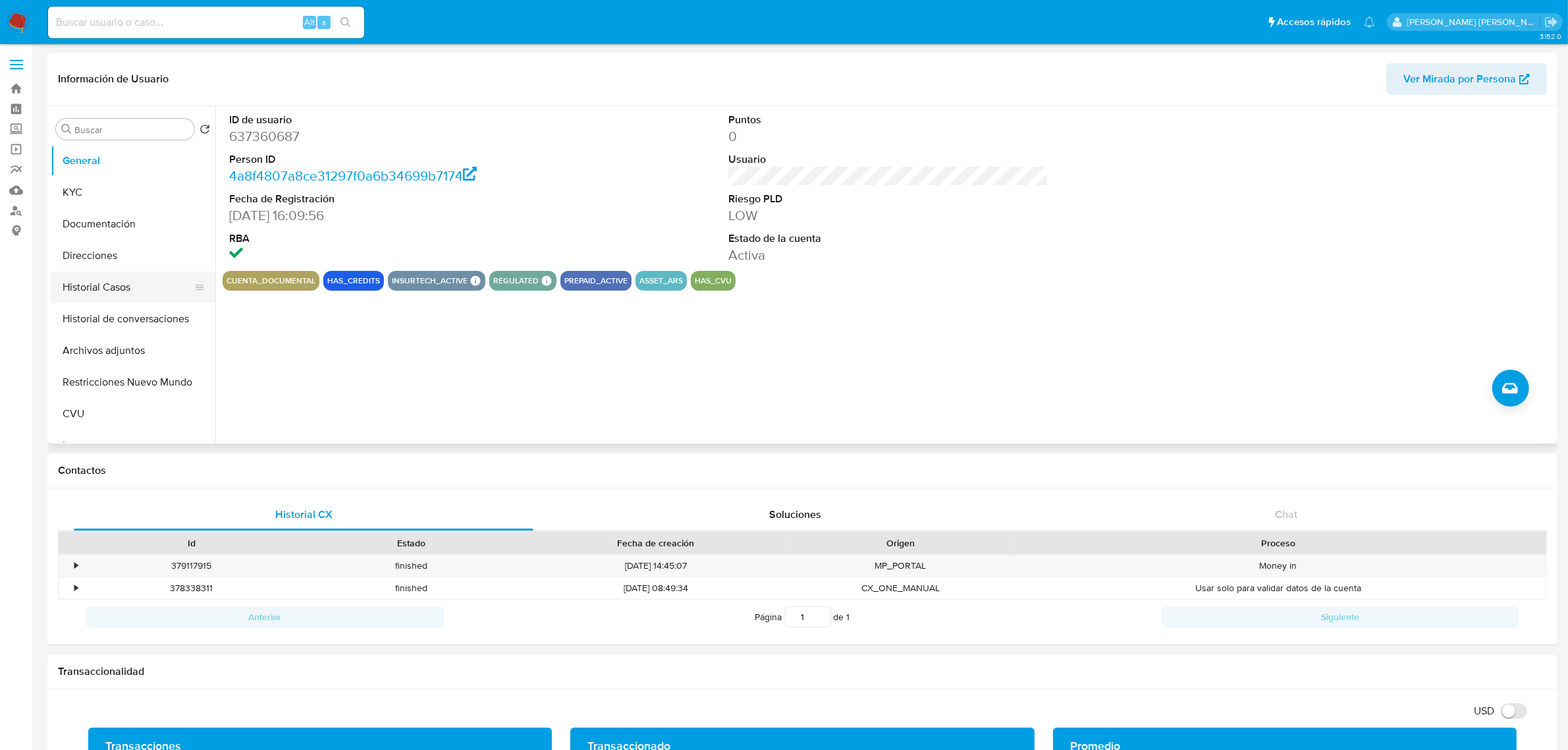
click at [126, 279] on button "Historial Casos" at bounding box center [128, 287] width 154 height 31
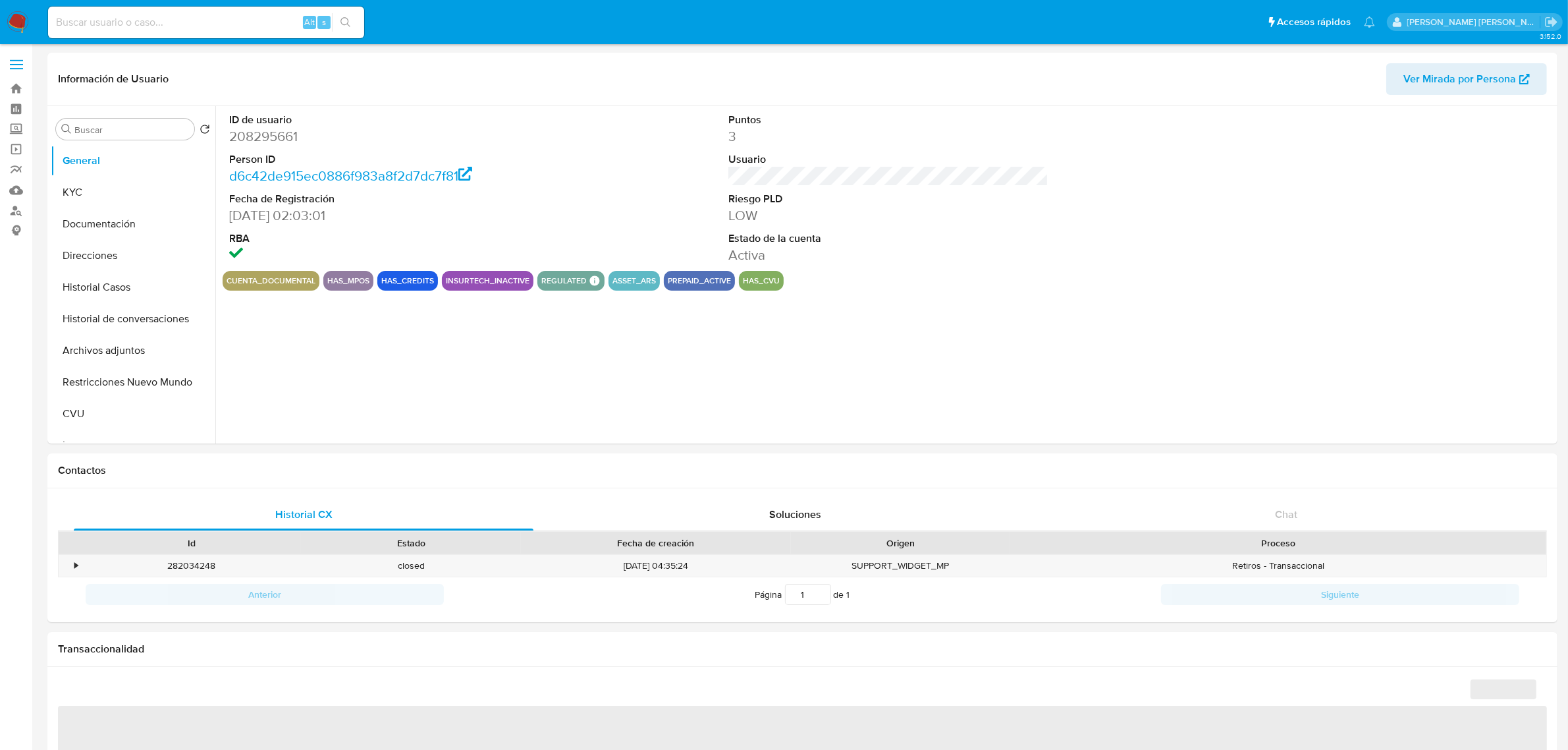
select select "10"
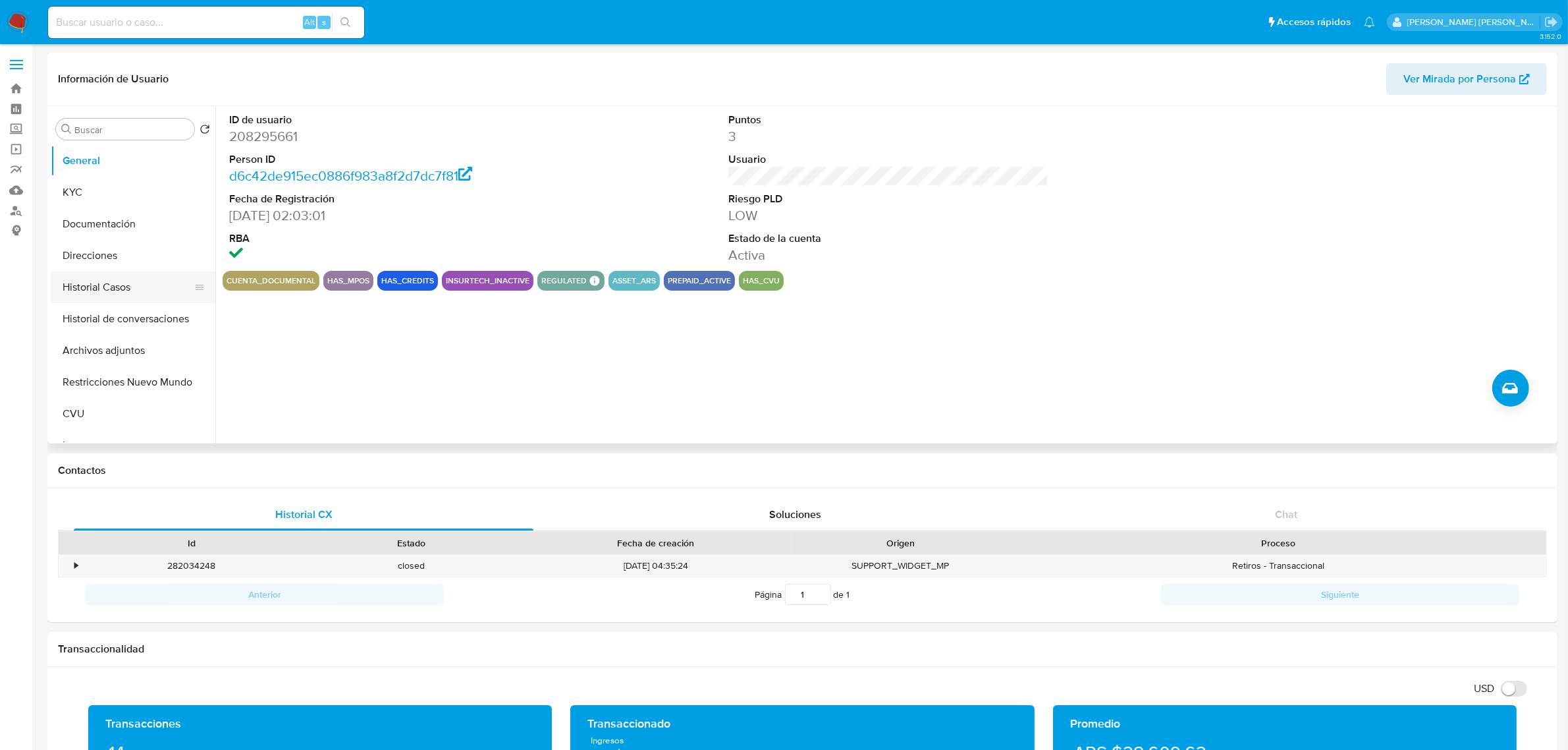
click at [129, 290] on button "Historial Casos" at bounding box center [128, 287] width 154 height 31
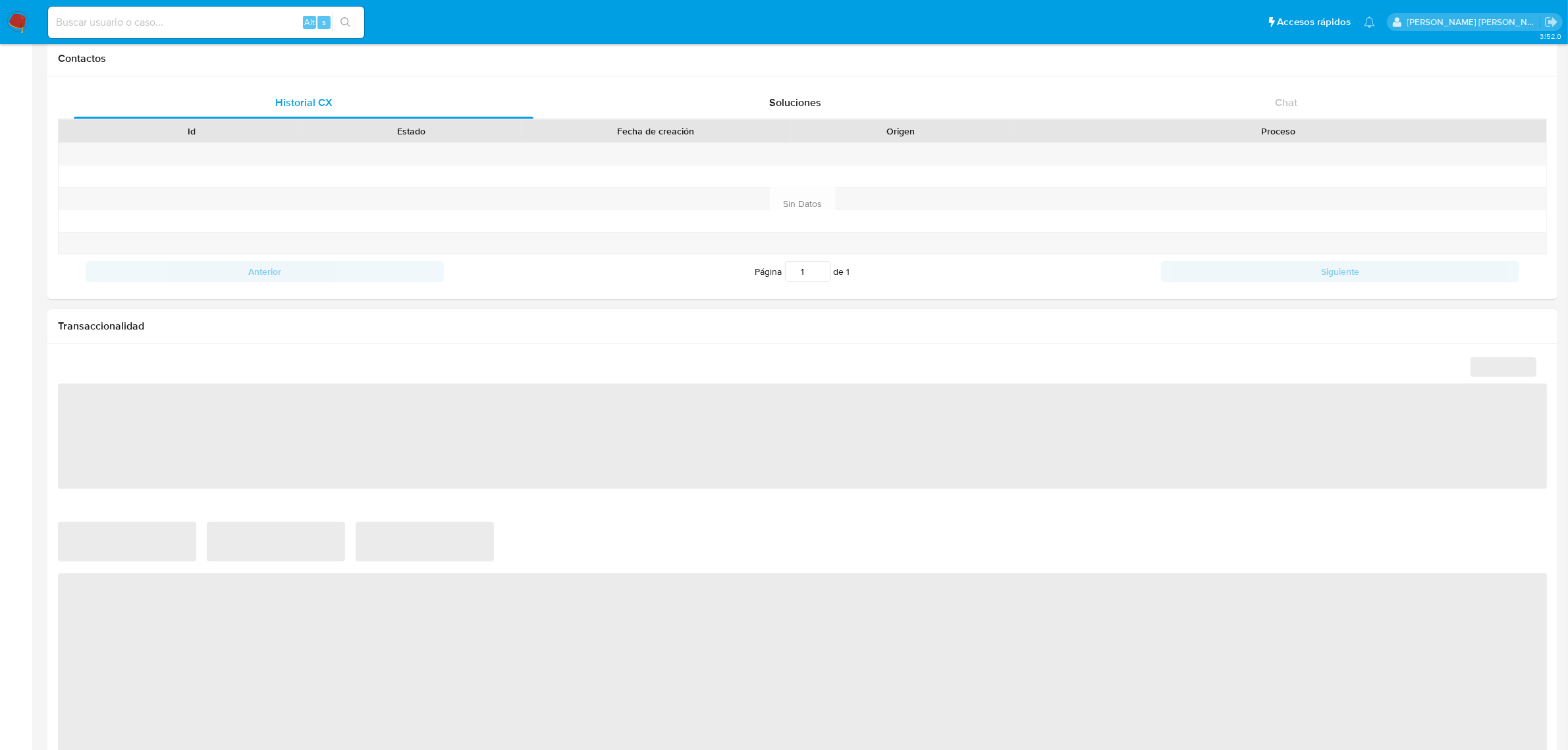
select select "10"
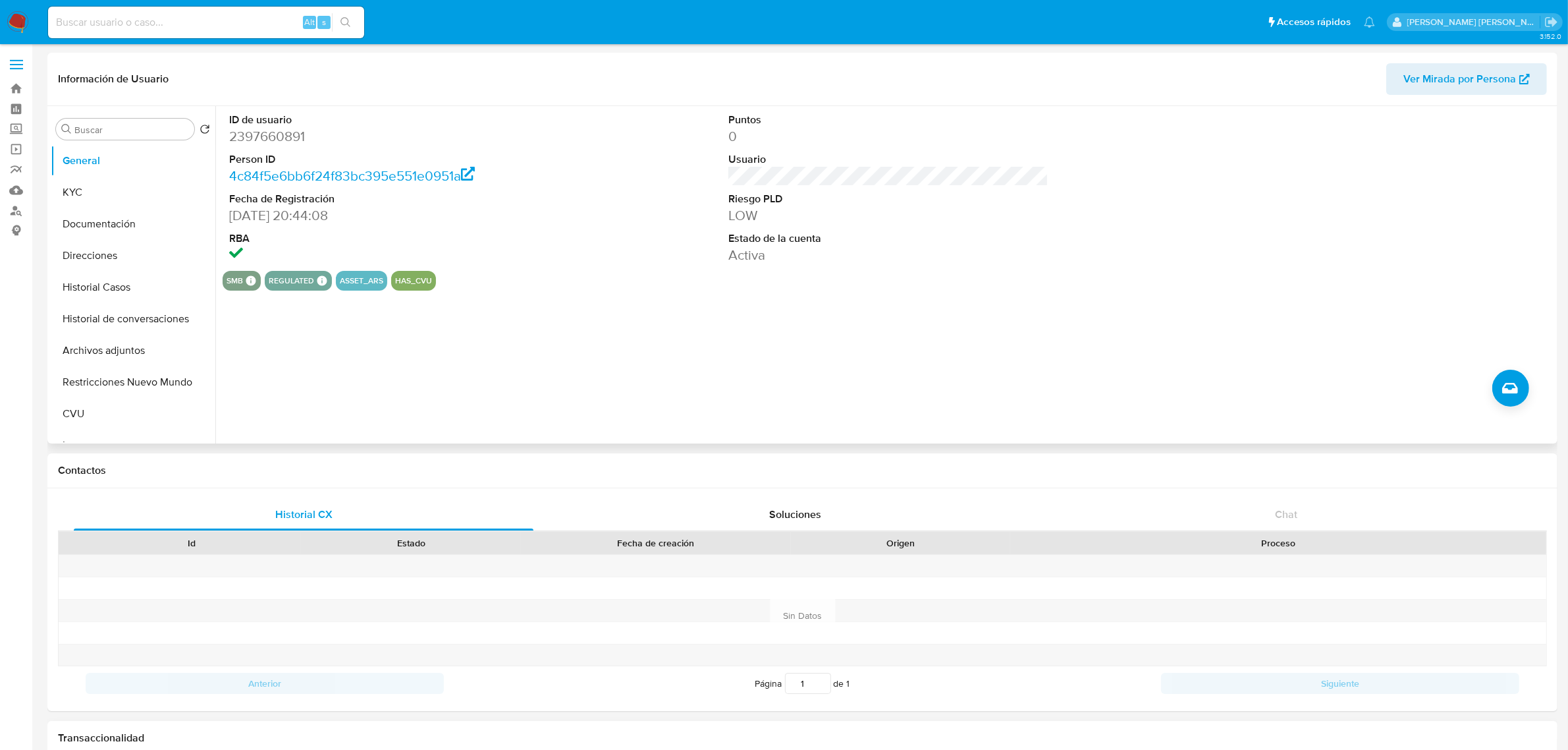
click at [1463, 80] on span "Ver Mirada por Persona" at bounding box center [1460, 79] width 113 height 31
click at [87, 284] on button "Historial Casos" at bounding box center [128, 287] width 154 height 31
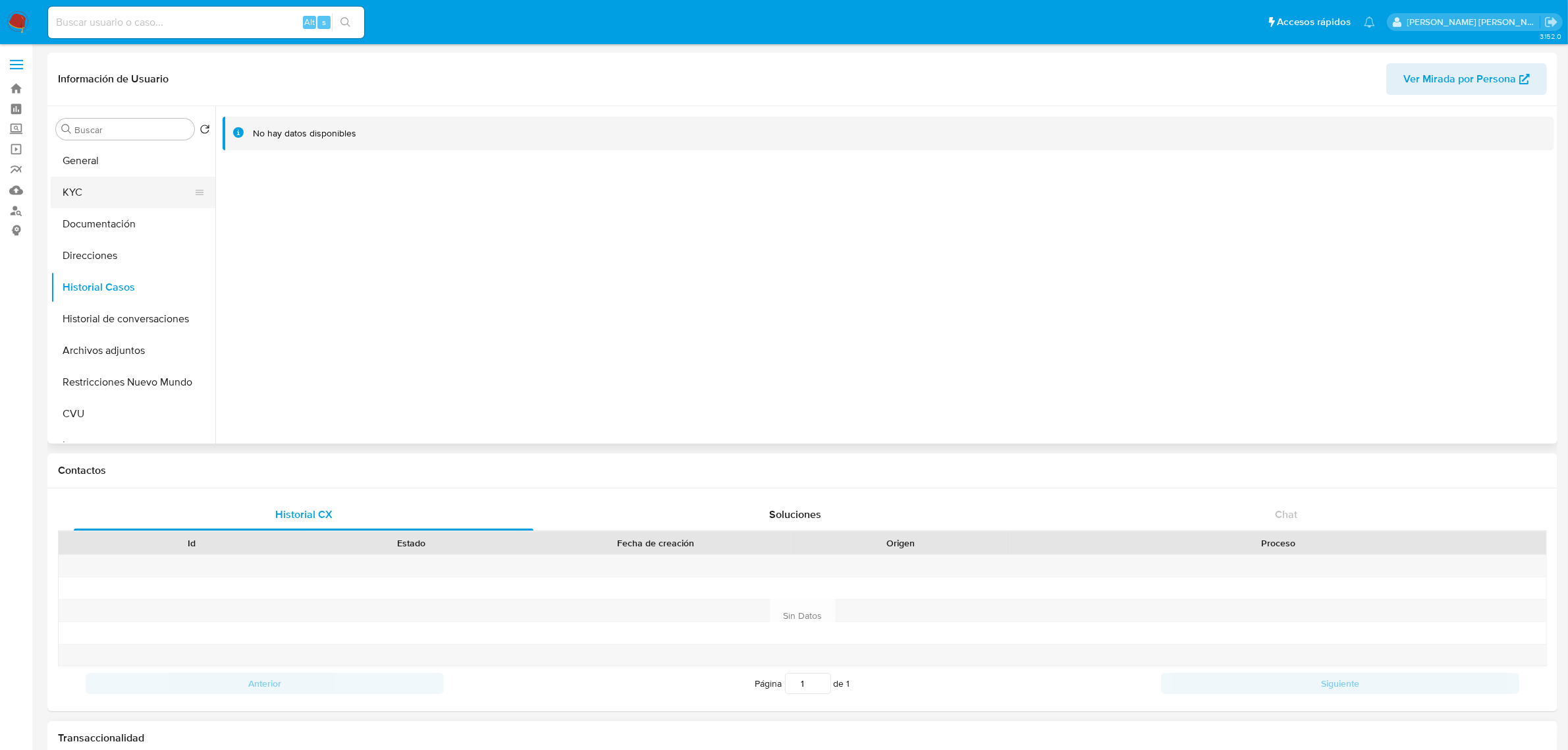
click at [67, 183] on button "KYC" at bounding box center [128, 192] width 154 height 31
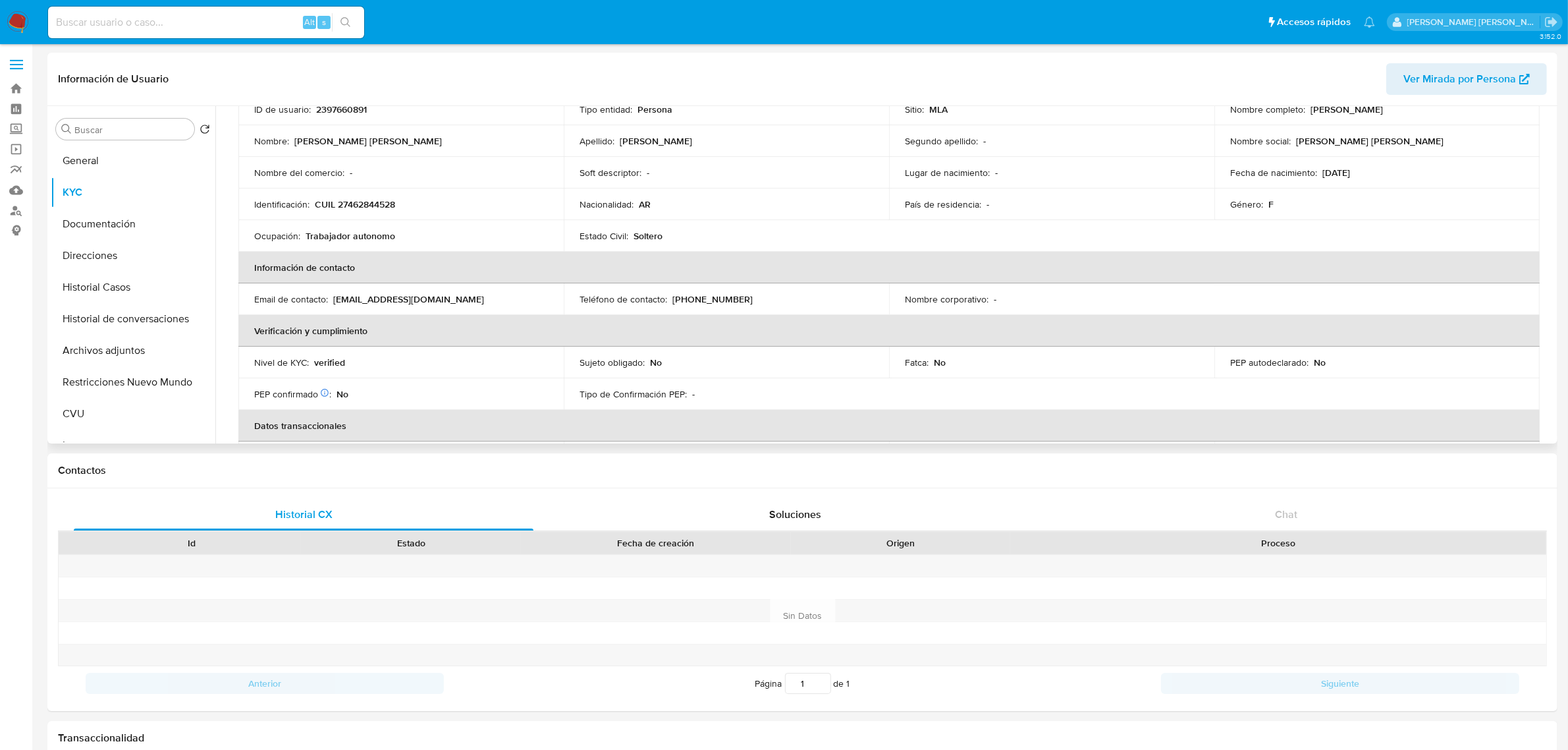
scroll to position [105, 0]
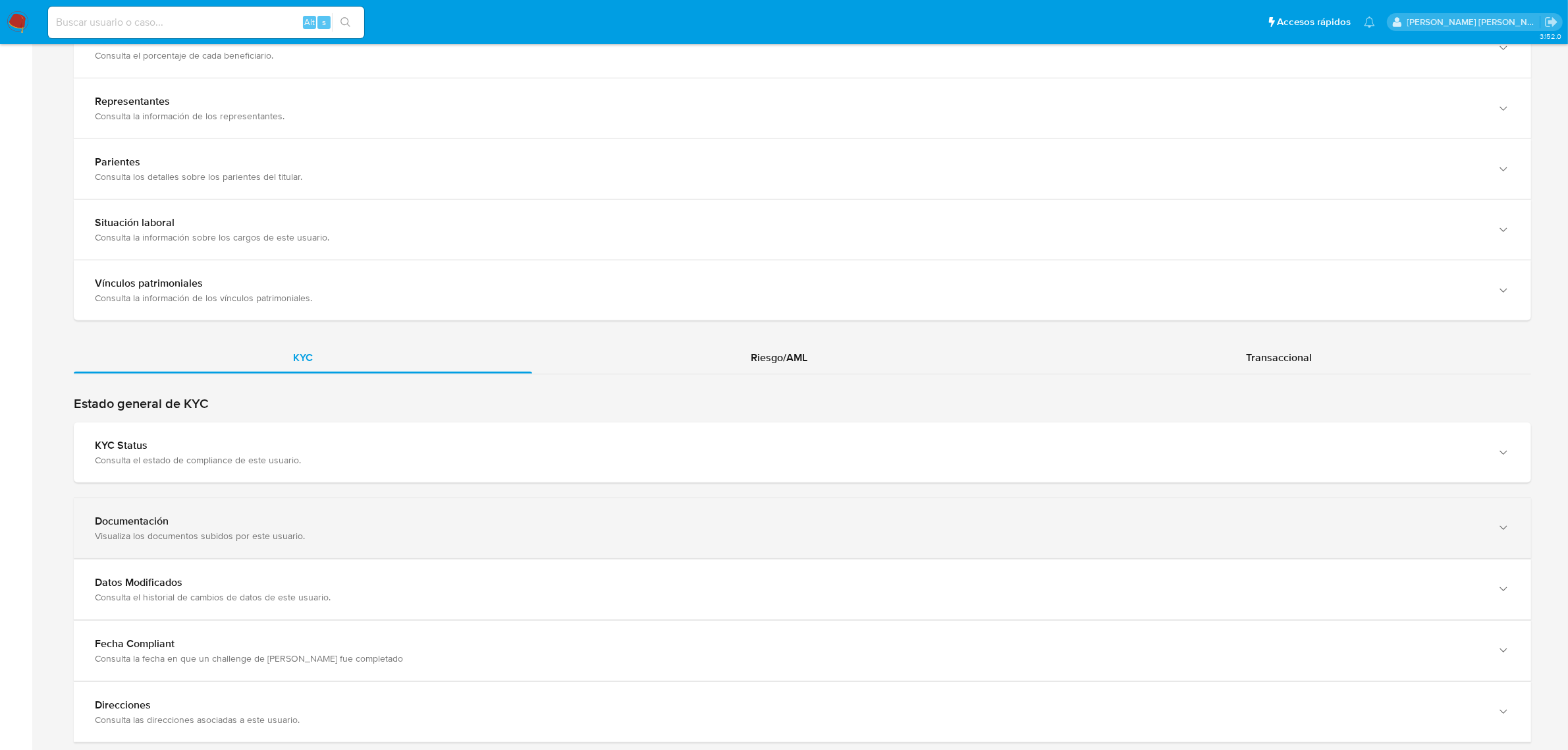
scroll to position [966, 0]
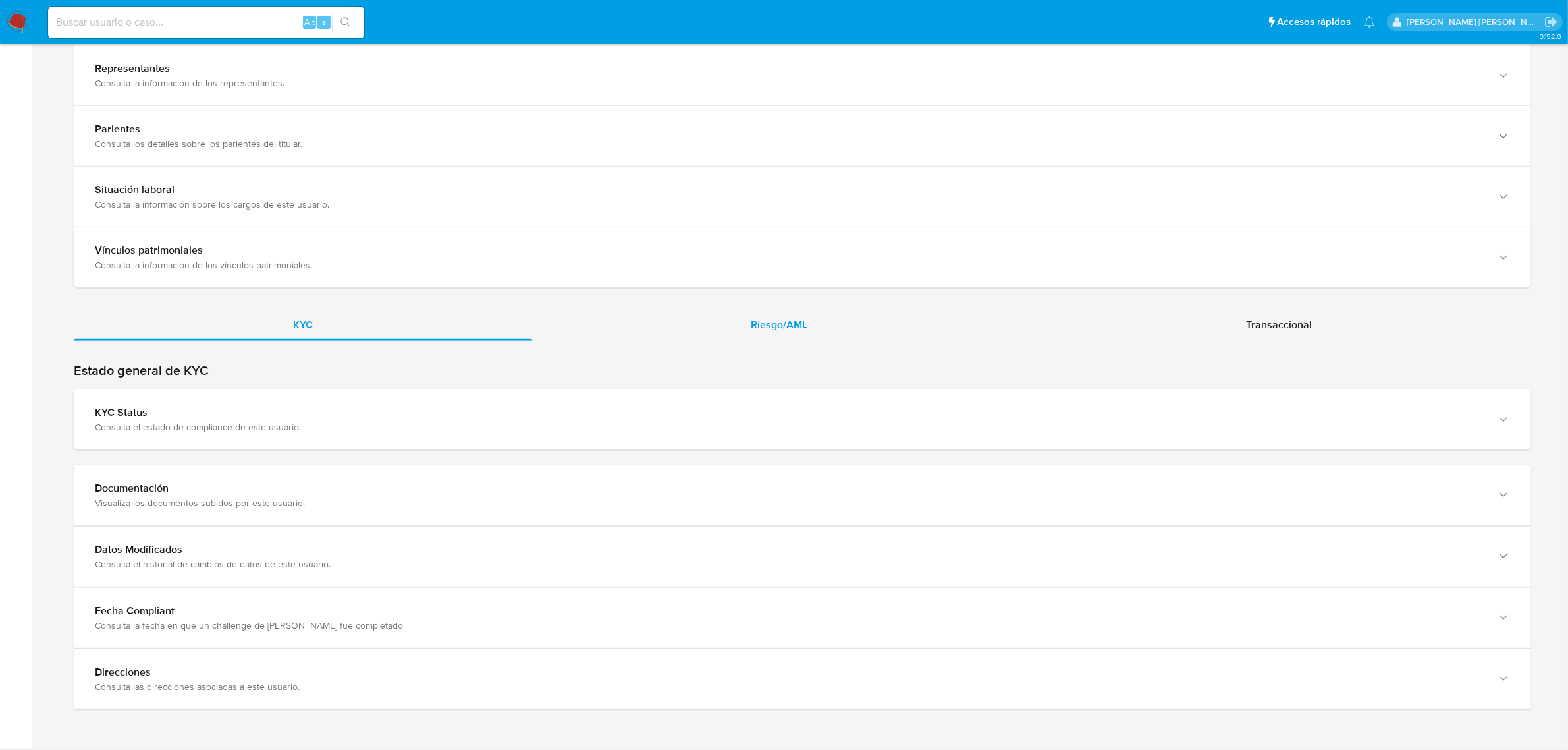
click at [794, 337] on div "Riesgo/AML" at bounding box center [780, 325] width 496 height 31
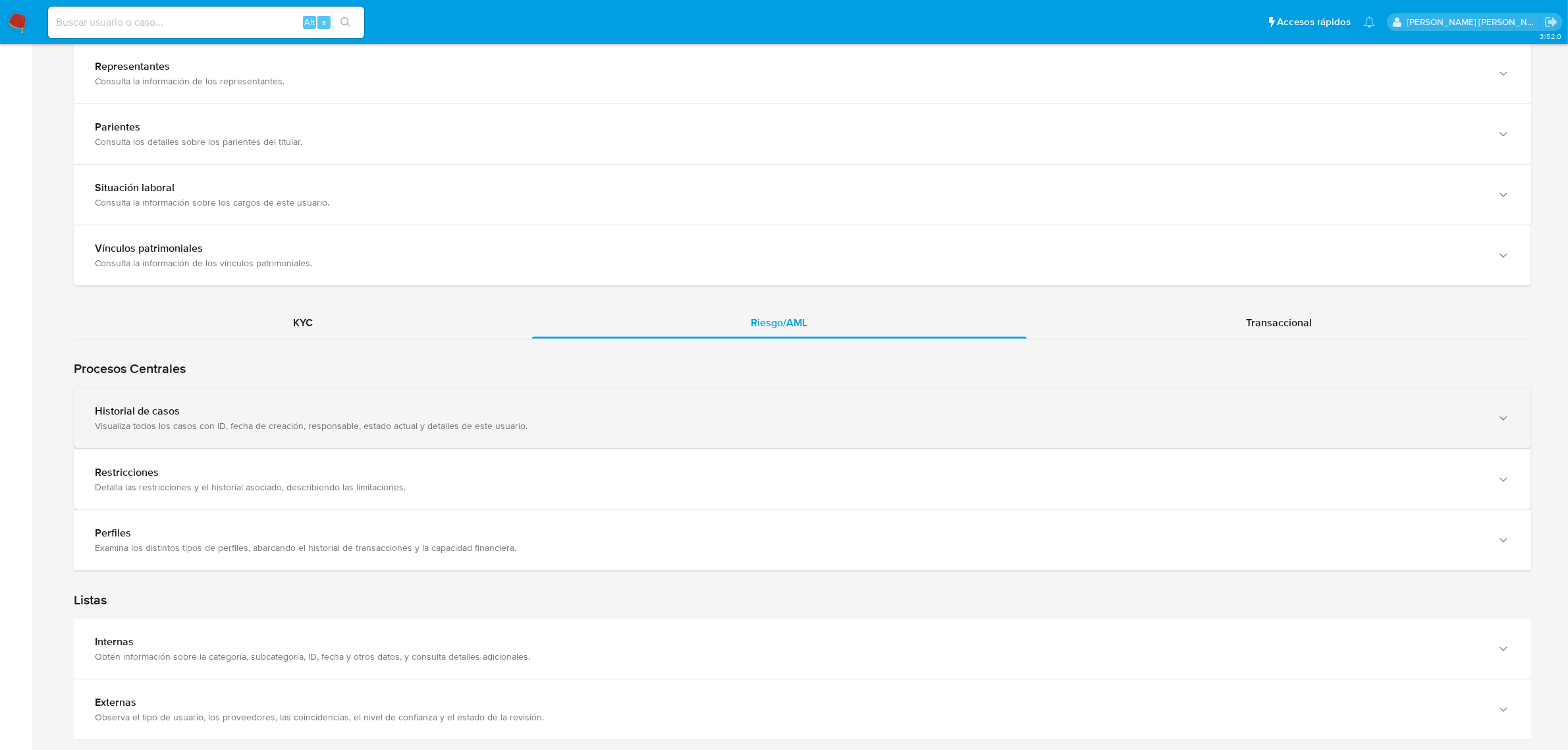
click at [500, 448] on div "Historial de casos Visualiza todos los casos con ID, fecha de creación, respons…" at bounding box center [803, 417] width 1458 height 60
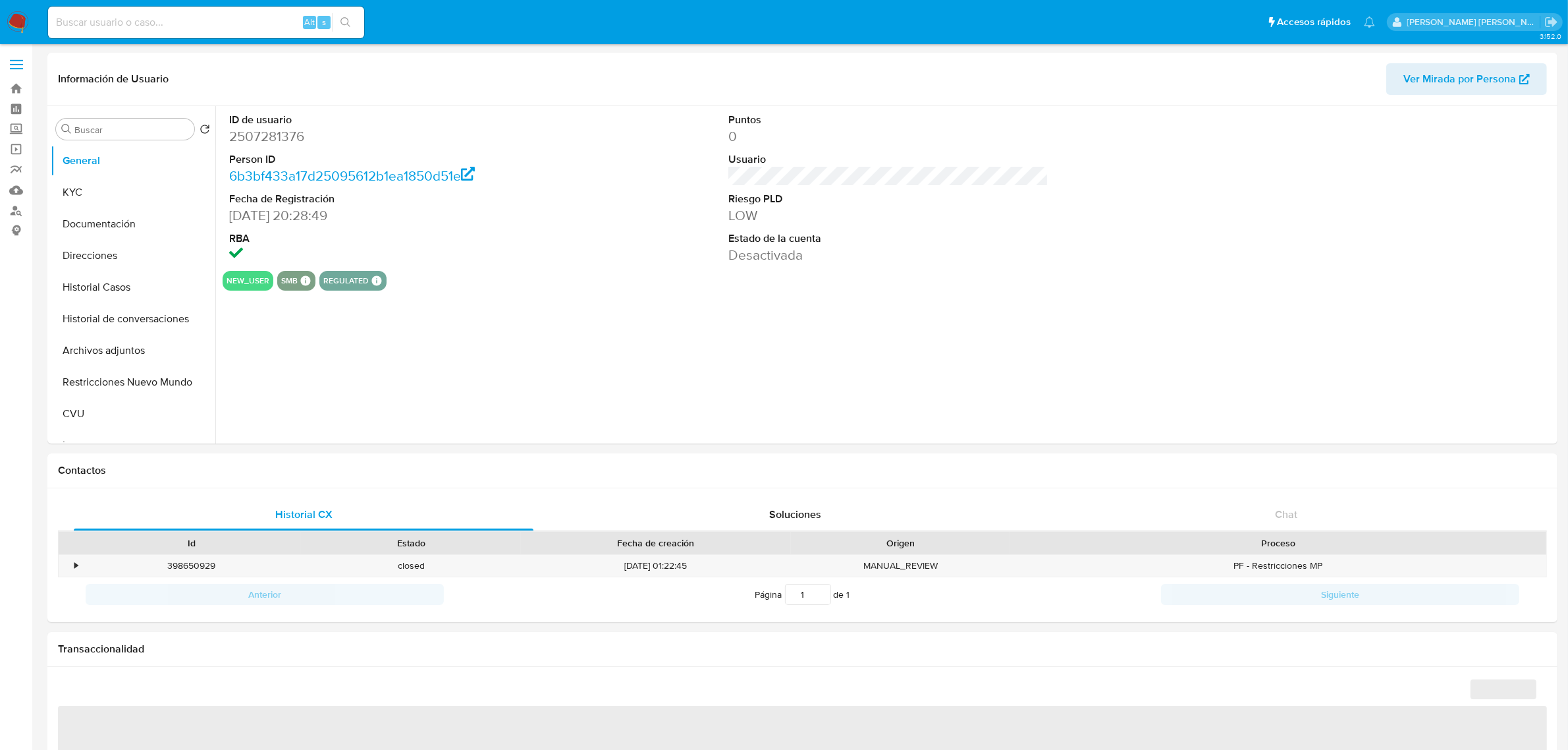
select select "10"
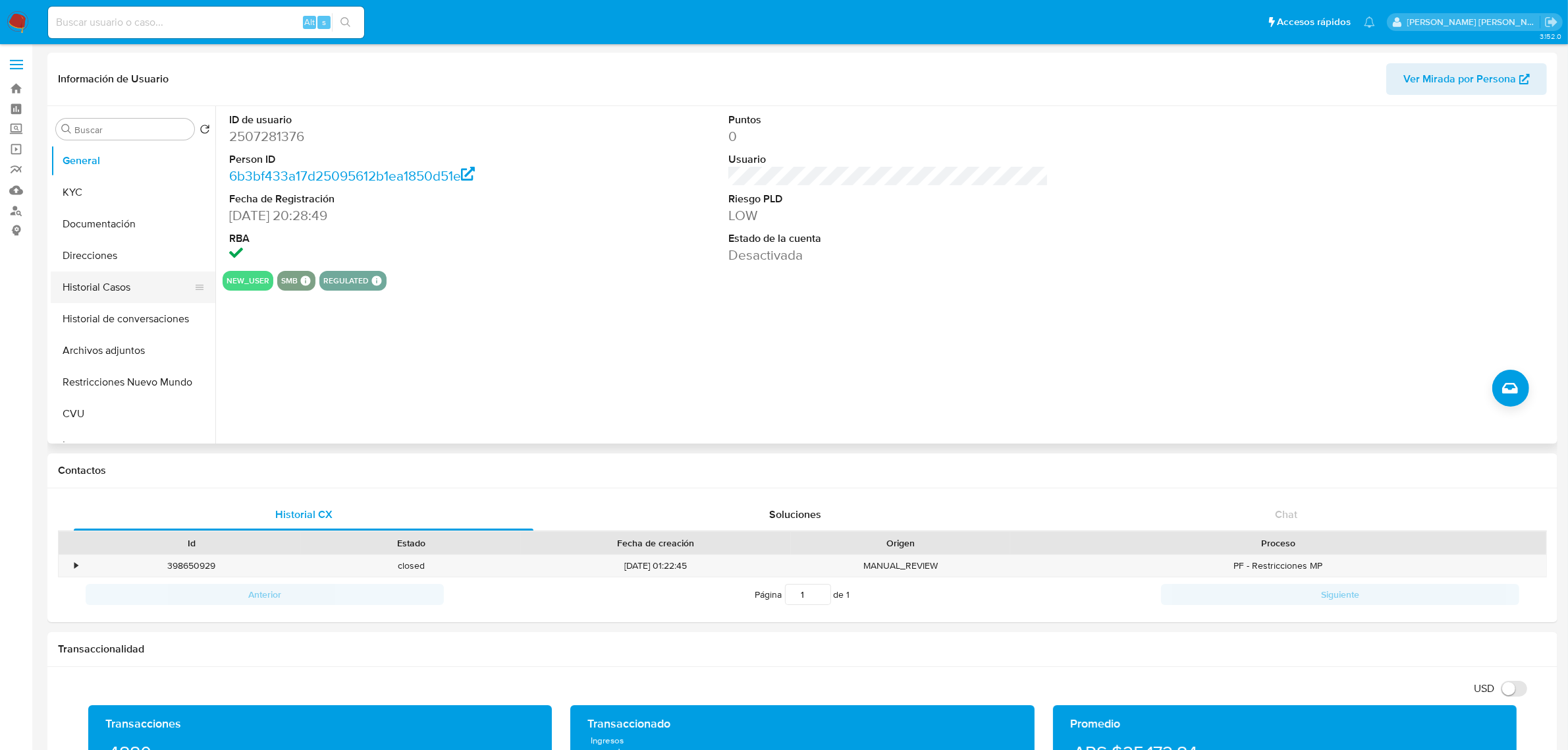
click at [73, 291] on button "Historial Casos" at bounding box center [128, 287] width 154 height 31
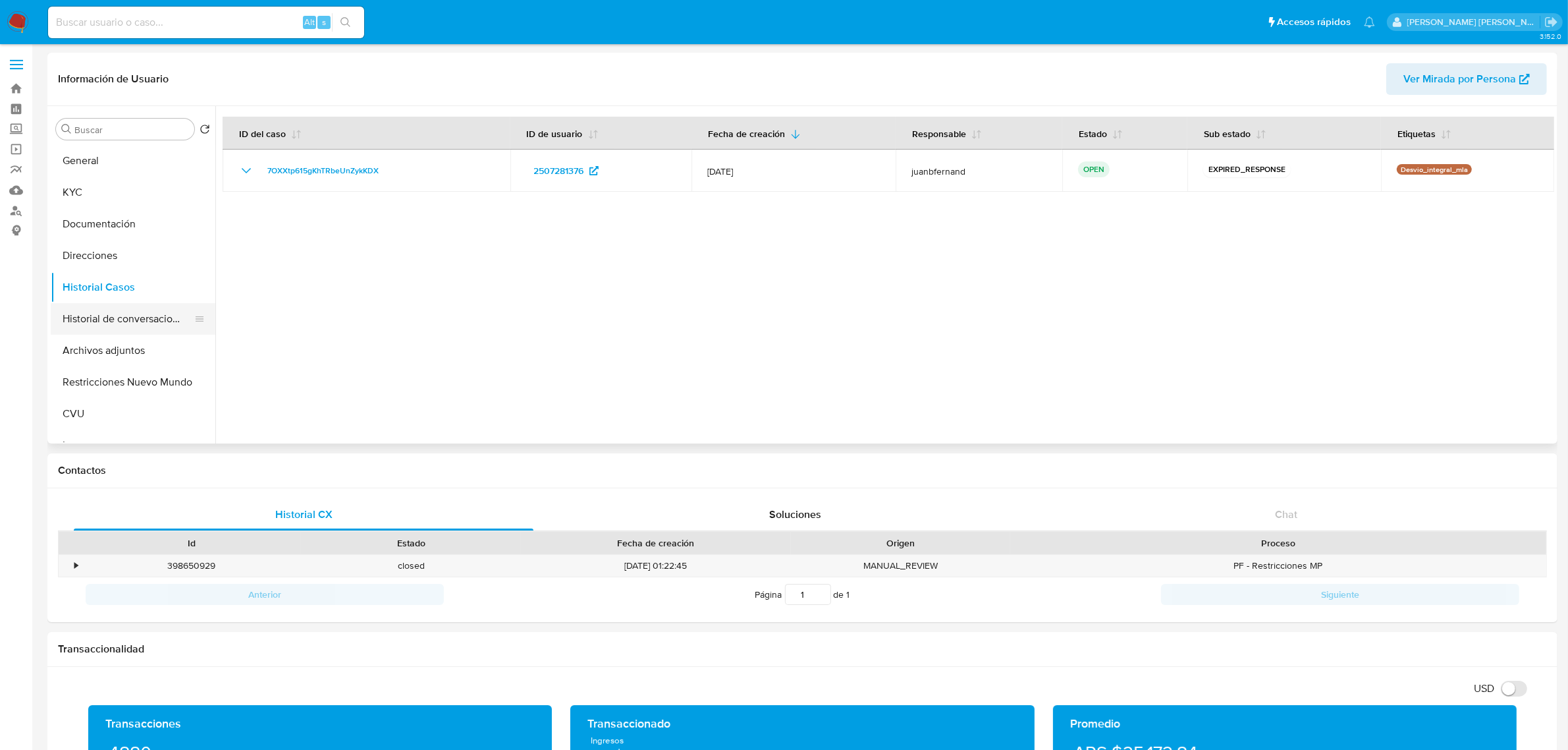
click at [117, 321] on button "Historial de conversaciones" at bounding box center [128, 319] width 154 height 31
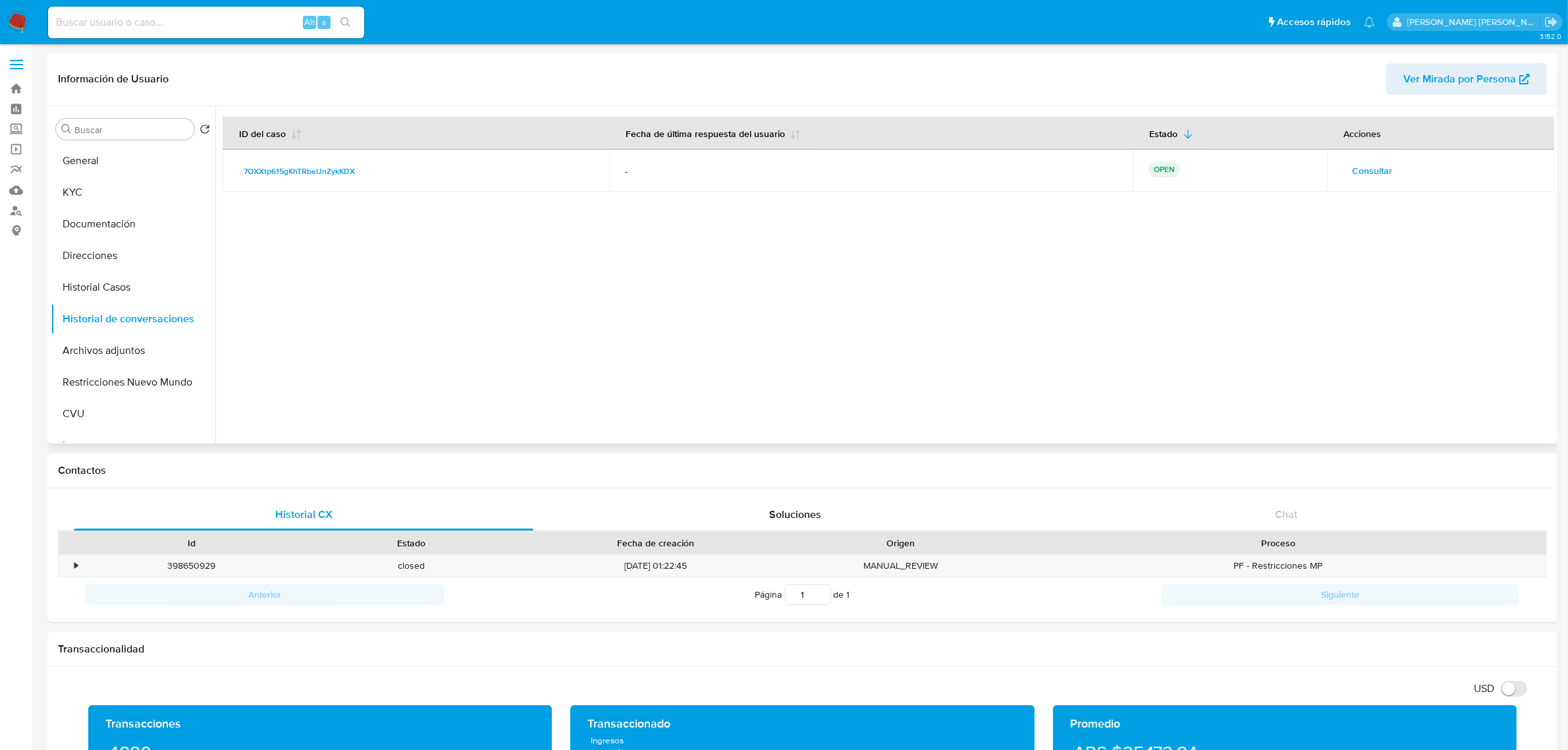
click at [1361, 174] on span "Consultar" at bounding box center [1372, 170] width 40 height 19
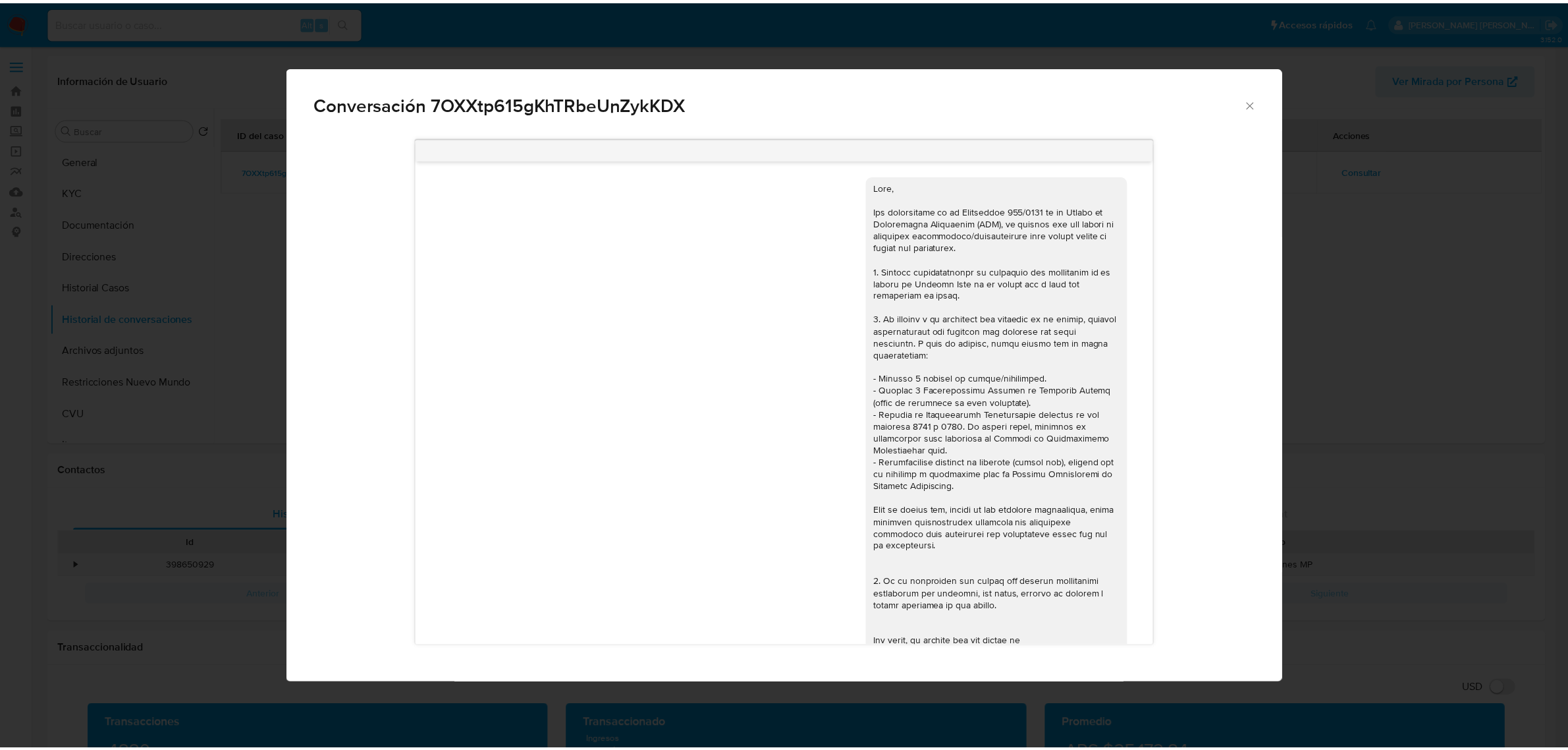
scroll to position [551, 0]
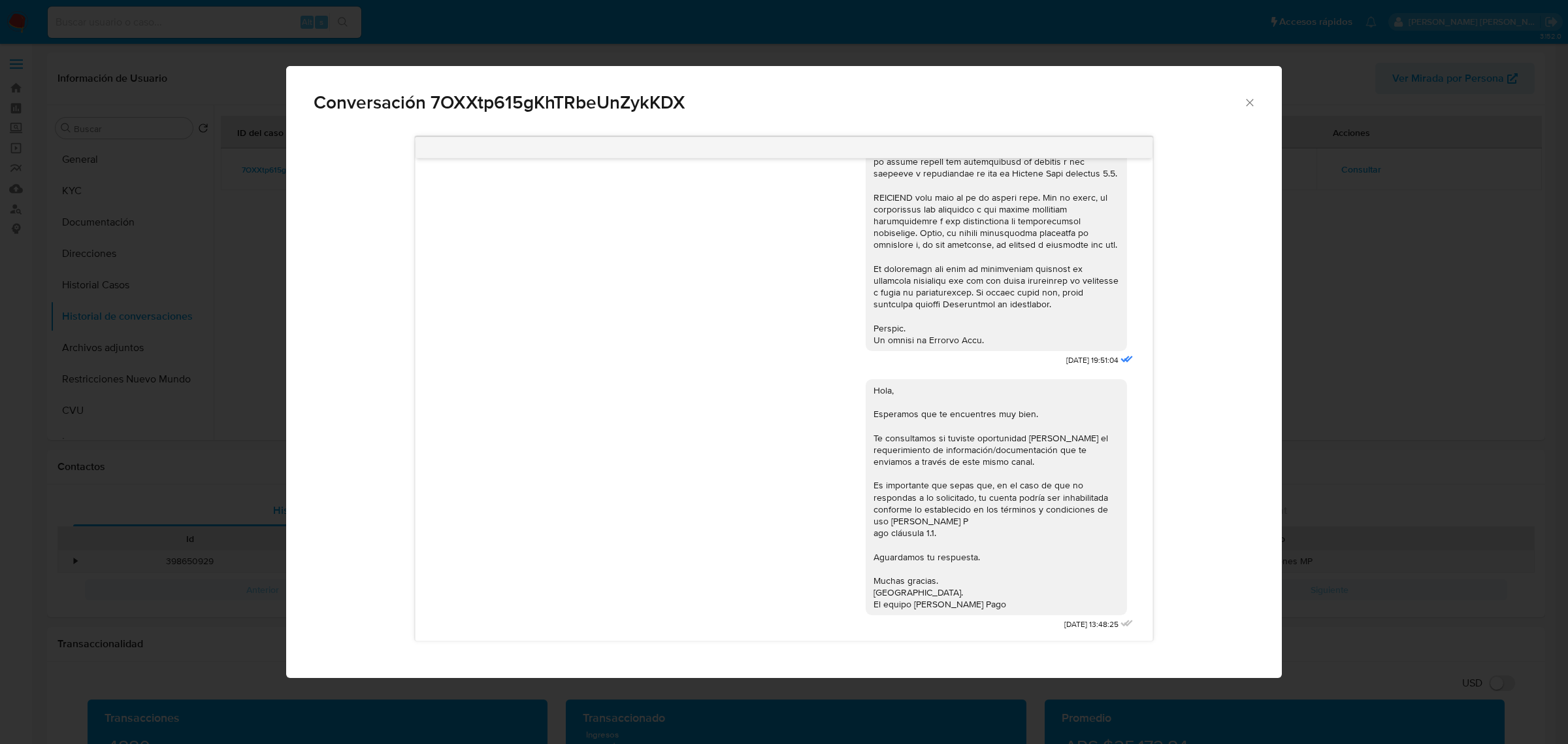
click at [1252, 104] on icon "Cerrar" at bounding box center [1249, 102] width 7 height 7
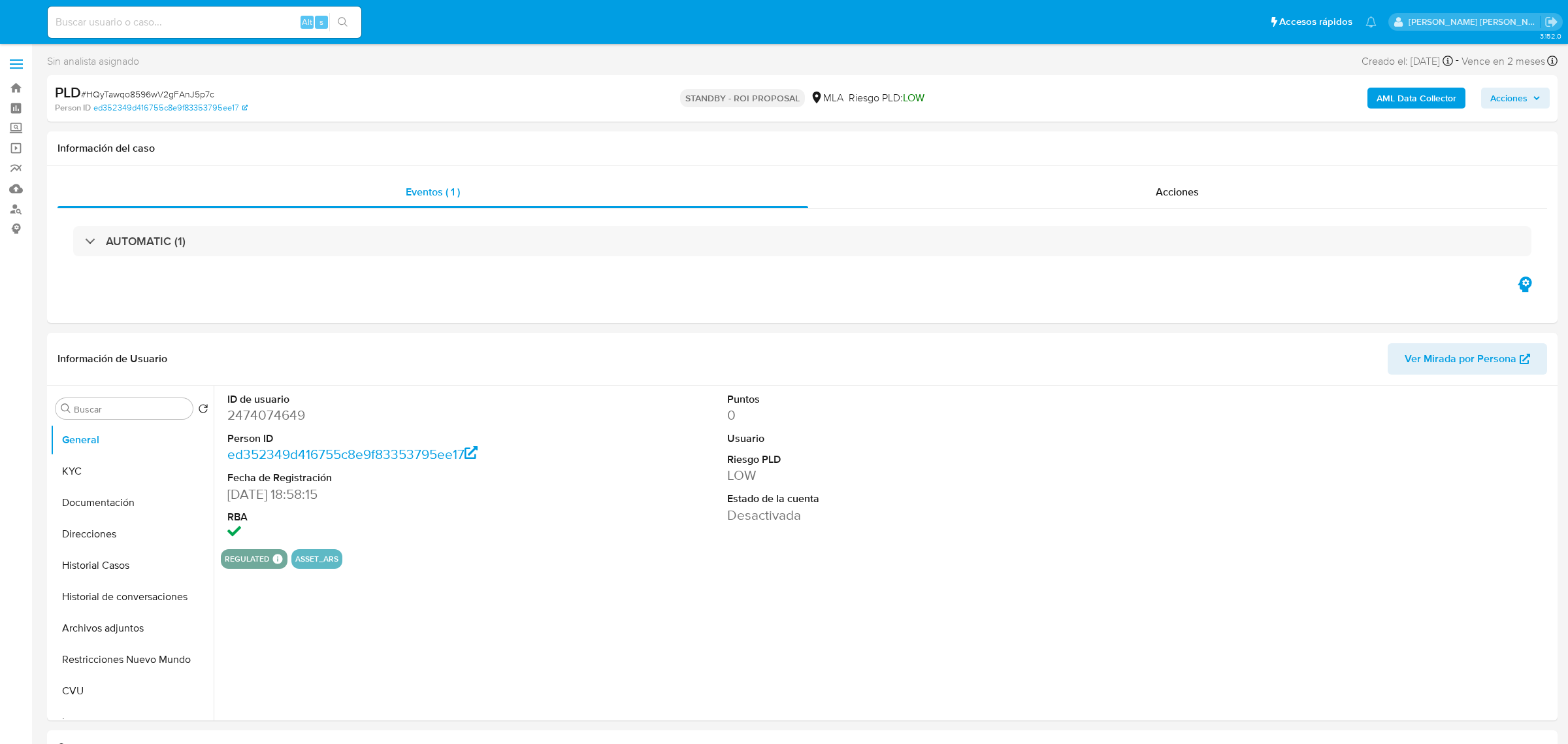
select select "10"
